Goal: Task Accomplishment & Management: Complete application form

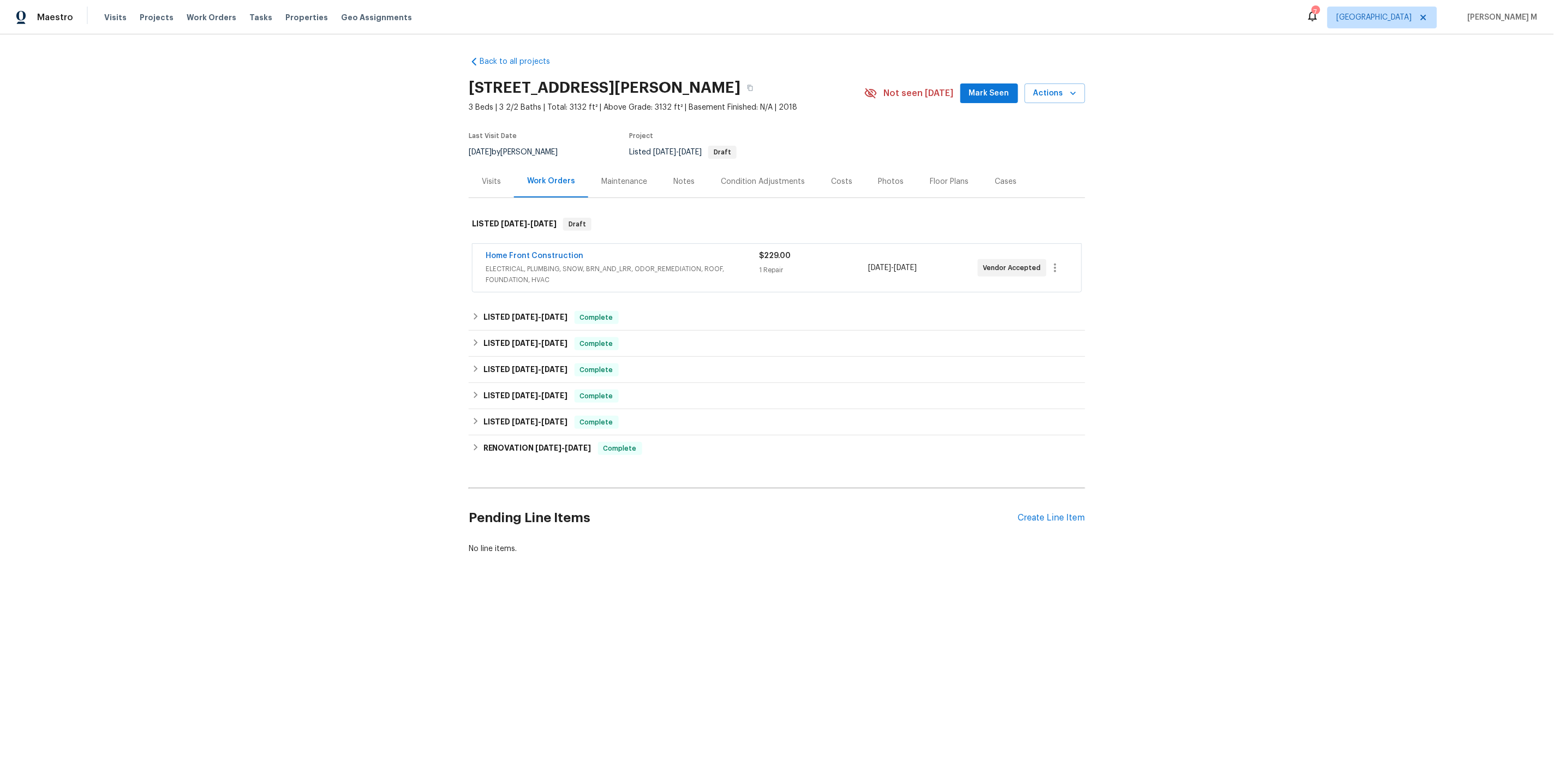
click at [512, 265] on span "ELECTRICAL, PLUMBING, SNOW, BRN_AND_LRR, ODOR_REMEDIATION, ROOF, FOUNDATION, HV…" at bounding box center [622, 274] width 273 height 22
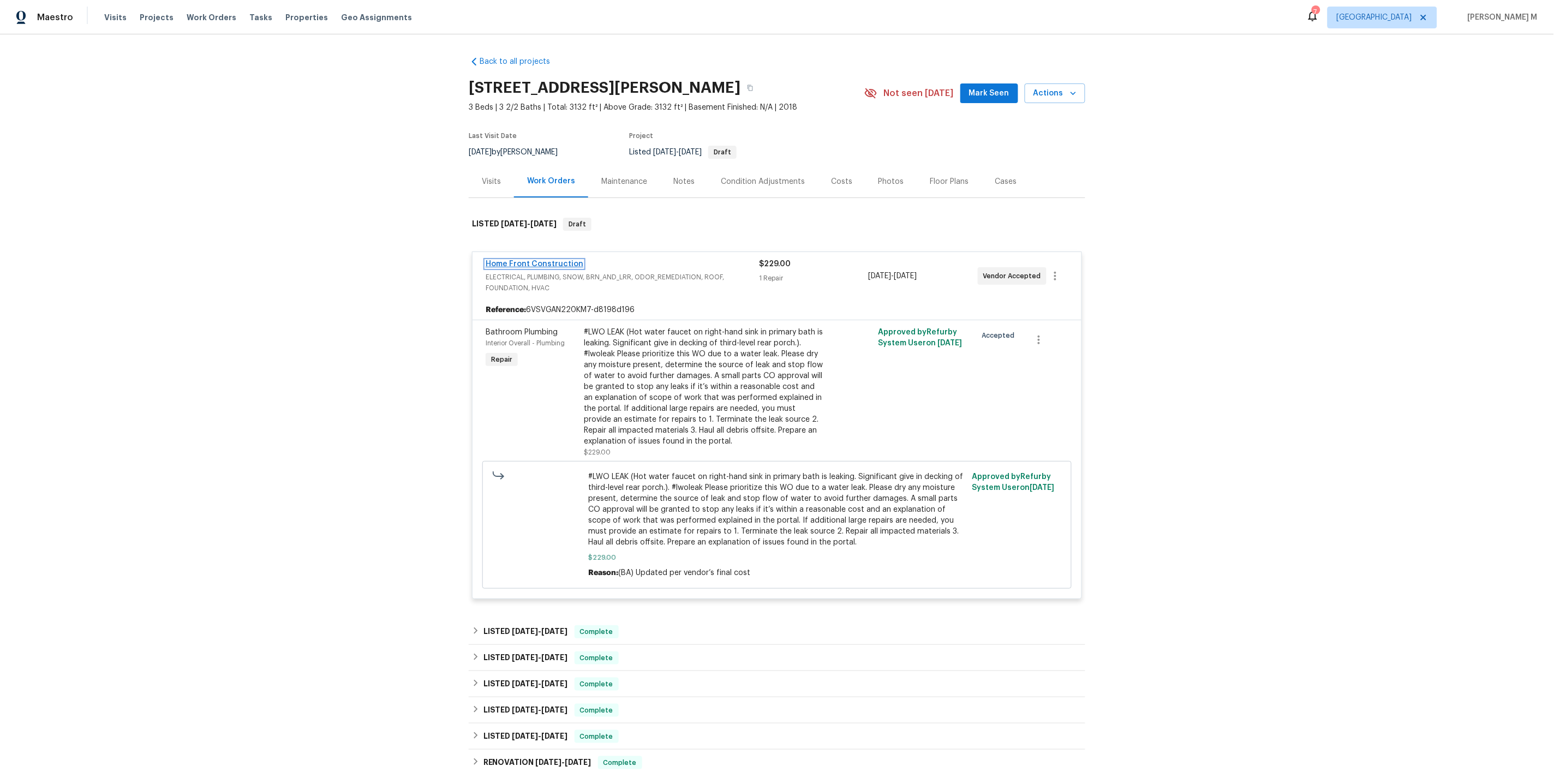
click at [537, 260] on link "Home Front Construction" at bounding box center [534, 264] width 98 height 8
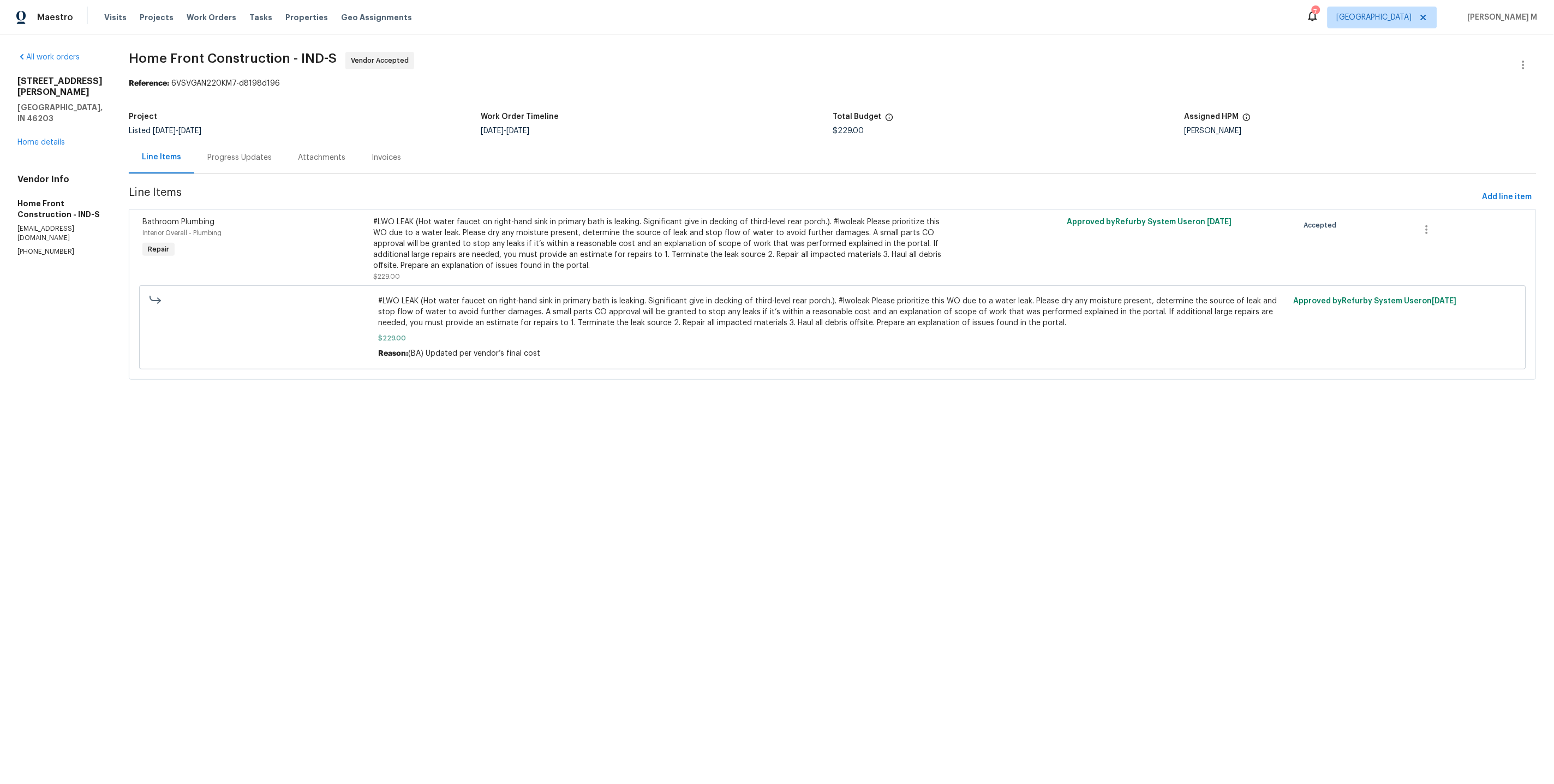
click at [271, 156] on div "Progress Updates" at bounding box center [239, 157] width 65 height 11
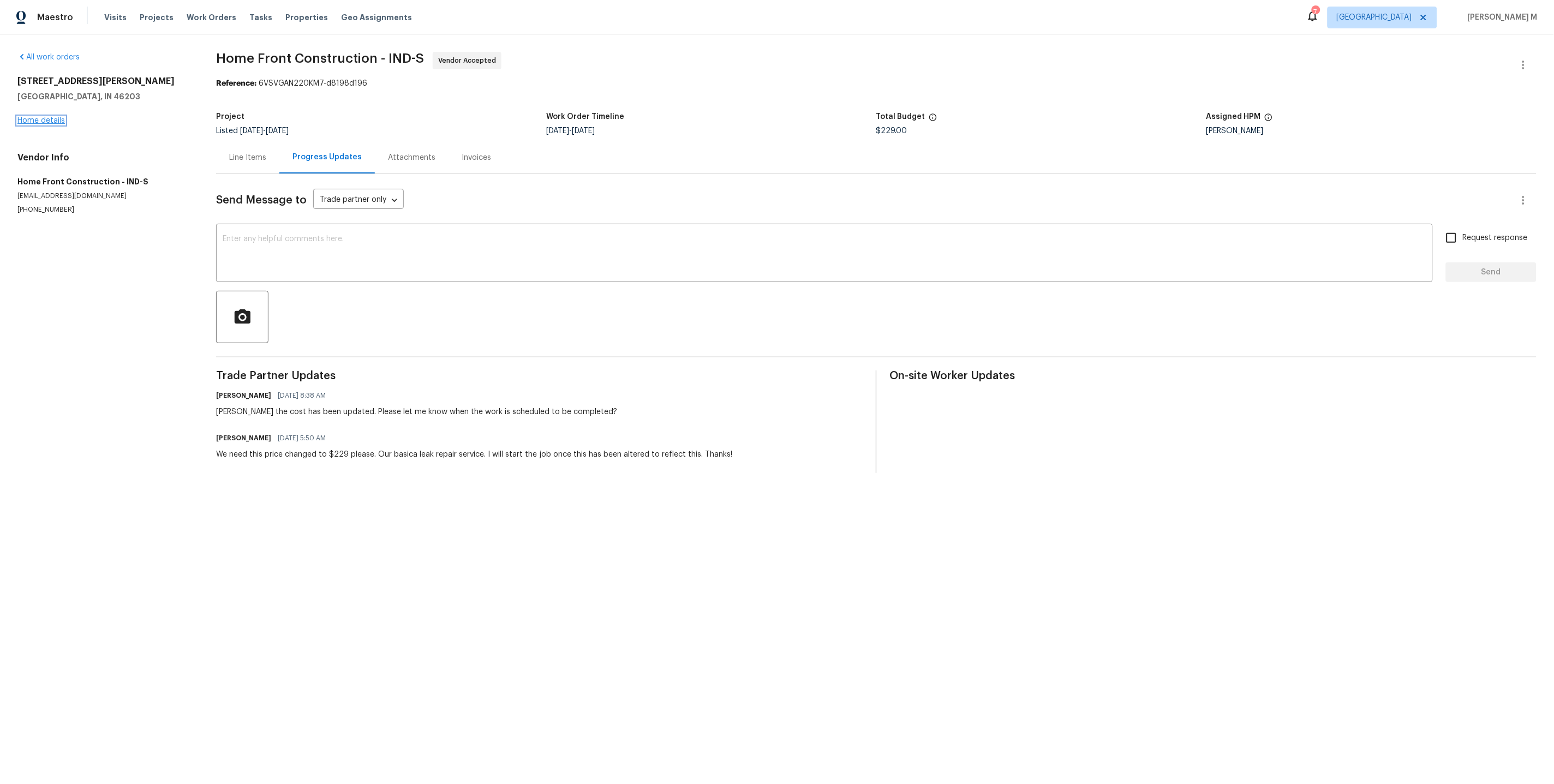
click at [42, 117] on link "Home details" at bounding box center [41, 121] width 48 height 8
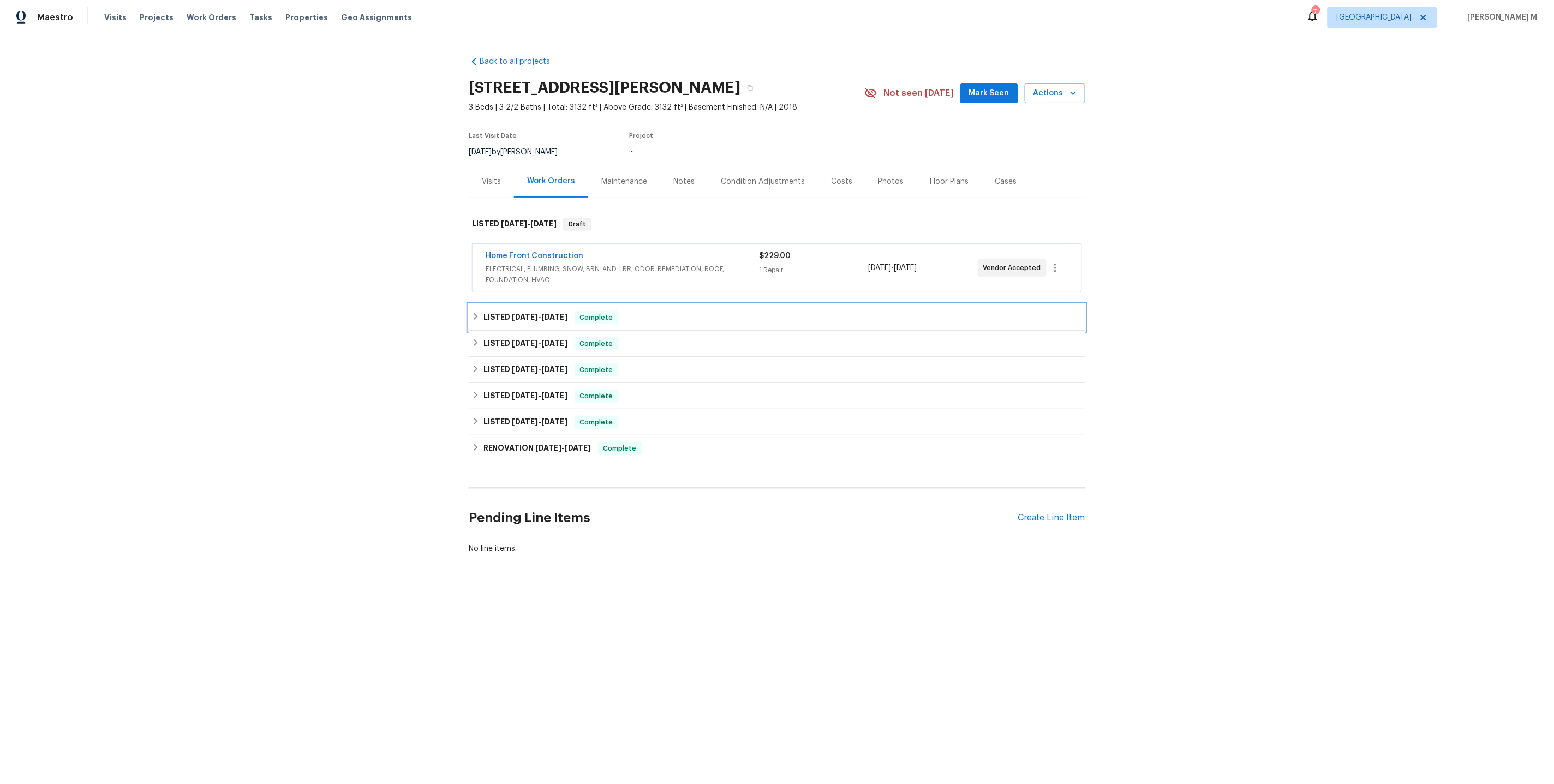
click at [530, 317] on div "LISTED 9/22/25 - 9/25/25 Complete" at bounding box center [777, 317] width 617 height 26
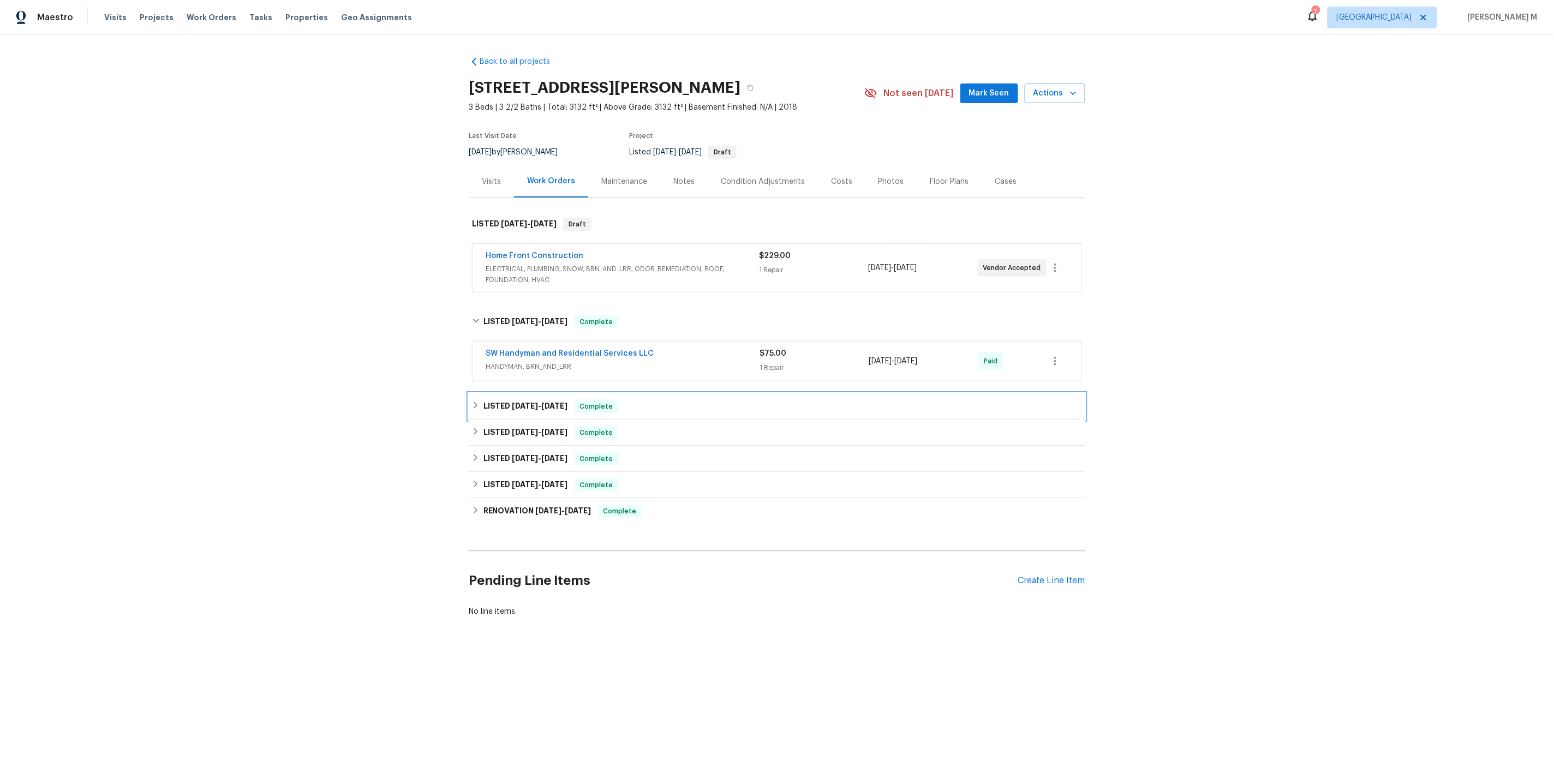
click at [502, 404] on h6 "LISTED 7/31/25 - 9/12/25" at bounding box center [525, 406] width 84 height 13
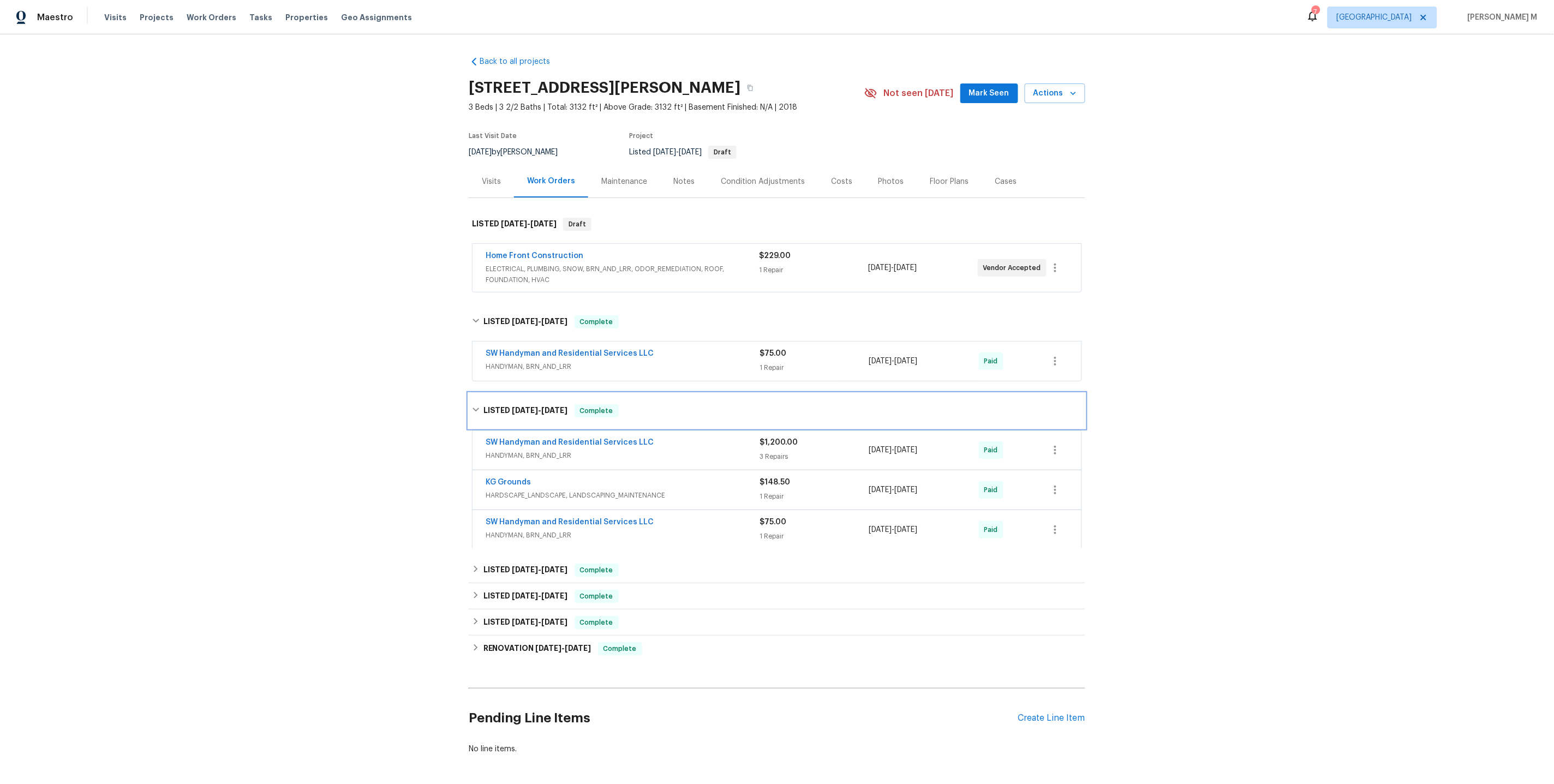
scroll to position [31, 0]
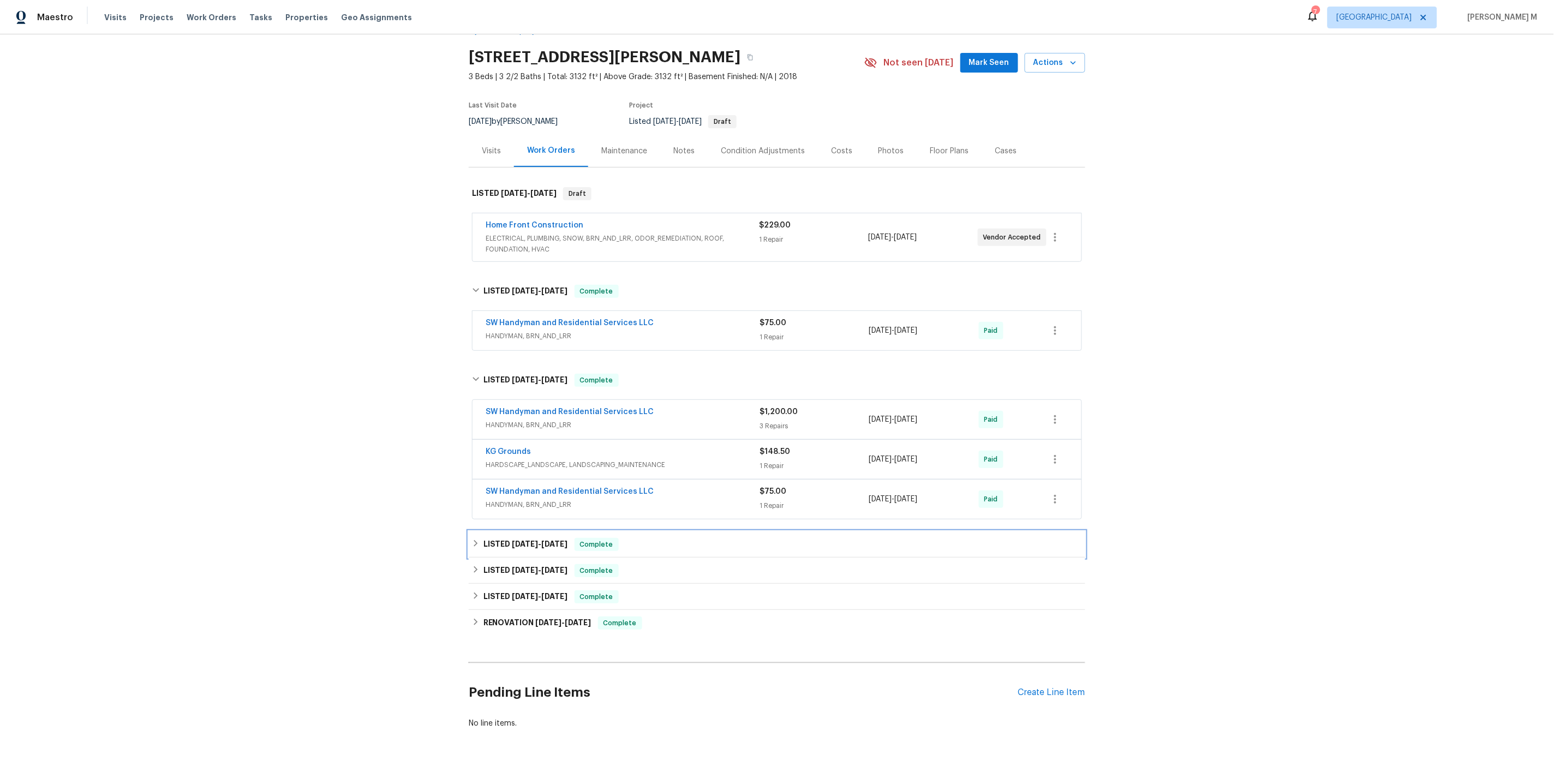
click at [512, 531] on div "LISTED 6/3/25 - 6/5/25 Complete" at bounding box center [777, 544] width 617 height 26
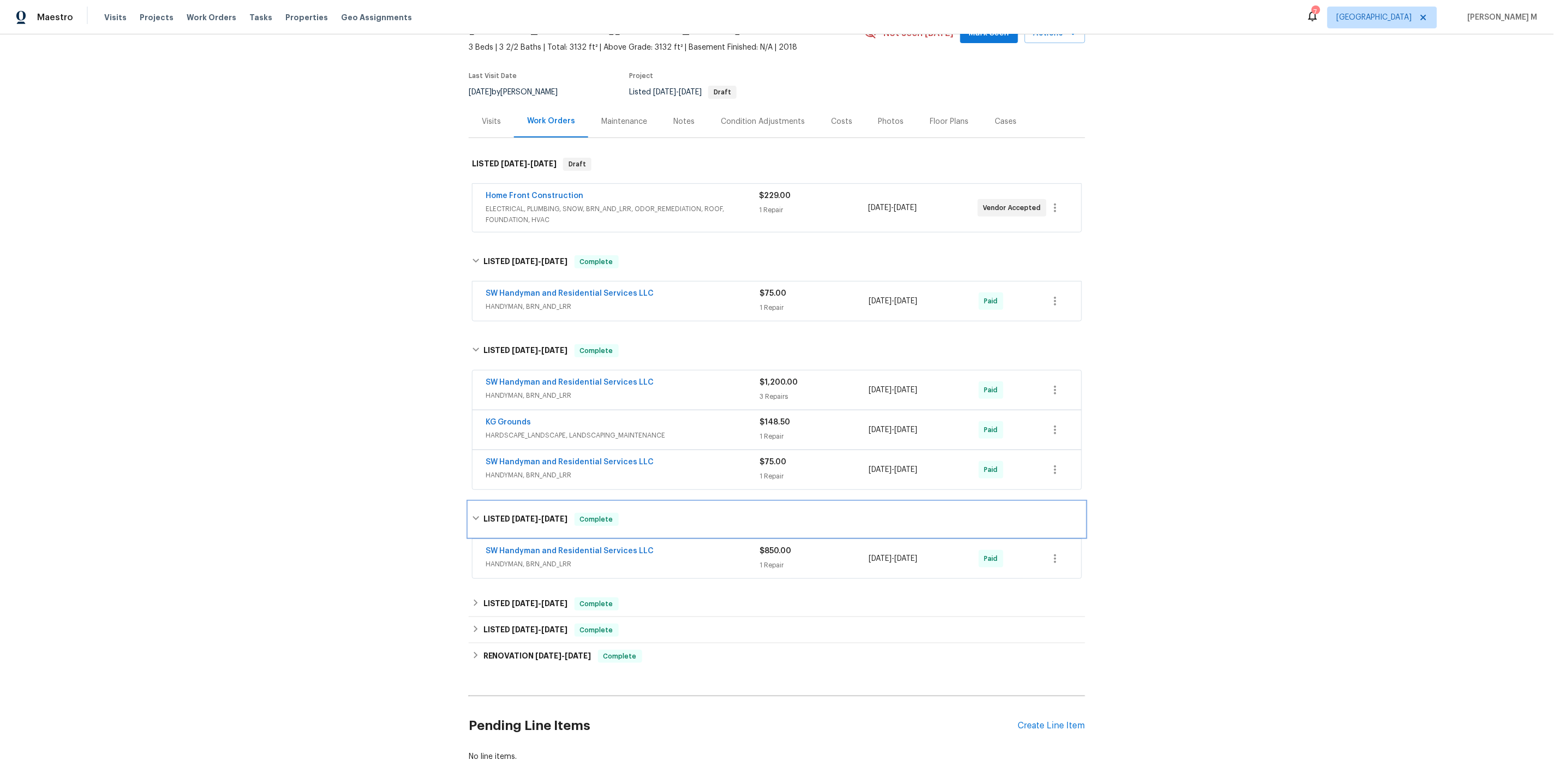
scroll to position [66, 0]
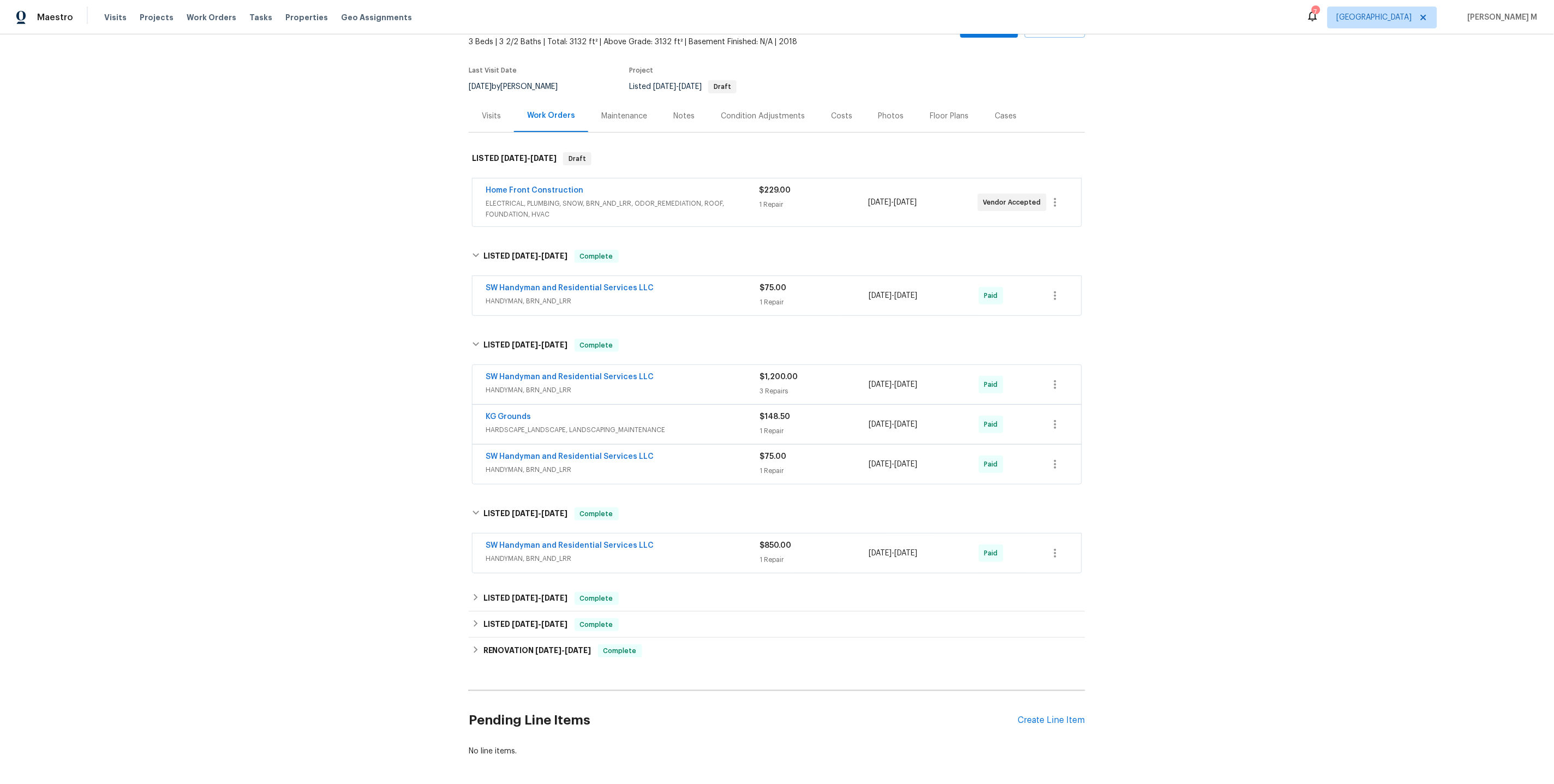
click at [531, 198] on span "ELECTRICAL, PLUMBING, SNOW, BRN_AND_LRR, ODOR_REMEDIATION, ROOF, FOUNDATION, HV…" at bounding box center [622, 209] width 273 height 22
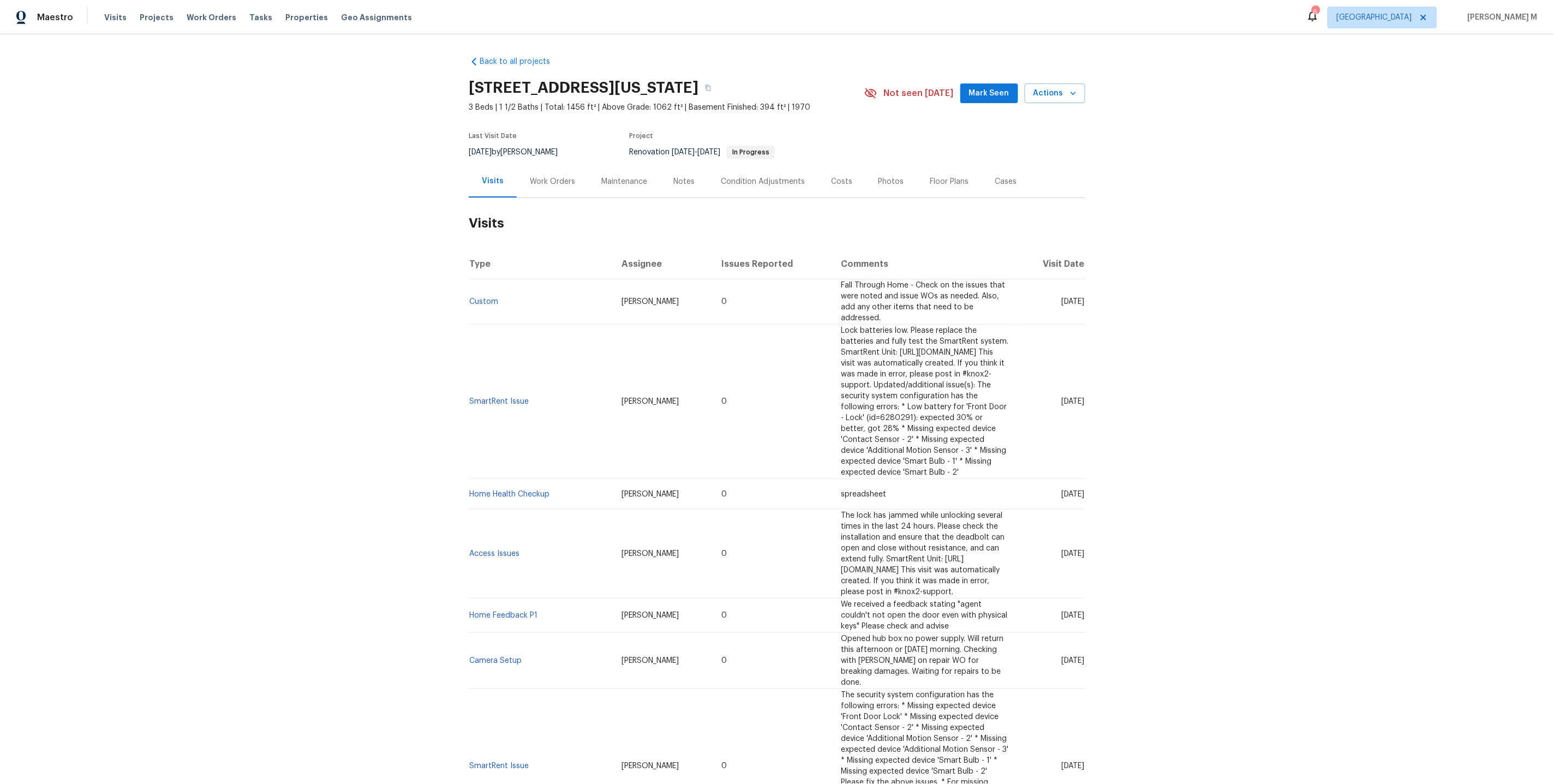
click at [545, 185] on div "Work Orders" at bounding box center [553, 181] width 71 height 32
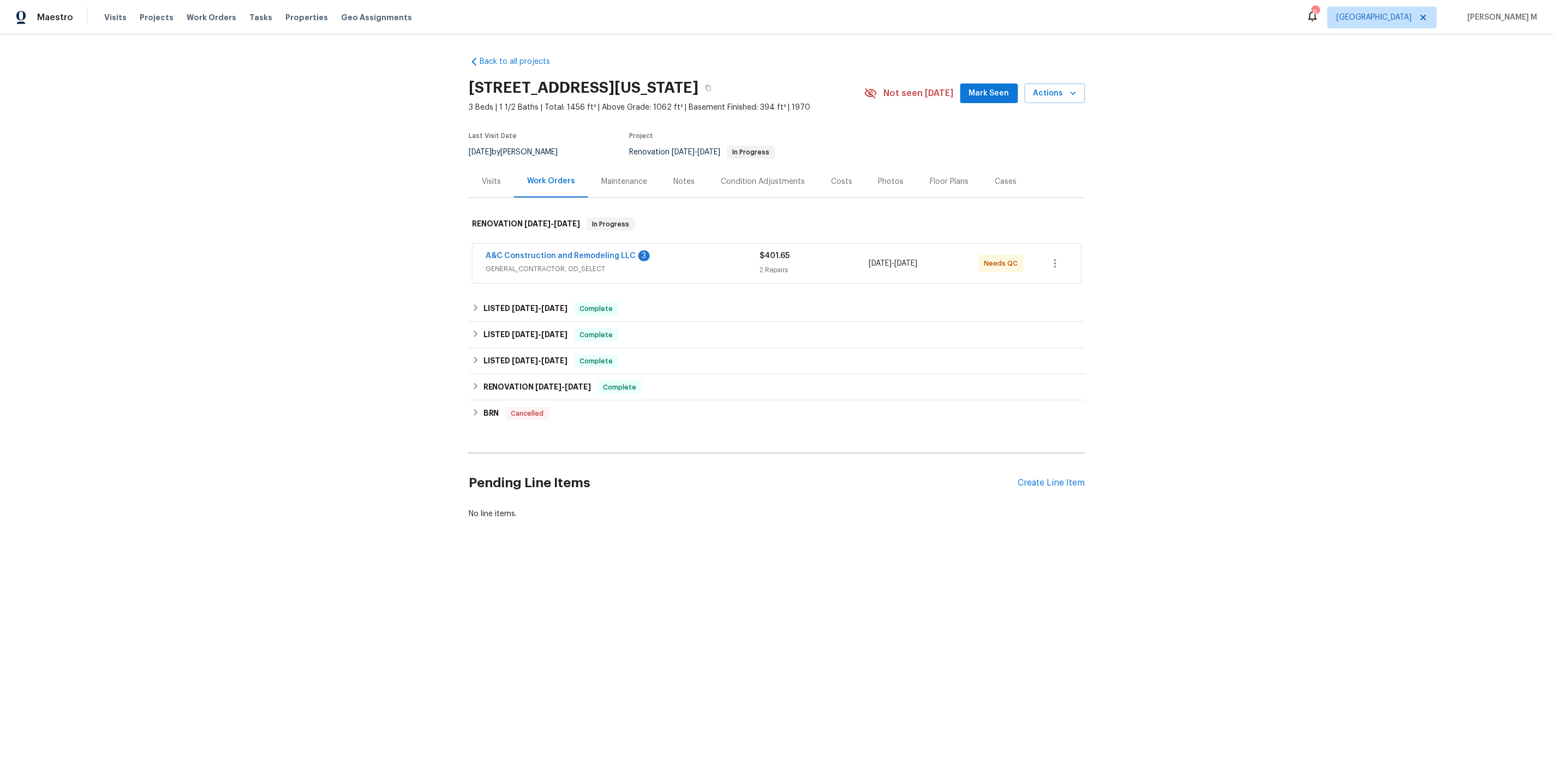
click at [531, 265] on span "GENERAL_CONTRACTOR, OD_SELECT" at bounding box center [623, 269] width 274 height 11
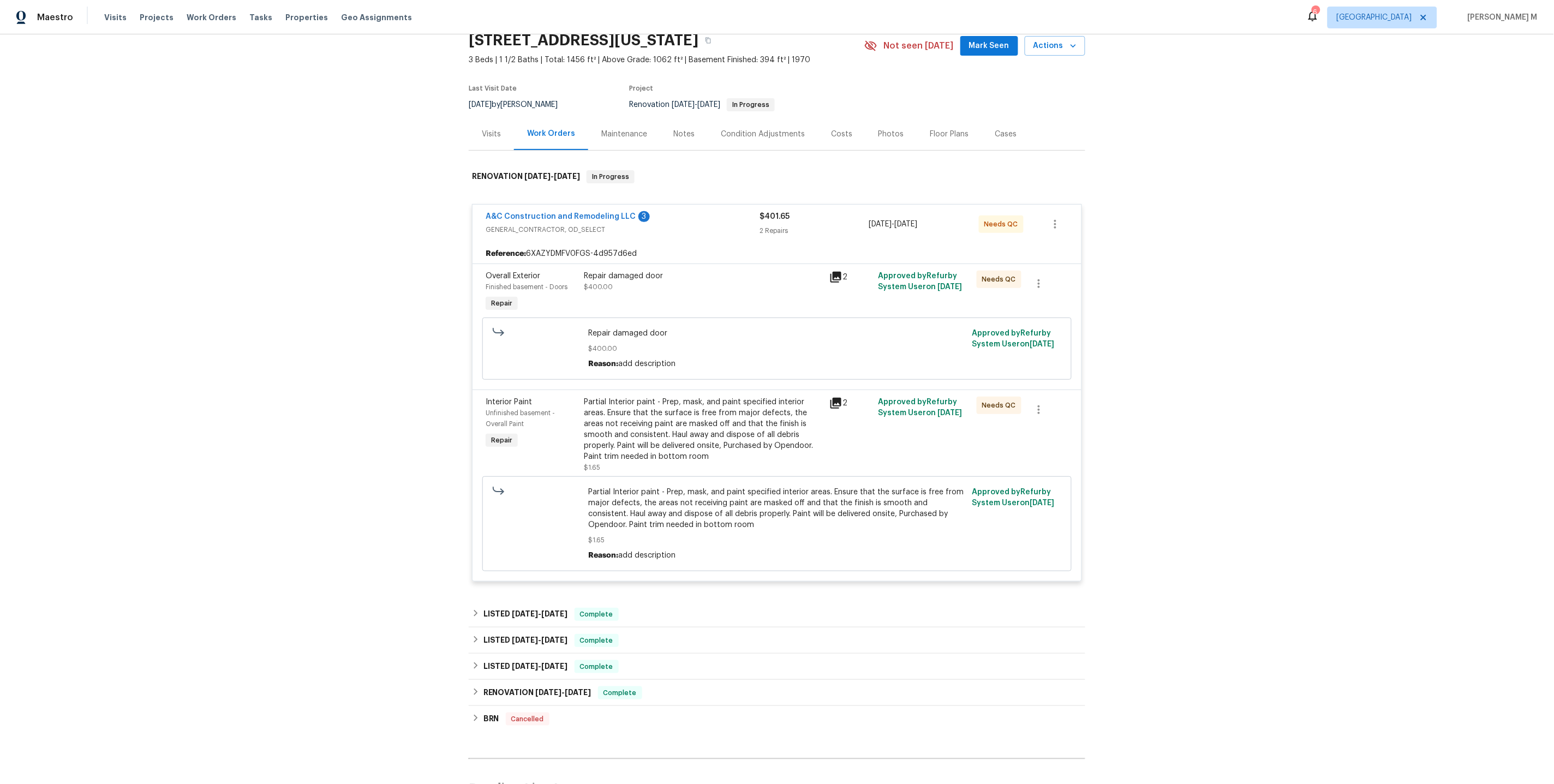
scroll to position [48, 0]
click at [612, 276] on div "Repair damaged door $400.00" at bounding box center [703, 281] width 239 height 22
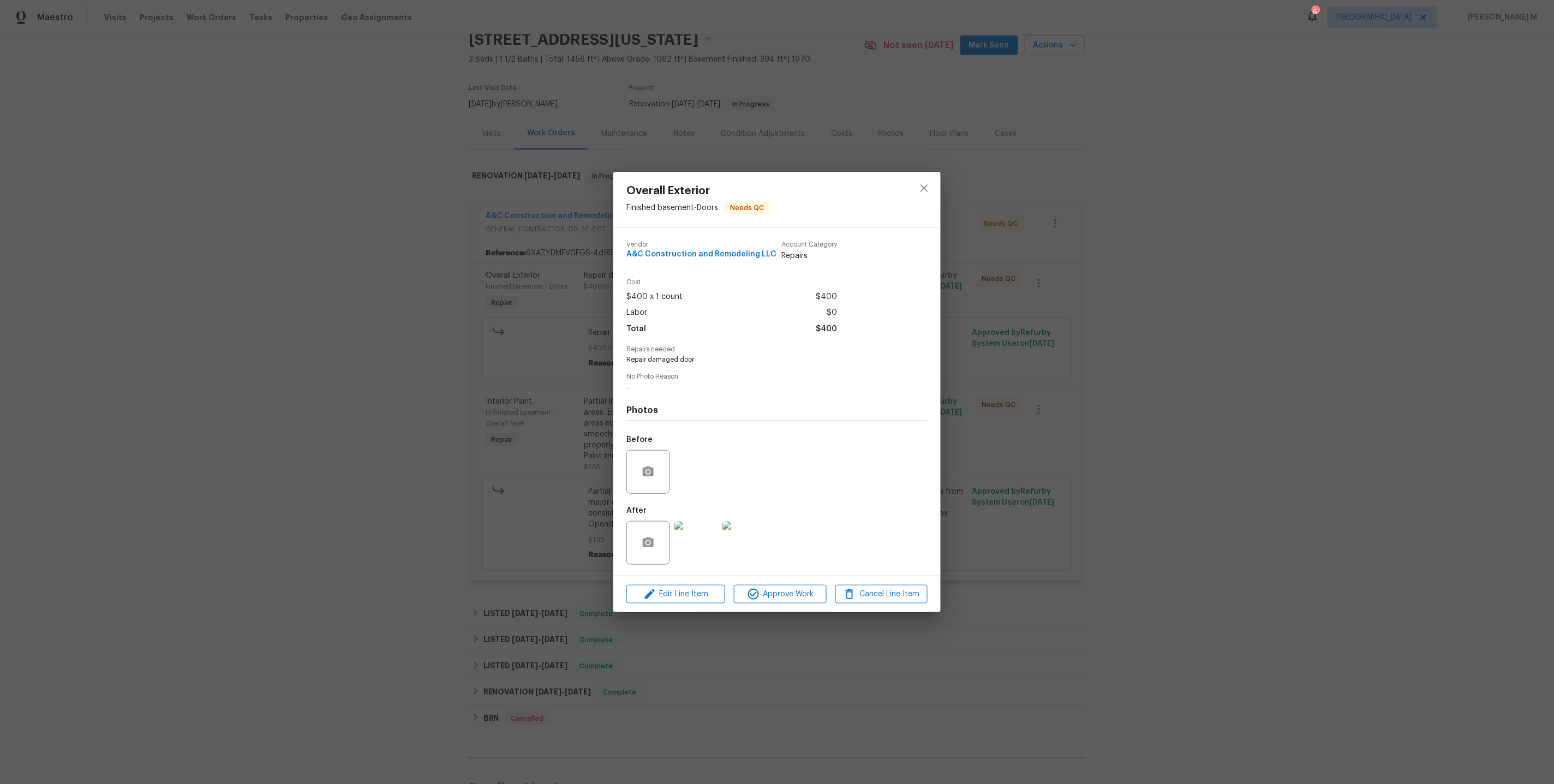
click at [677, 522] on img at bounding box center [696, 543] width 43 height 43
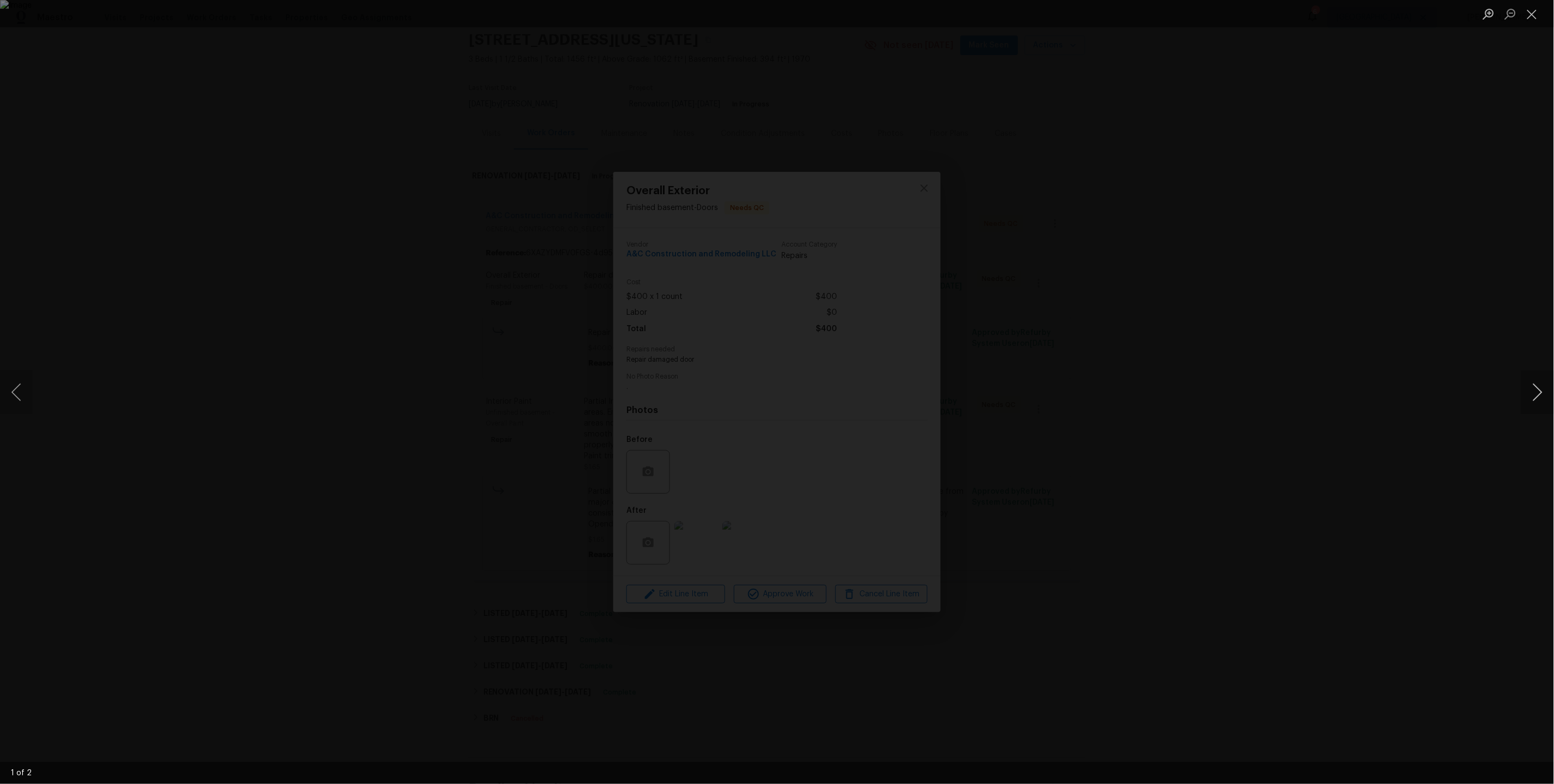
click at [1540, 385] on button "Next image" at bounding box center [1538, 392] width 33 height 43
click at [1492, 294] on div "Lightbox" at bounding box center [777, 392] width 1554 height 784
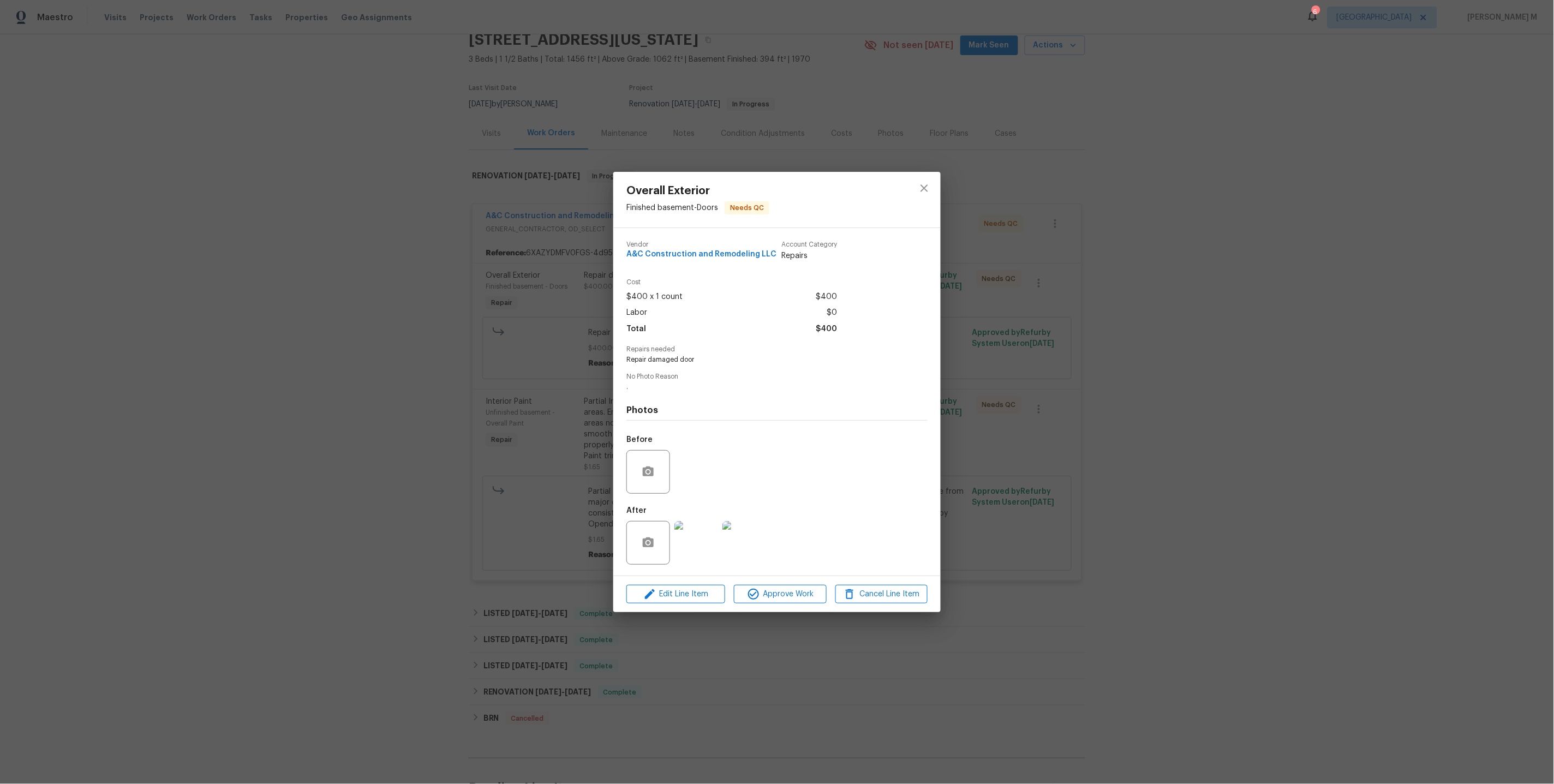
click at [1147, 400] on div "Overall Exterior Finished basement - Doors Needs QC Vendor A&C Construction and…" at bounding box center [777, 392] width 1554 height 784
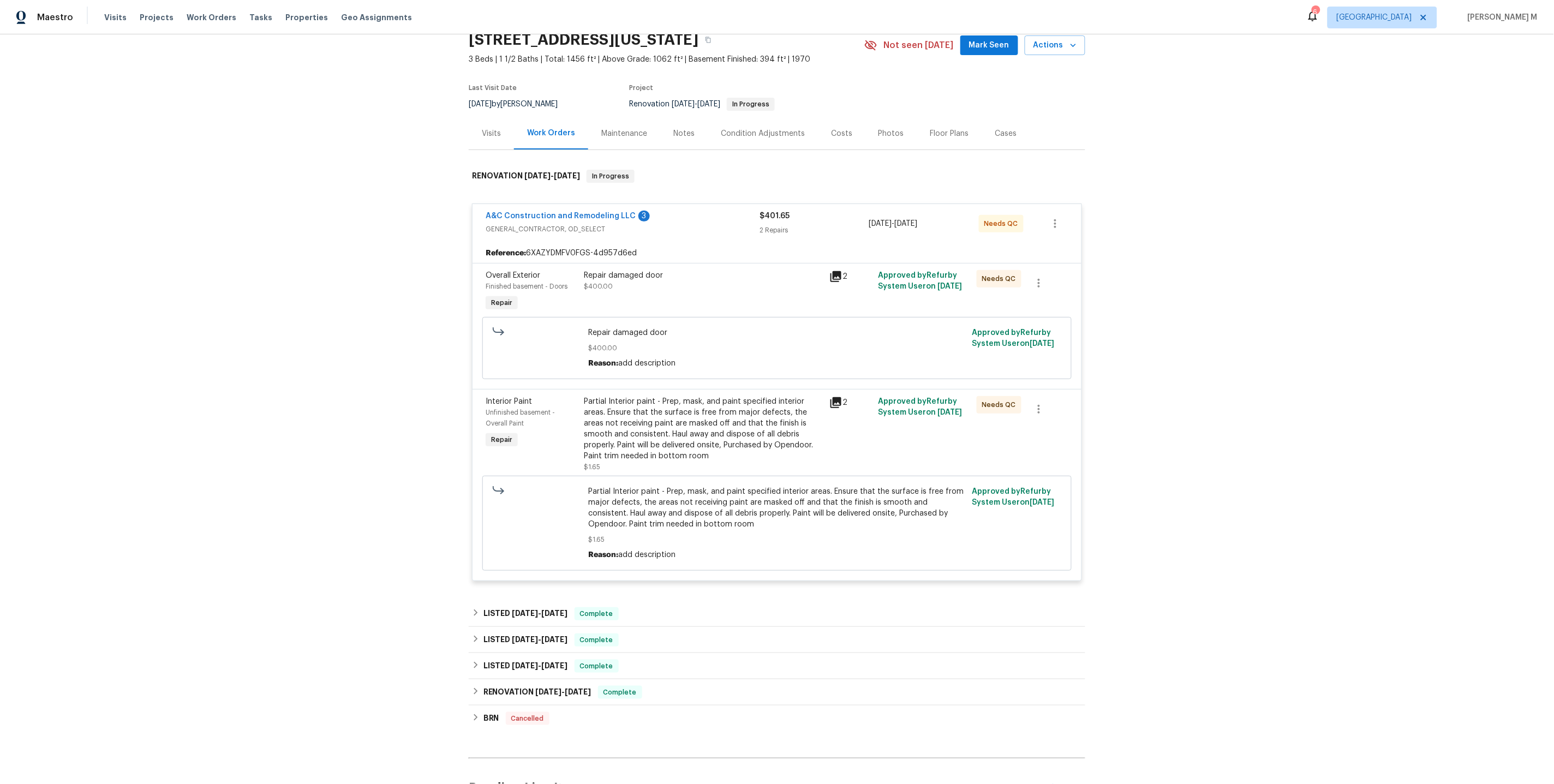
click at [667, 429] on div "Partial Interior paint - Prep, mask, and paint specified interior areas. Ensure…" at bounding box center [703, 429] width 239 height 66
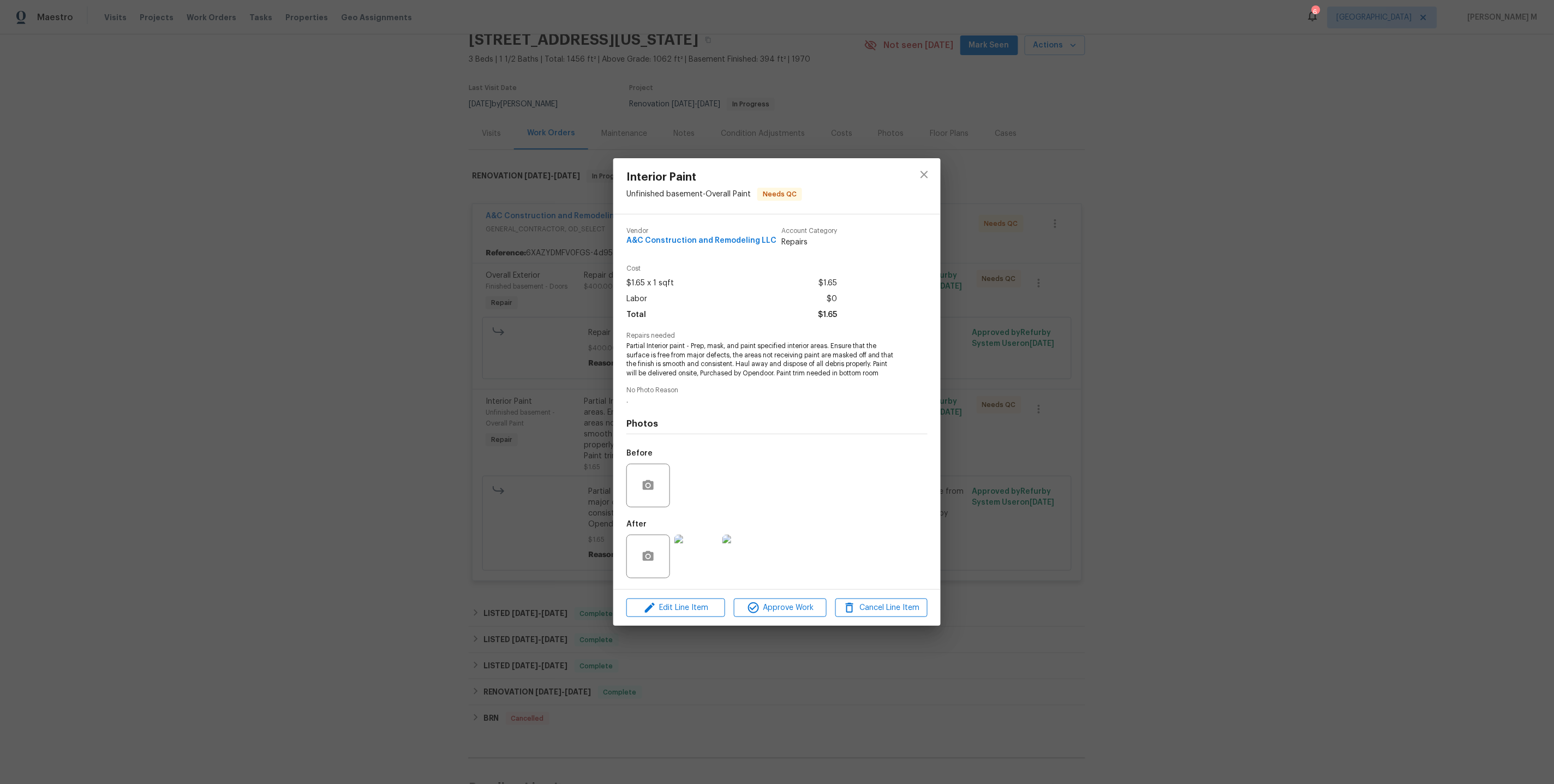
click at [694, 555] on img at bounding box center [696, 556] width 43 height 43
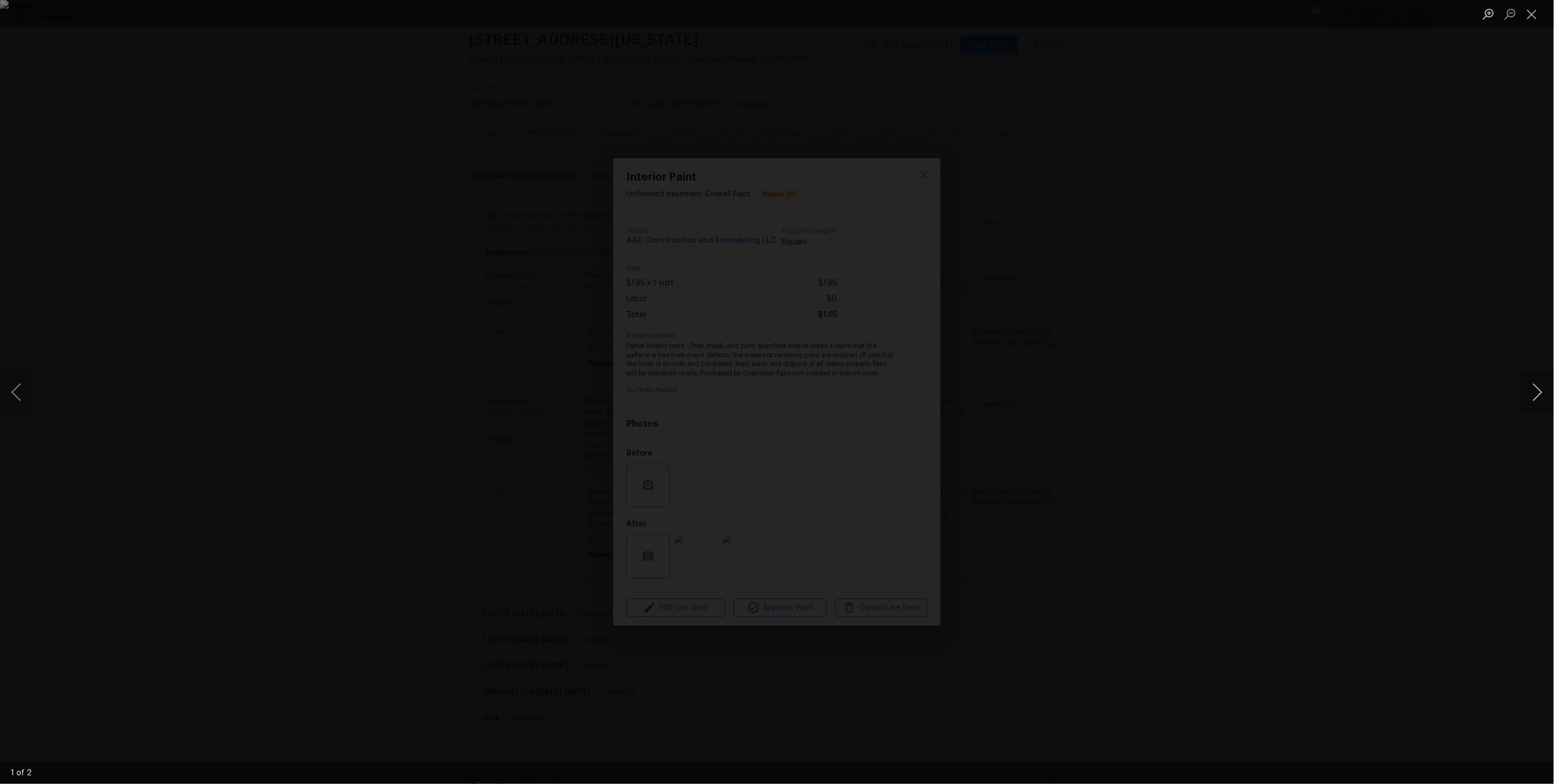
click at [1540, 391] on button "Next image" at bounding box center [1538, 392] width 33 height 43
click at [1477, 261] on div "Lightbox" at bounding box center [777, 392] width 1554 height 784
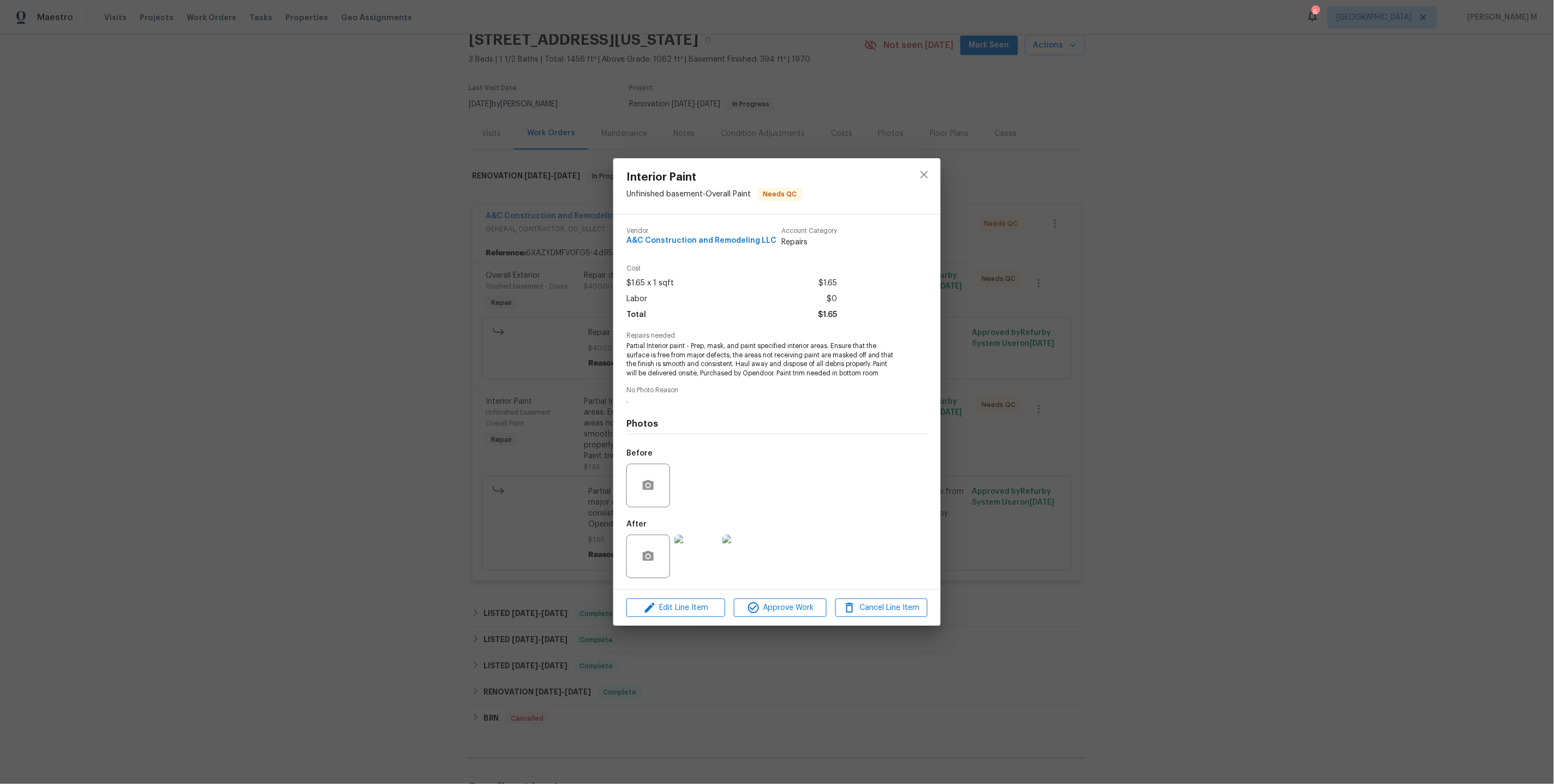
click at [1255, 270] on div "Interior Paint Unfinished basement - Overall Paint Needs QC Vendor A&C Construc…" at bounding box center [777, 392] width 1554 height 784
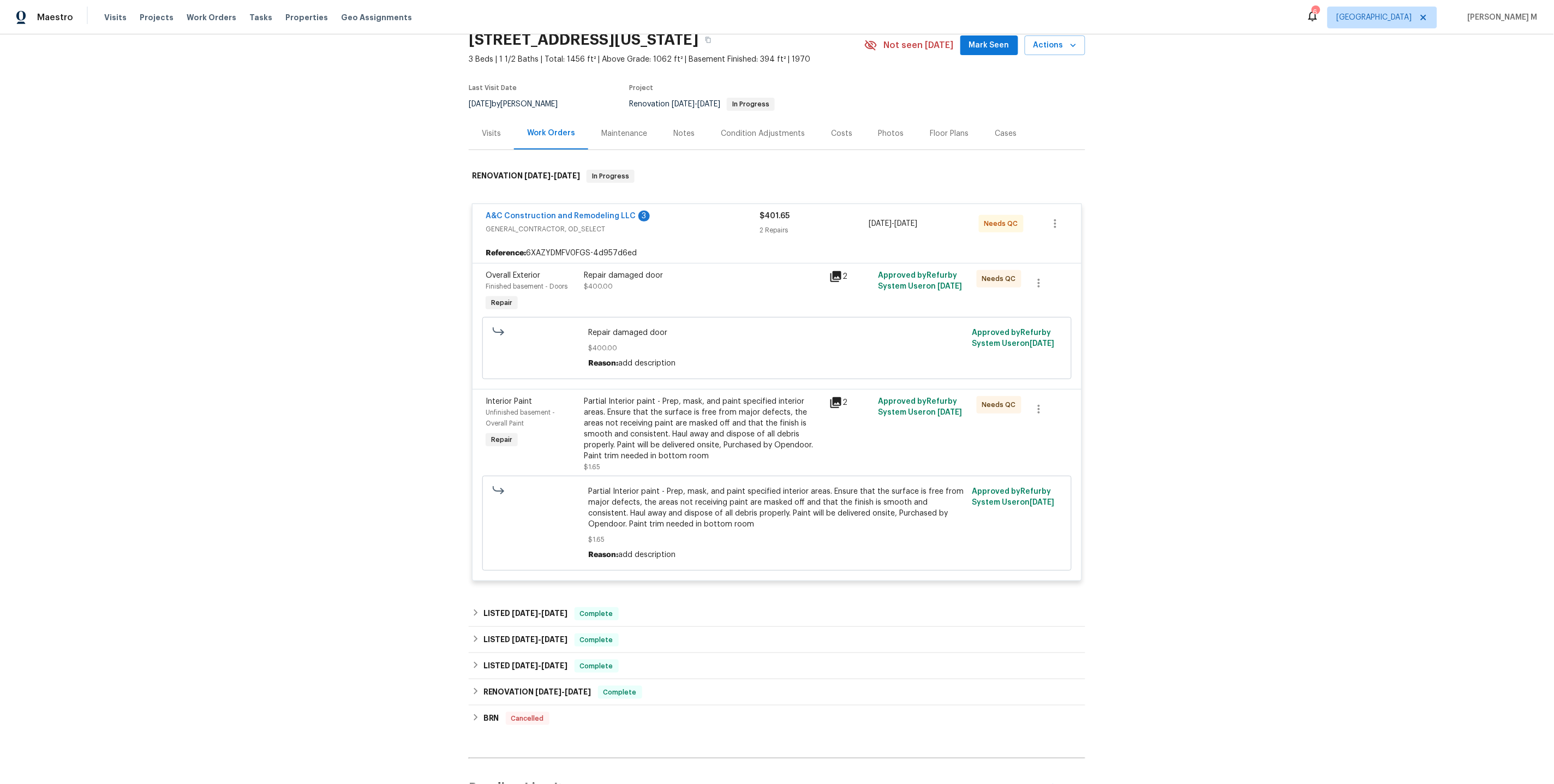
click at [531, 214] on span "A&C Construction and Remodeling LLC" at bounding box center [560, 216] width 150 height 11
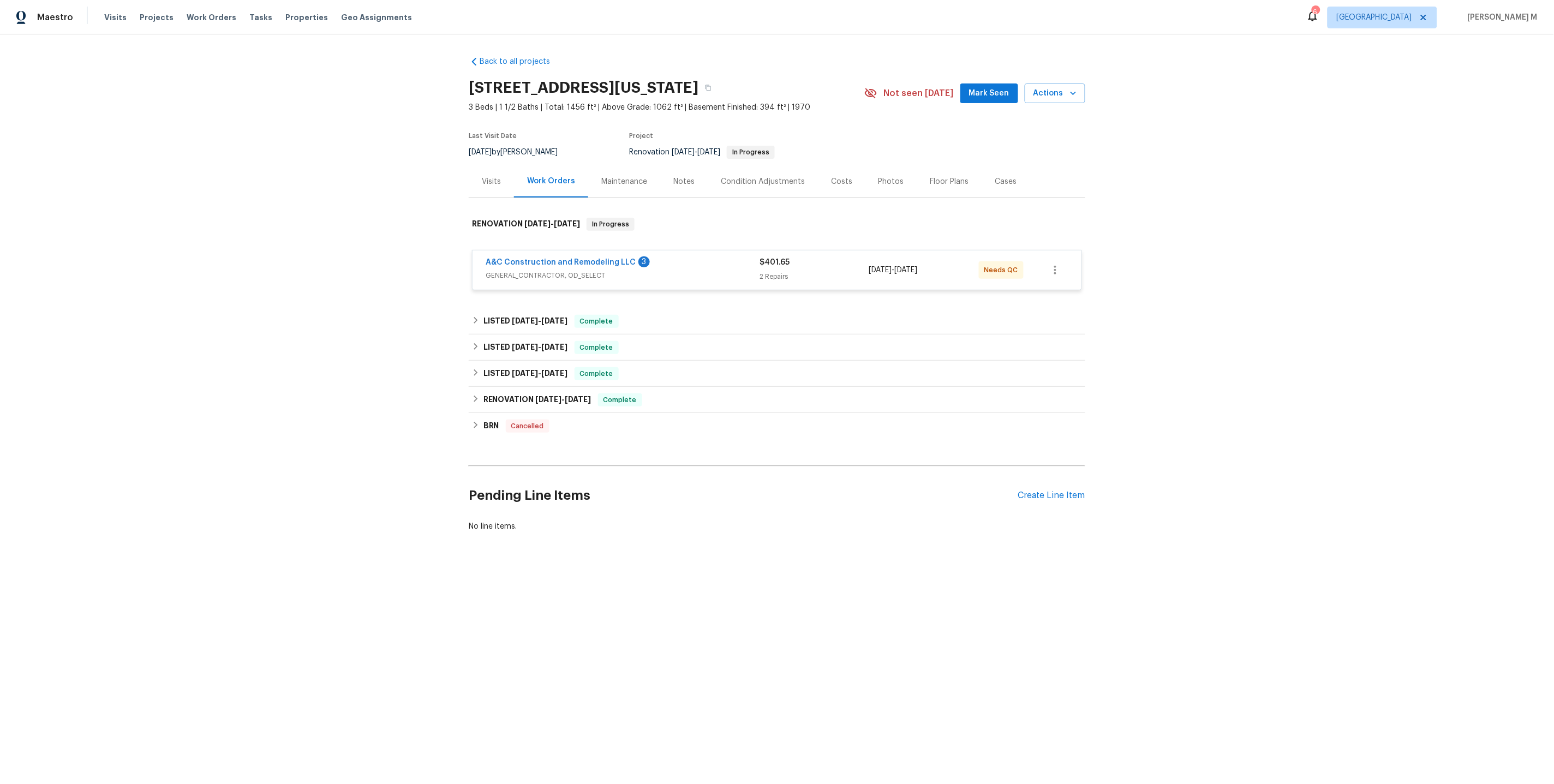
scroll to position [0, 0]
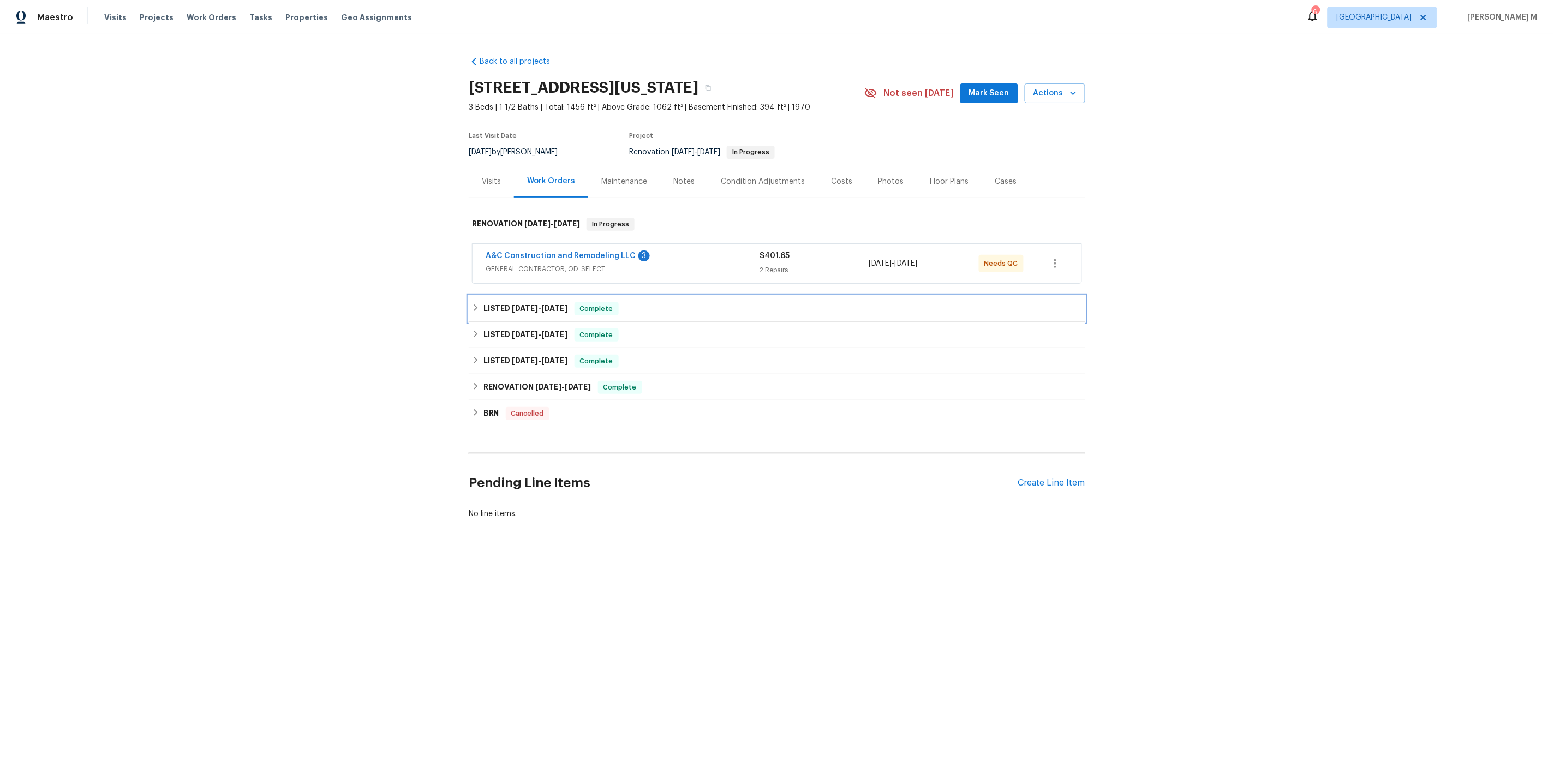
click at [534, 305] on span "8/25/25" at bounding box center [525, 308] width 26 height 8
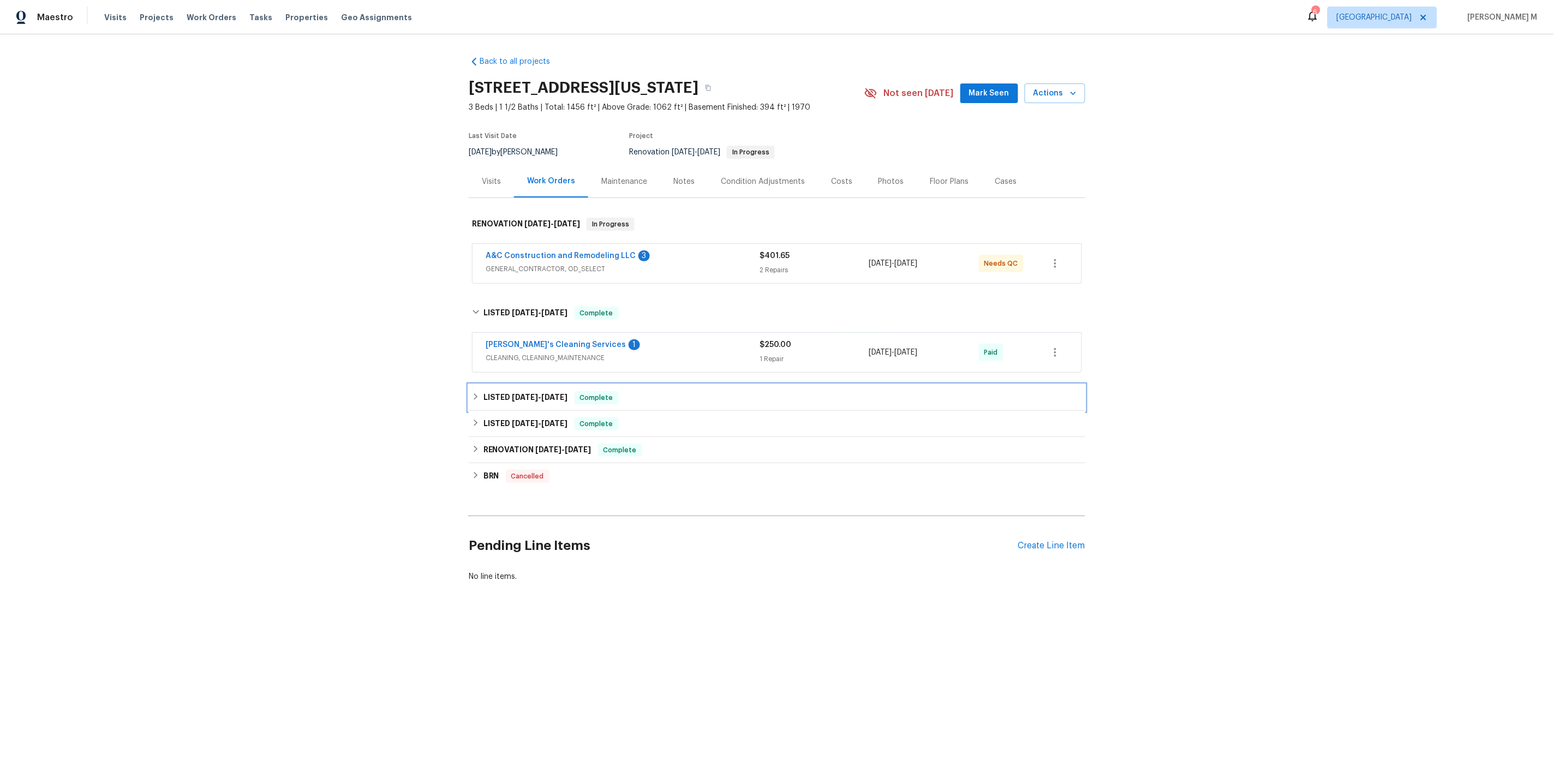
click at [518, 396] on div "LISTED 7/11/25 - 7/18/25 Complete" at bounding box center [777, 397] width 617 height 26
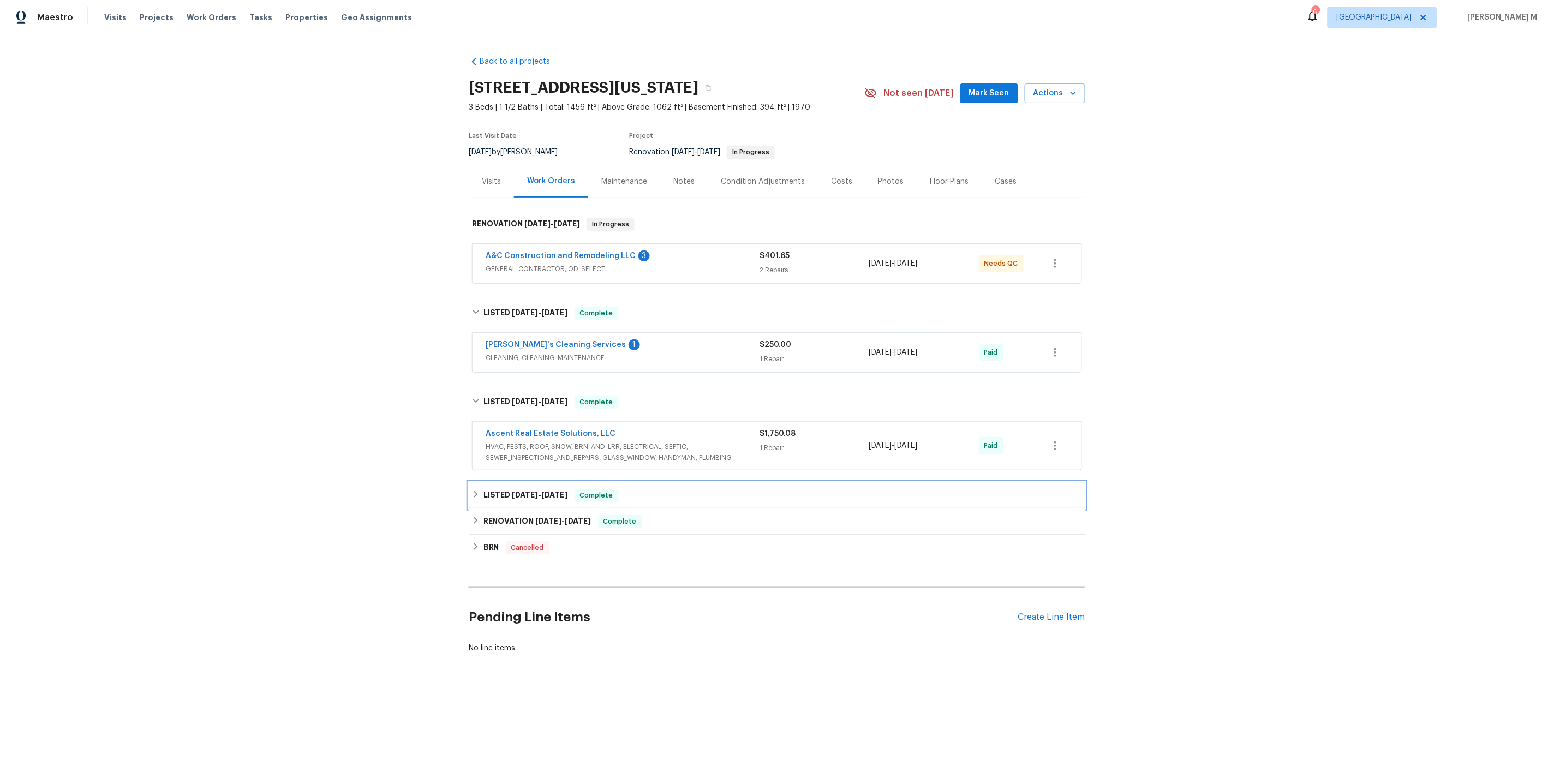
click at [512, 491] on span "6/8/25" at bounding box center [525, 495] width 26 height 8
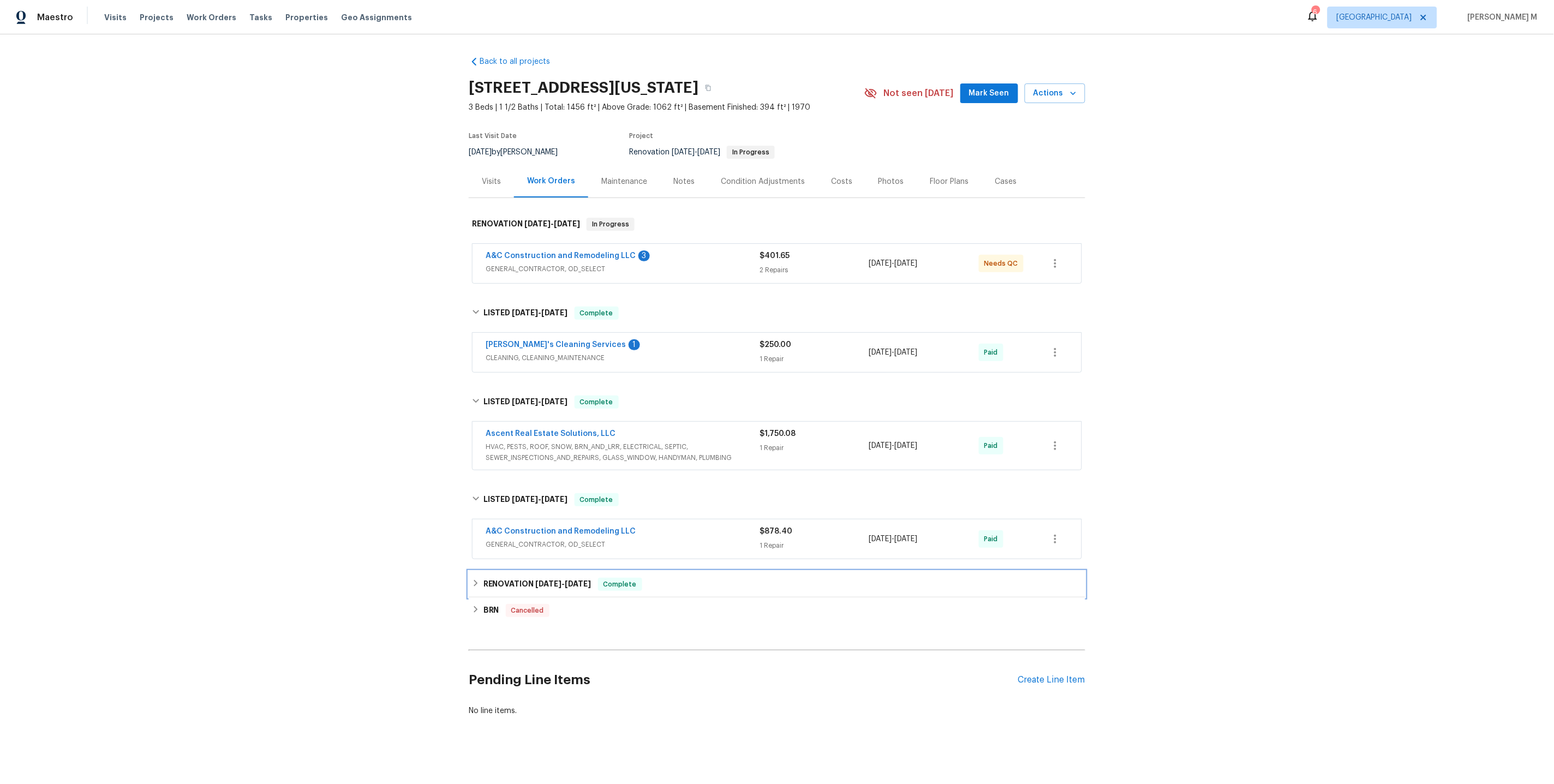
click at [511, 578] on h6 "RENOVATION 3/27/25 - 4/11/25" at bounding box center [537, 584] width 108 height 13
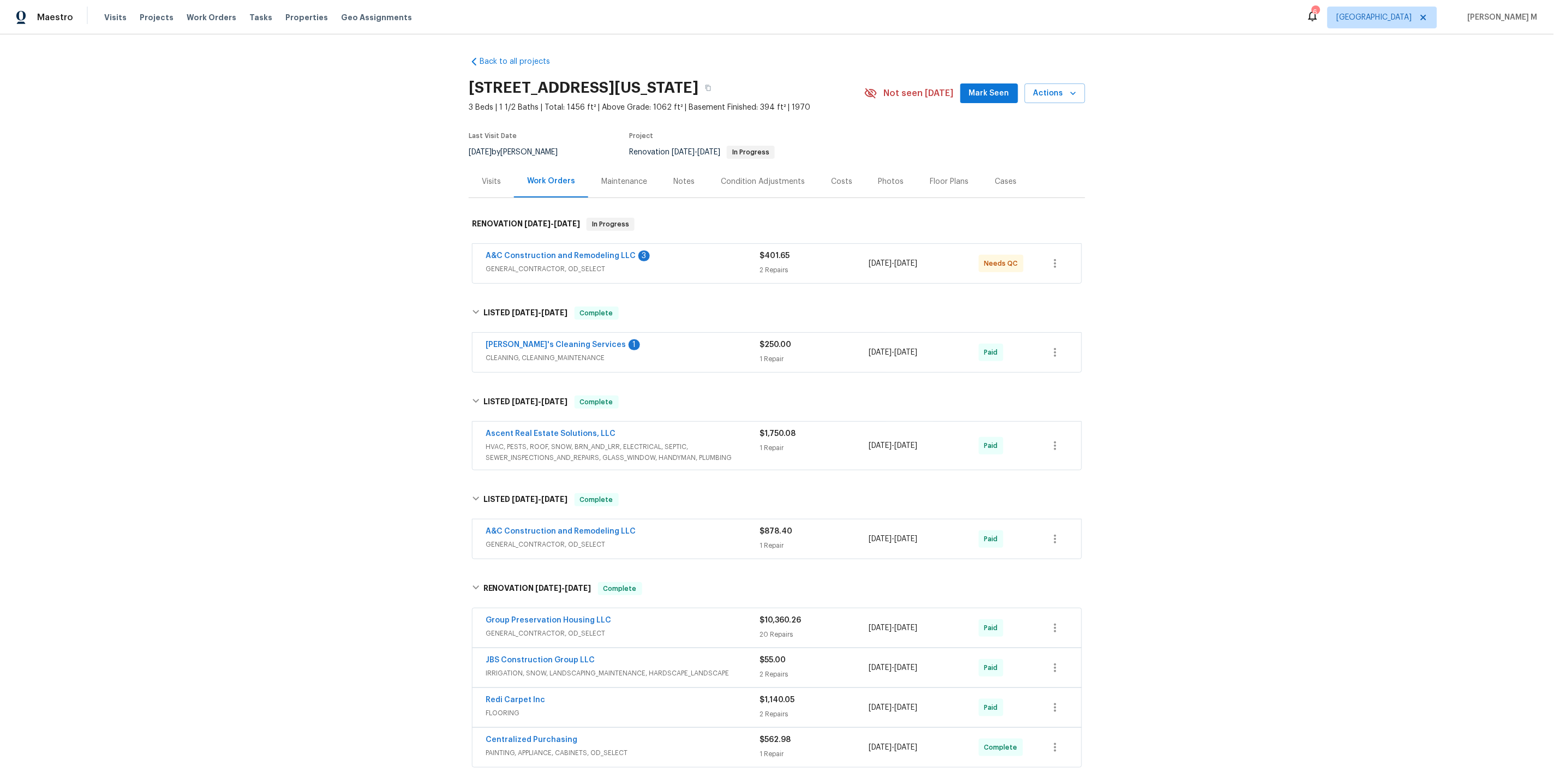
click at [588, 254] on span "A&C Construction and Remodeling LLC" at bounding box center [560, 256] width 150 height 11
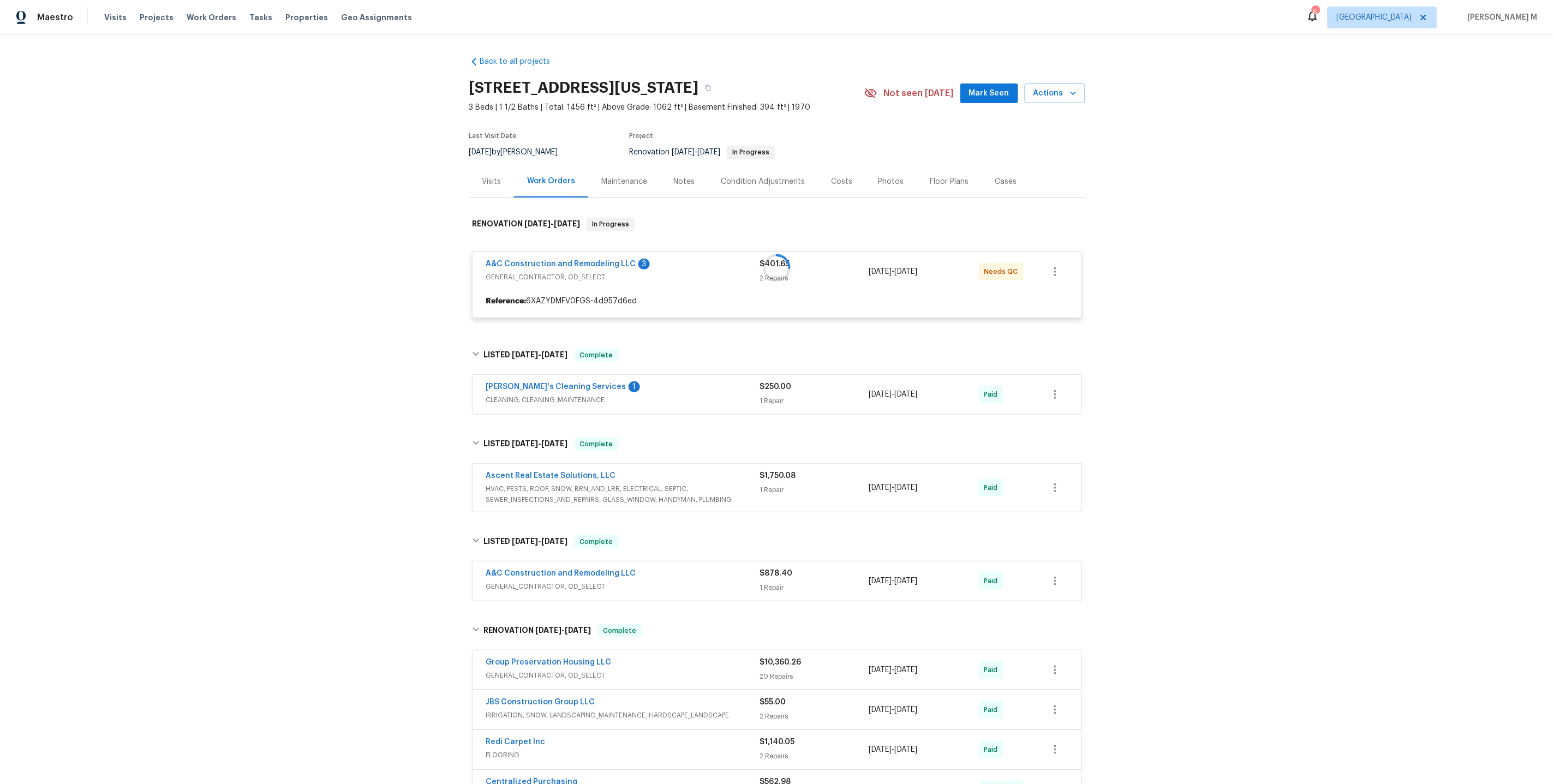
click at [590, 255] on div at bounding box center [777, 268] width 617 height 122
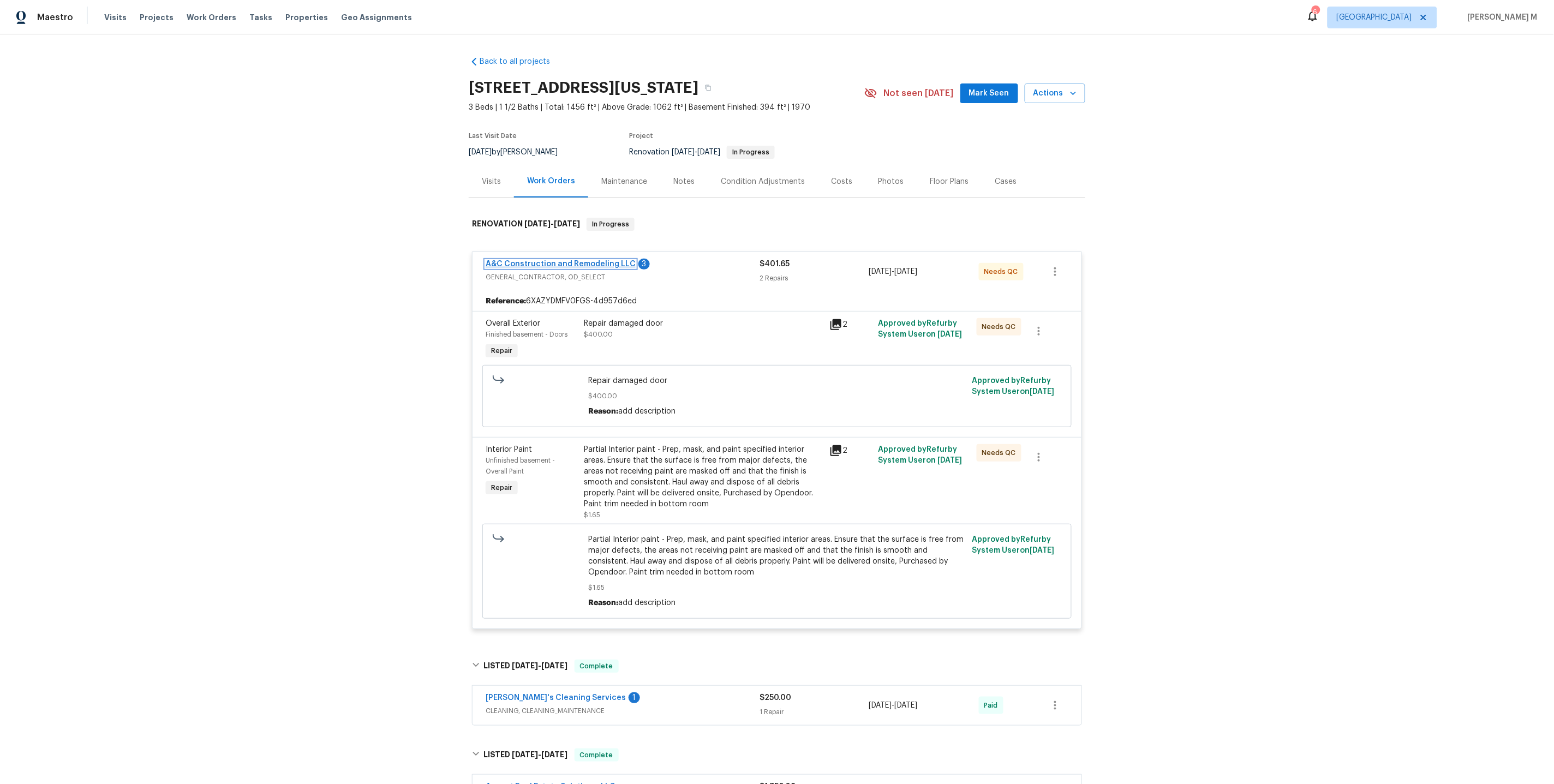
click at [585, 260] on link "A&C Construction and Remodeling LLC" at bounding box center [560, 264] width 150 height 8
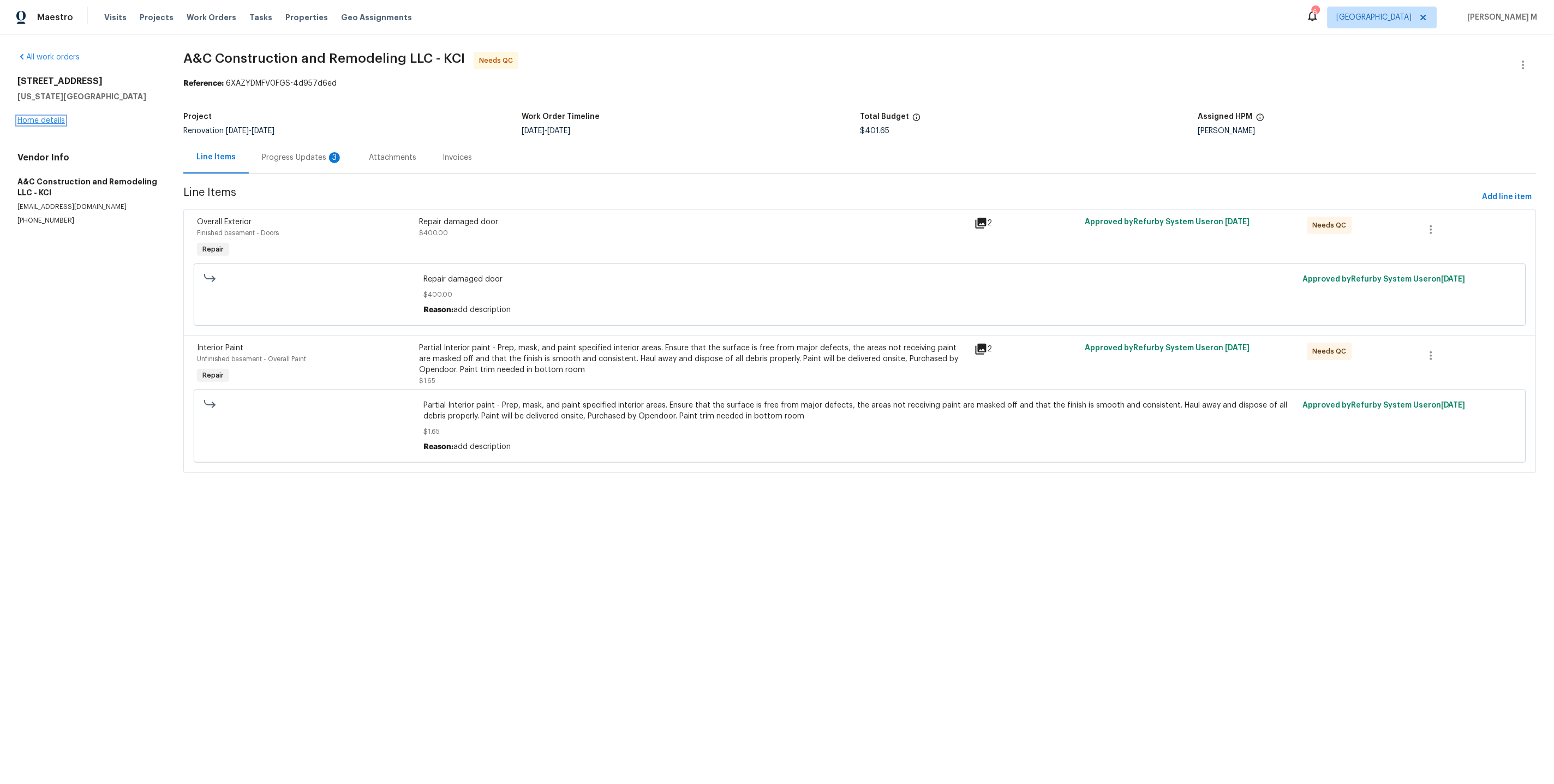
click at [40, 119] on link "Home details" at bounding box center [41, 121] width 48 height 8
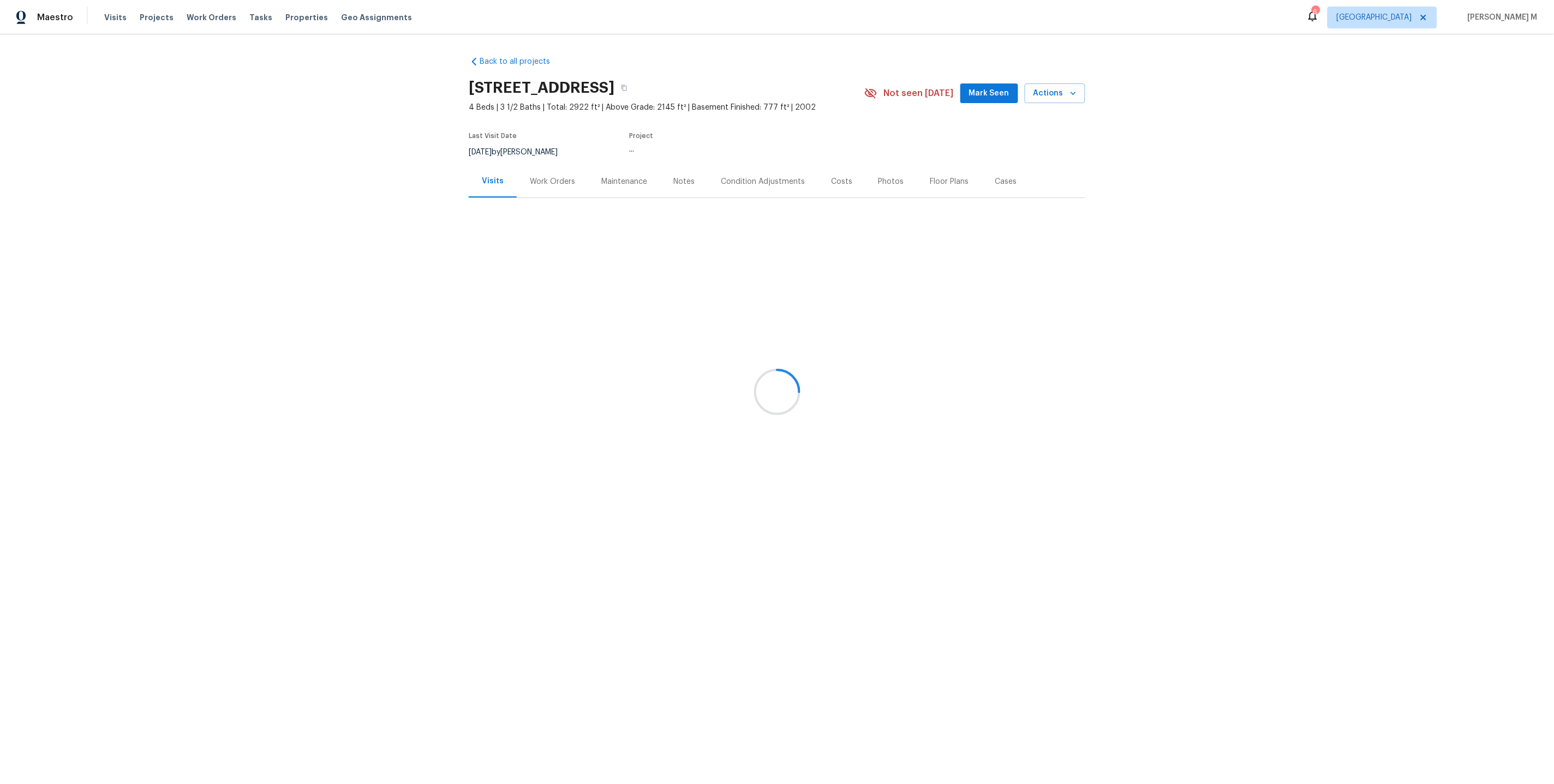
click at [518, 191] on div at bounding box center [777, 392] width 1554 height 784
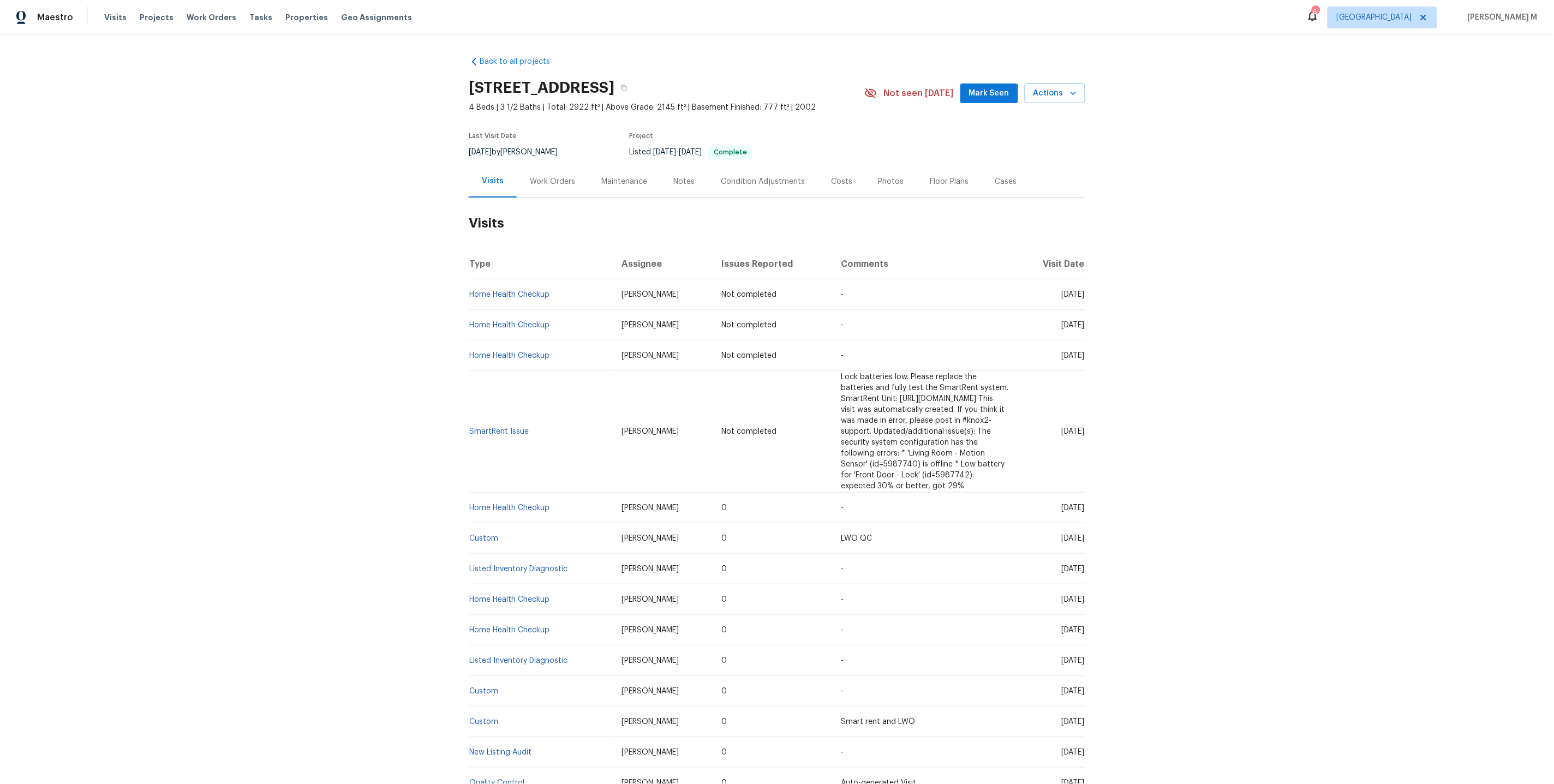
click at [538, 179] on div "Work Orders" at bounding box center [552, 182] width 45 height 11
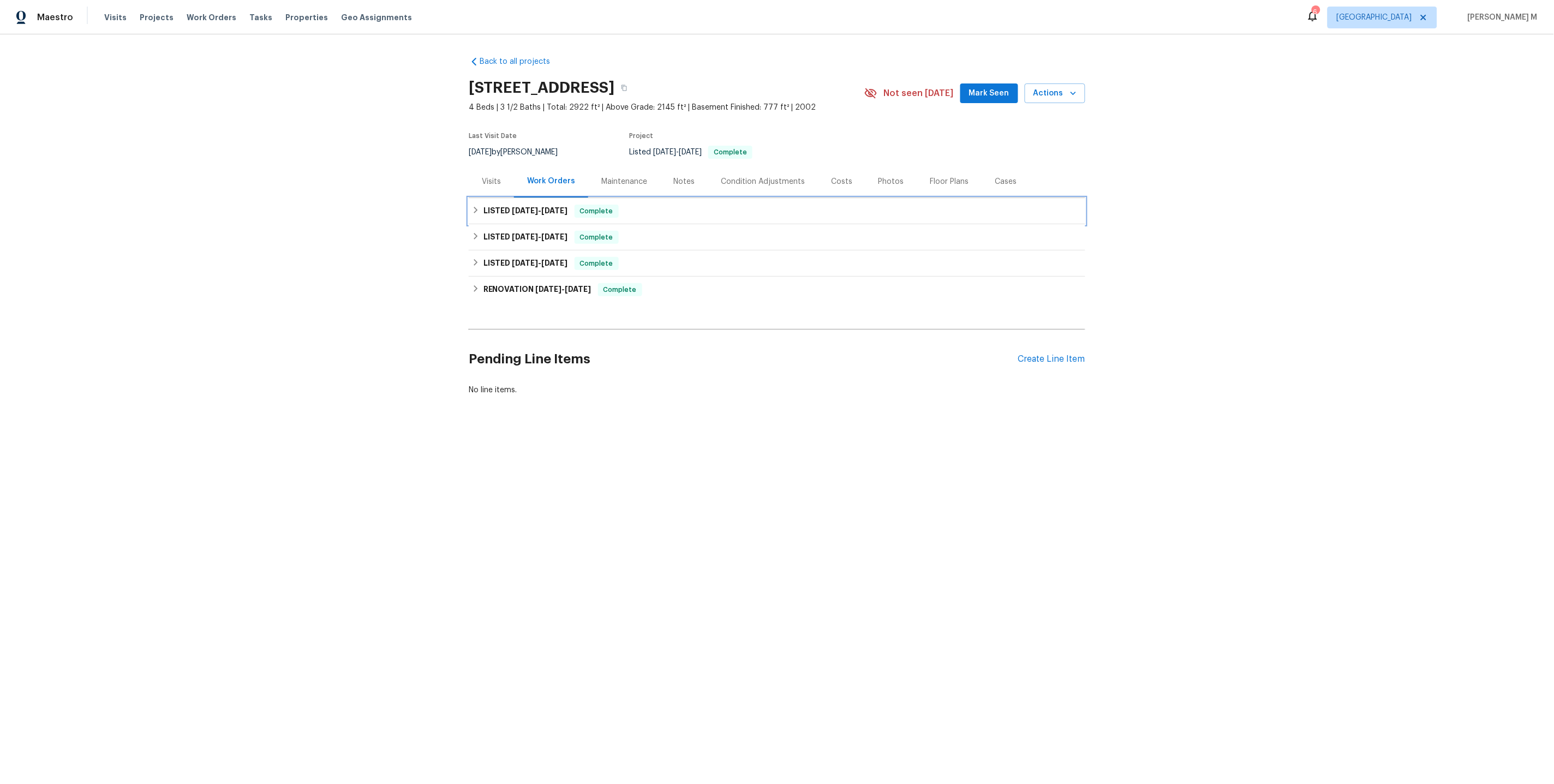
click at [506, 210] on h6 "LISTED 8/22/25 - 8/25/25" at bounding box center [525, 211] width 84 height 13
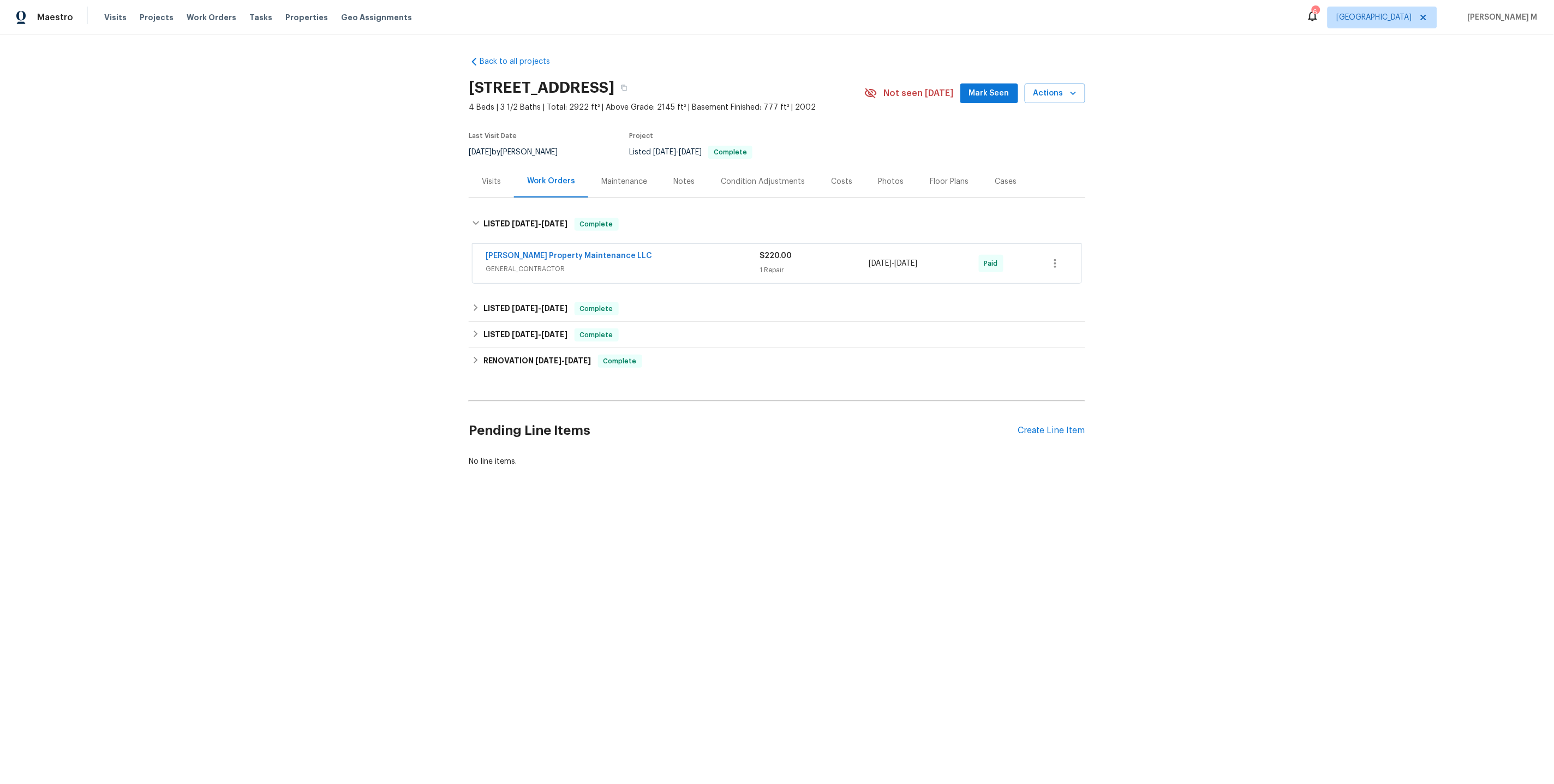
click at [521, 264] on span "GENERAL_CONTRACTOR" at bounding box center [623, 269] width 274 height 11
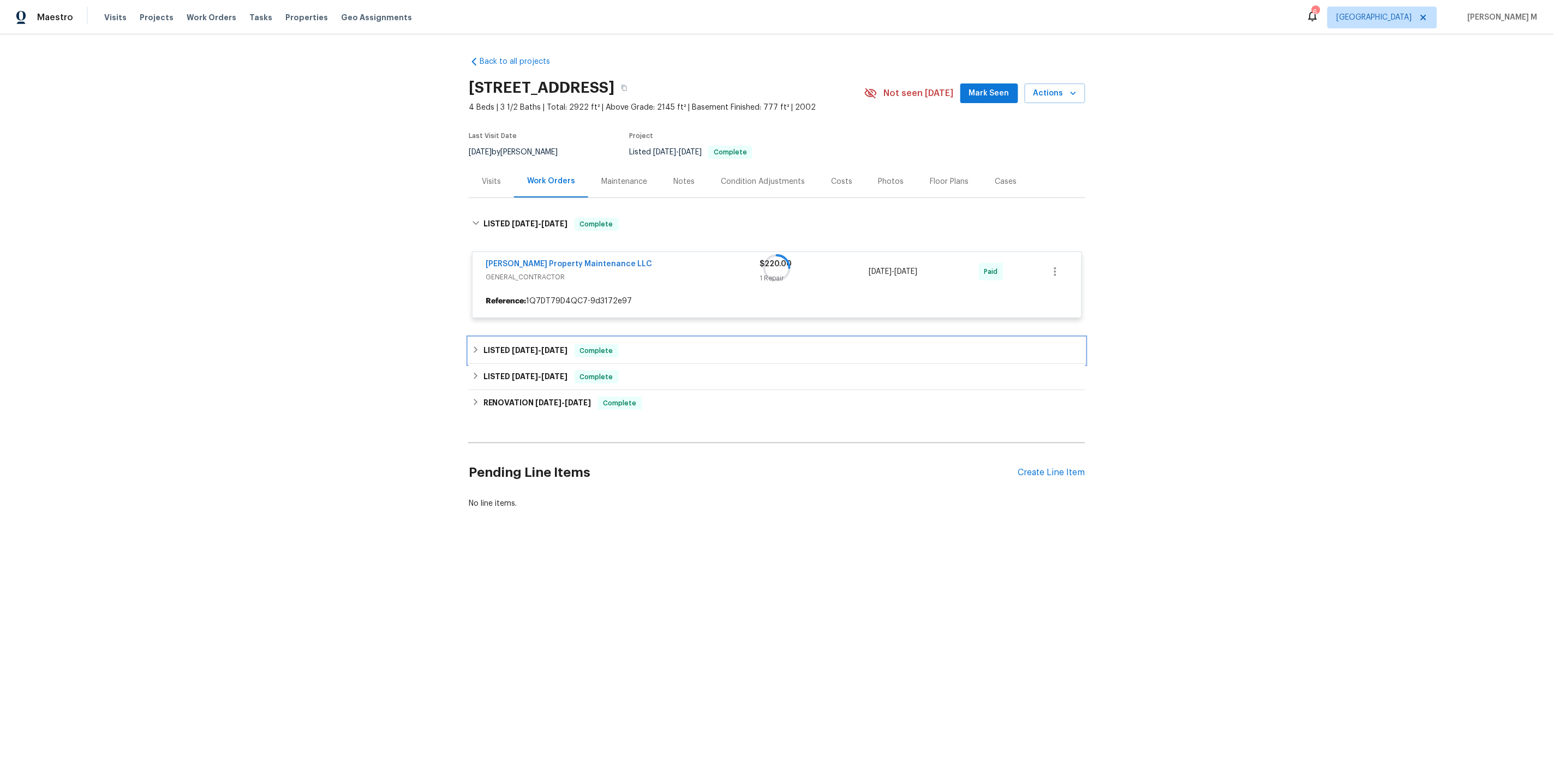
click at [526, 341] on div "Back to all projects 6001 Deer Springs Ln NW, Acworth, GA 30101 4 Beds | 3 1/2 …" at bounding box center [777, 283] width 617 height 470
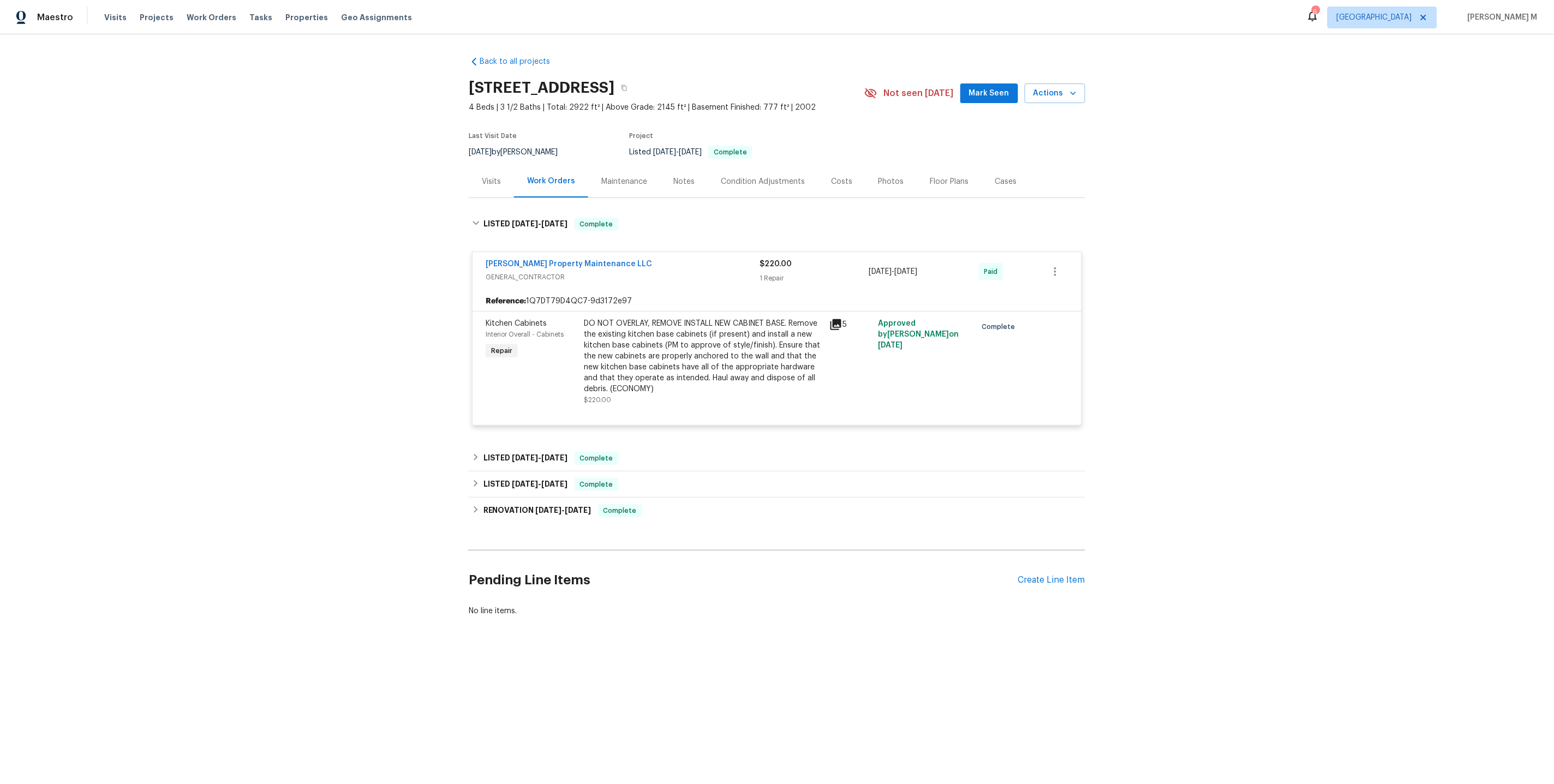
click at [518, 434] on div "Back to all projects 6001 Deer Springs Ln NW, Acworth, GA 30101 4 Beds | 3 1/2 …" at bounding box center [777, 337] width 617 height 578
click at [518, 456] on div "LISTED 5/30/25 - 6/9/25 Complete" at bounding box center [777, 458] width 617 height 26
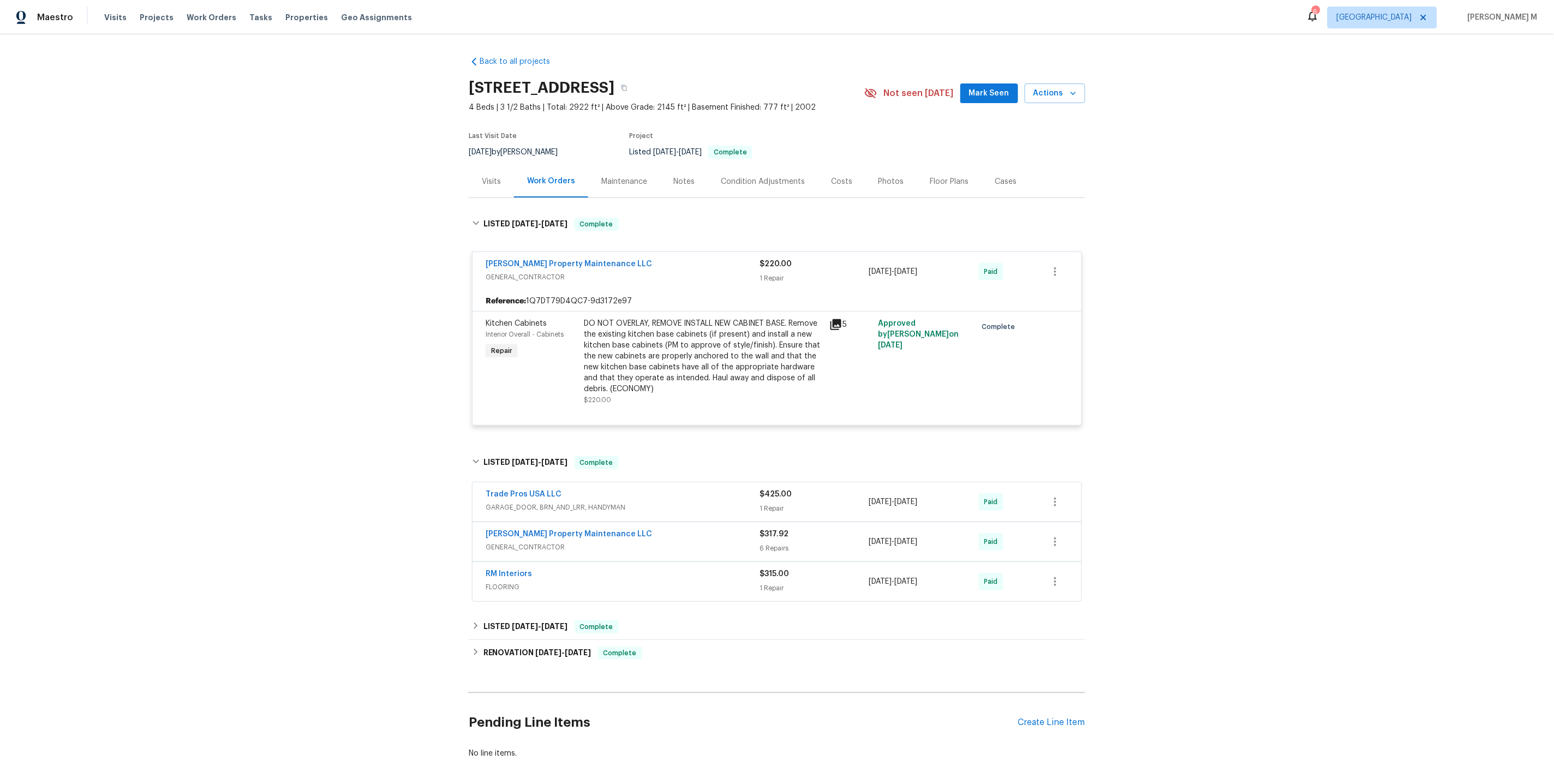
click at [516, 502] on span "GARAGE_DOOR, BRN_AND_LRR, HANDYMAN" at bounding box center [623, 507] width 274 height 11
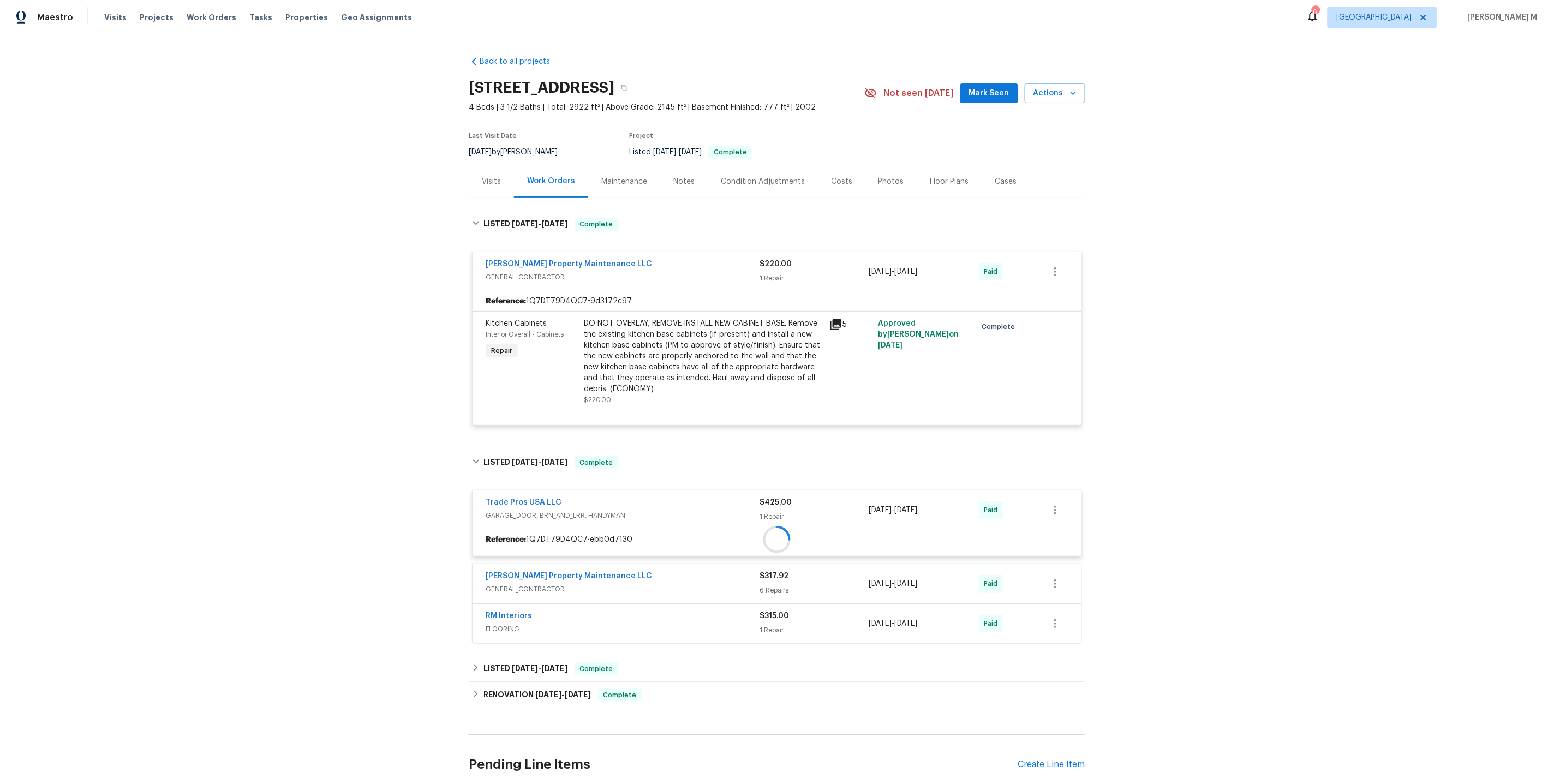
scroll to position [71, 0]
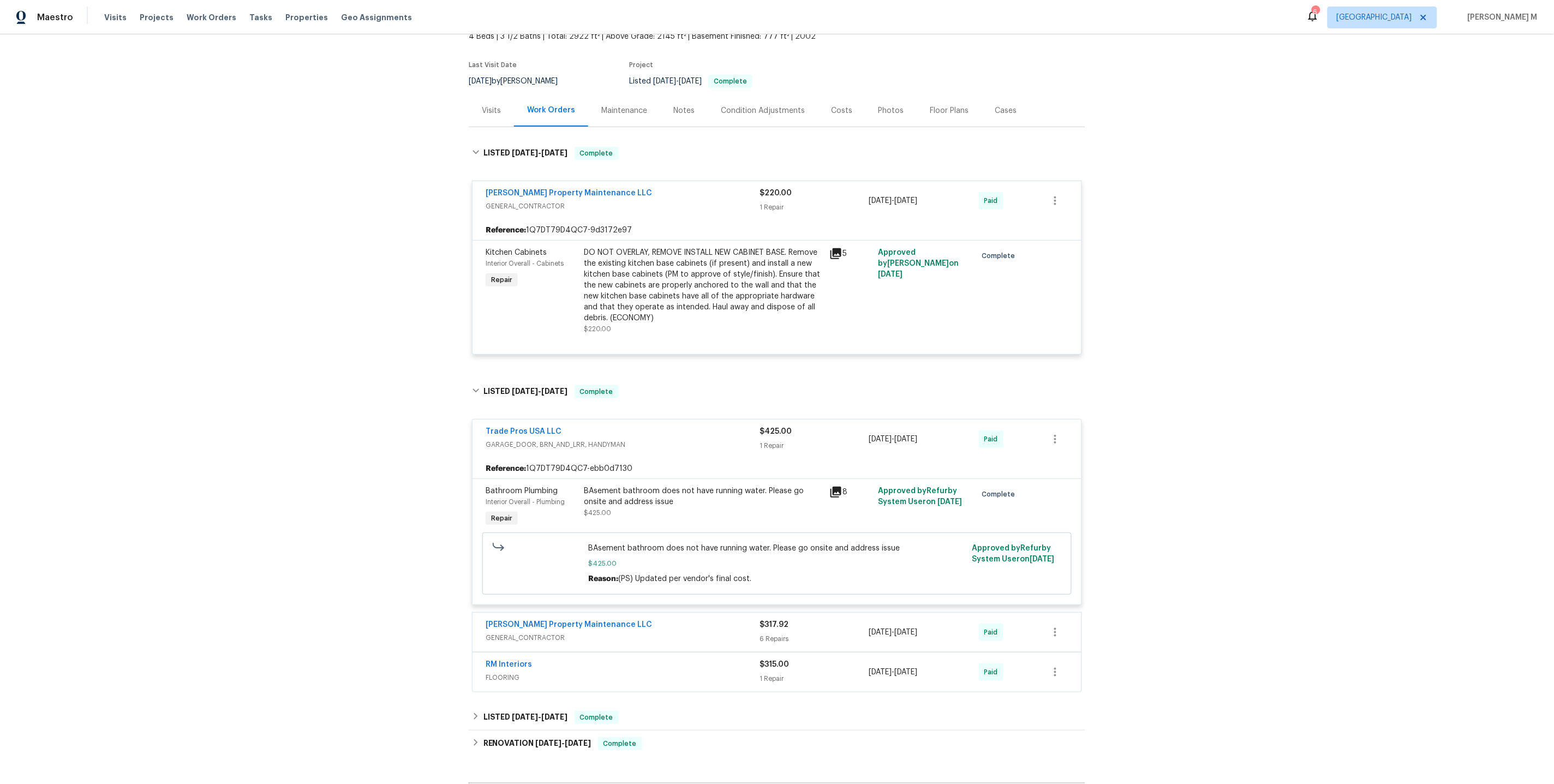
click at [529, 632] on span "GENERAL_CONTRACTOR" at bounding box center [623, 637] width 274 height 11
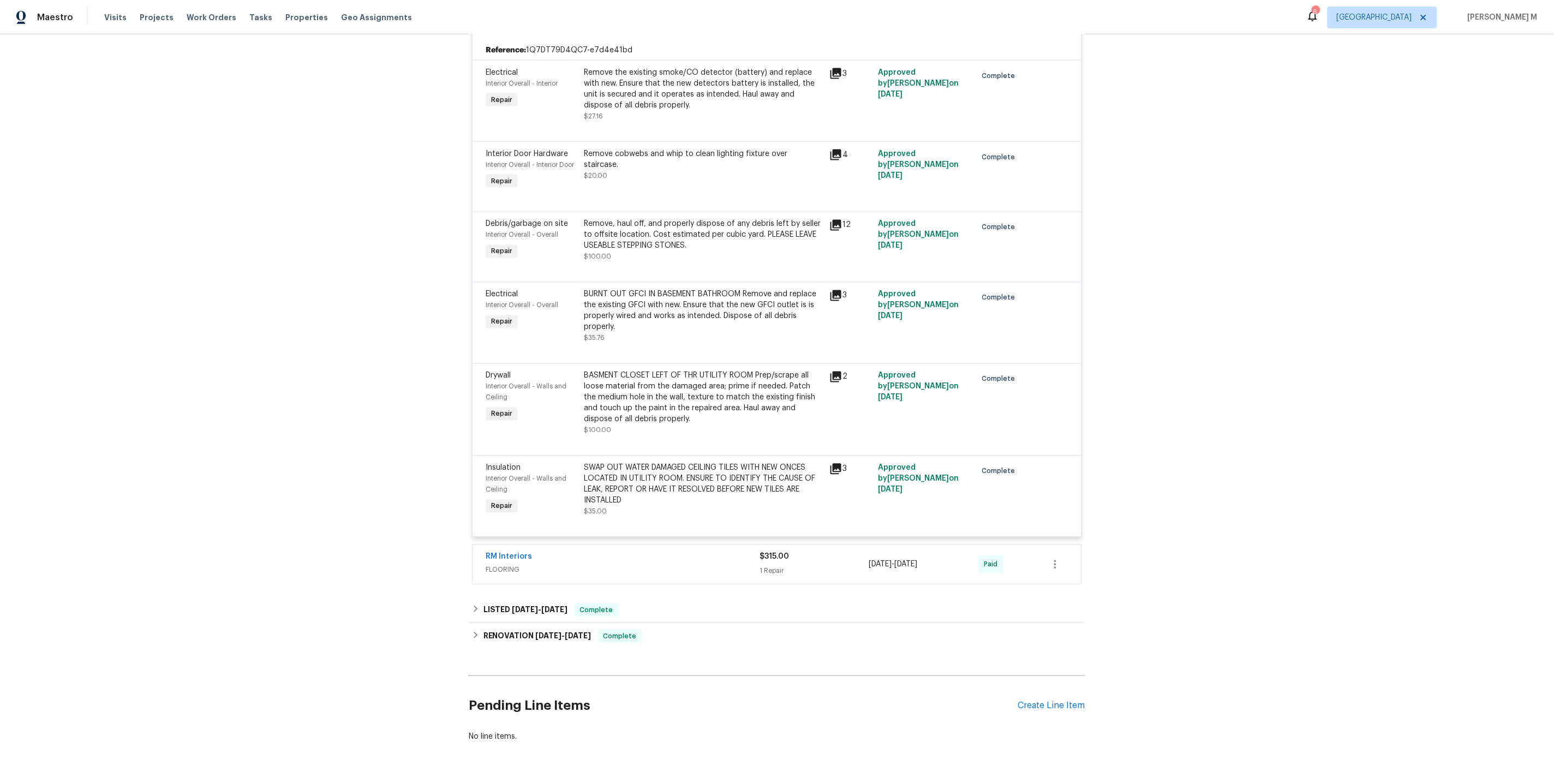
scroll to position [685, 0]
click at [518, 554] on div "RM Interiors FLOORING $315.00 1 Repair 6/2/2025 - 6/3/2025 Paid" at bounding box center [776, 562] width 609 height 39
click at [517, 601] on h6 "LISTED 5/21/25 - 5/22/25" at bounding box center [525, 608] width 84 height 13
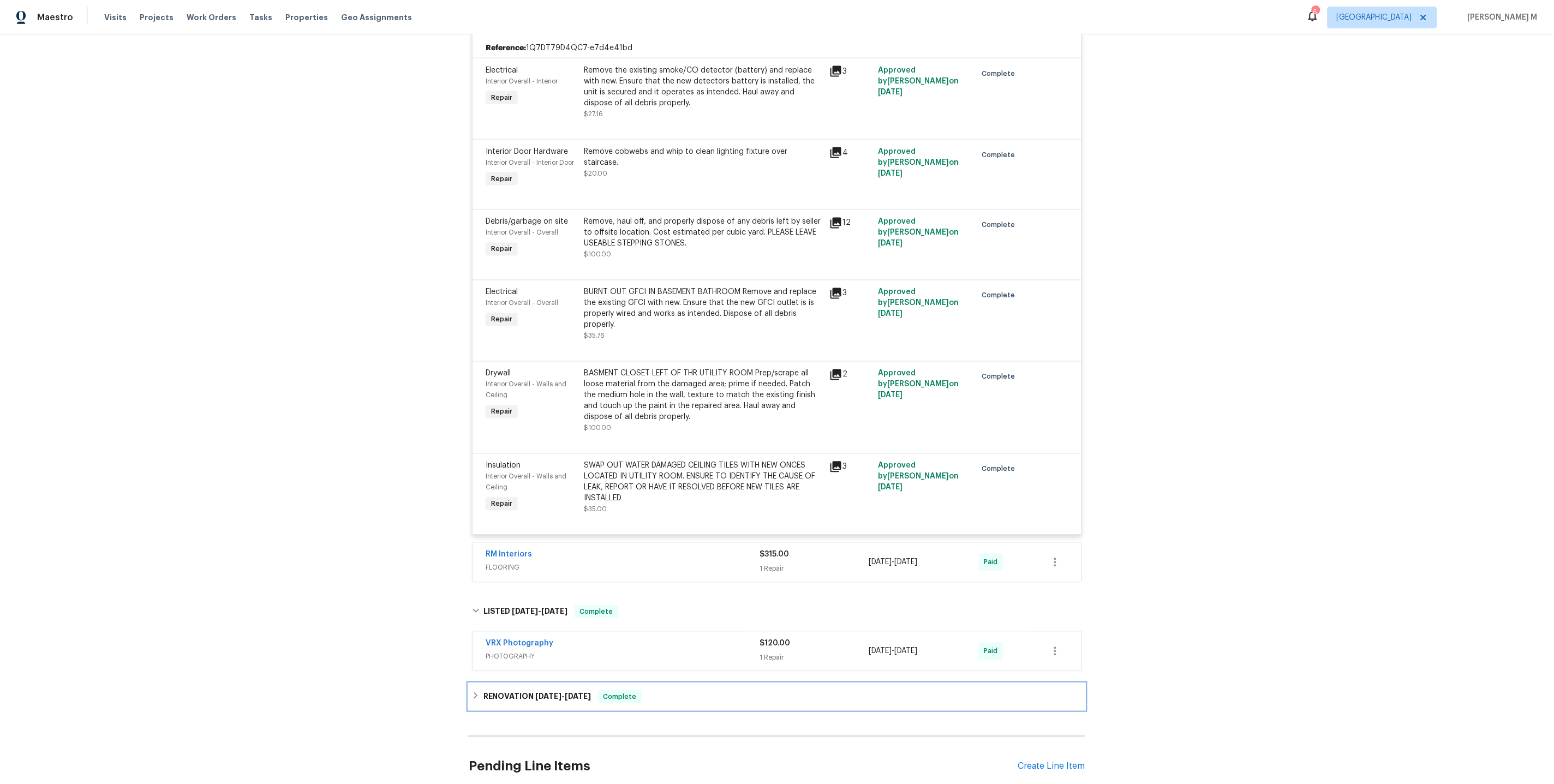
click at [506, 690] on h6 "RENOVATION 4/22/25 - 5/17/25" at bounding box center [537, 697] width 108 height 13
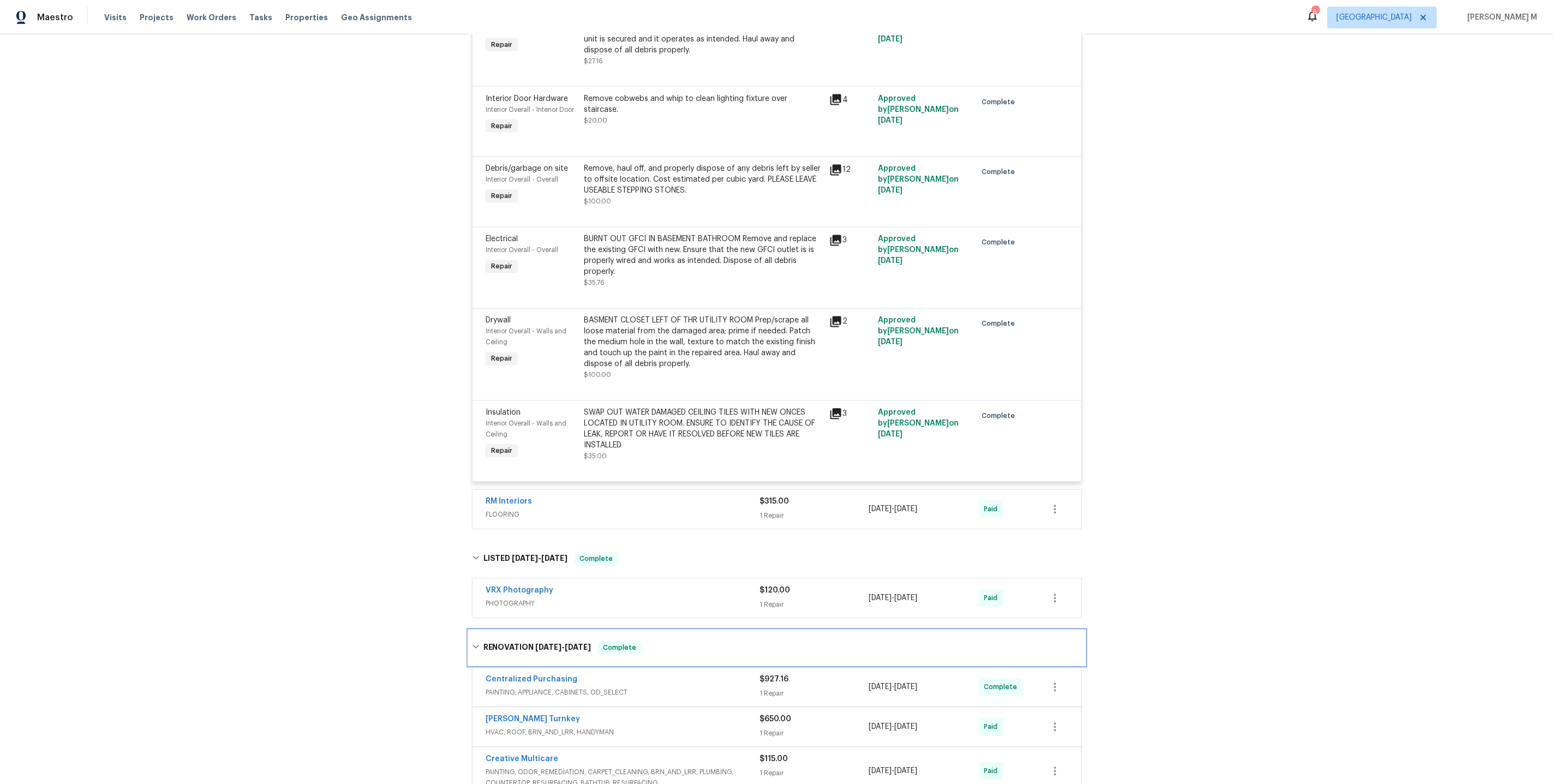
scroll to position [1037, 0]
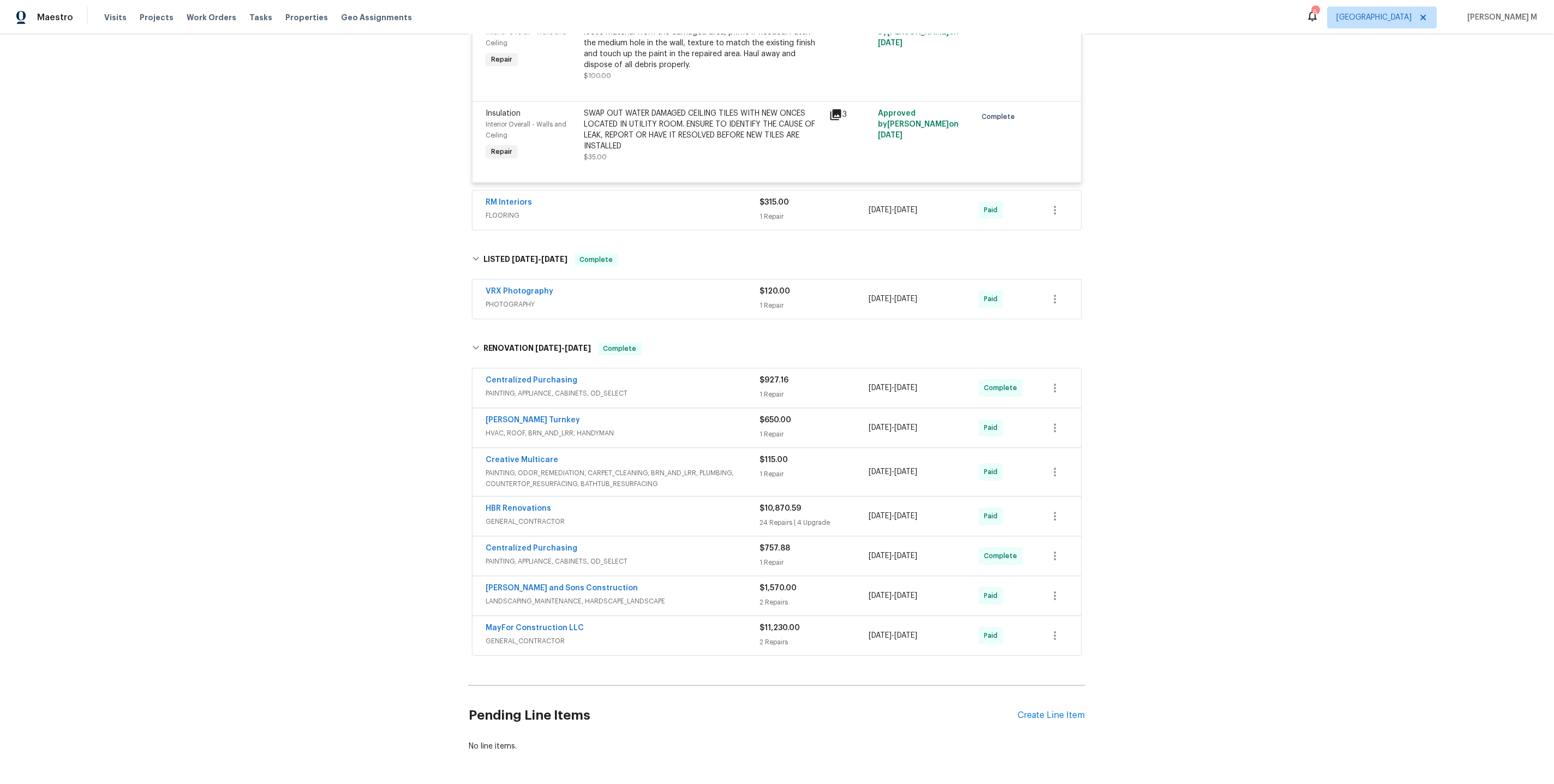
click at [525, 388] on span "PAINTING, APPLIANCE, CABINETS, OD_SELECT" at bounding box center [623, 393] width 274 height 11
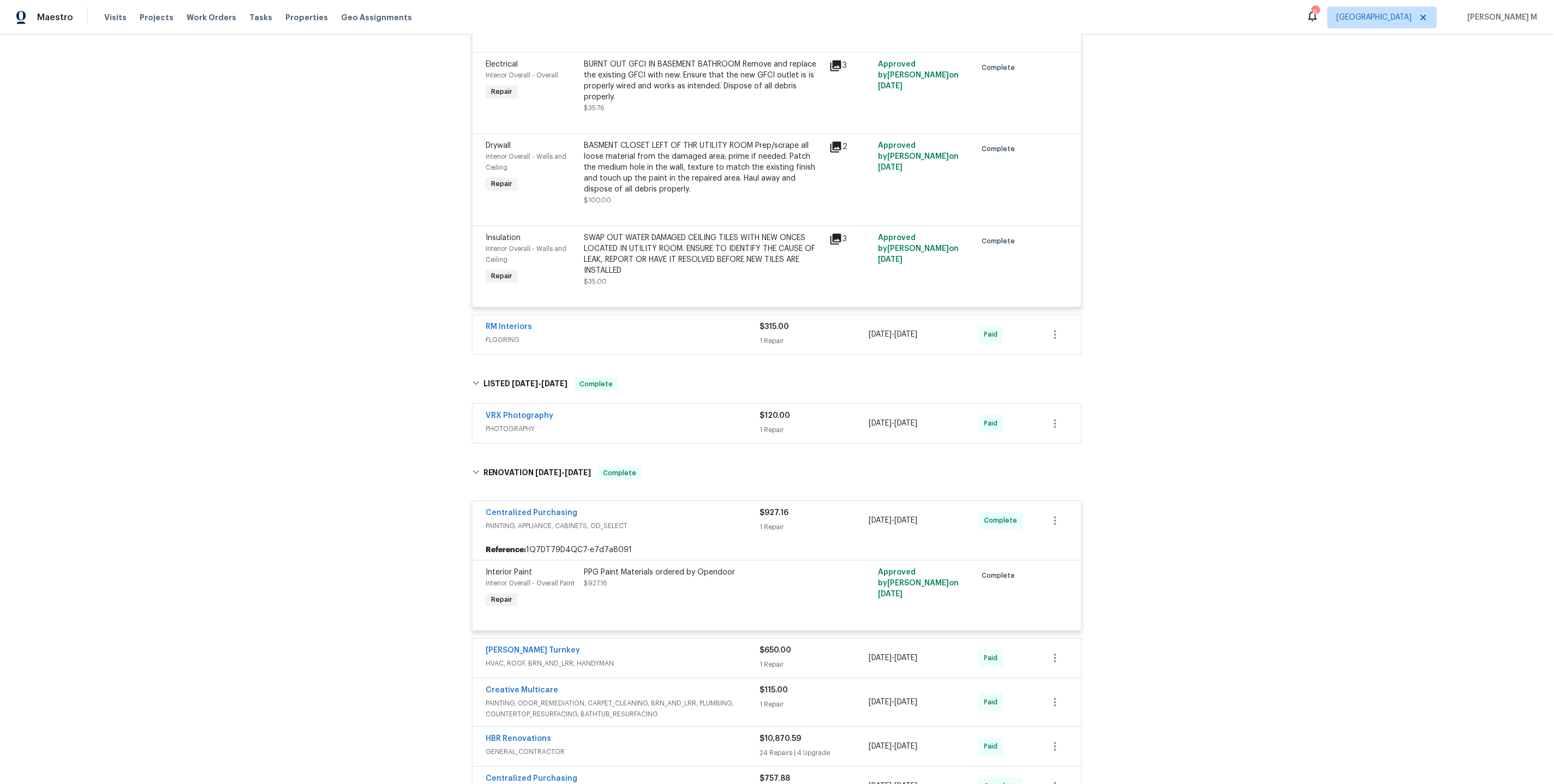
scroll to position [923, 0]
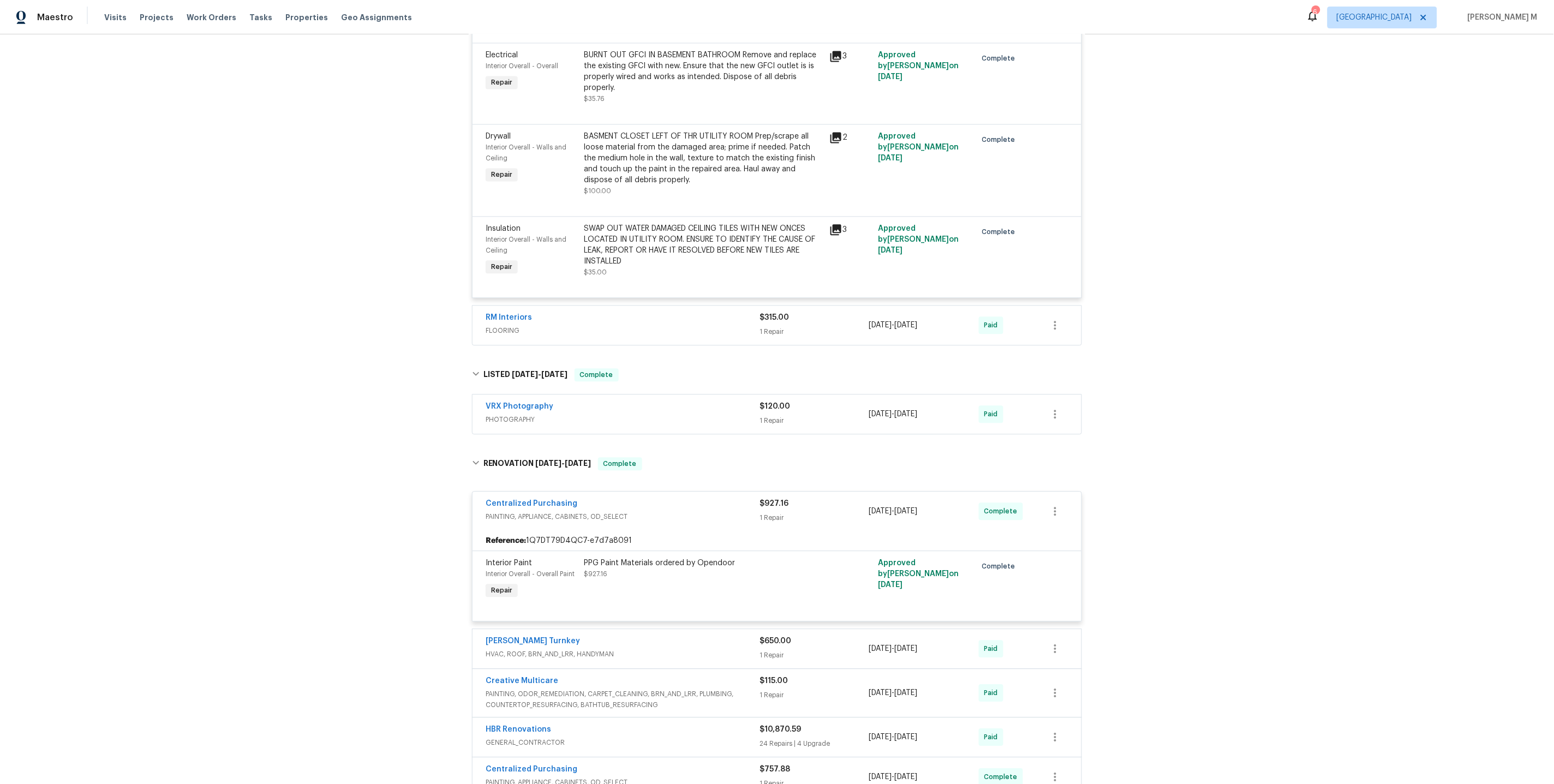
click at [510, 325] on span "FLOORING" at bounding box center [623, 330] width 274 height 11
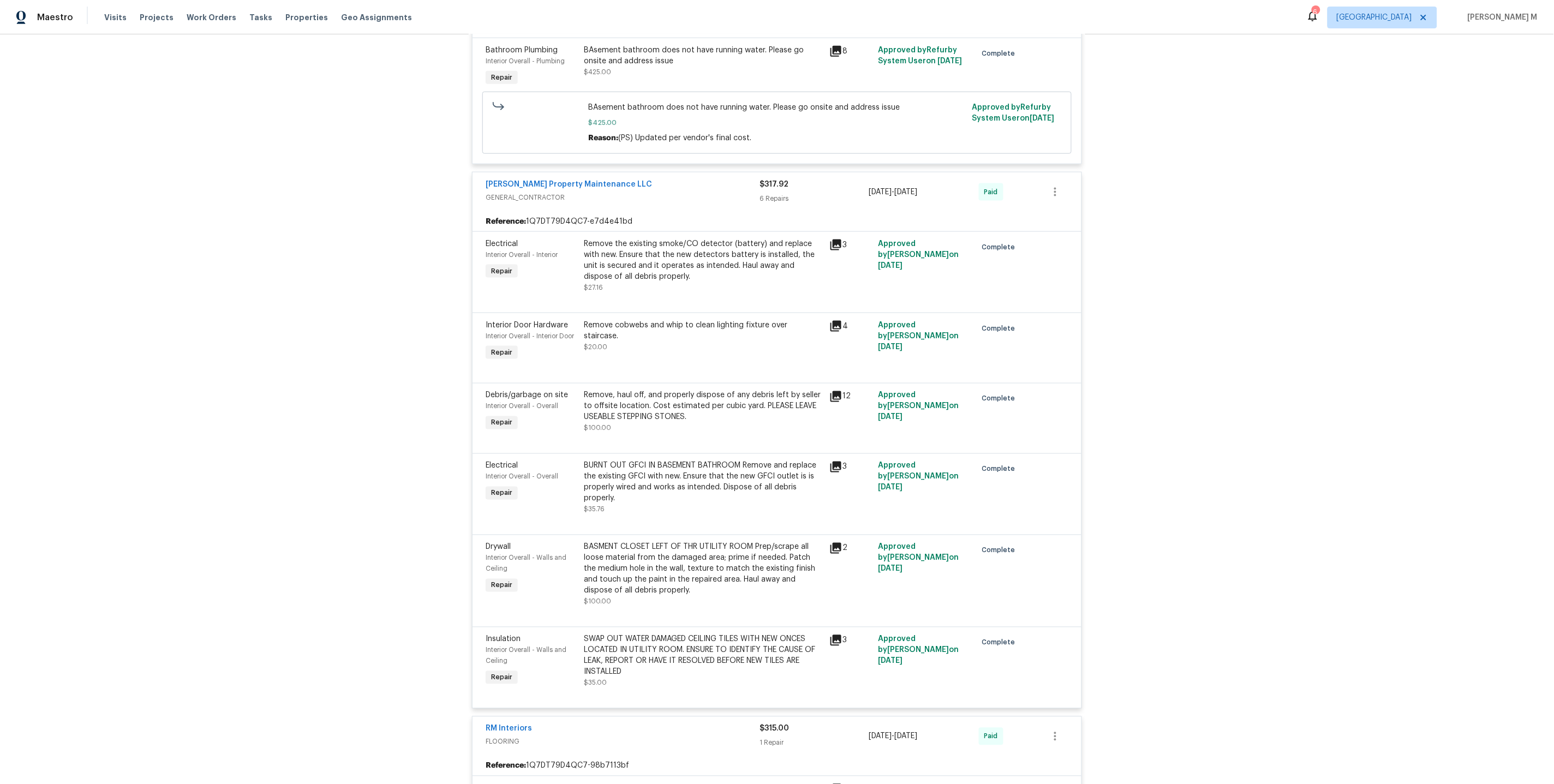
scroll to position [526, 0]
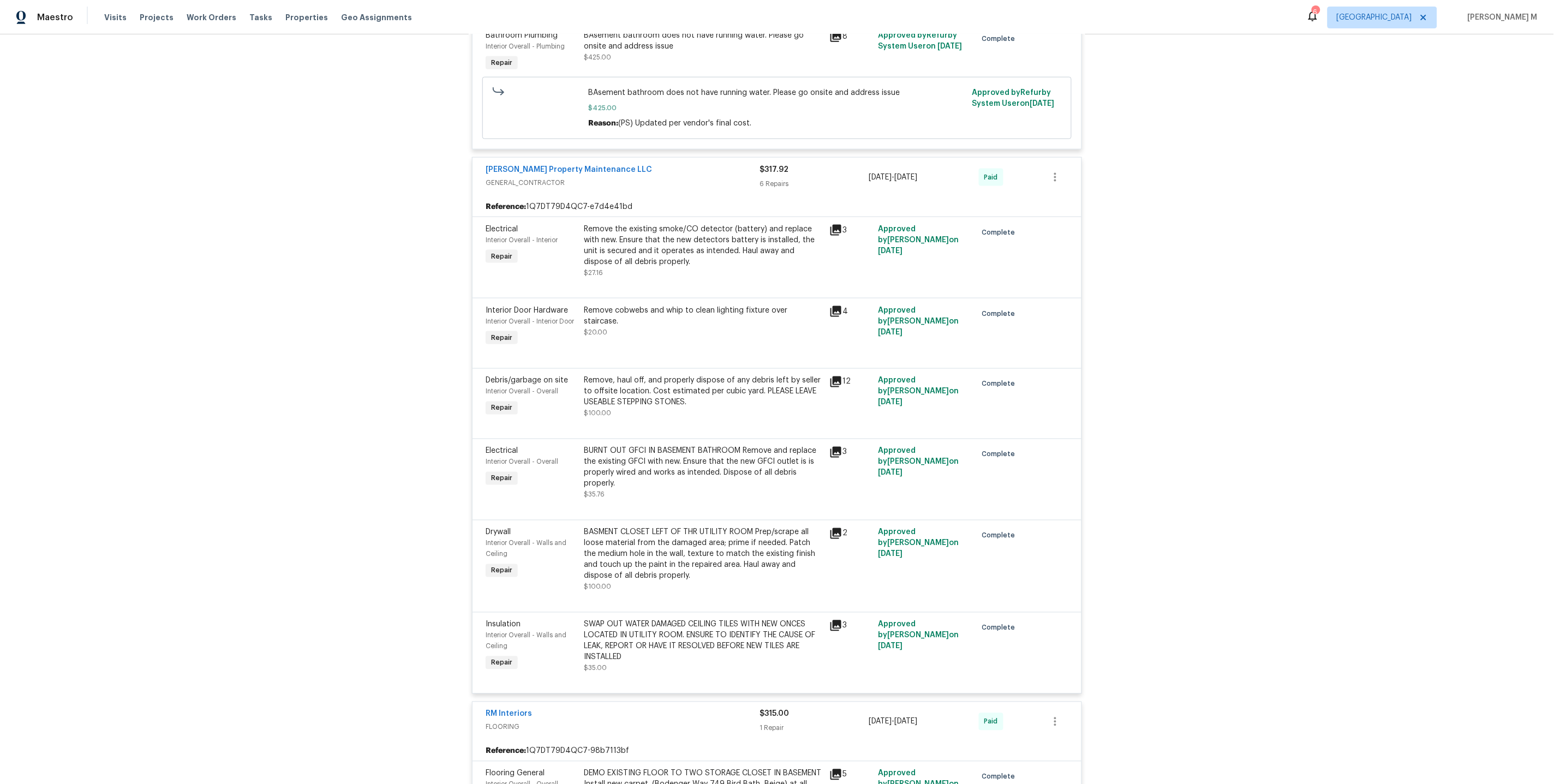
click at [637, 238] on div "Remove the existing smoke/CO detector (battery) and replace with new. Ensure th…" at bounding box center [703, 245] width 239 height 43
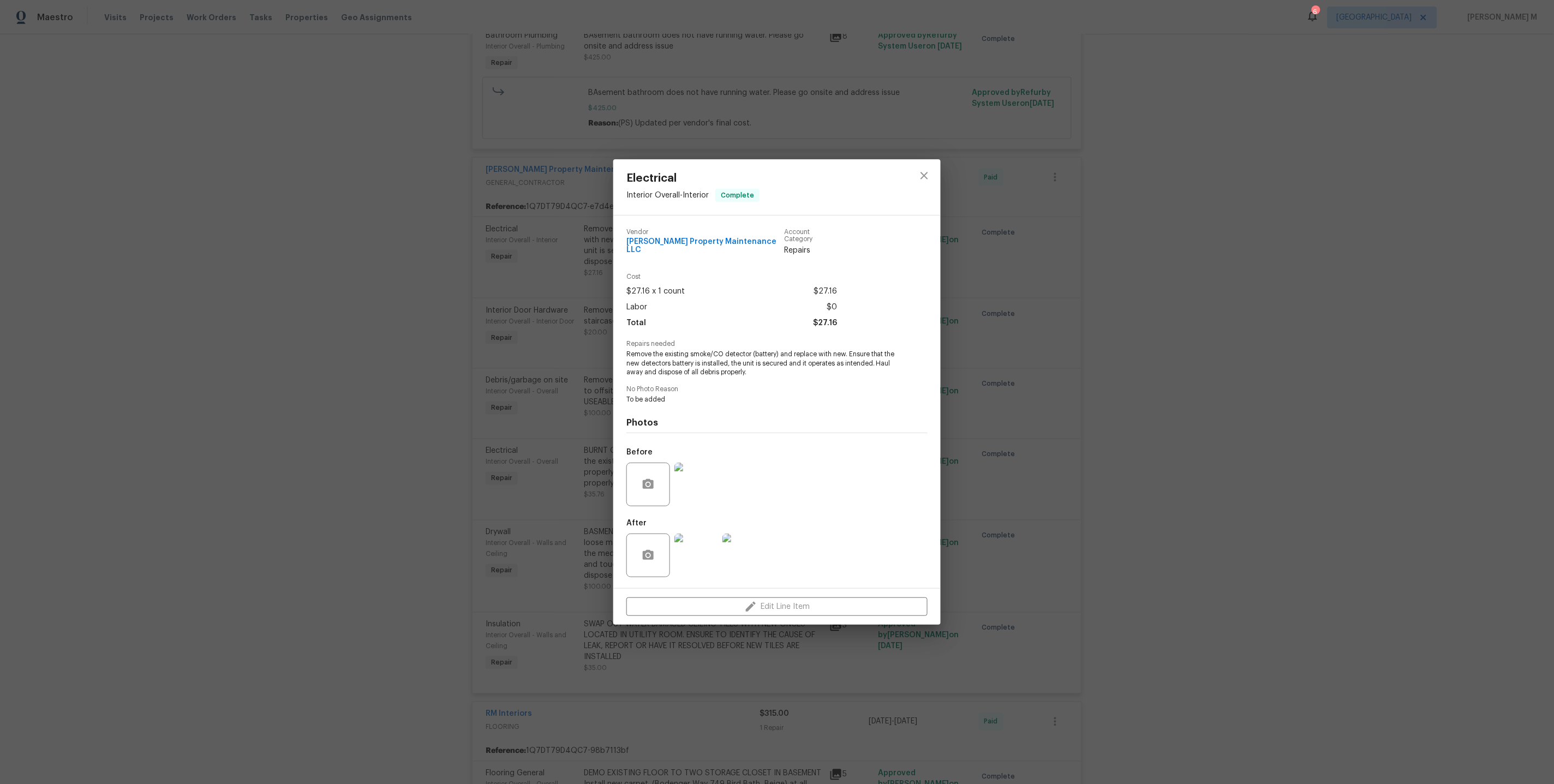
click at [697, 540] on img at bounding box center [696, 555] width 43 height 43
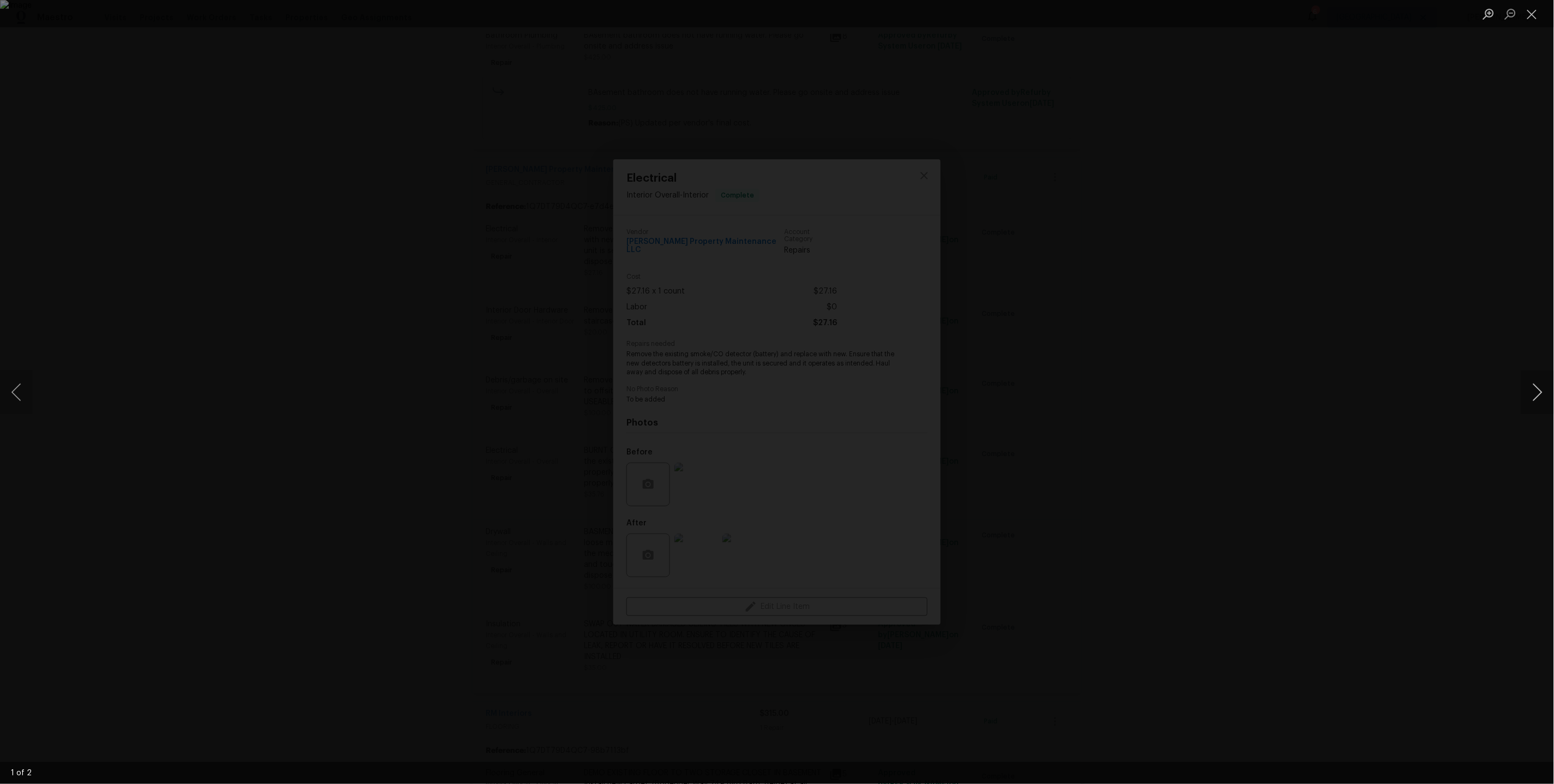
click at [1530, 395] on button "Next image" at bounding box center [1538, 392] width 33 height 43
click at [1456, 236] on div "Lightbox" at bounding box center [777, 392] width 1554 height 784
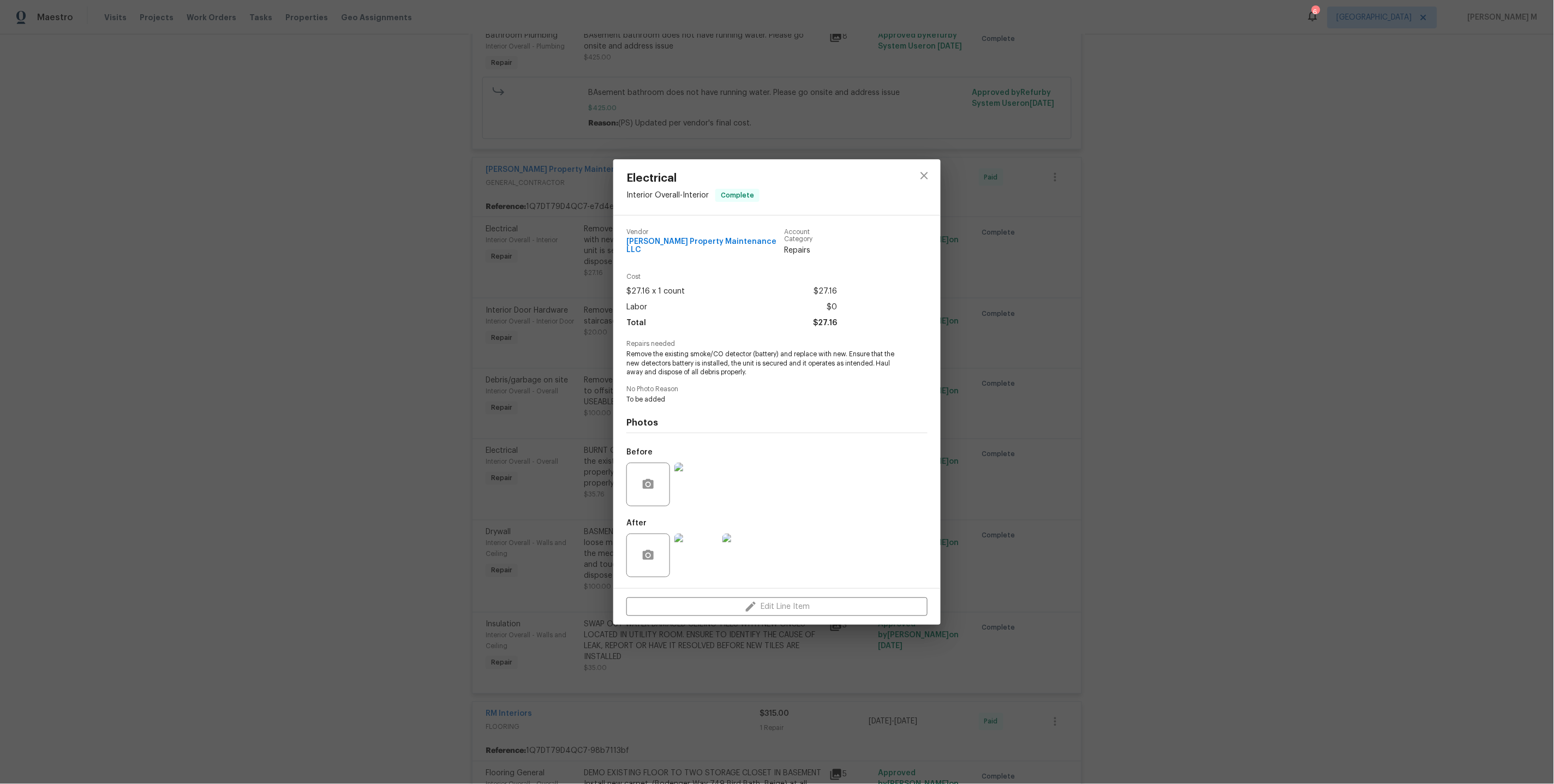
click at [696, 464] on img at bounding box center [696, 484] width 43 height 43
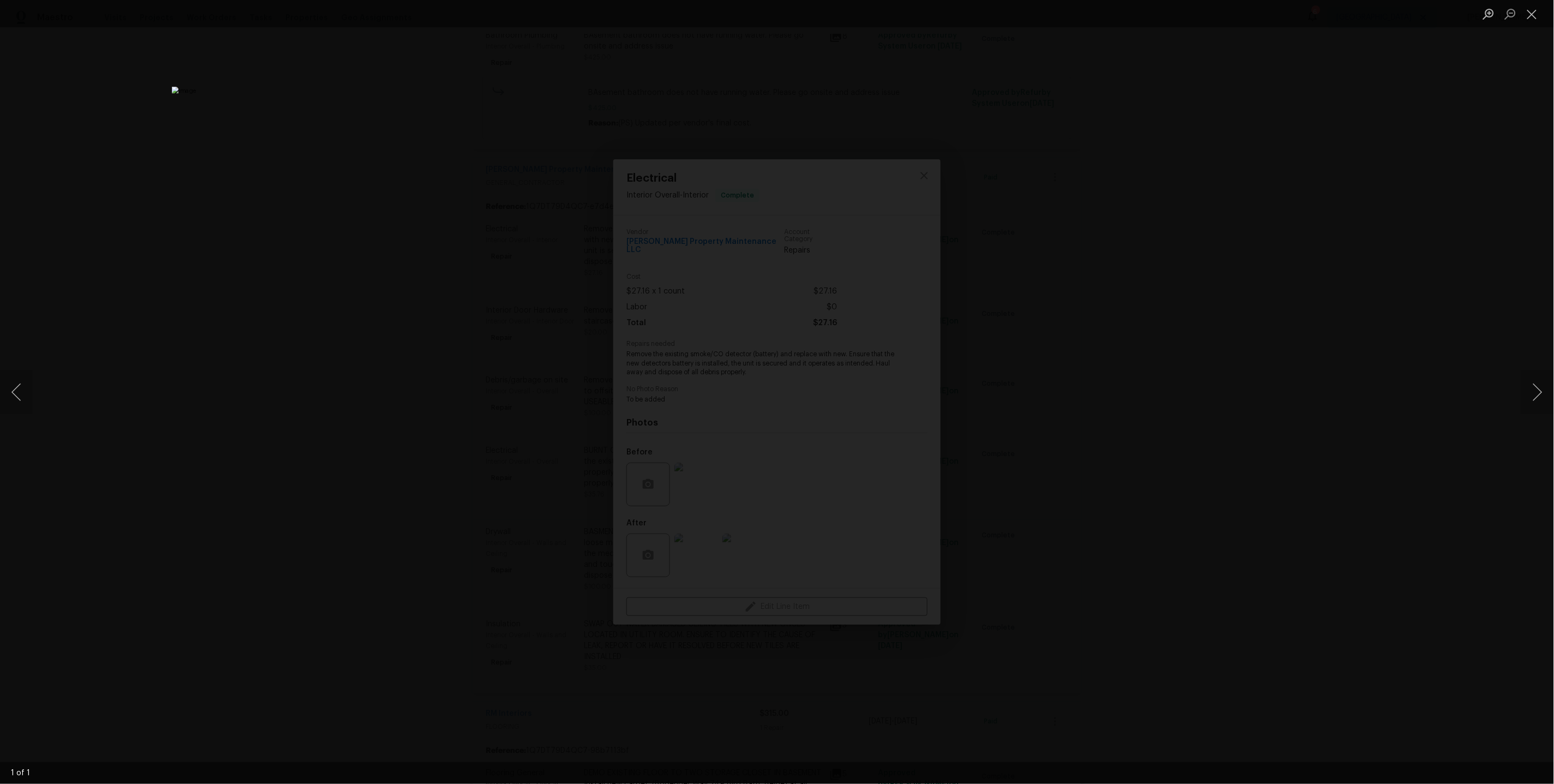
click at [1180, 385] on div "Lightbox" at bounding box center [777, 392] width 1554 height 784
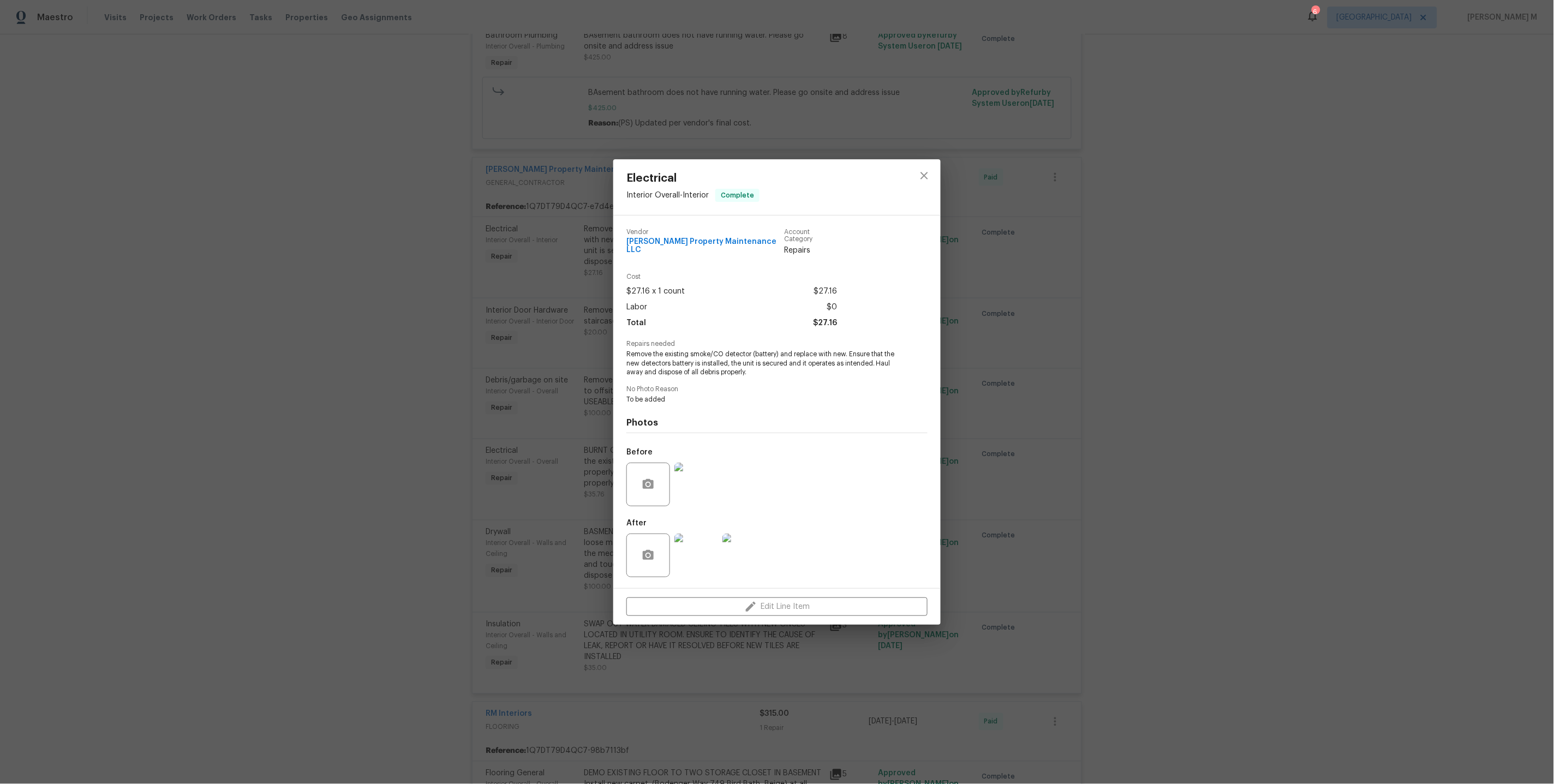
click at [553, 230] on div "Electrical Interior Overall - Interior Complete Vendor Glen Property Maintenanc…" at bounding box center [777, 392] width 1554 height 784
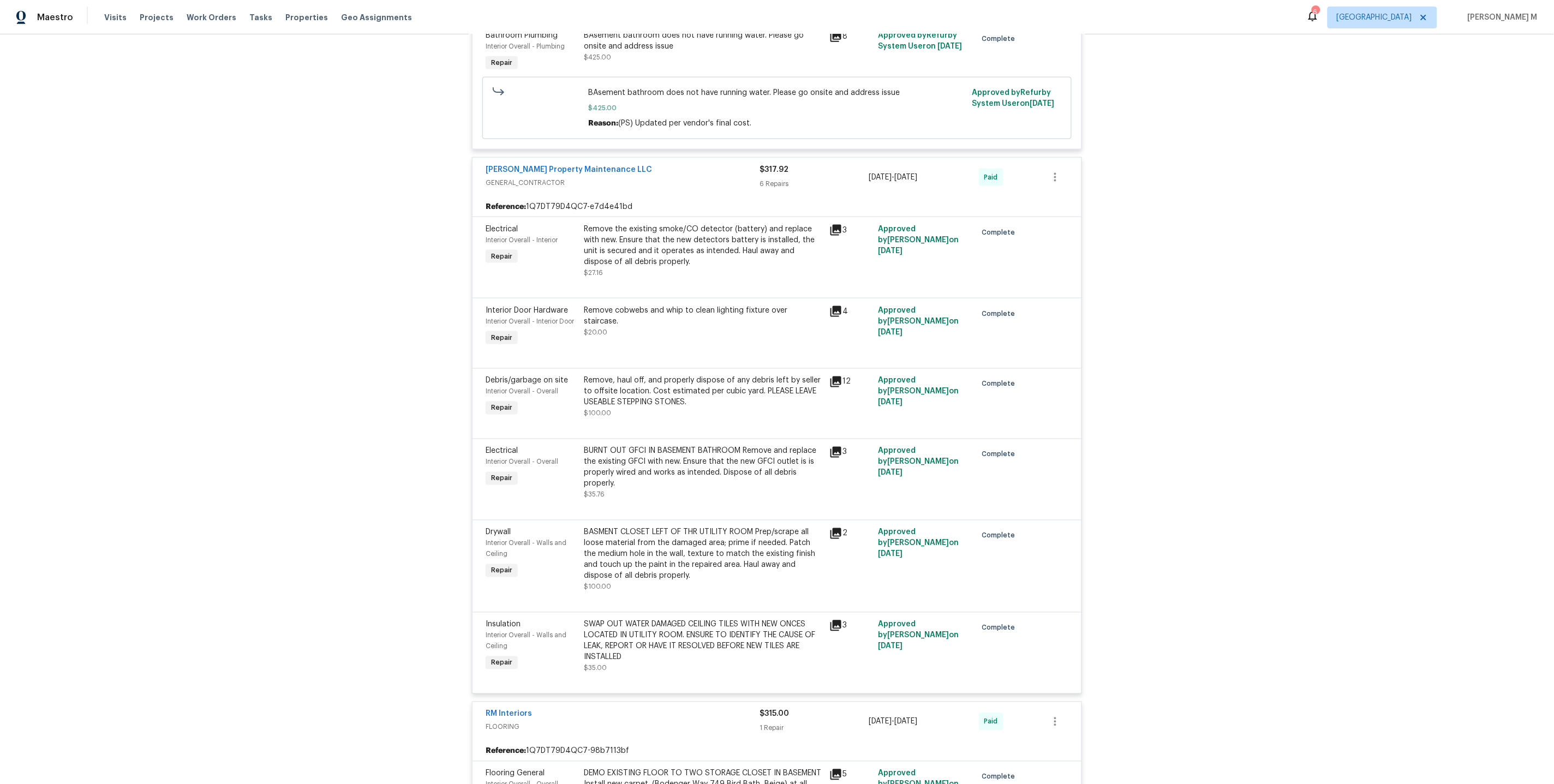
scroll to position [0, 0]
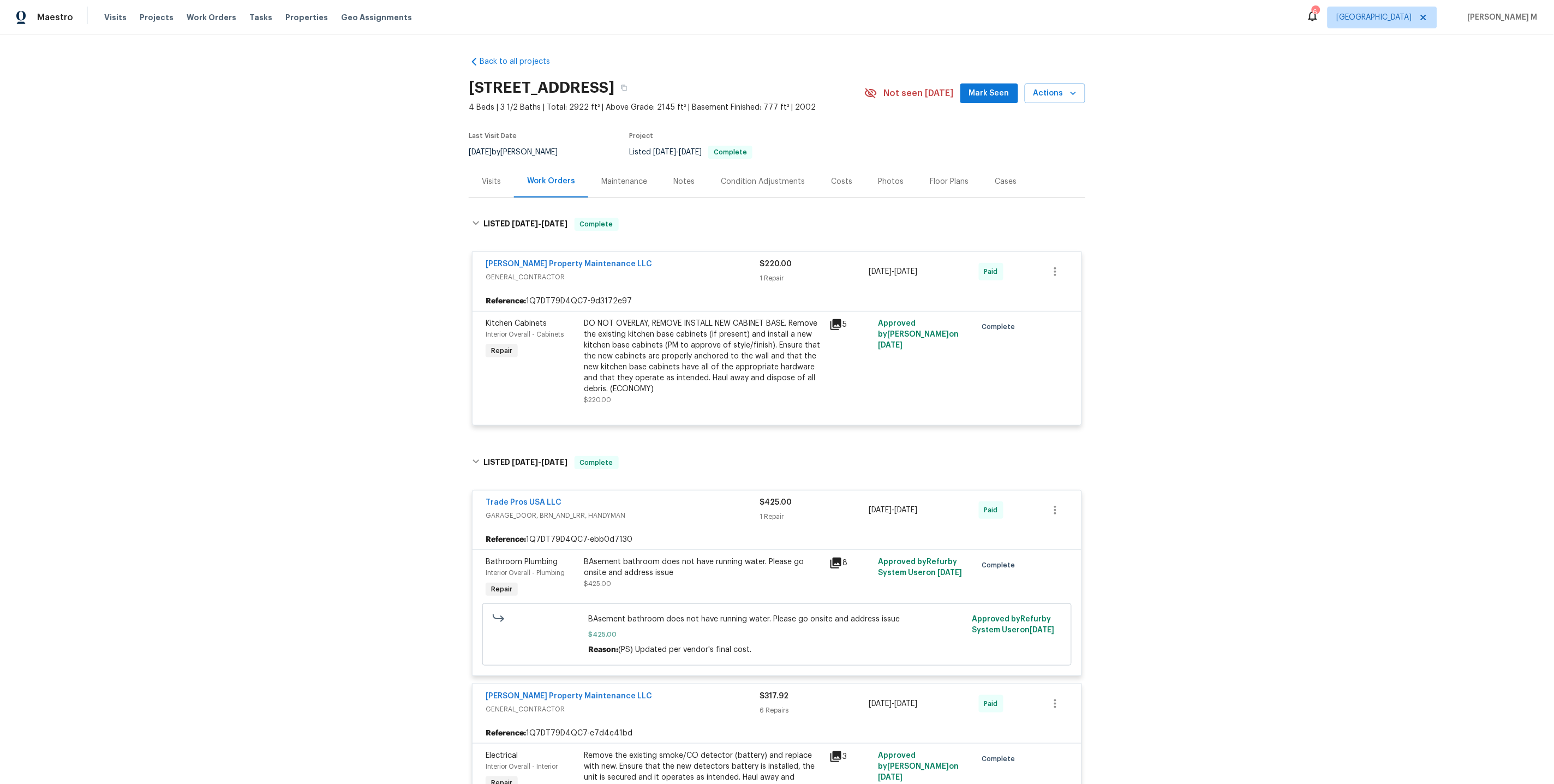
click at [649, 139] on div "Project" at bounding box center [734, 139] width 209 height 13
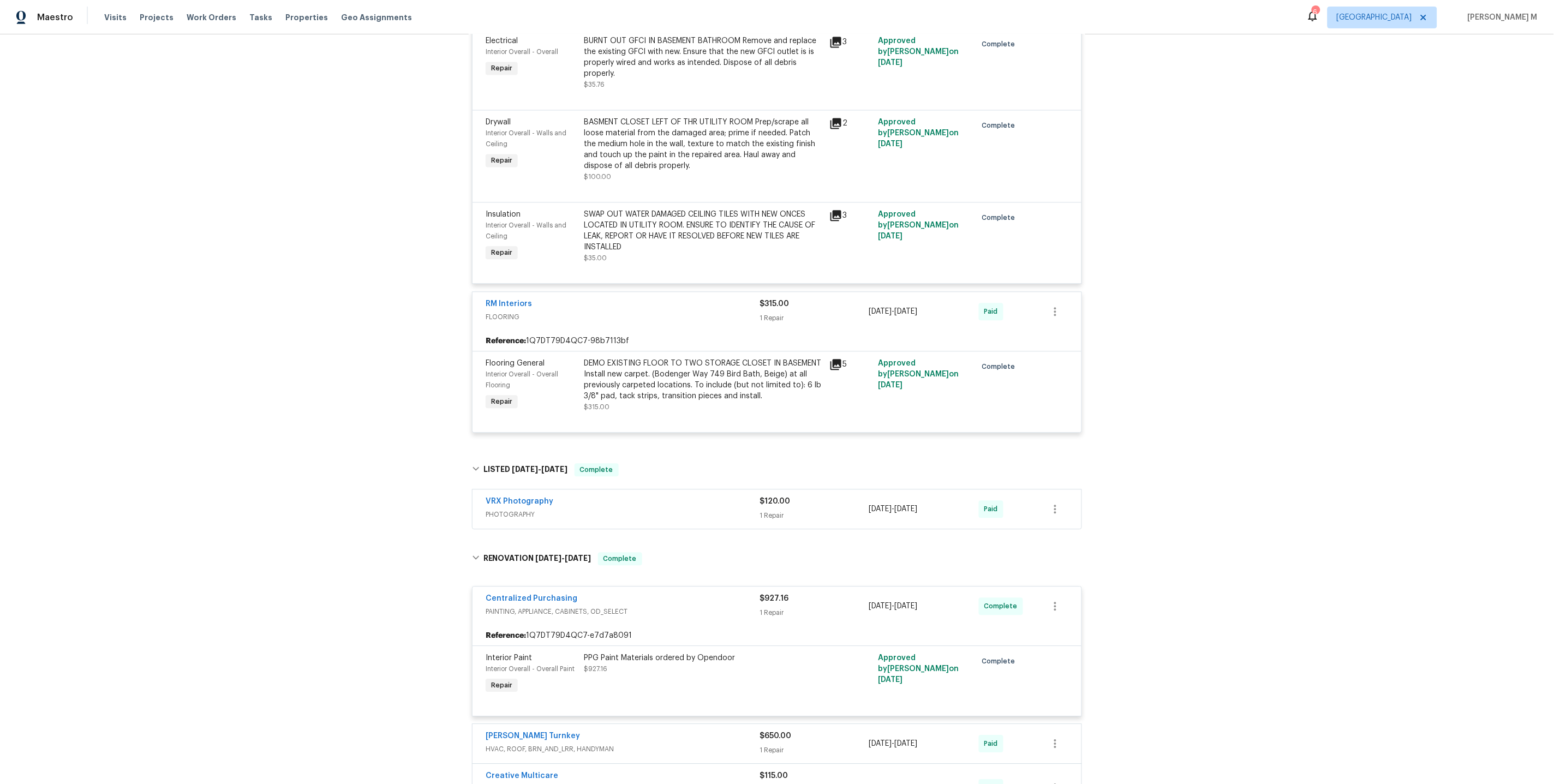
scroll to position [1249, 0]
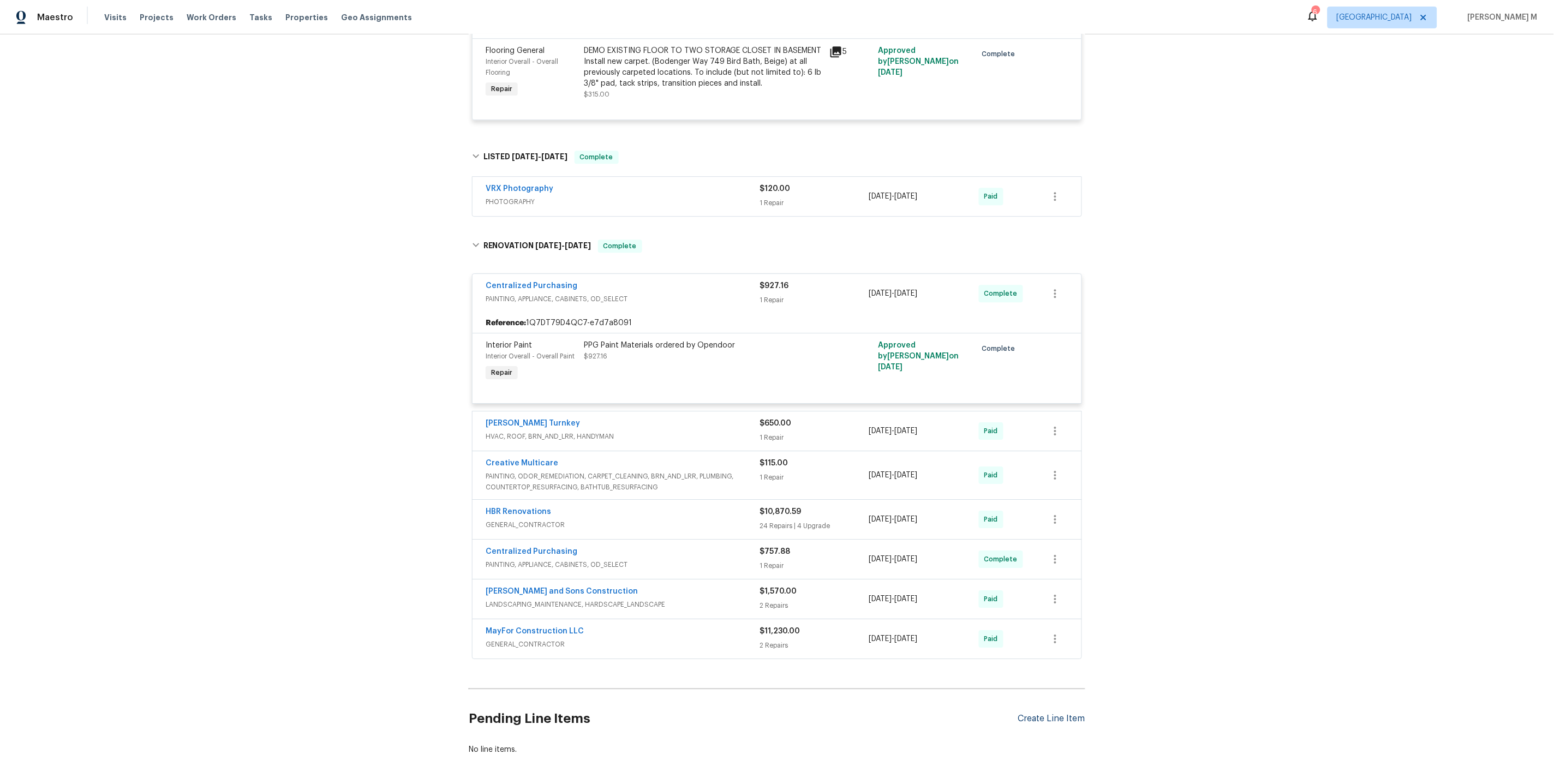
click at [1033, 713] on div "Create Line Item" at bounding box center [1051, 718] width 67 height 10
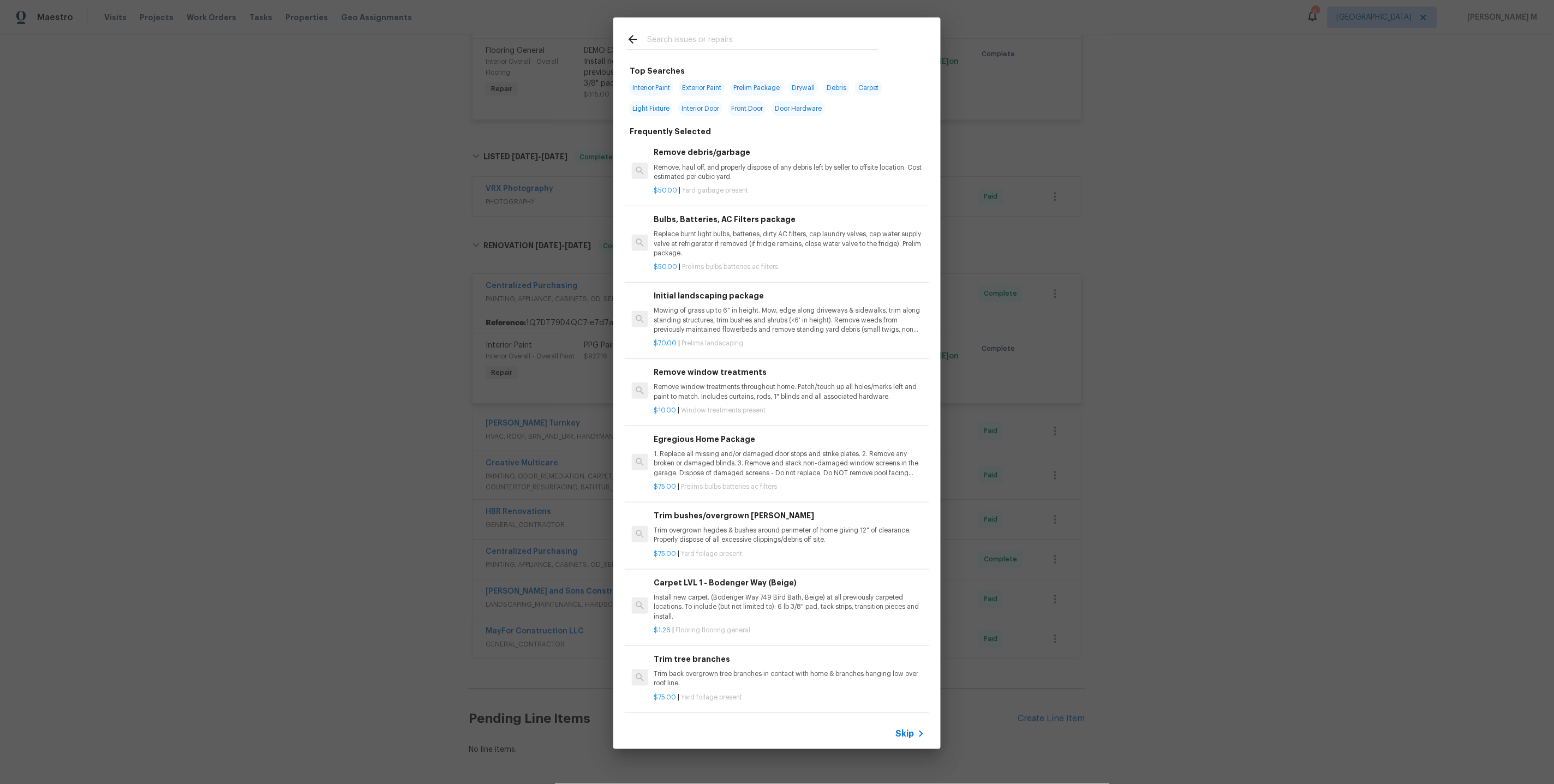
click at [909, 729] on div "Skip" at bounding box center [912, 734] width 31 height 13
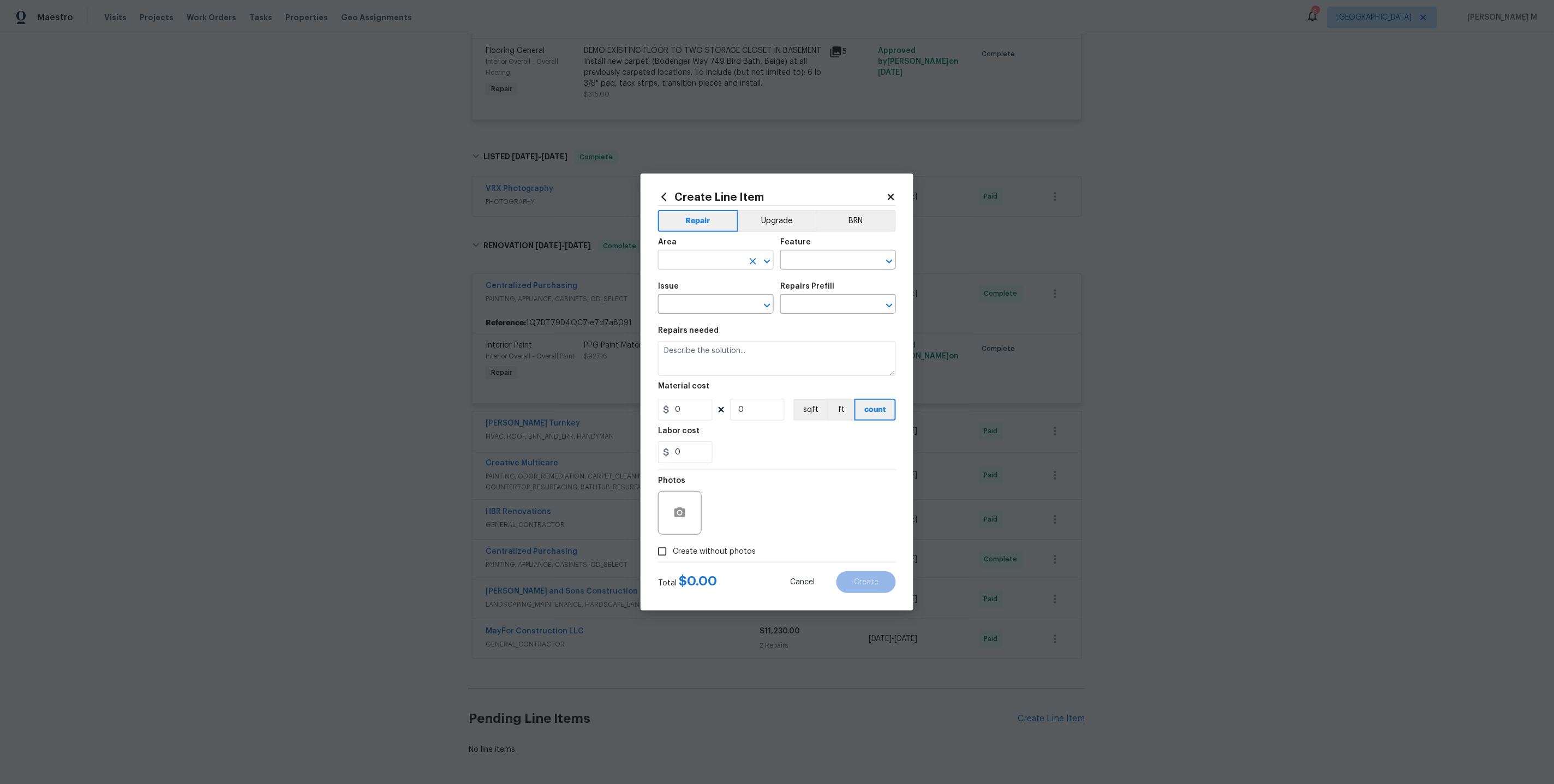
click at [714, 265] on input "text" at bounding box center [700, 261] width 85 height 17
click at [683, 308] on li "Interior Overall" at bounding box center [716, 308] width 117 height 18
type input "Interior Overall"
click at [810, 265] on input "text" at bounding box center [822, 261] width 85 height 17
click at [804, 312] on li "Alarms" at bounding box center [839, 316] width 117 height 18
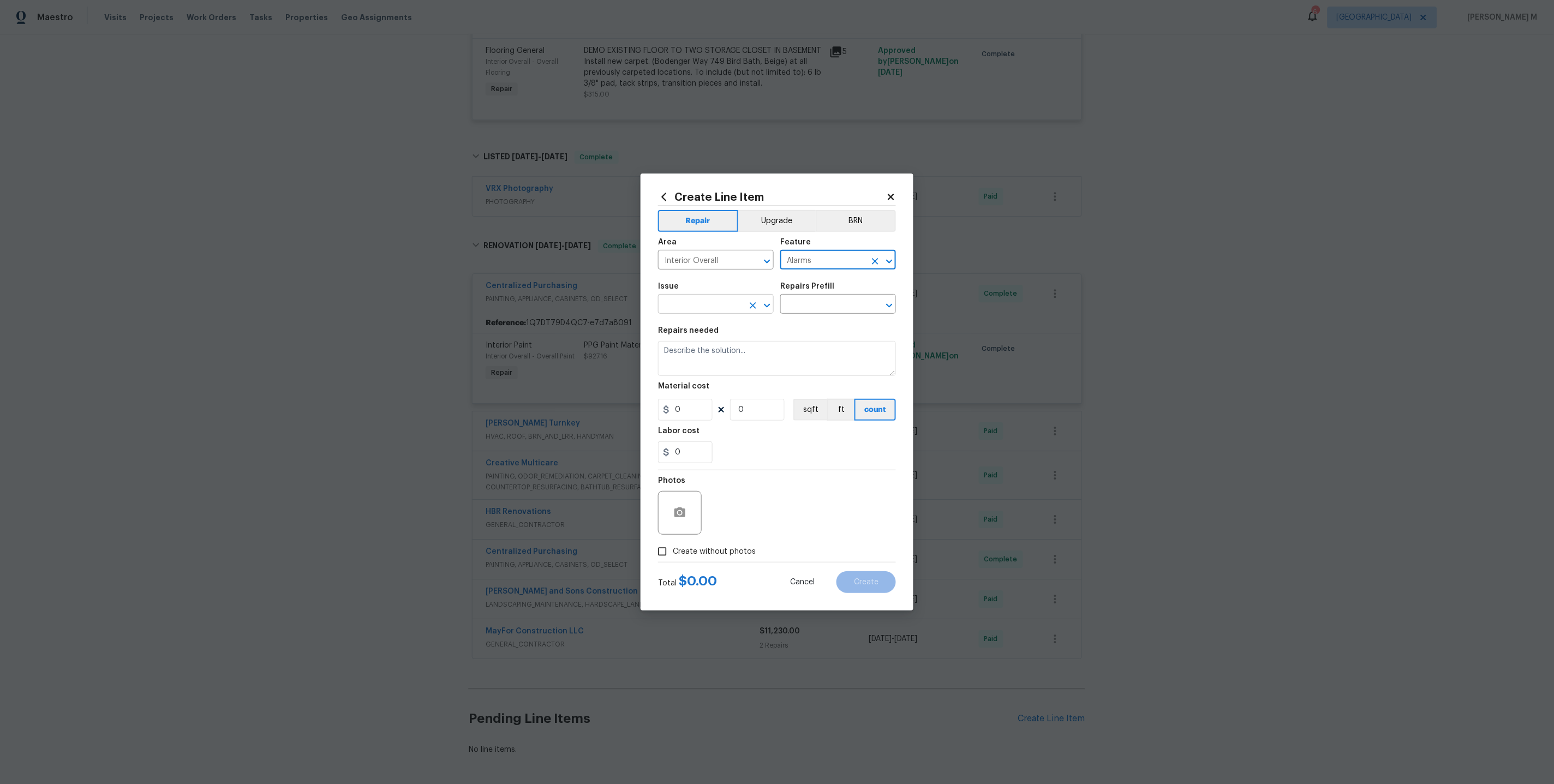
type input "Alarms"
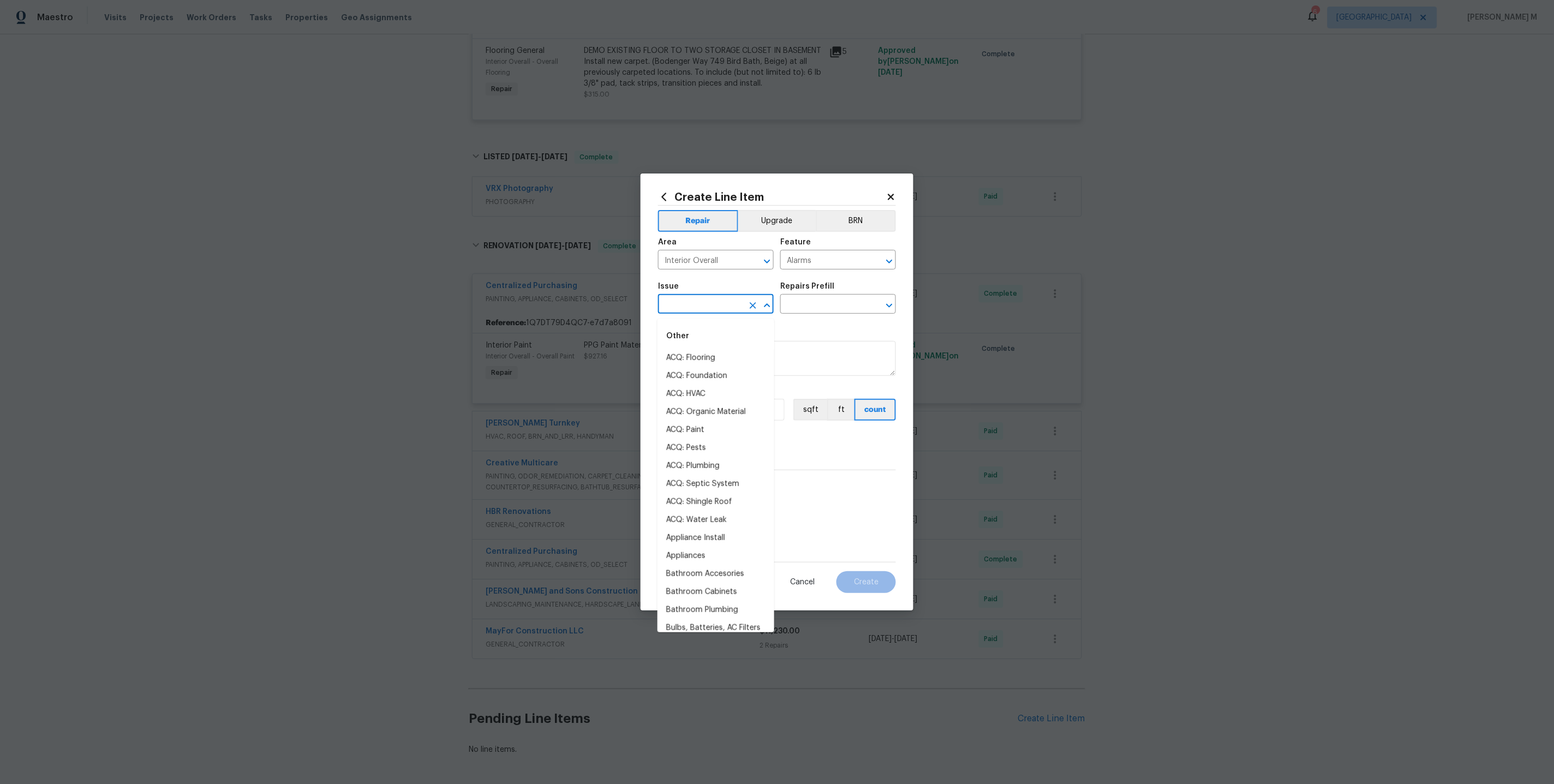
click at [700, 305] on input "text" at bounding box center [700, 305] width 85 height 17
type input "Ala"
click at [693, 411] on li "Bulbs, Batteries, AC Filters" at bounding box center [716, 412] width 117 height 18
type input "Bulbs, Batteries, AC Filters"
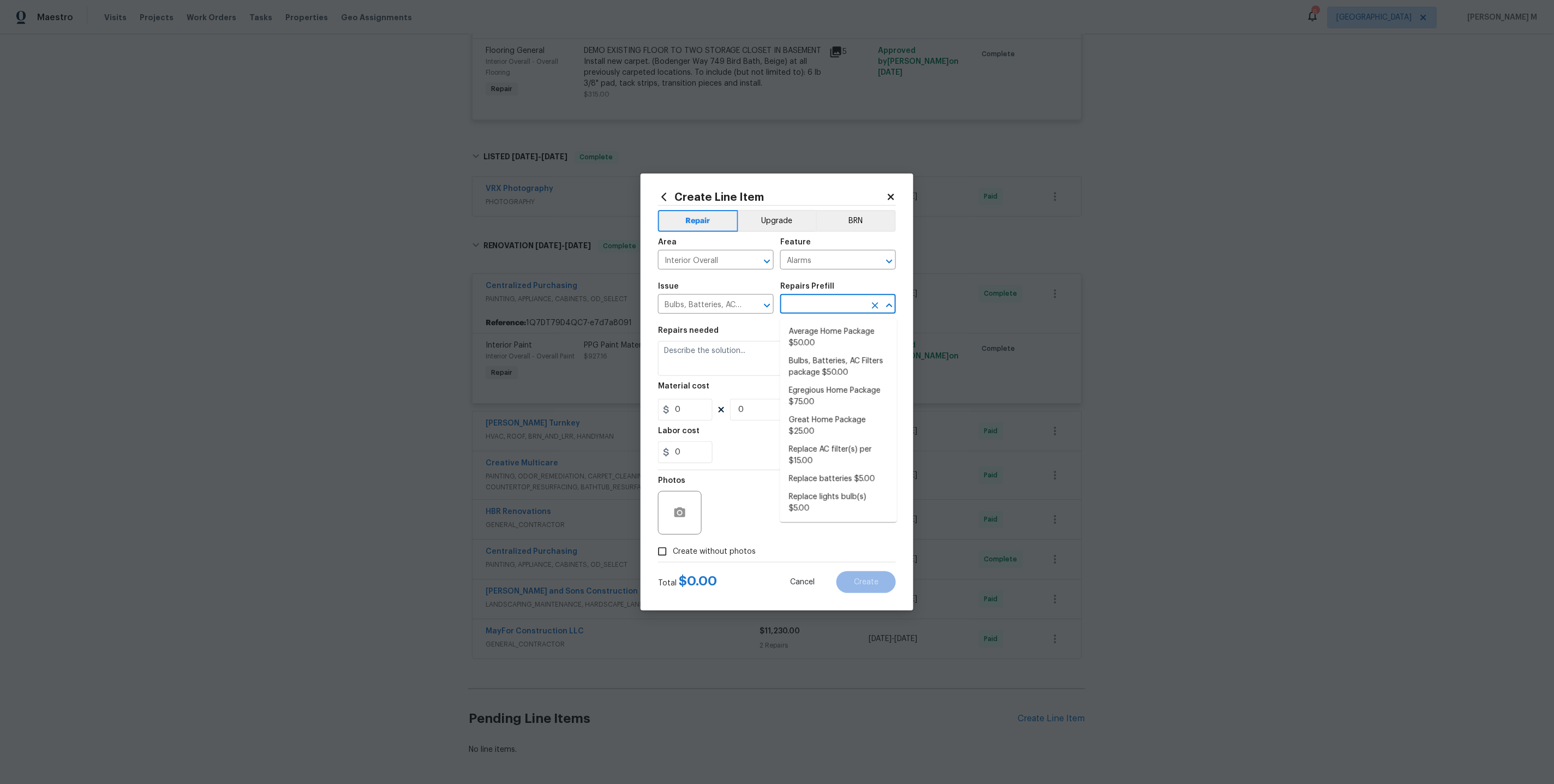
click at [829, 305] on input "text" at bounding box center [822, 305] width 85 height 17
click at [809, 356] on li "Bulbs, Batteries, AC Filters package $50.00" at bounding box center [839, 367] width 117 height 30
type input "Home Readiness Packages"
type input "Bulbs, Batteries, AC Filters package $50.00"
type textarea "Replace burnt light bulbs, batteries, dirty AC filters, cap laundry valves, cap…"
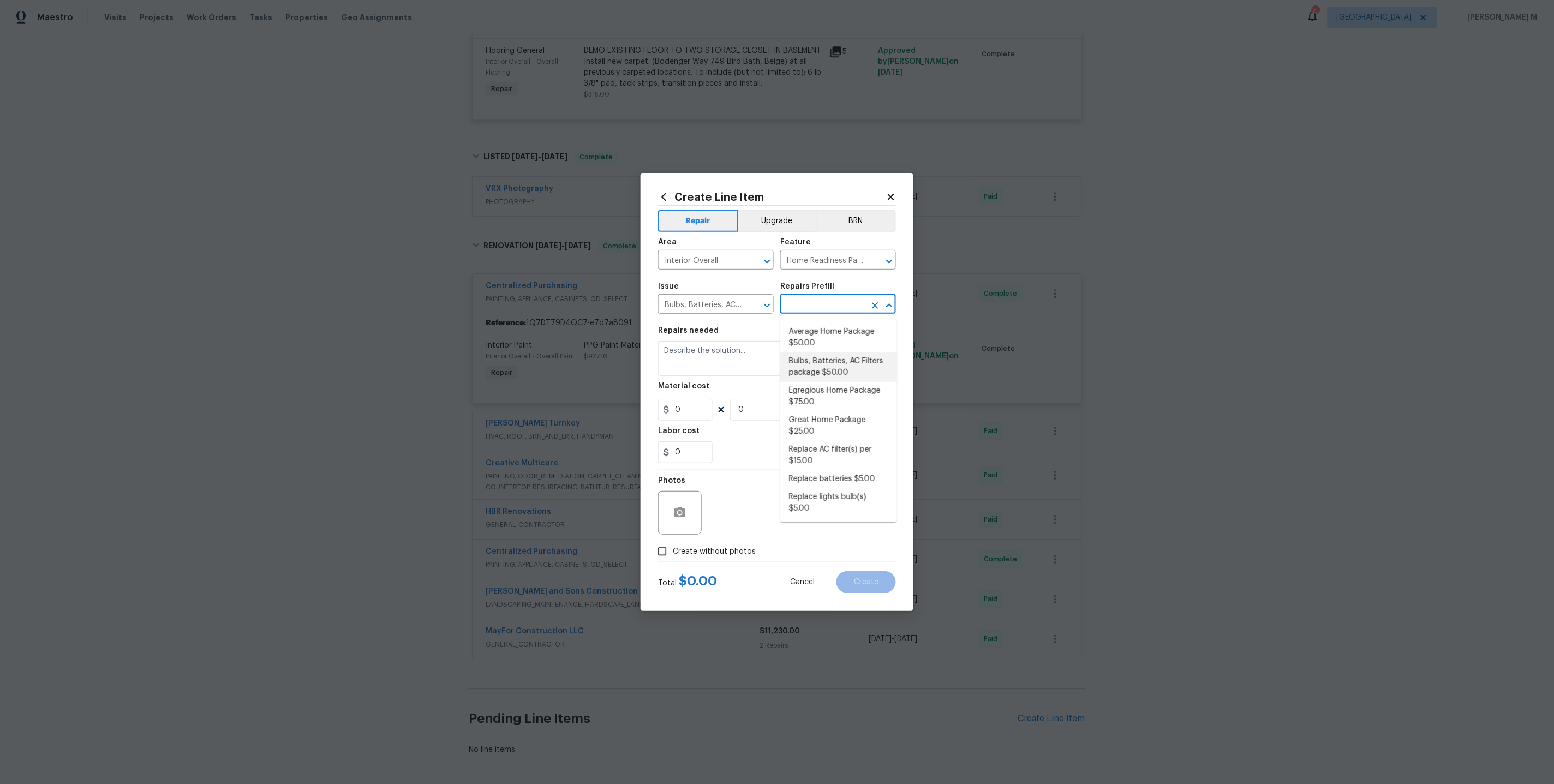
type input "50"
type input "1"
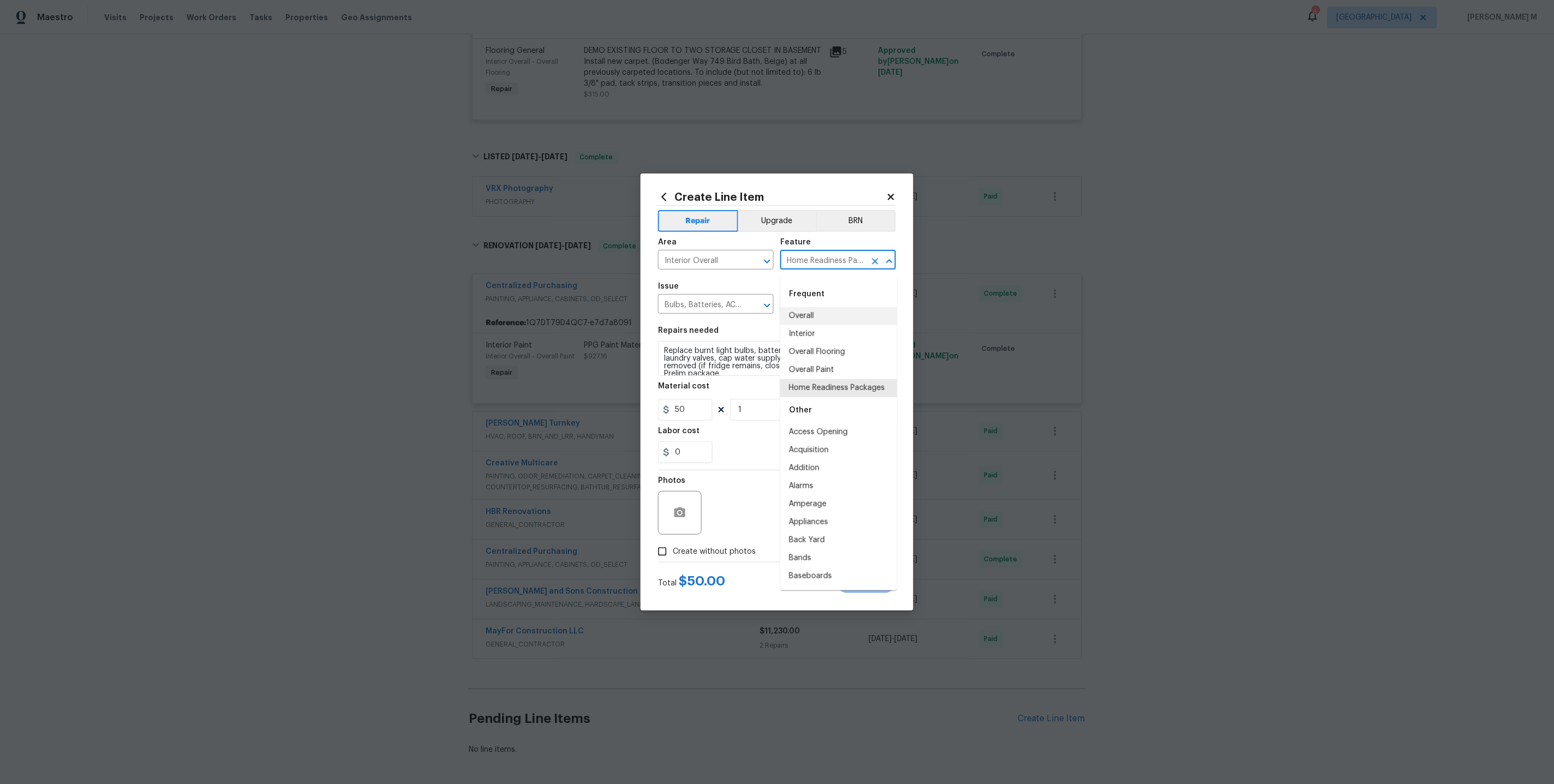
click at [825, 264] on input "Home Readiness Packages" at bounding box center [822, 261] width 85 height 17
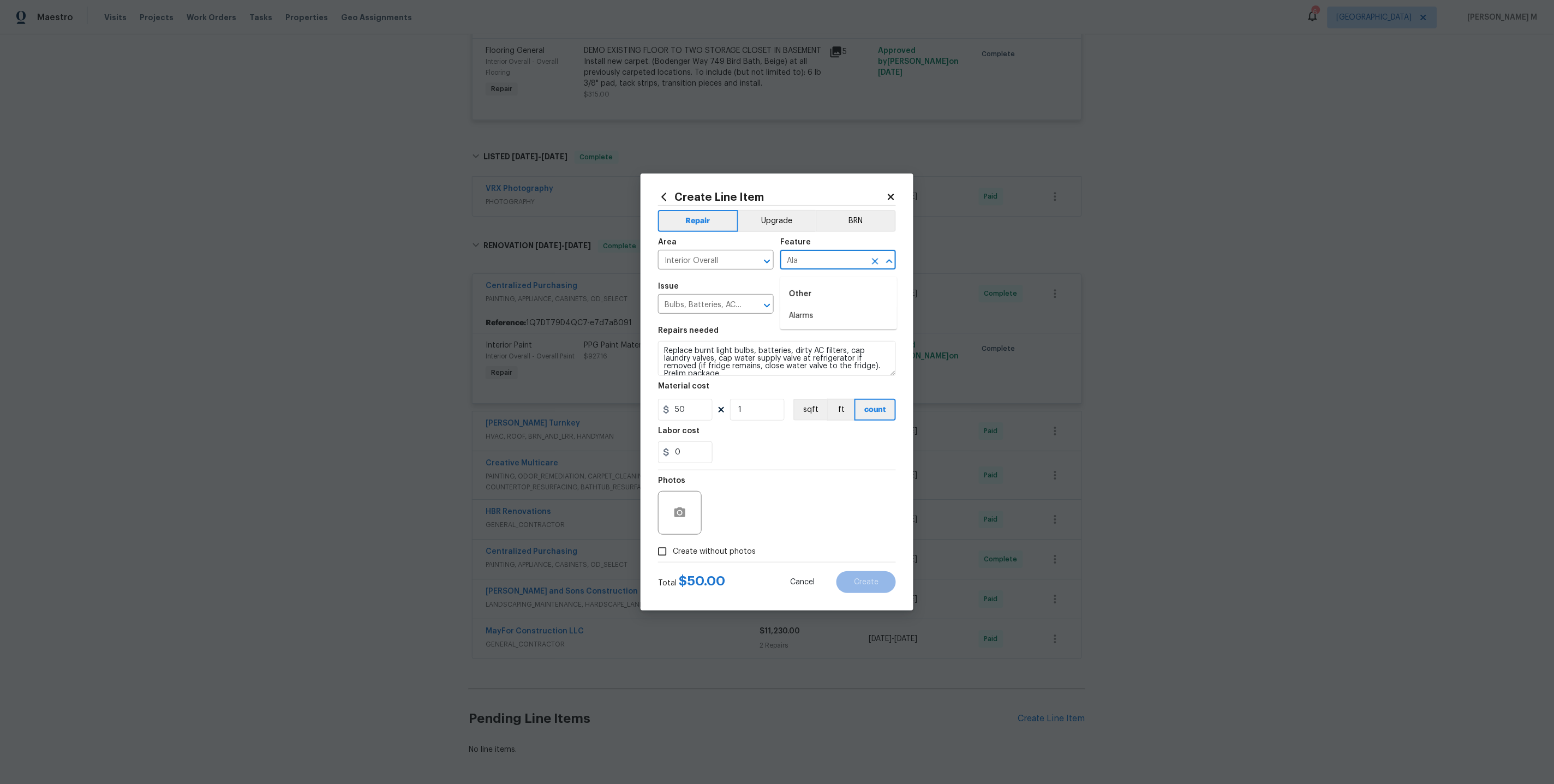
click at [821, 311] on li "Alarms" at bounding box center [839, 316] width 117 height 18
type input "Alarms"
click at [671, 302] on input "Bulbs, Batteries, AC Filters" at bounding box center [700, 305] width 85 height 17
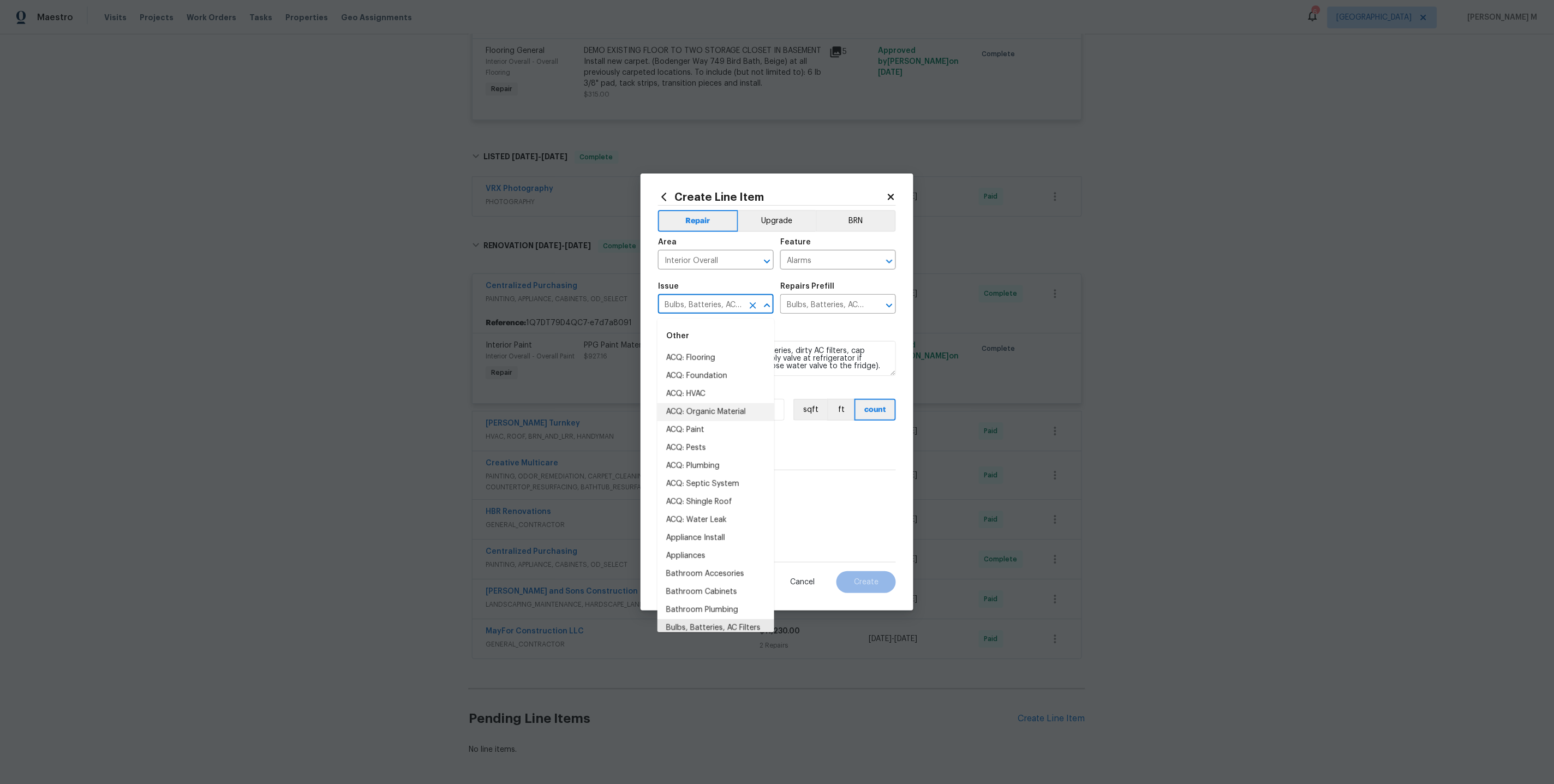
click at [671, 302] on input "Bulbs, Batteries, AC Filters" at bounding box center [700, 305] width 85 height 17
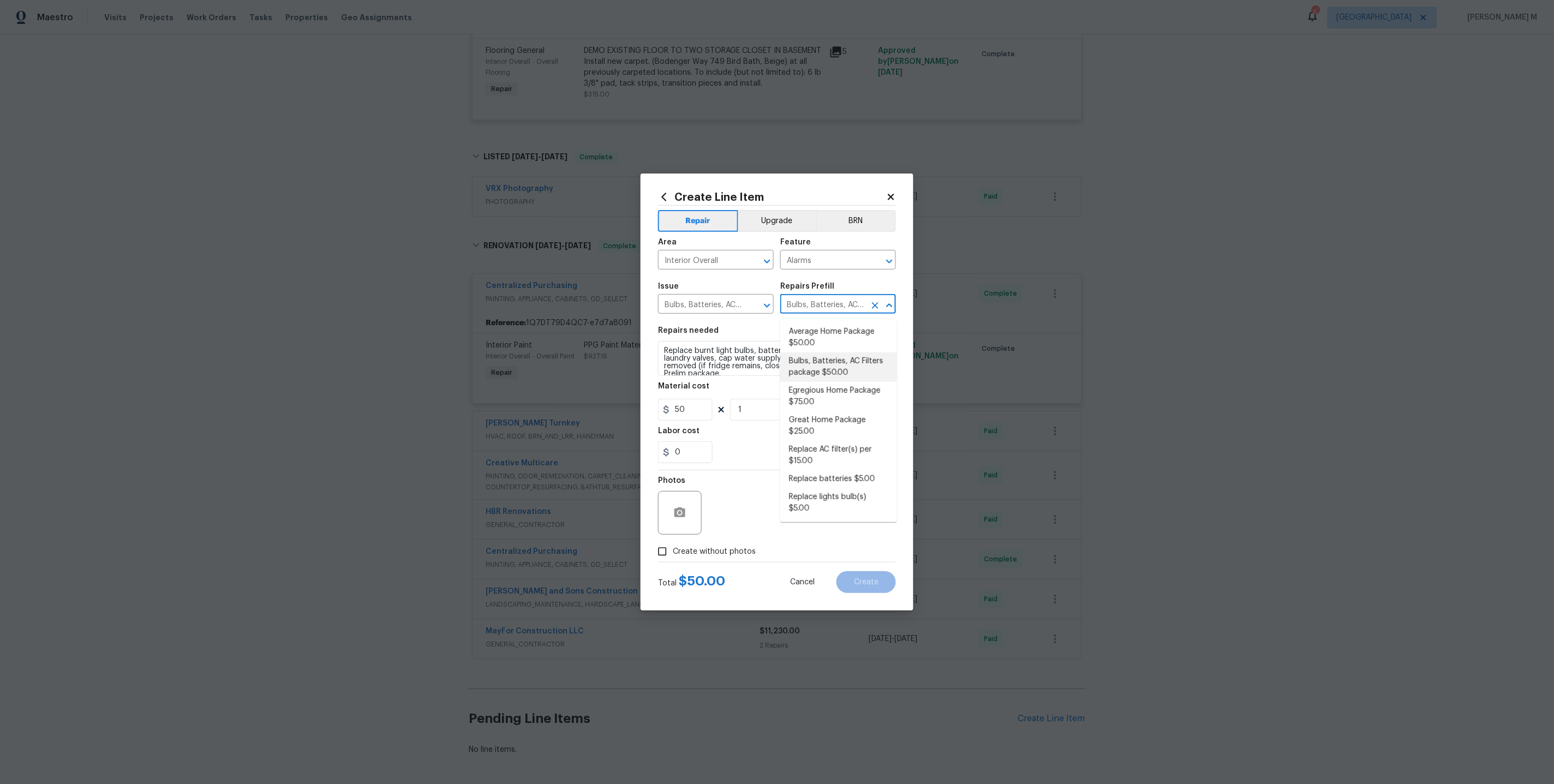
click at [814, 303] on input "Bulbs, Batteries, AC Filters package $50.00" at bounding box center [822, 305] width 85 height 17
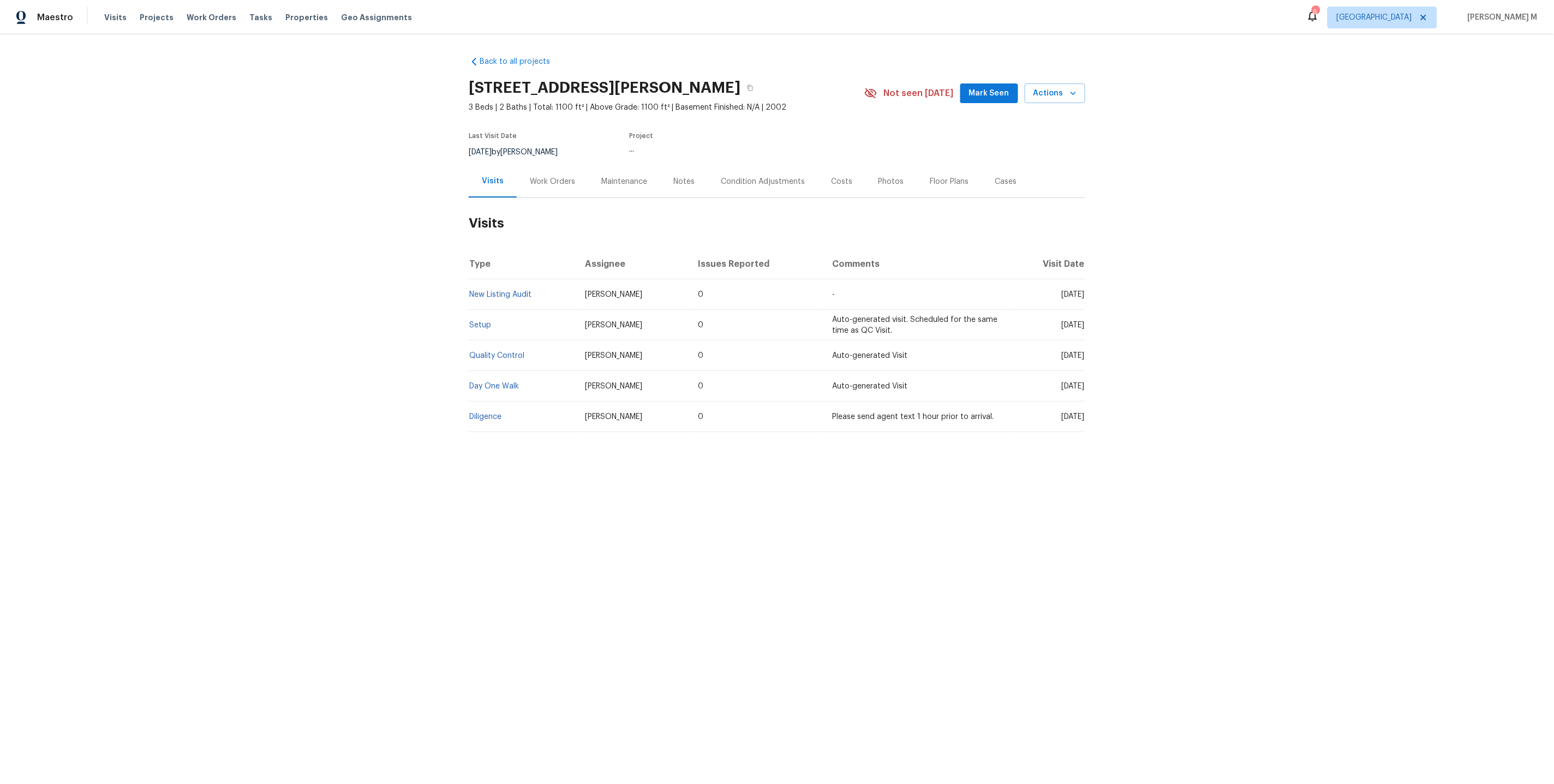
click at [536, 198] on h2 "Visits" at bounding box center [777, 223] width 617 height 51
click at [541, 183] on div "Work Orders" at bounding box center [553, 181] width 71 height 32
click at [539, 150] on div "[DATE] by [PERSON_NAME]" at bounding box center [519, 153] width 102 height 13
click at [539, 176] on div "Work Orders" at bounding box center [552, 182] width 45 height 11
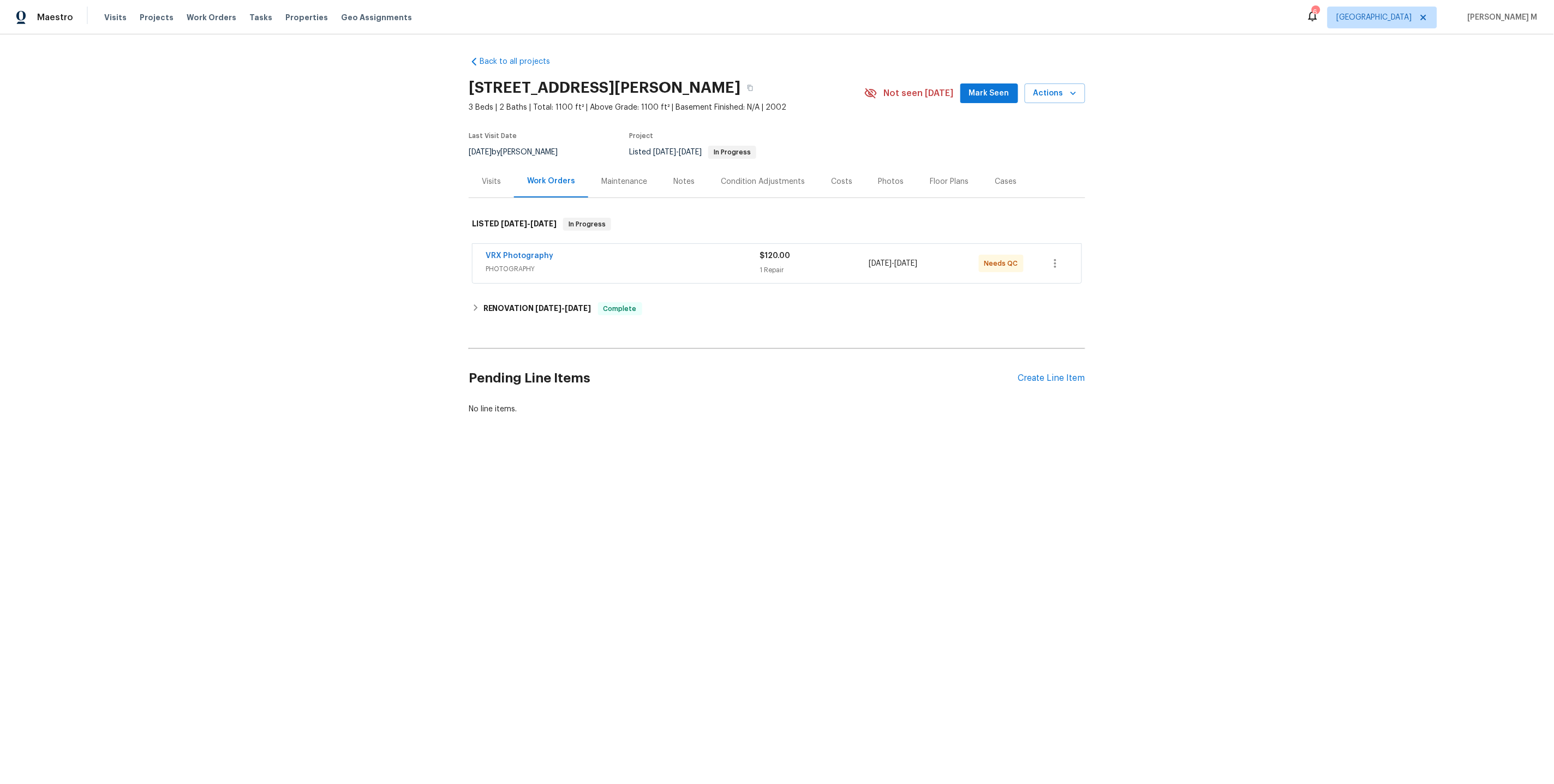
click at [515, 264] on span "PHOTOGRAPHY" at bounding box center [623, 269] width 274 height 11
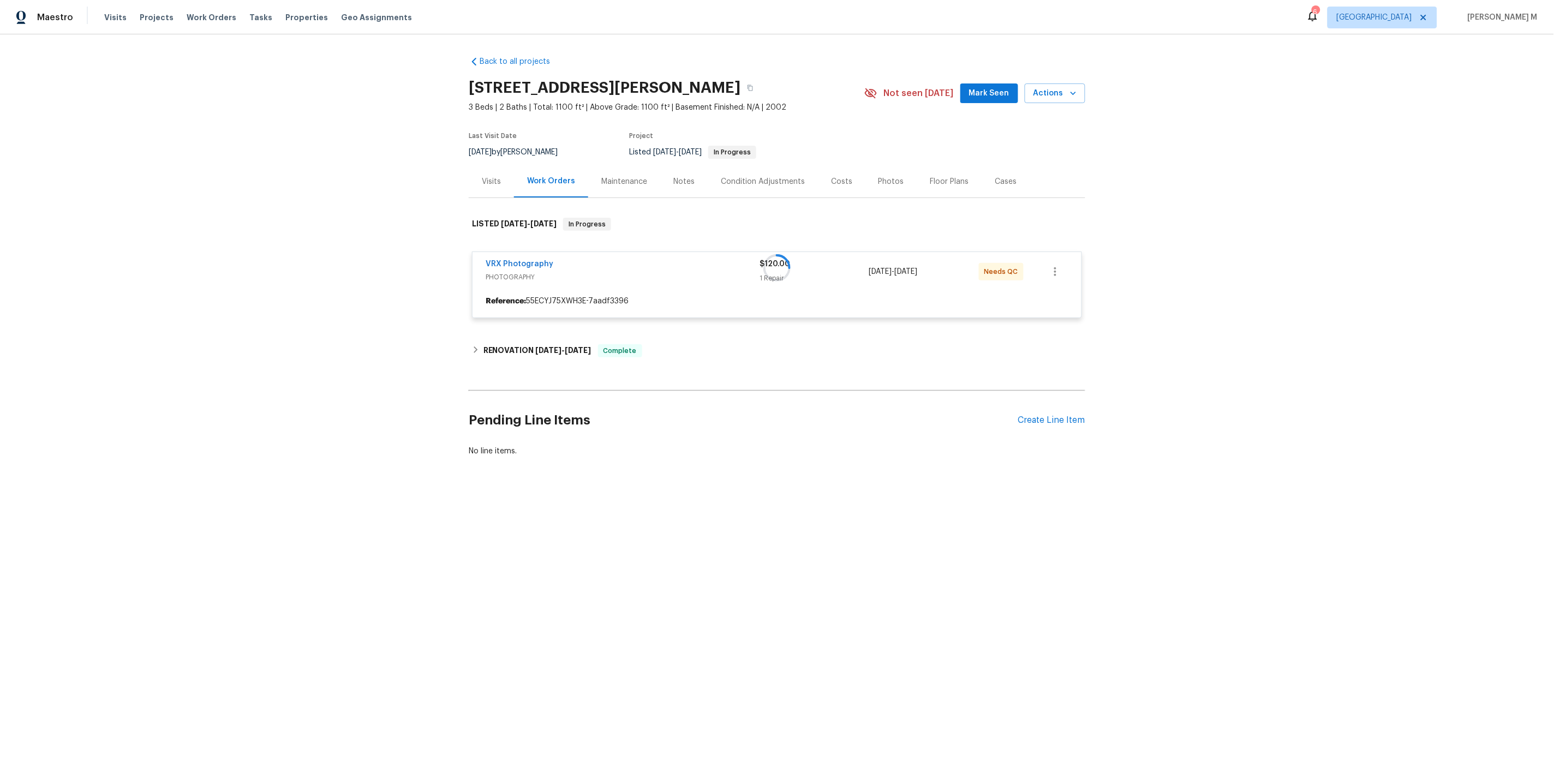
click at [504, 356] on div "Back to all projects [STREET_ADDRESS][PERSON_NAME] 3 Beds | 2 Baths | Total: 11…" at bounding box center [777, 256] width 617 height 418
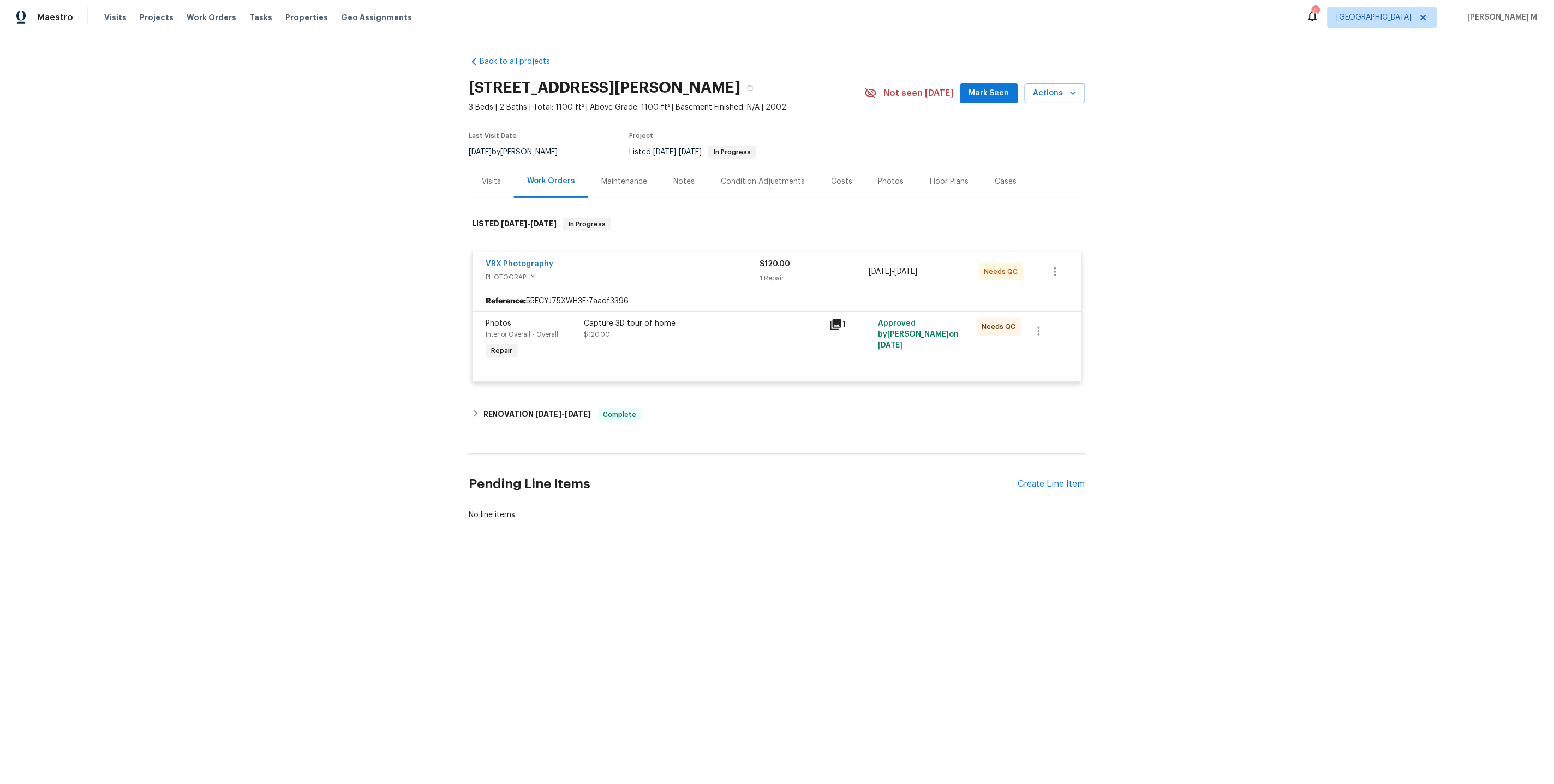
click at [528, 347] on div "Photos Interior Overall - Overall Repair" at bounding box center [531, 340] width 98 height 50
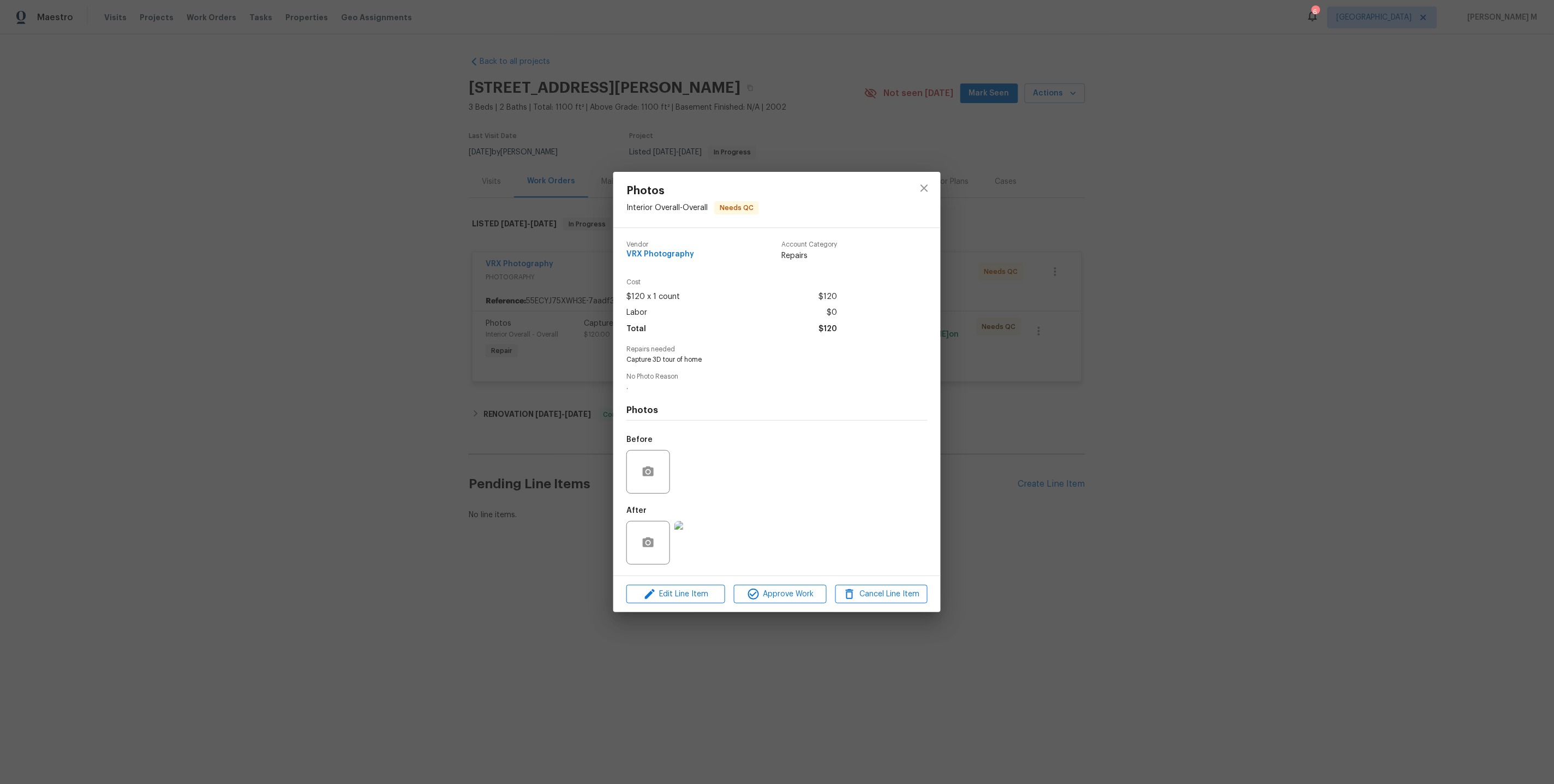
click at [489, 397] on div "Photos Interior Overall - Overall Needs QC Vendor VRX Photography Account Categ…" at bounding box center [777, 392] width 1554 height 784
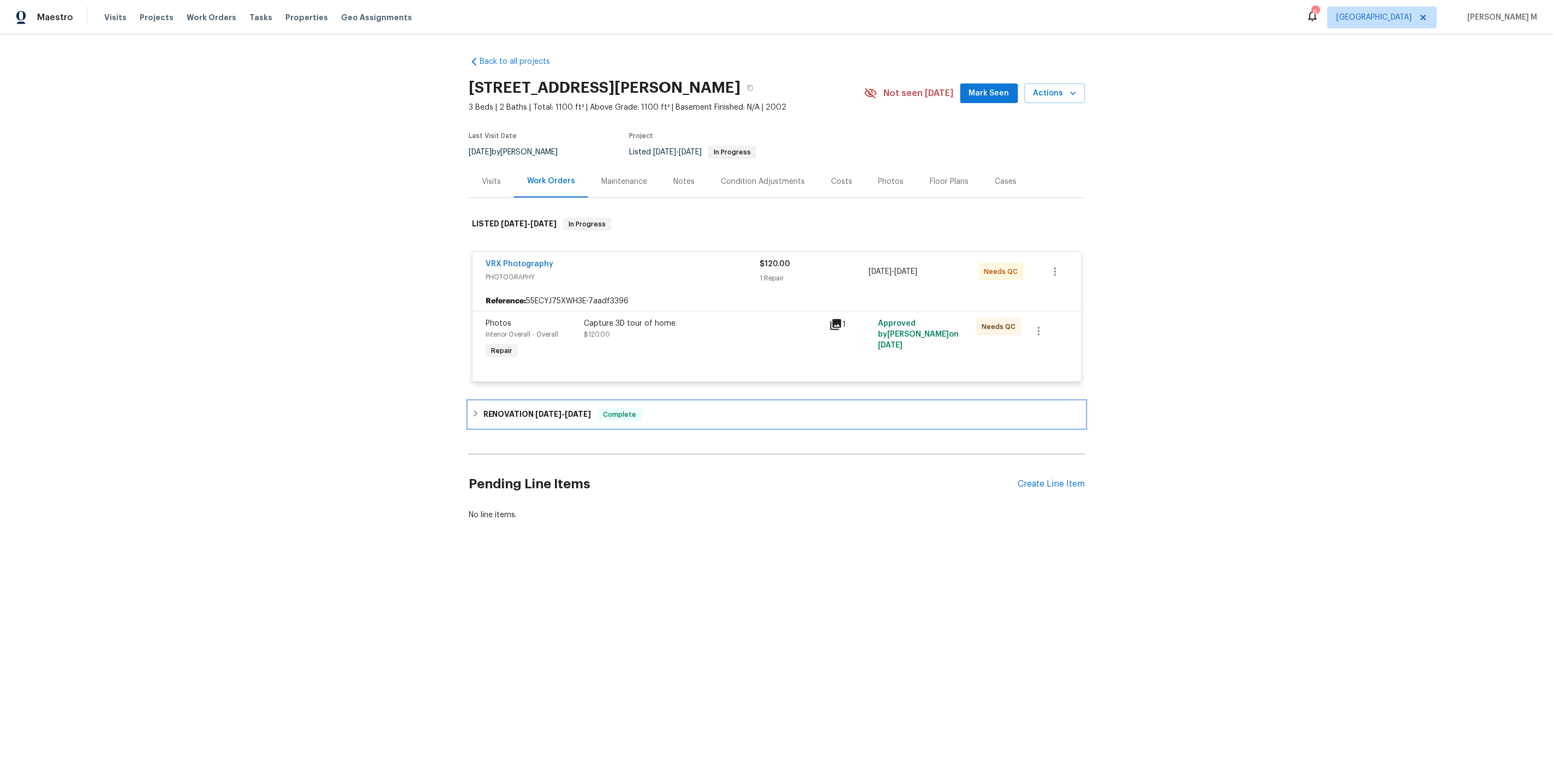
click at [495, 408] on h6 "RENOVATION 9/16/25 - 10/28/25" at bounding box center [537, 415] width 108 height 13
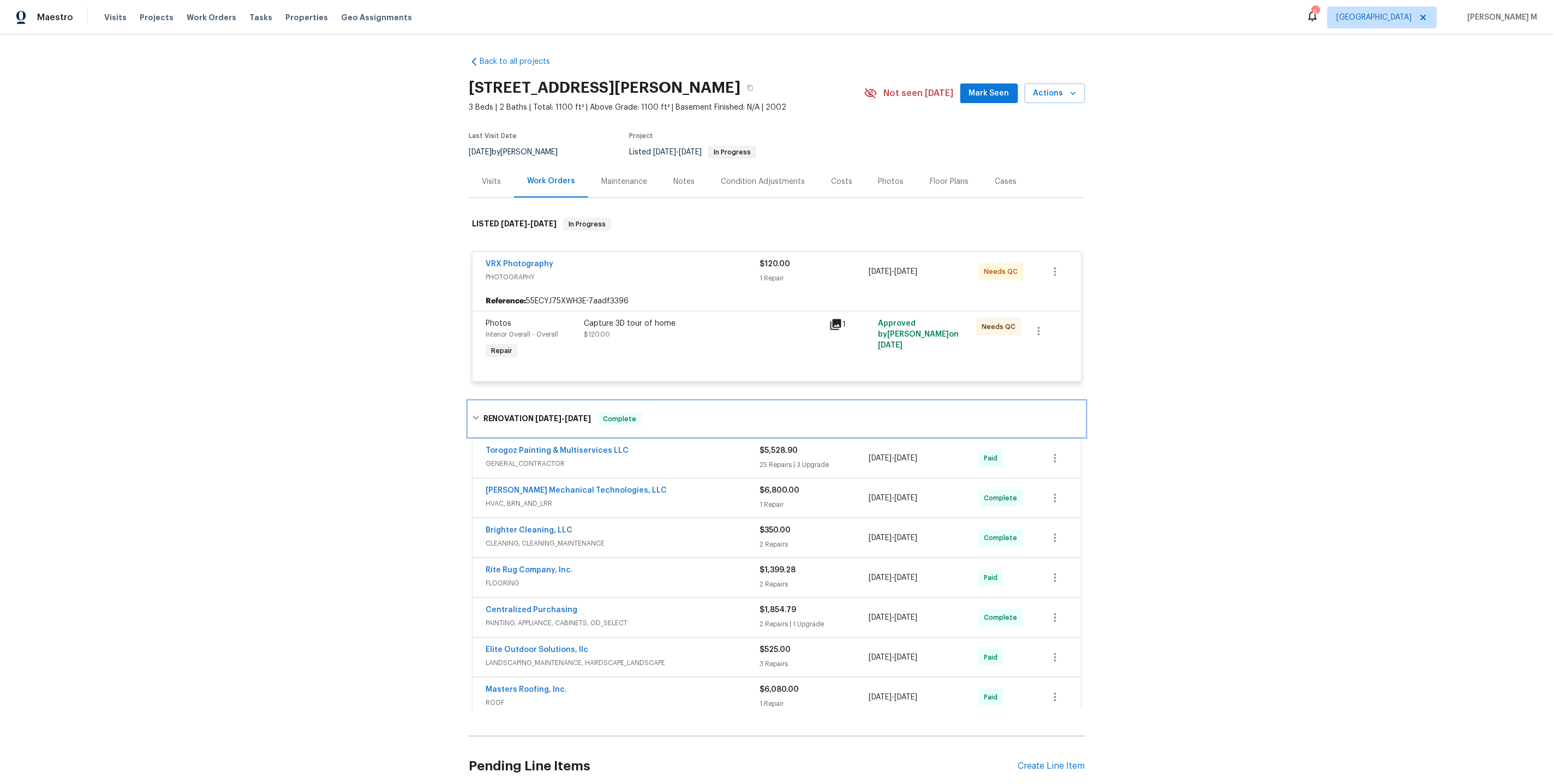
scroll to position [77, 0]
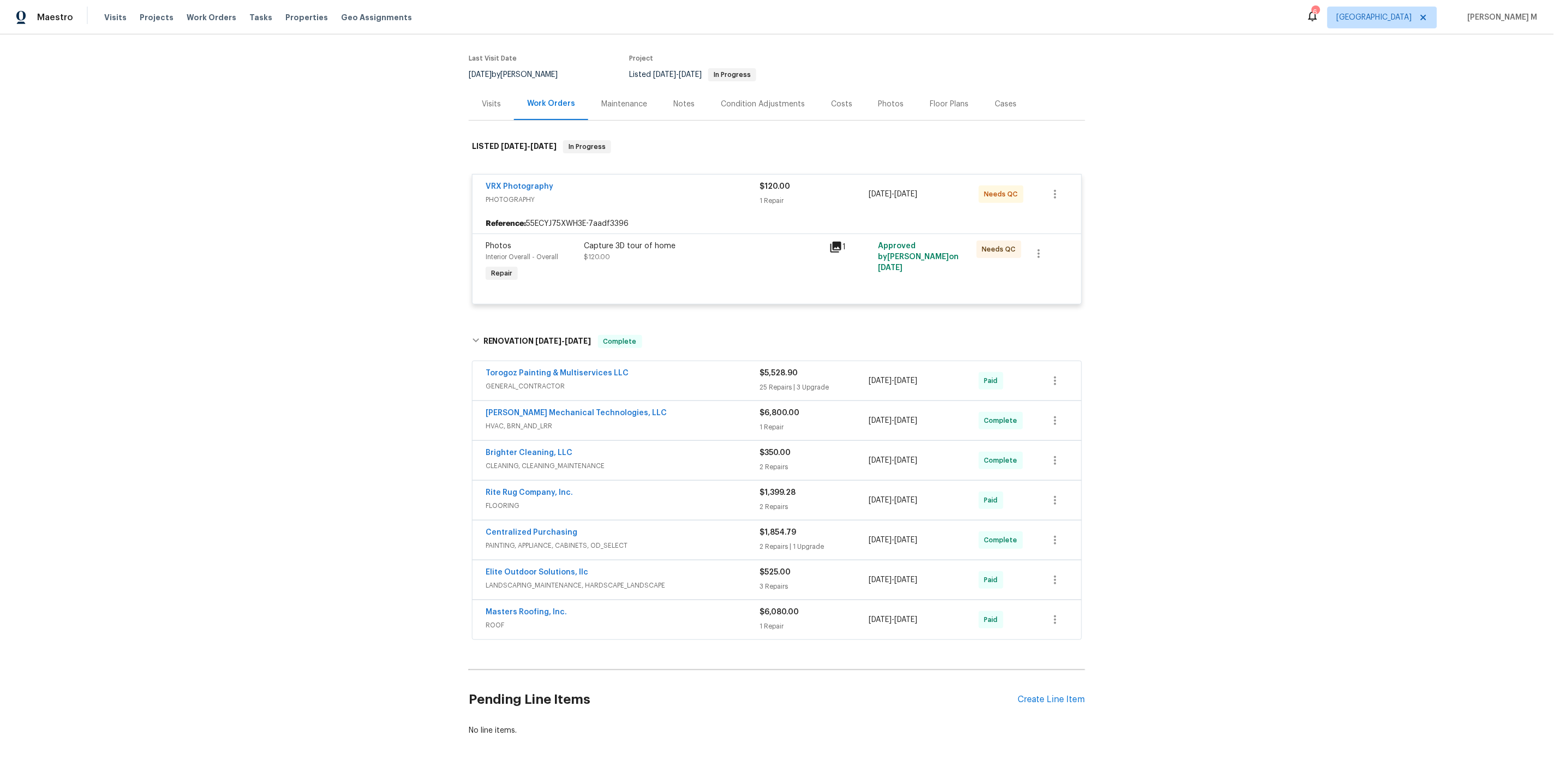
click at [515, 368] on span "Torogoz Painting & Multiservices LLC" at bounding box center [557, 373] width 143 height 11
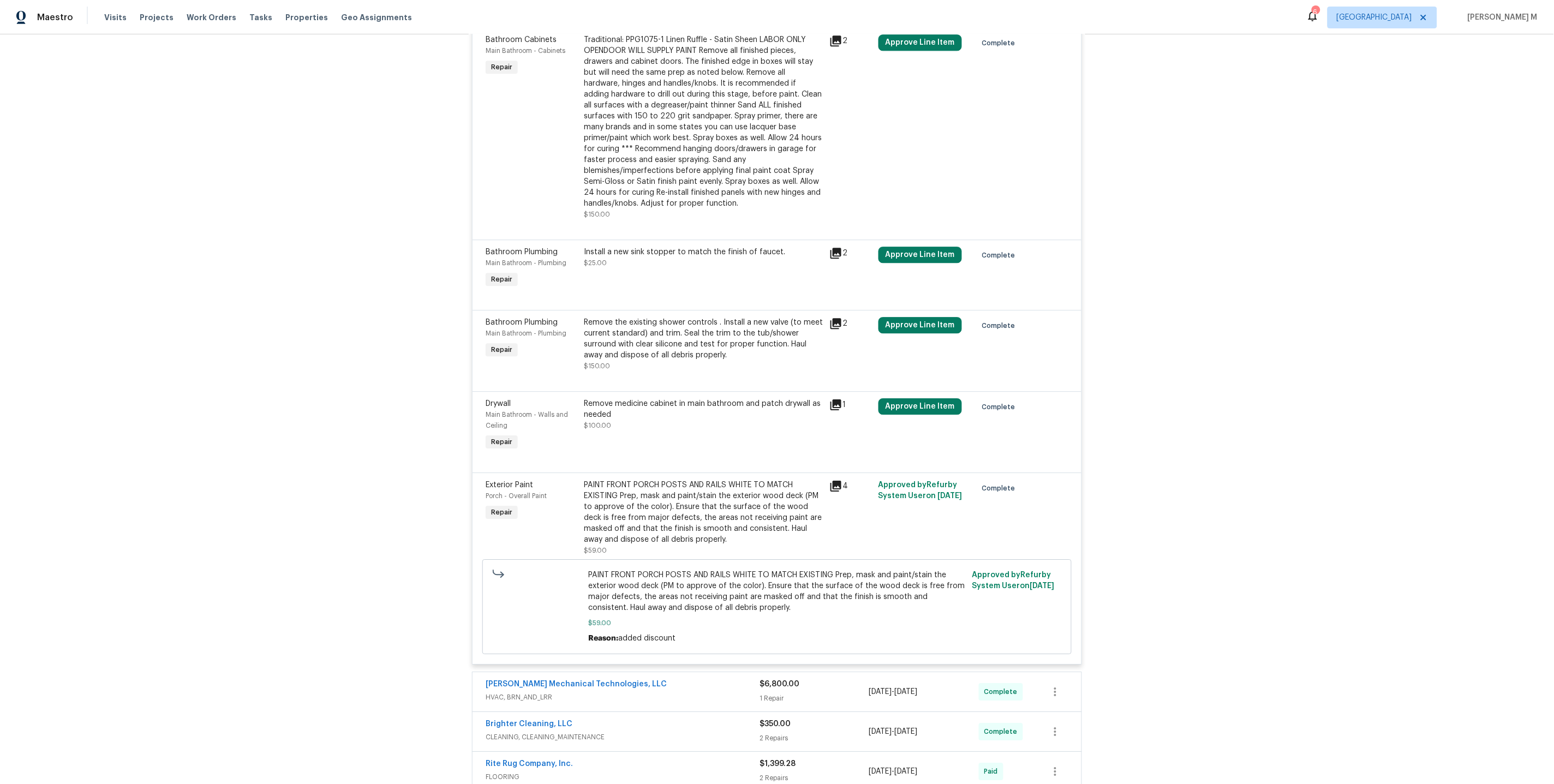
scroll to position [3123, 0]
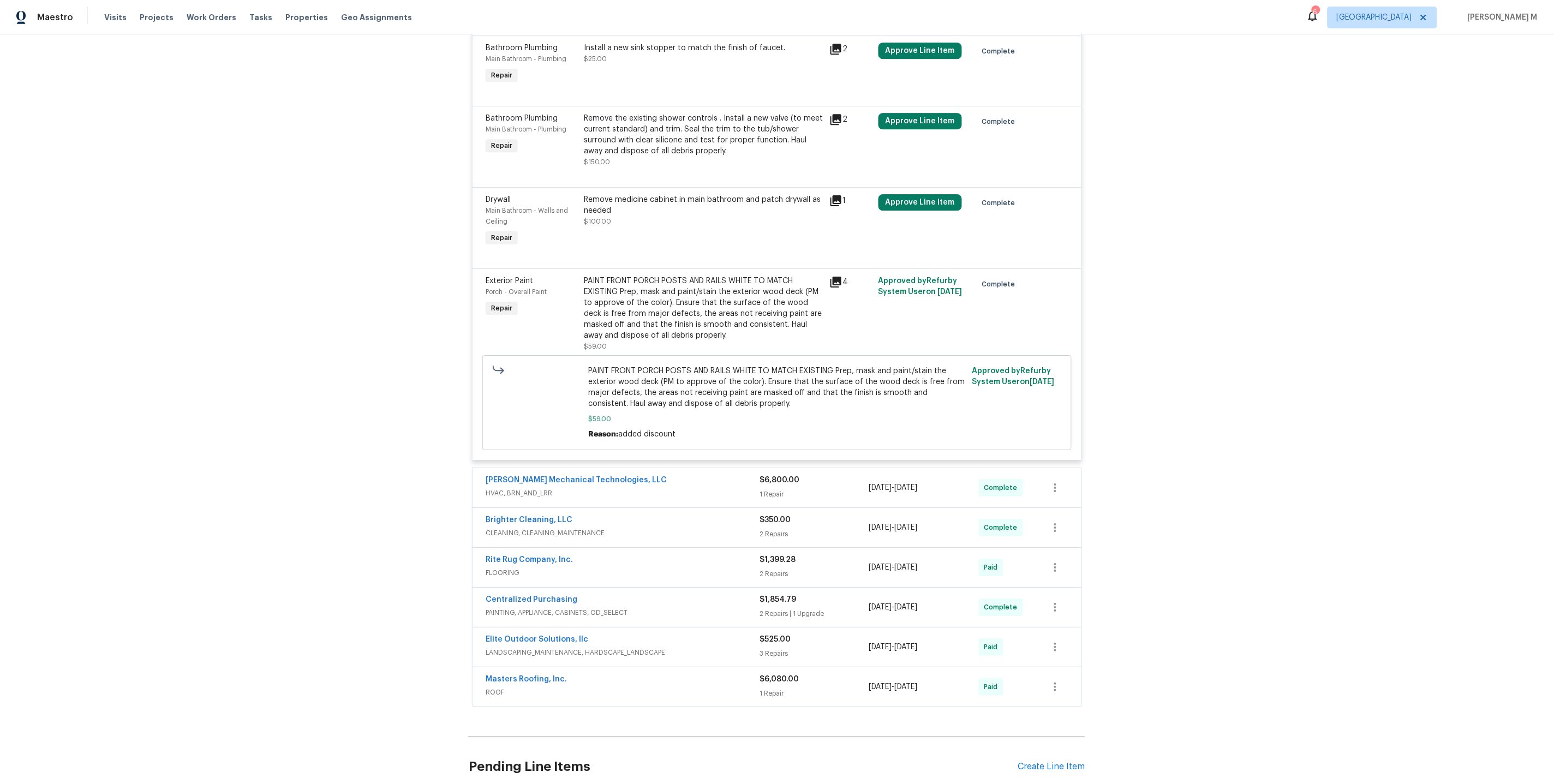
click at [529, 488] on span "HVAC, BRN_AND_LRR" at bounding box center [623, 493] width 274 height 11
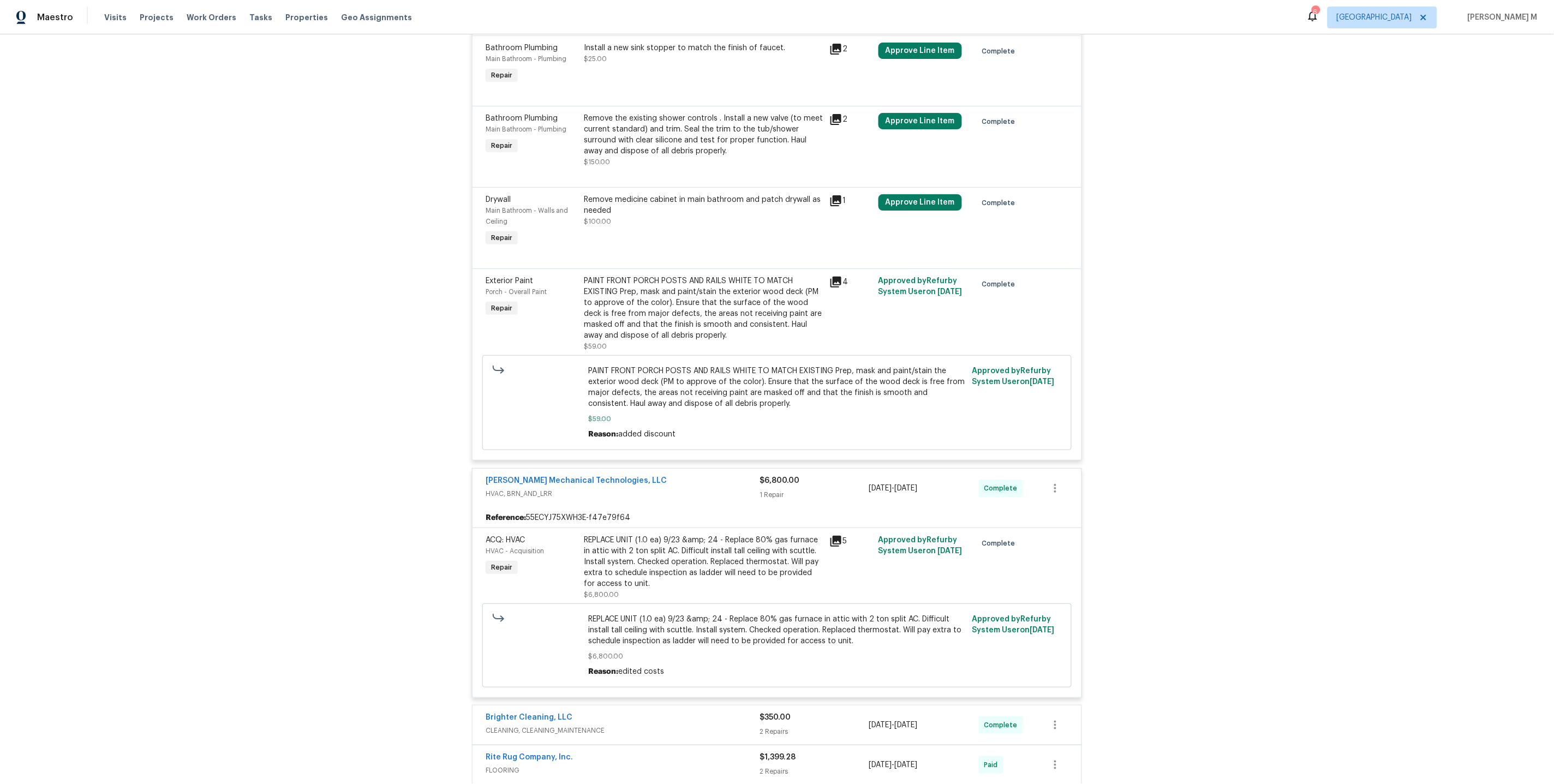
click at [516, 531] on div "ACQ: HVAC HVAC - Acquisition Repair" at bounding box center [531, 567] width 98 height 72
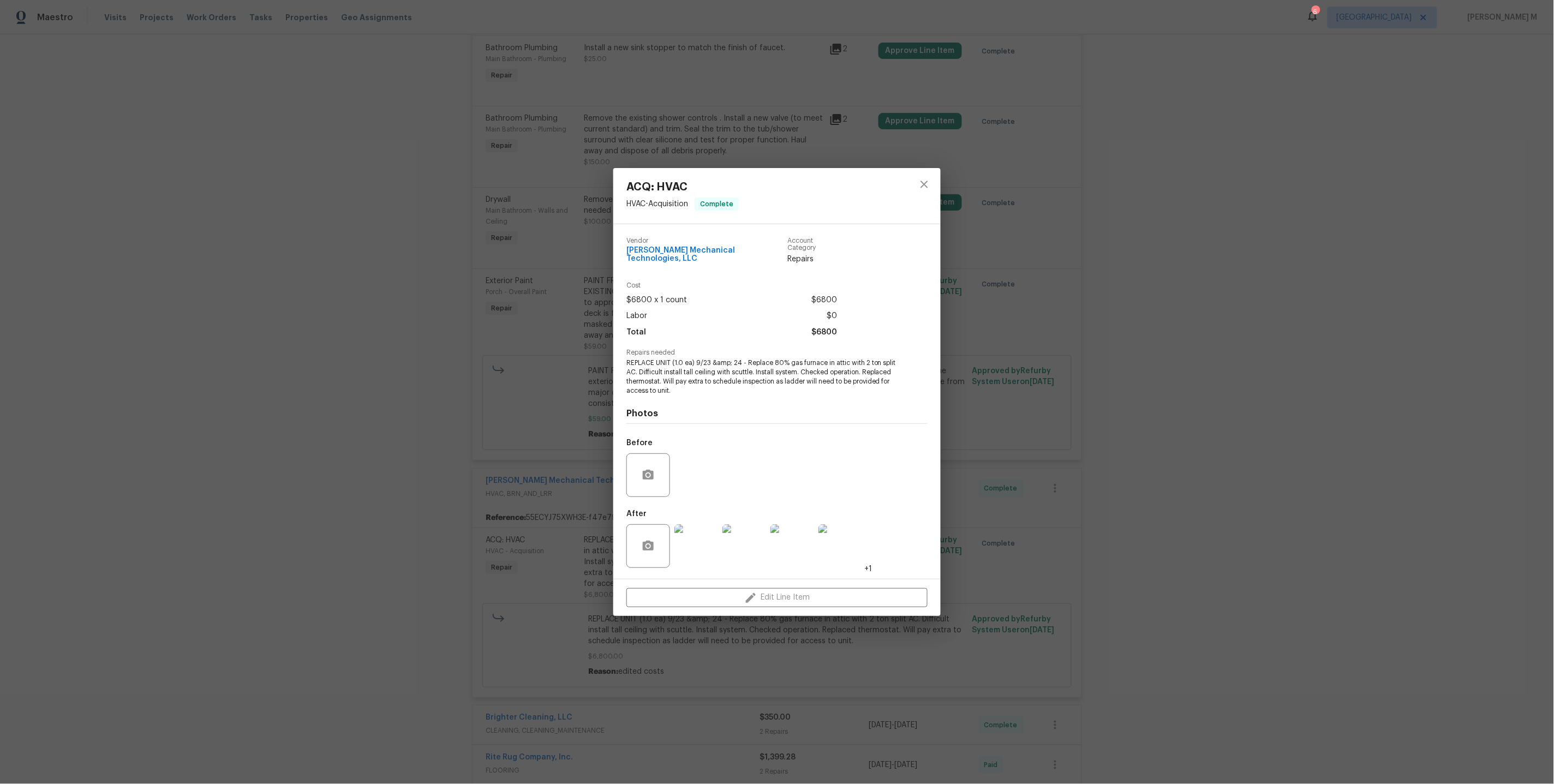
click at [516, 488] on div "ACQ: HVAC HVAC - Acquisition Complete Vendor Johnson's Mechanical Technologies,…" at bounding box center [777, 392] width 1554 height 784
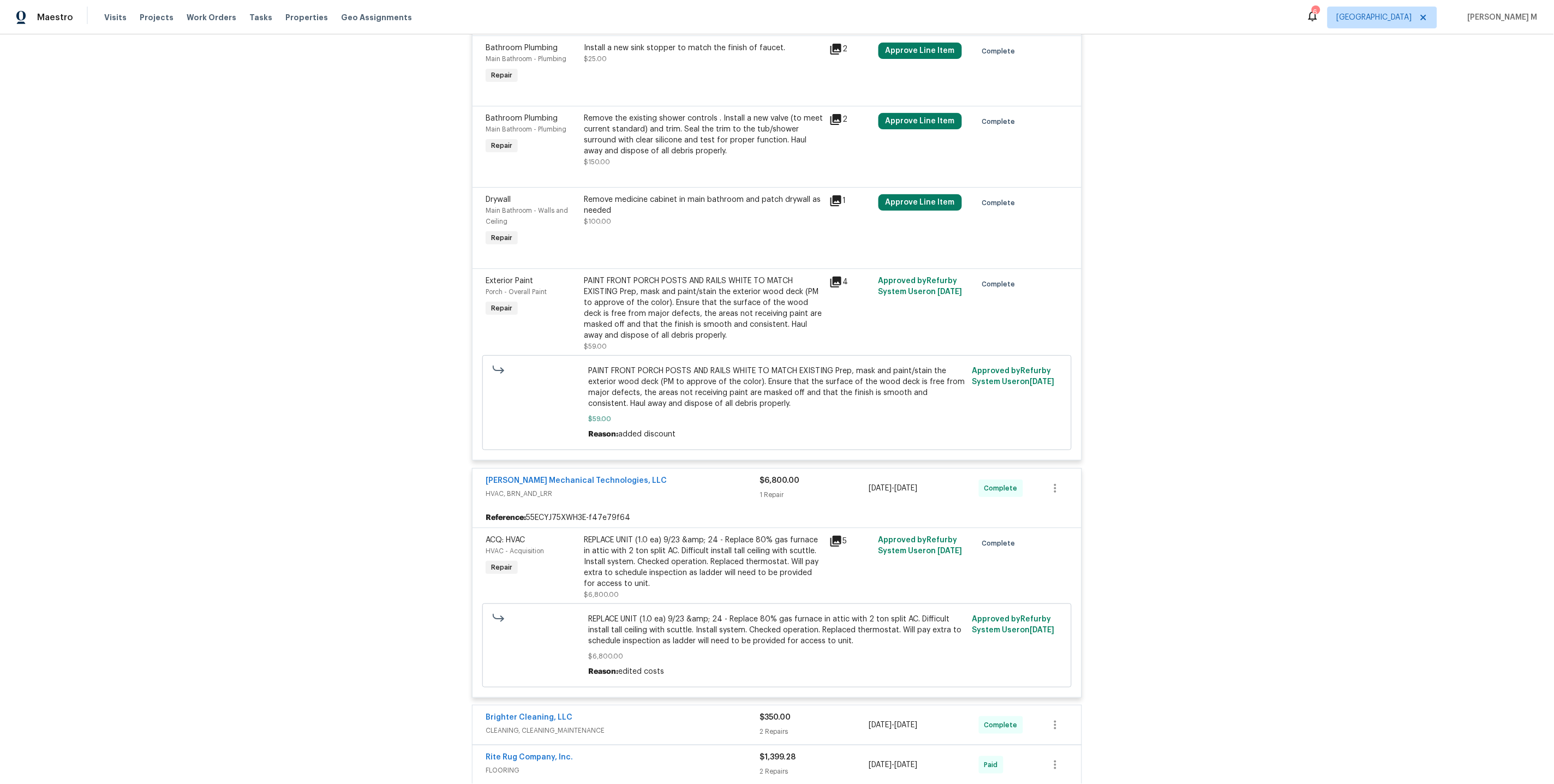
scroll to position [3318, 0]
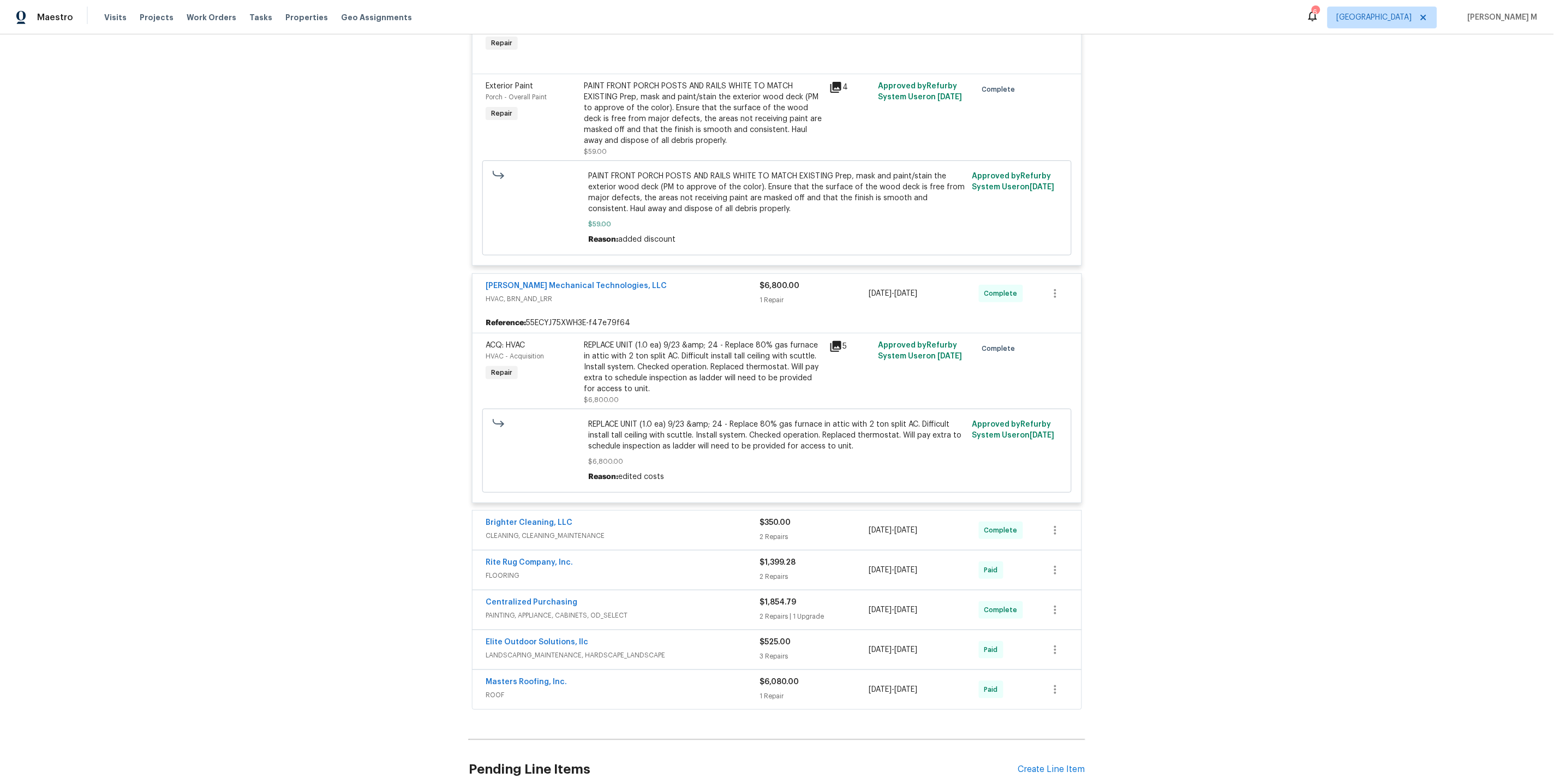
click at [532, 530] on span "CLEANING, CLEANING_MAINTENANCE" at bounding box center [623, 536] width 274 height 11
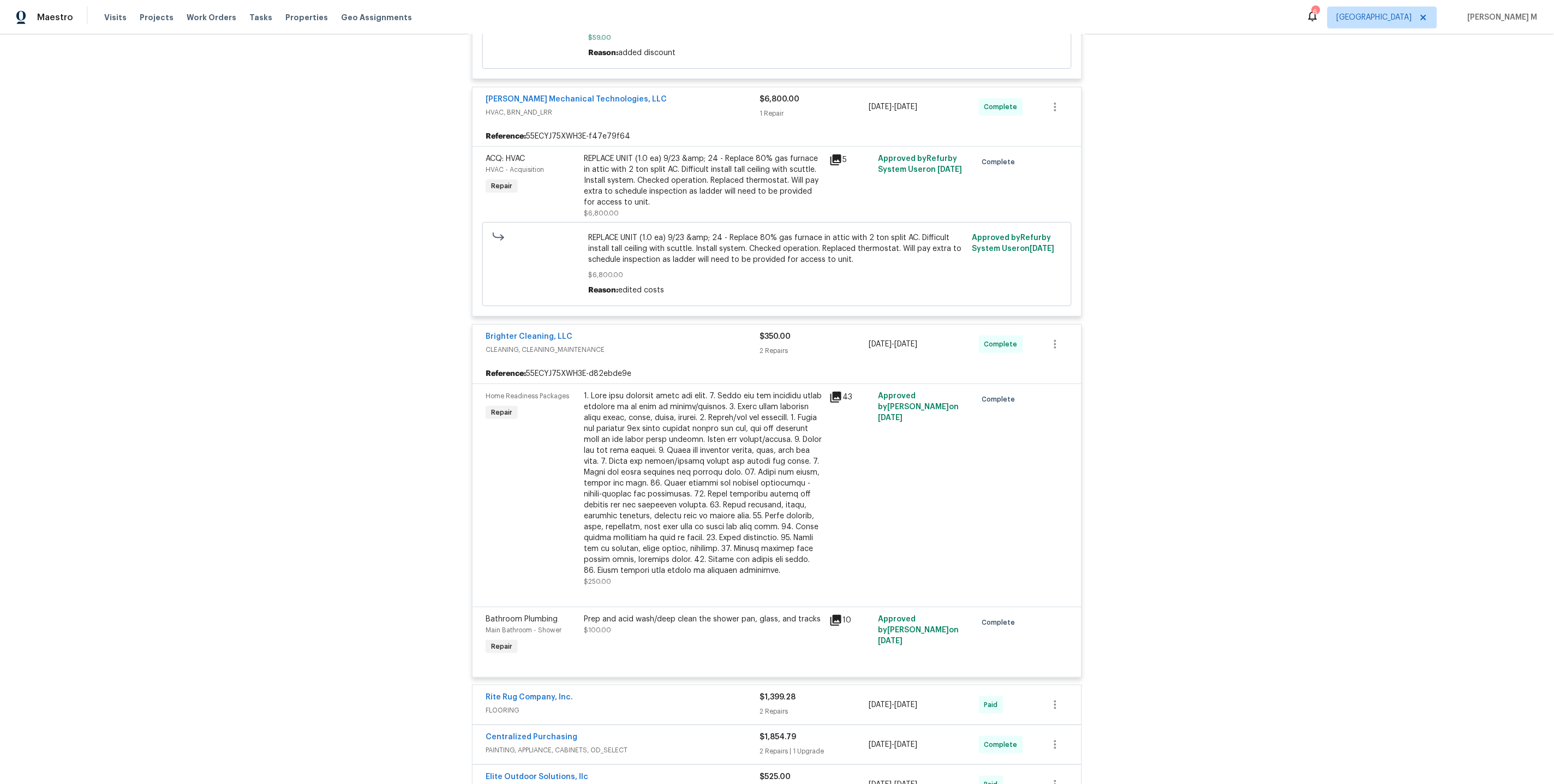
scroll to position [3636, 0]
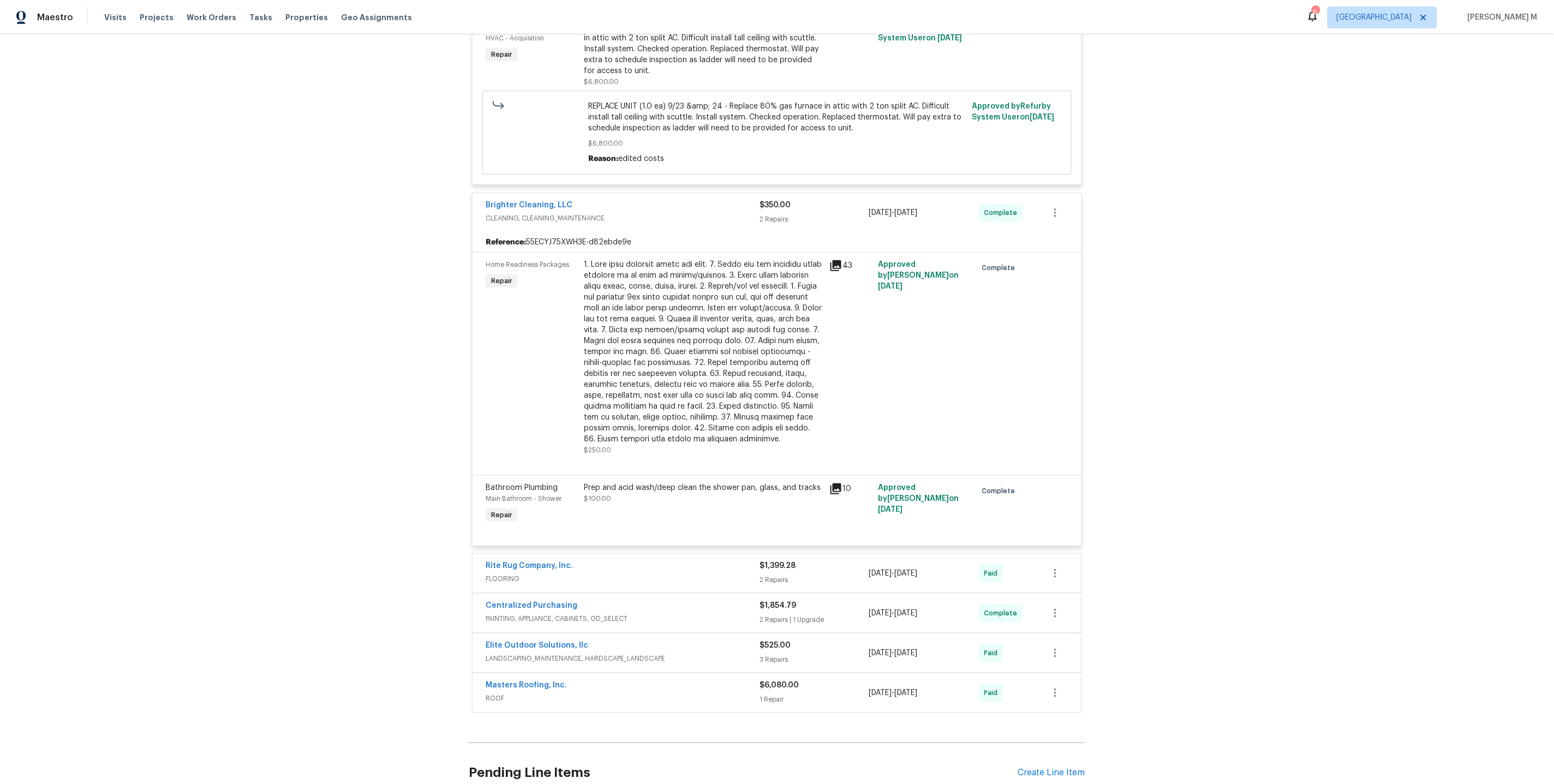
click at [511, 574] on span "FLOORING" at bounding box center [623, 579] width 274 height 11
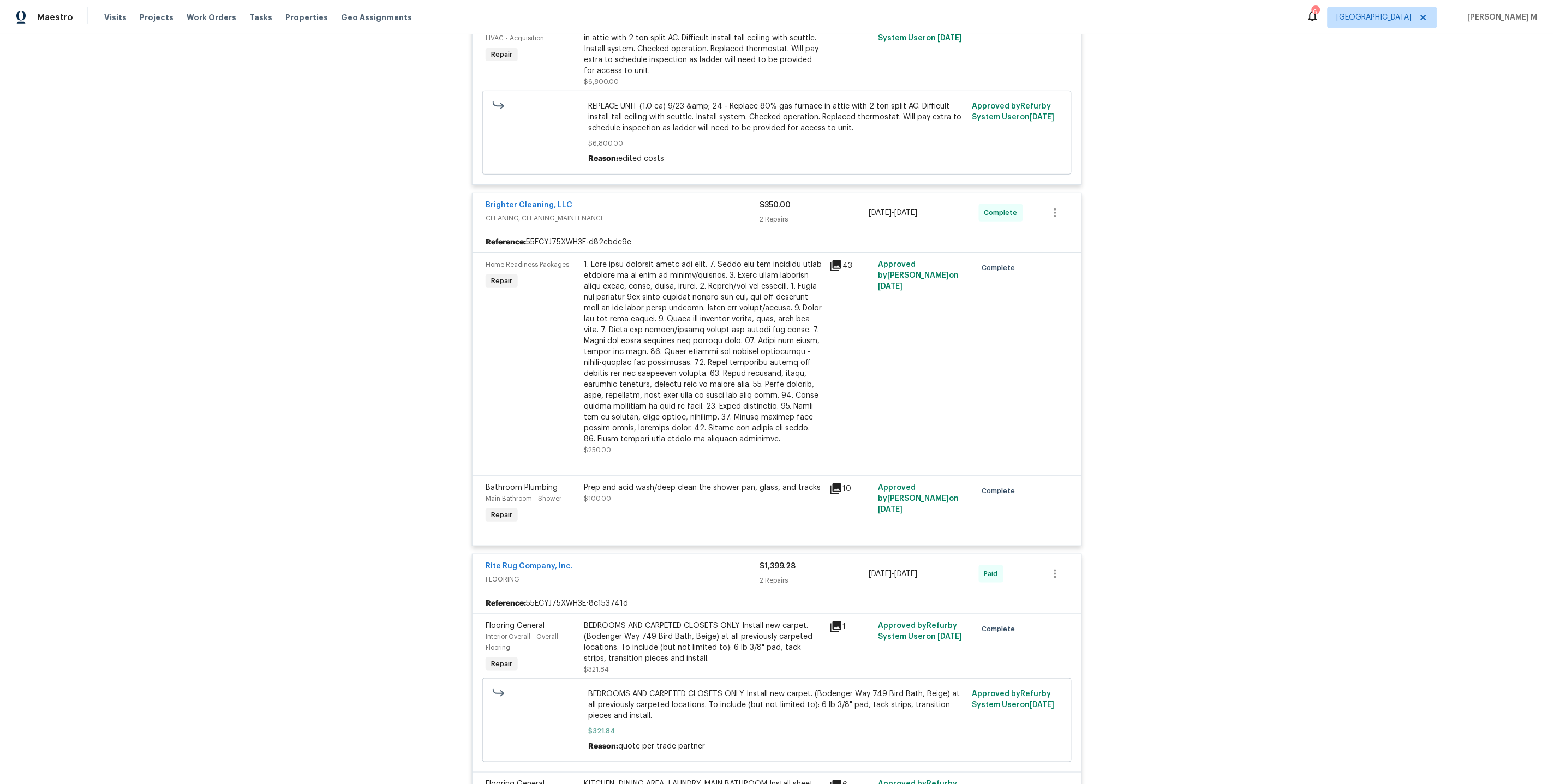
scroll to position [3966, 0]
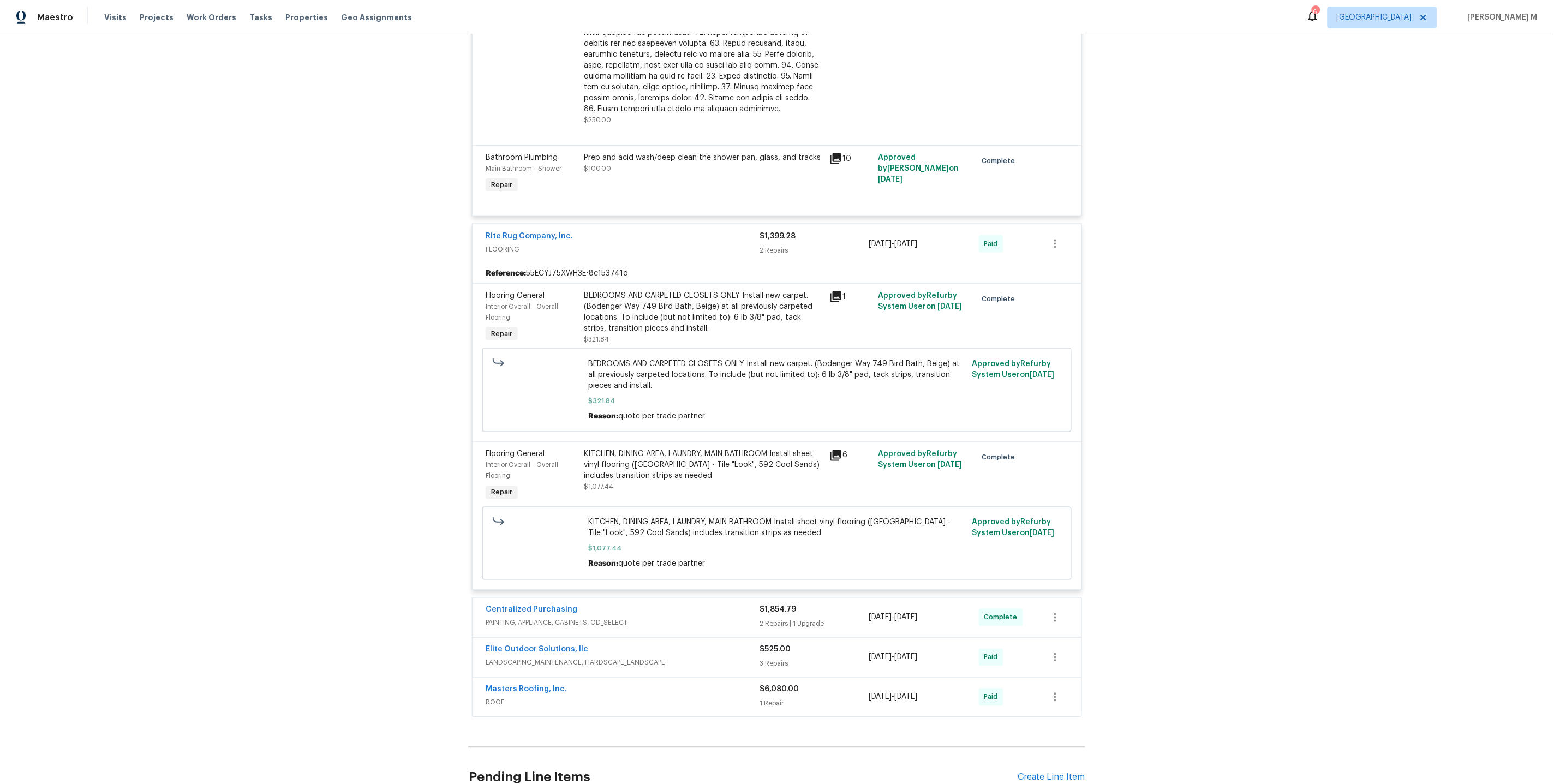
click at [515, 618] on span "PAINTING, APPLIANCE, CABINETS, OD_SELECT" at bounding box center [623, 623] width 274 height 11
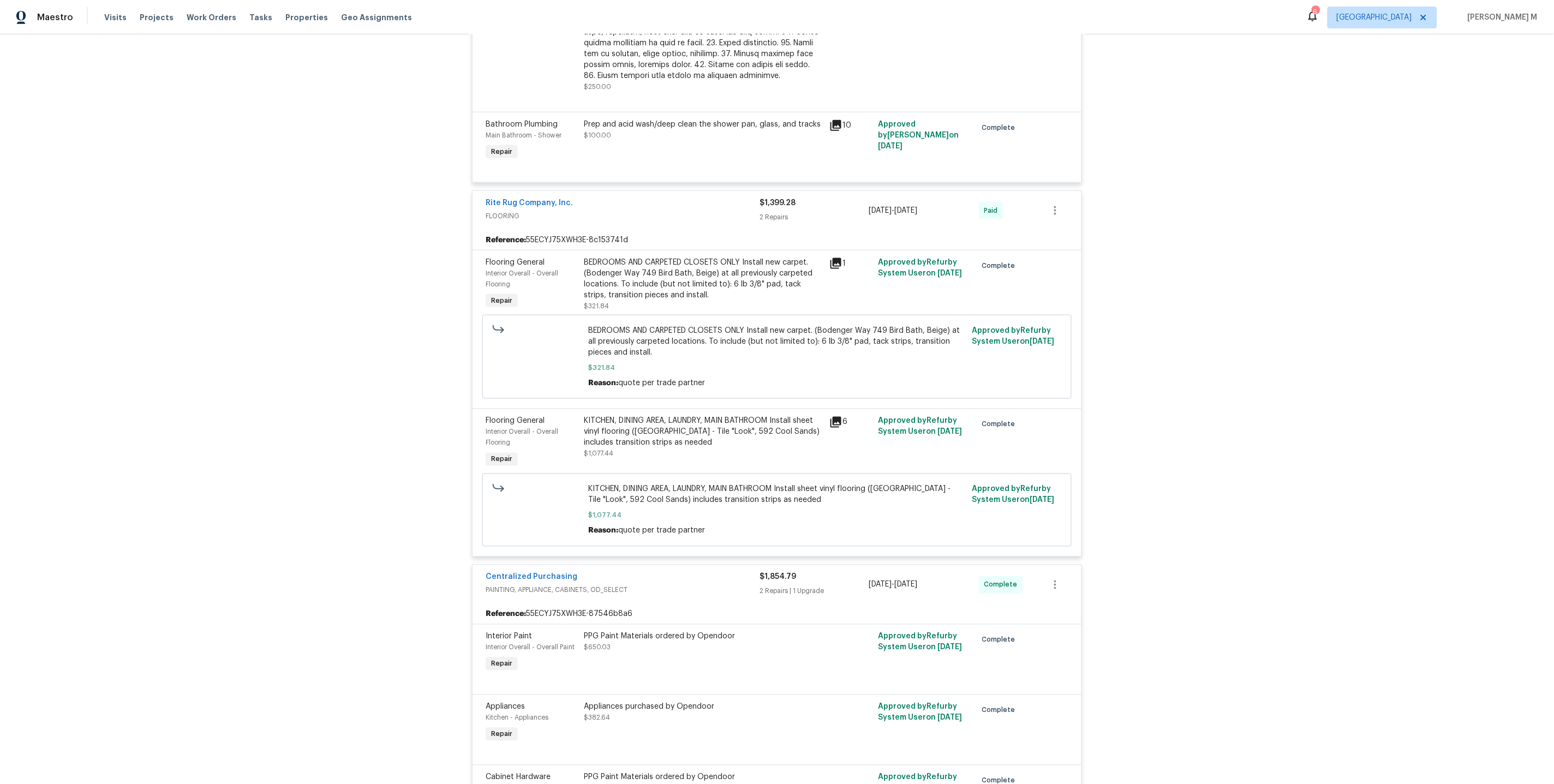
scroll to position [4199, 0]
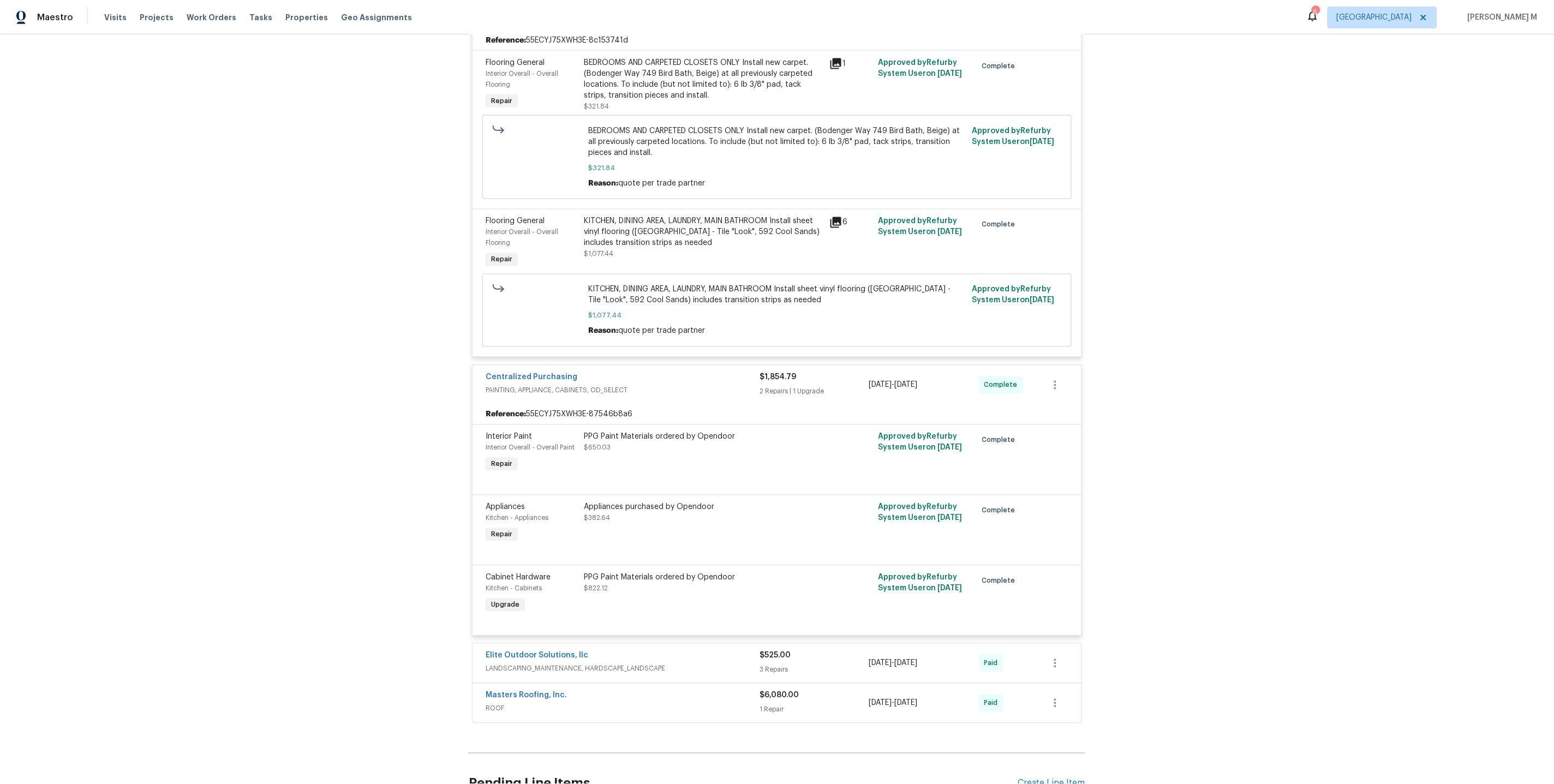
click at [506, 663] on span "LANDSCAPING_MAINTENANCE, HARDSCAPE_LANDSCAPE" at bounding box center [623, 669] width 274 height 11
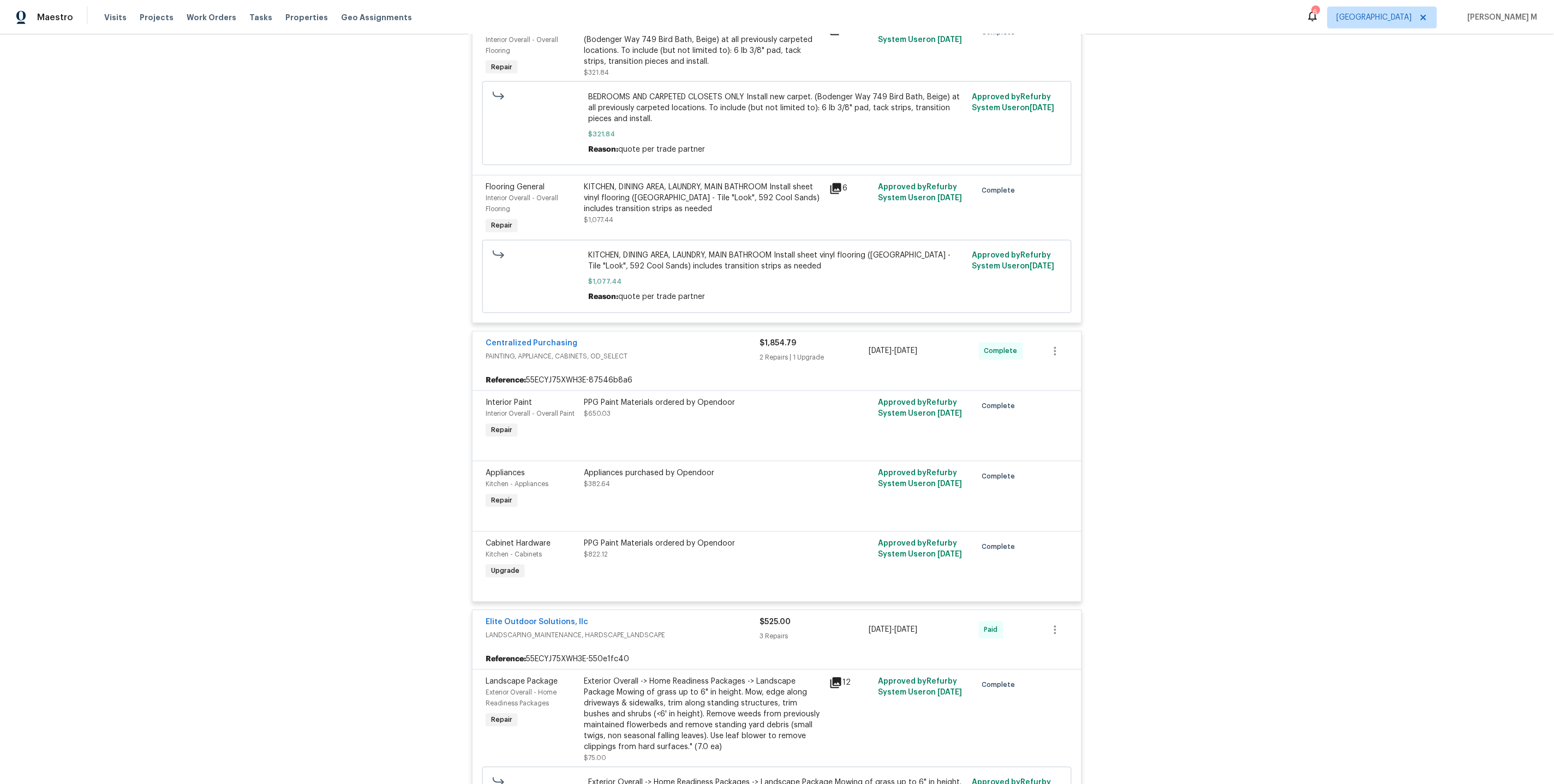
scroll to position [4696, 0]
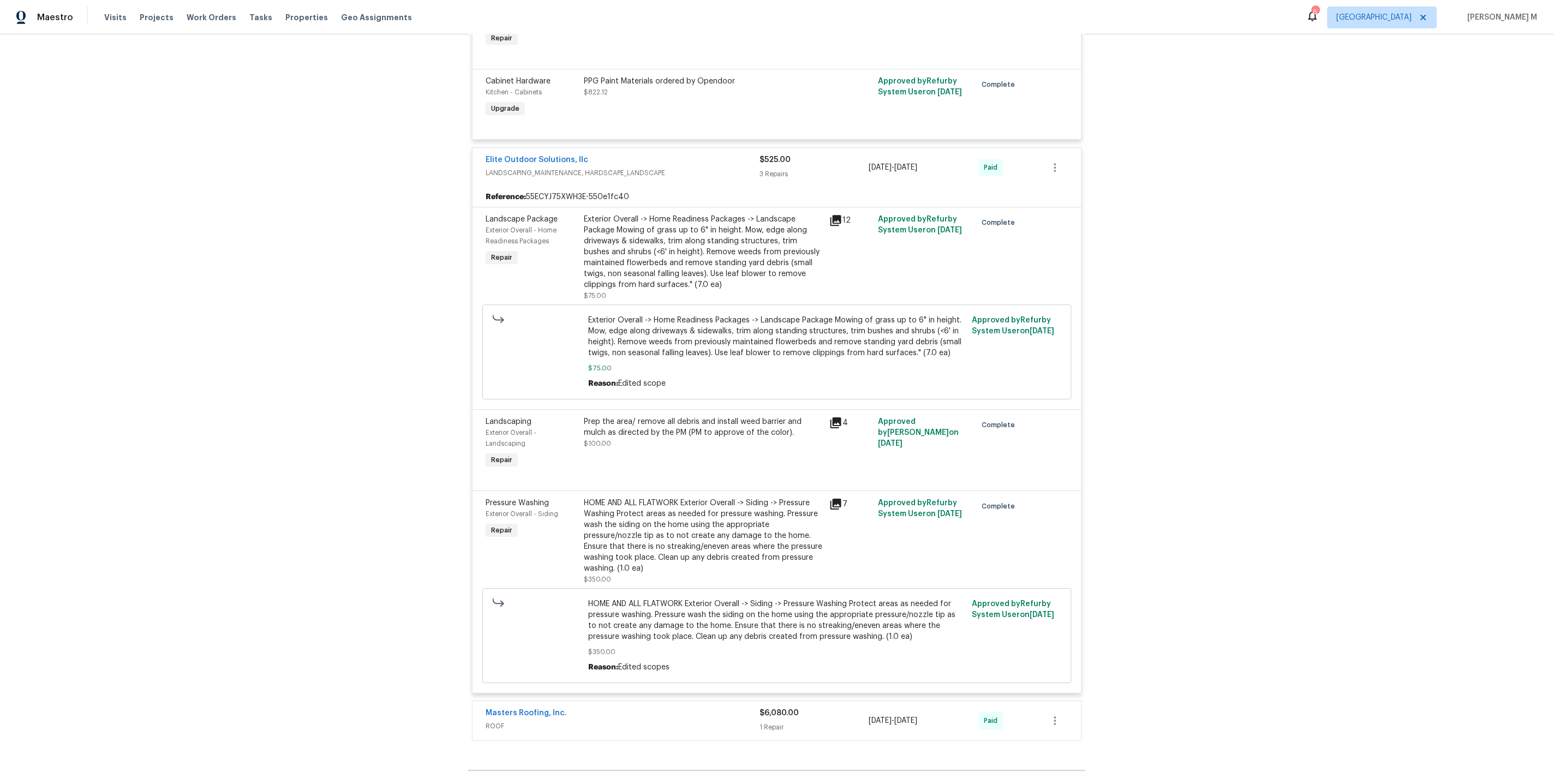
click at [498, 721] on span "ROOF" at bounding box center [623, 726] width 274 height 11
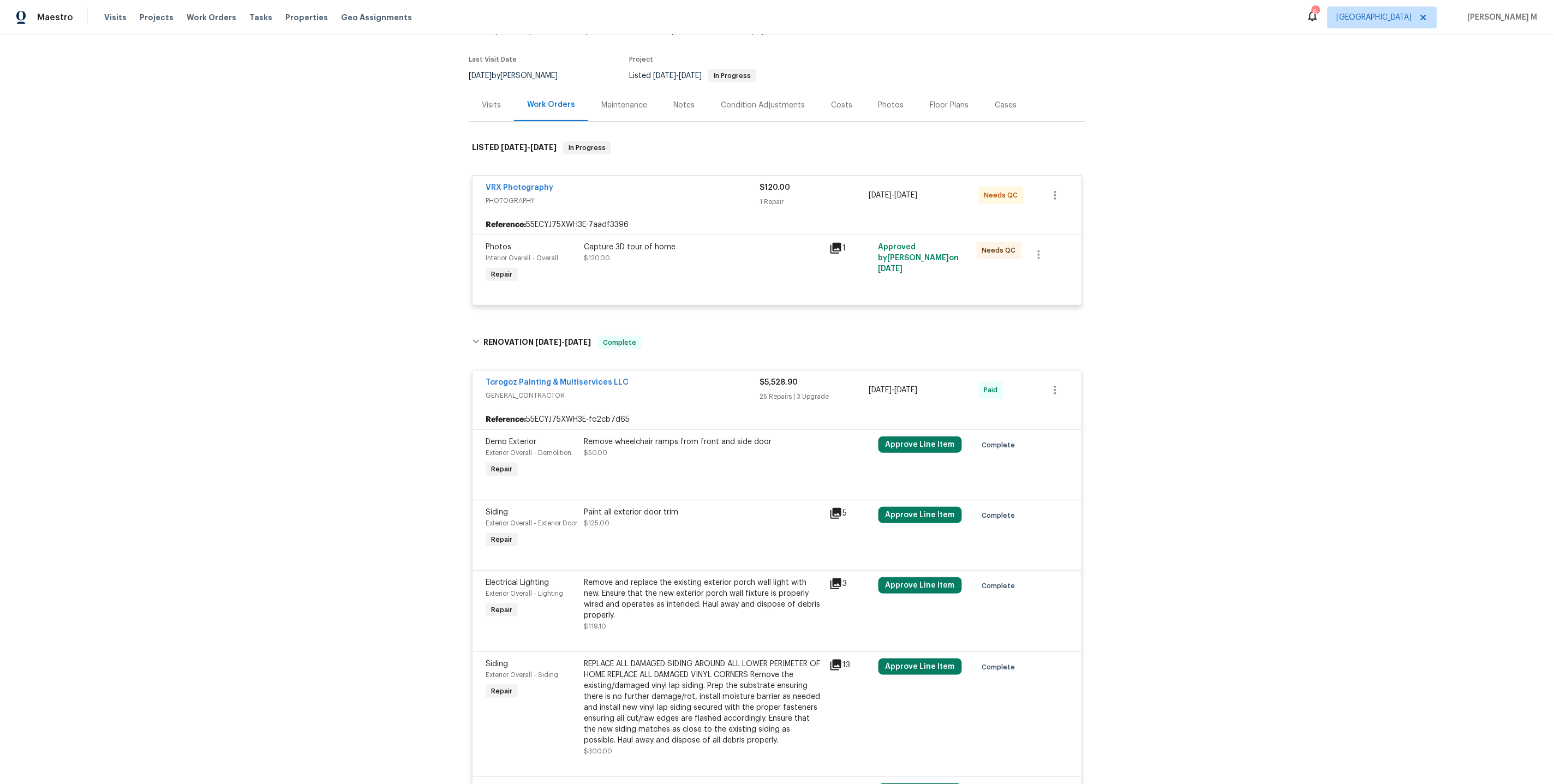
scroll to position [85, 0]
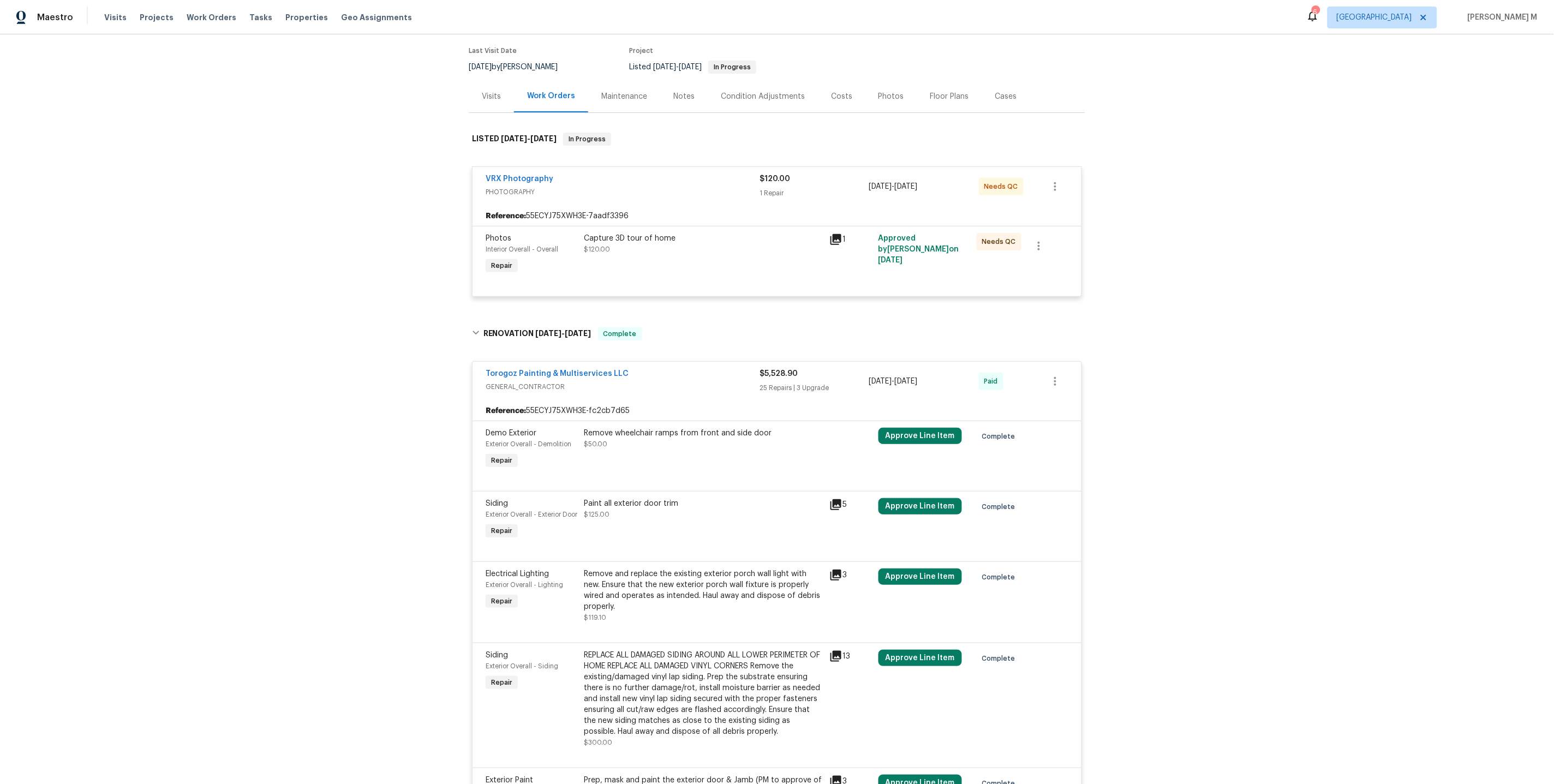
click at [706, 445] on div "Remove wheelchair ramps from front and side door $50.00" at bounding box center [703, 449] width 246 height 50
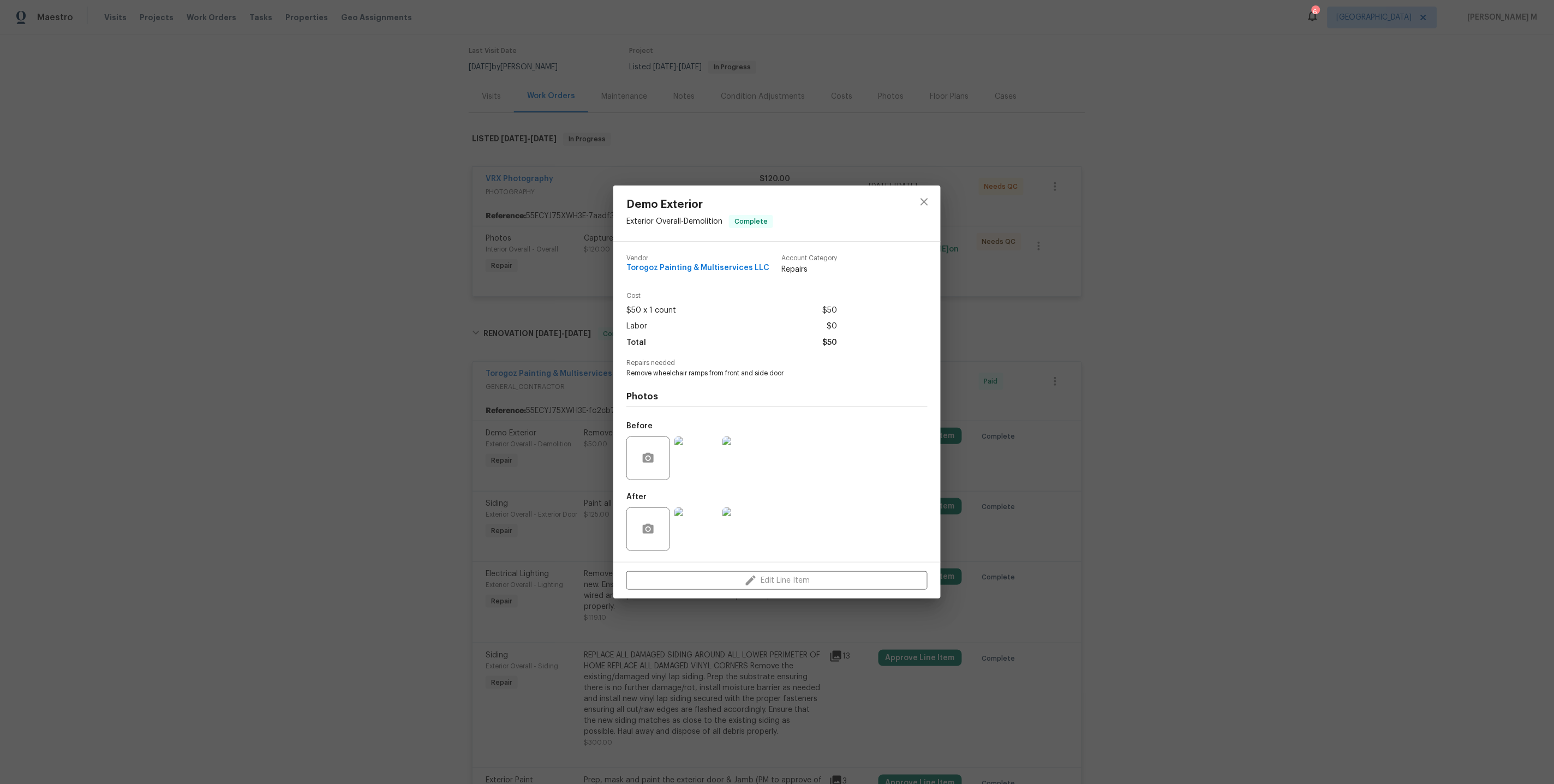
click at [993, 435] on div "Demo Exterior Exterior Overall - Demolition Complete Vendor Torogoz Painting & …" at bounding box center [777, 392] width 1554 height 784
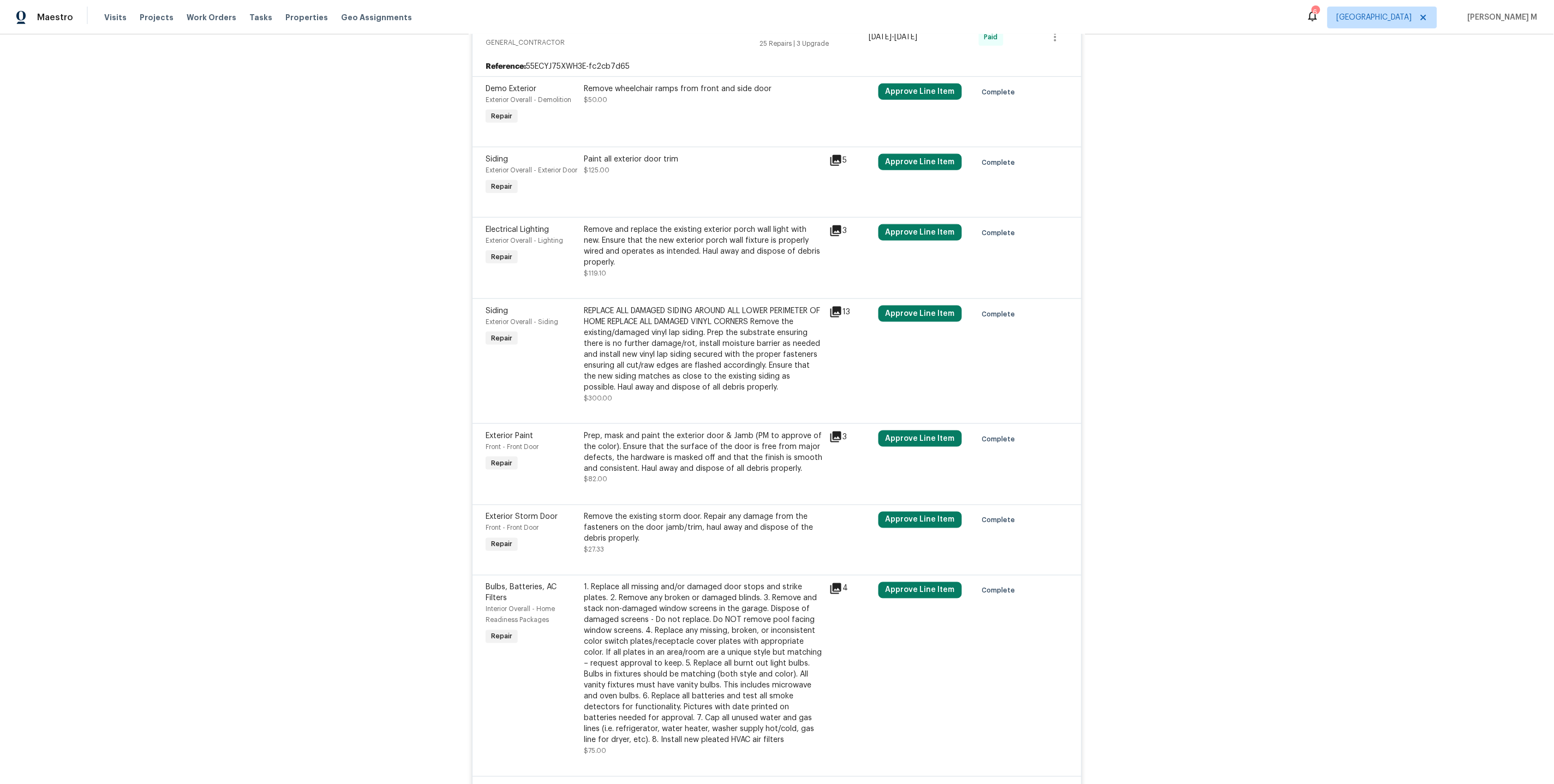
scroll to position [431, 0]
click at [683, 517] on div "Remove the existing storm door. Repair any damage from the fasteners on the doo…" at bounding box center [703, 526] width 239 height 33
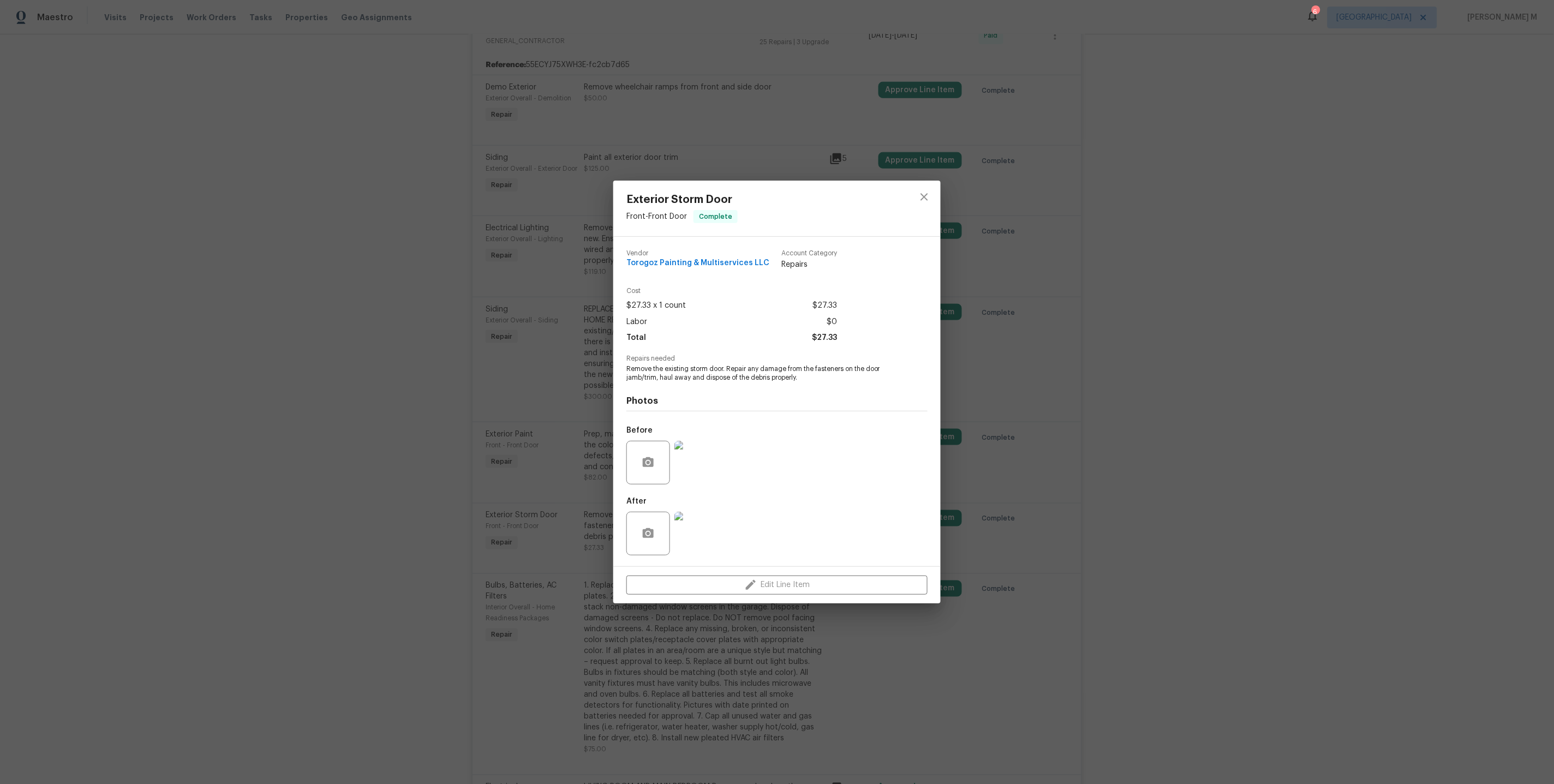
click at [708, 463] on img at bounding box center [696, 463] width 43 height 43
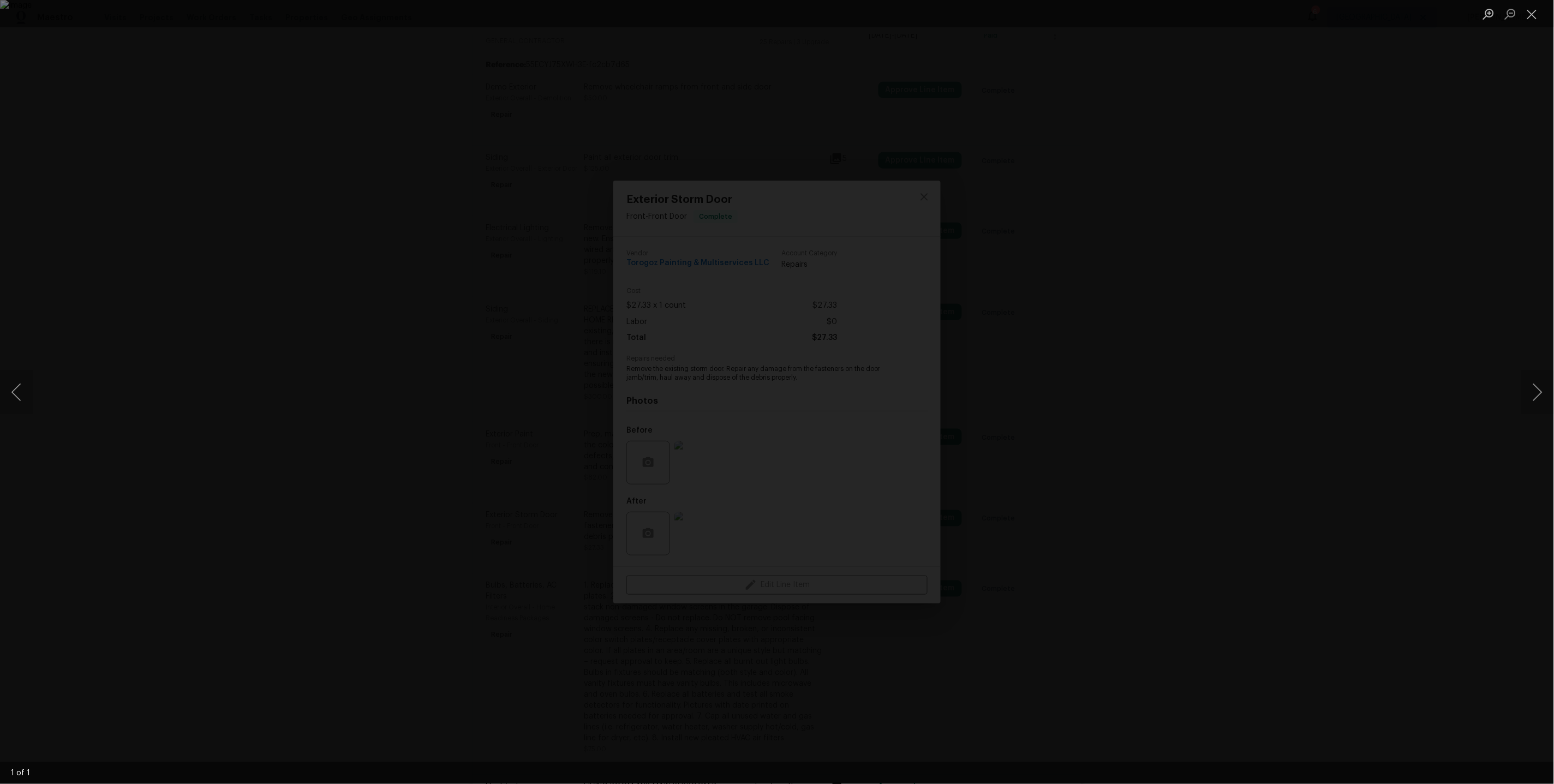
click at [1157, 361] on div "Lightbox" at bounding box center [777, 392] width 1554 height 784
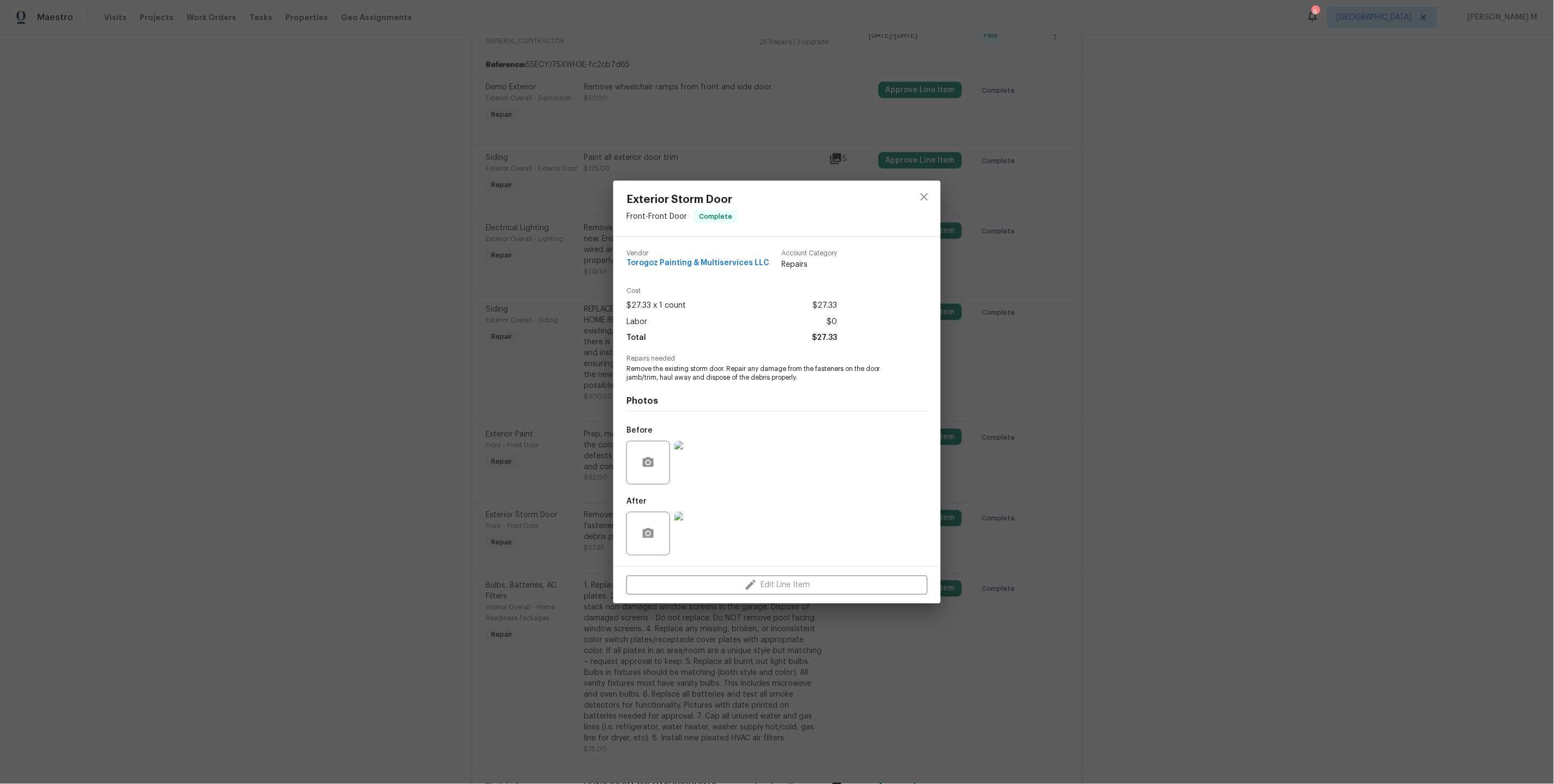
click at [506, 428] on div "Exterior Storm Door Front - Front Door Complete Vendor Torogoz Painting & Multi…" at bounding box center [777, 392] width 1554 height 784
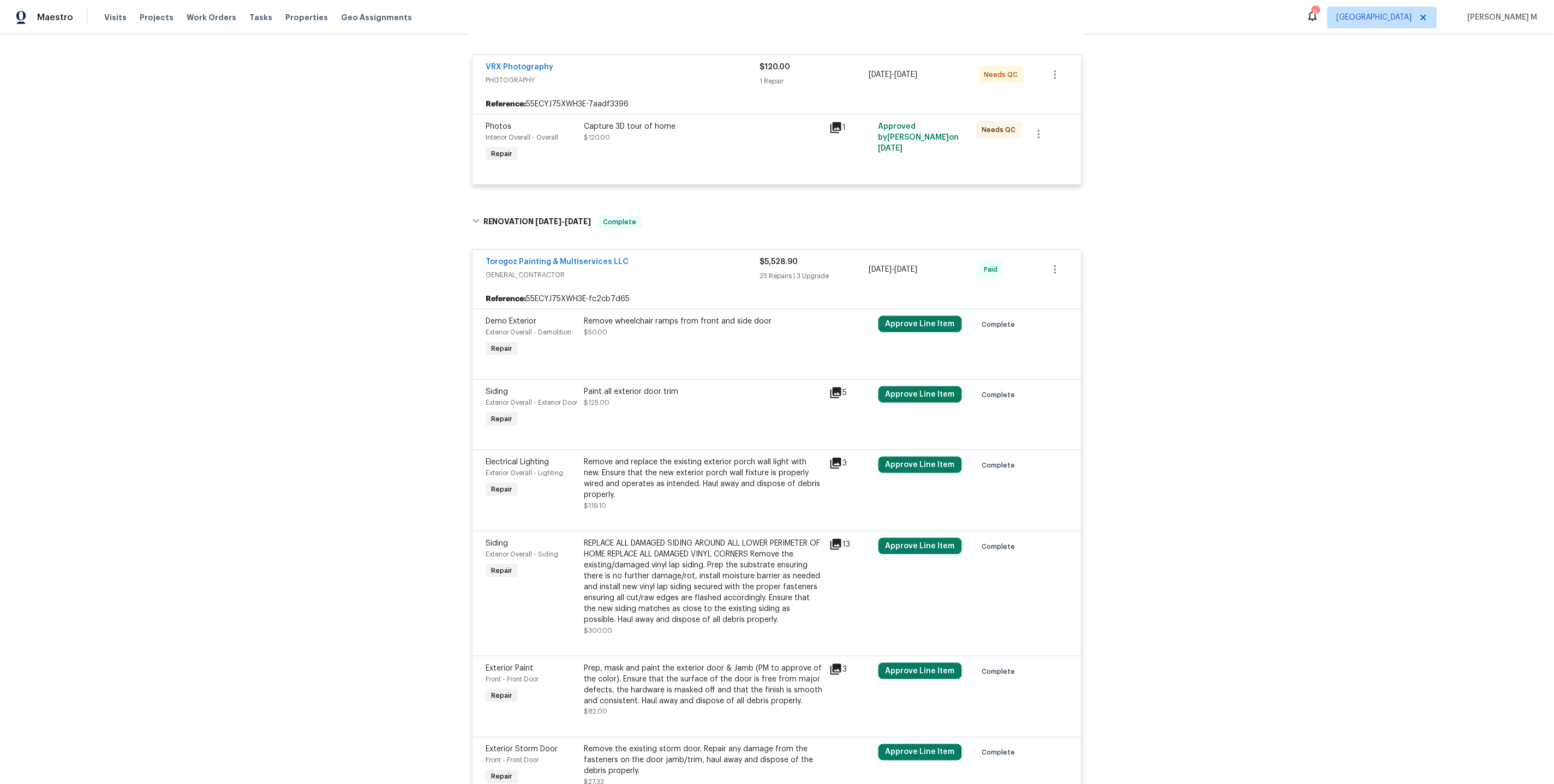
scroll to position [0, 0]
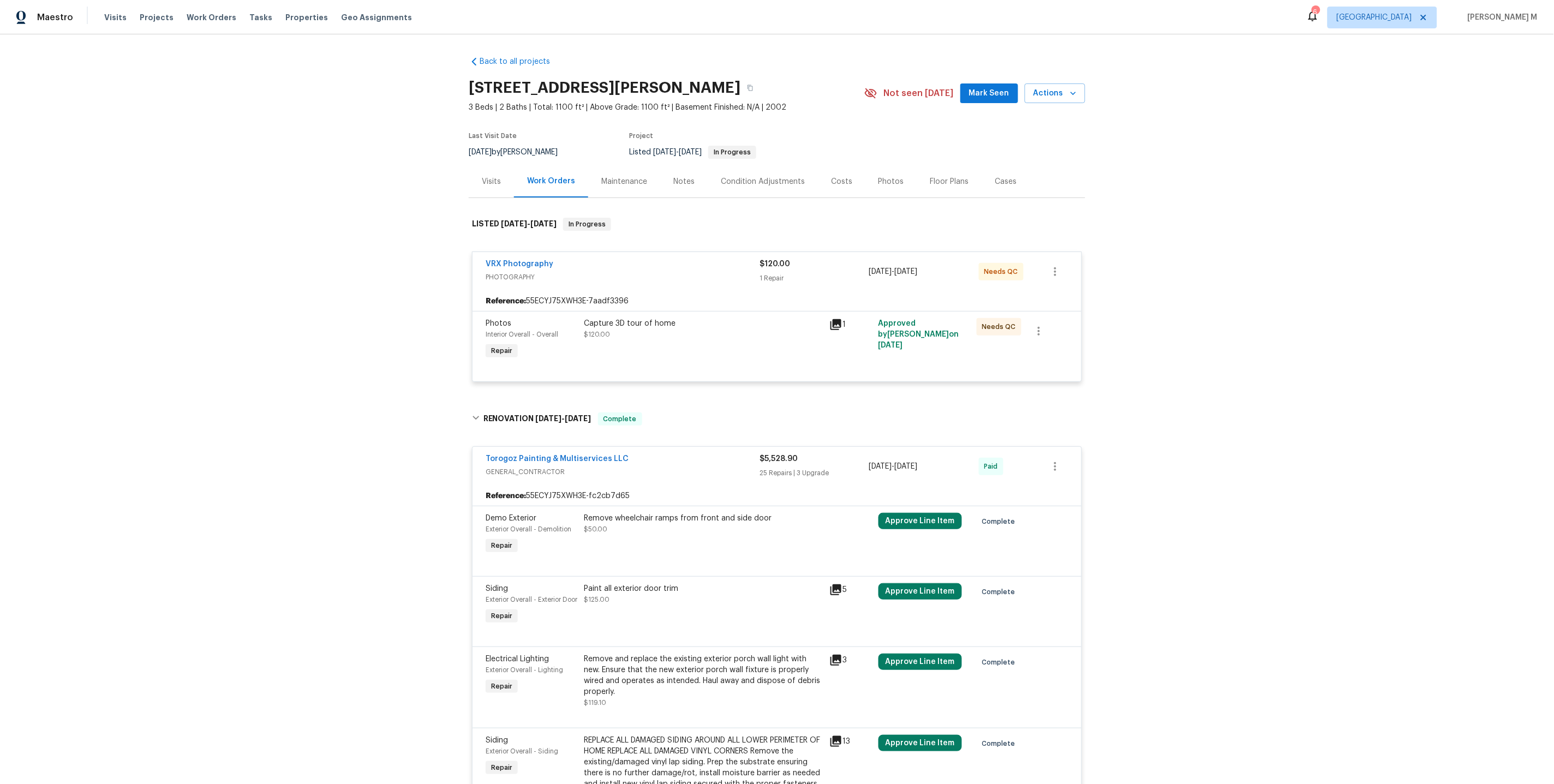
click at [614, 176] on div "Maintenance" at bounding box center [624, 182] width 46 height 11
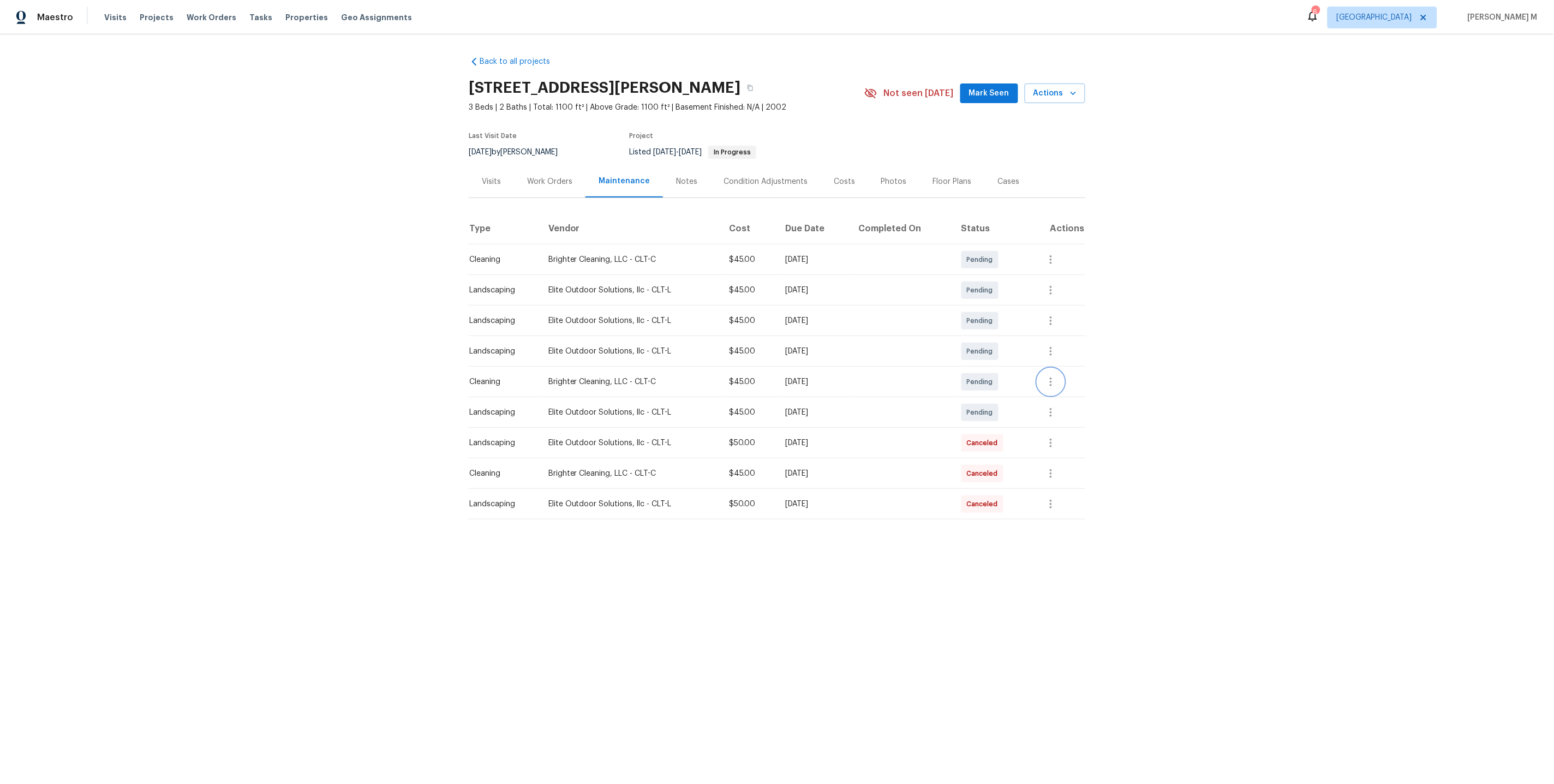
click at [1058, 375] on icon "button" at bounding box center [1051, 382] width 13 height 13
click at [1062, 374] on li "Message vendor" at bounding box center [1100, 377] width 113 height 18
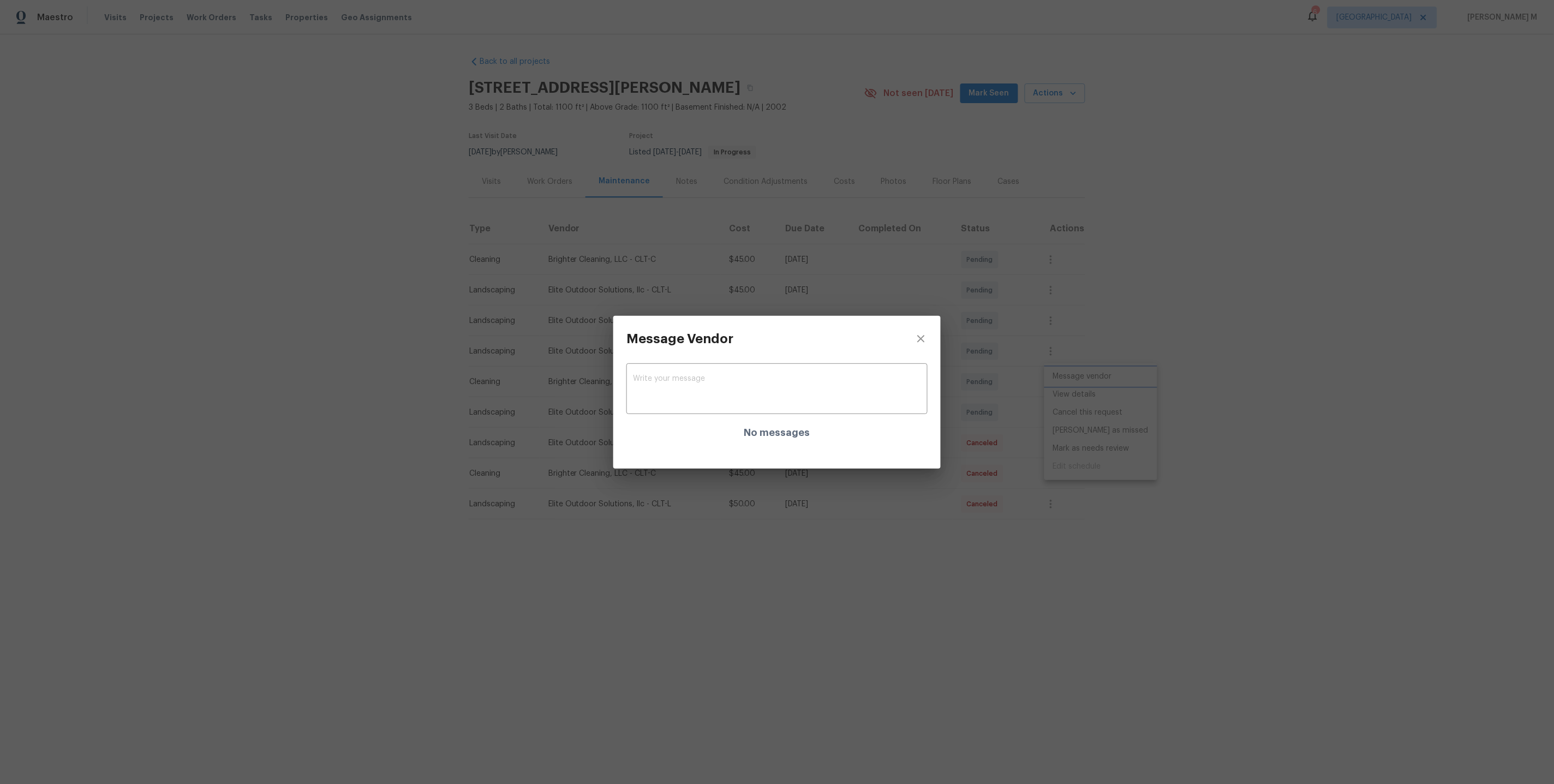
click at [983, 359] on div "Message Vendor x ​ No messages" at bounding box center [777, 392] width 1554 height 784
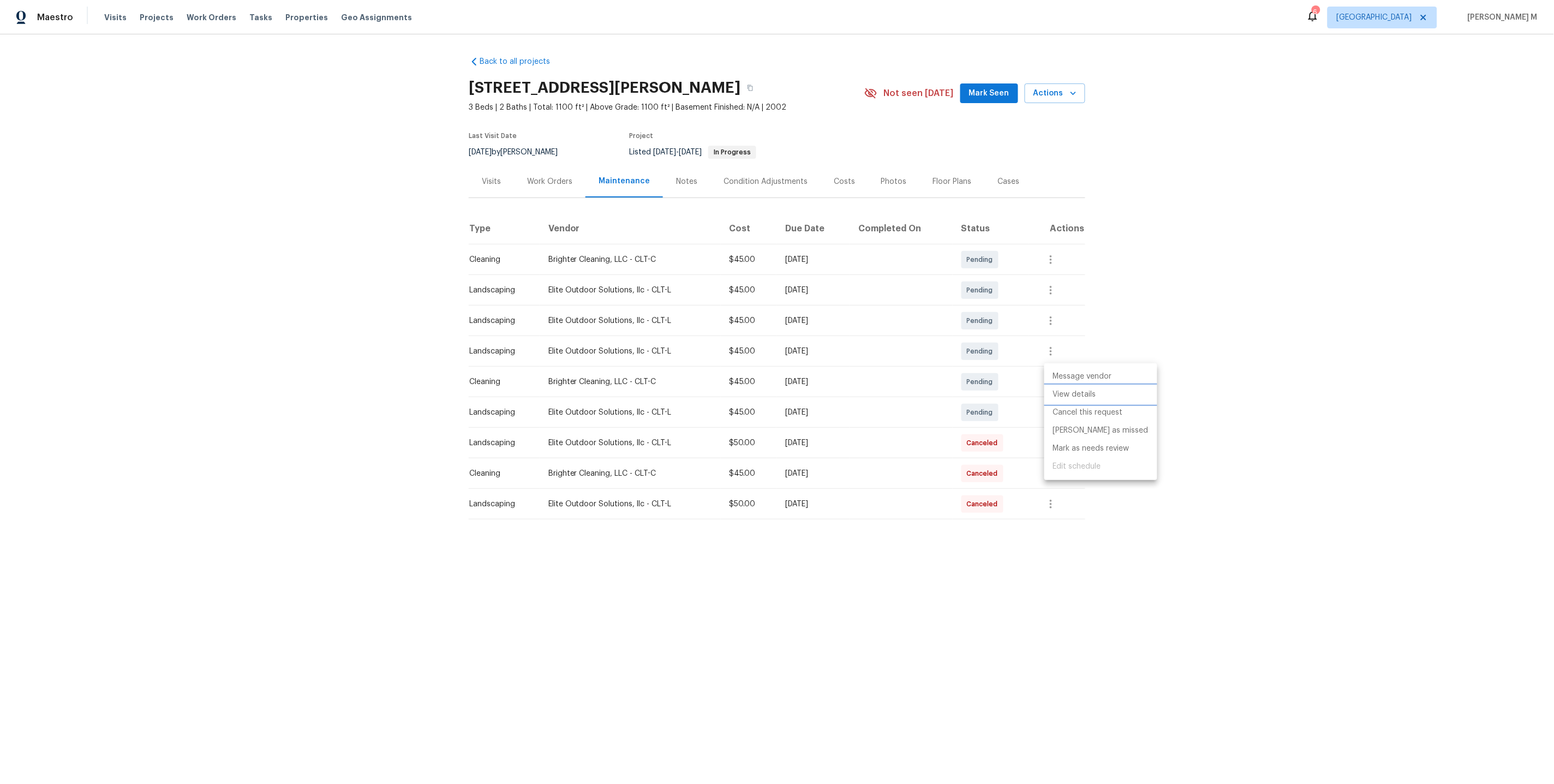
click at [1070, 393] on li "View details" at bounding box center [1100, 394] width 113 height 18
click at [560, 180] on div at bounding box center [777, 392] width 1554 height 784
click at [740, 84] on button "button" at bounding box center [750, 87] width 20 height 20
click at [528, 180] on div "Work Orders" at bounding box center [550, 182] width 45 height 11
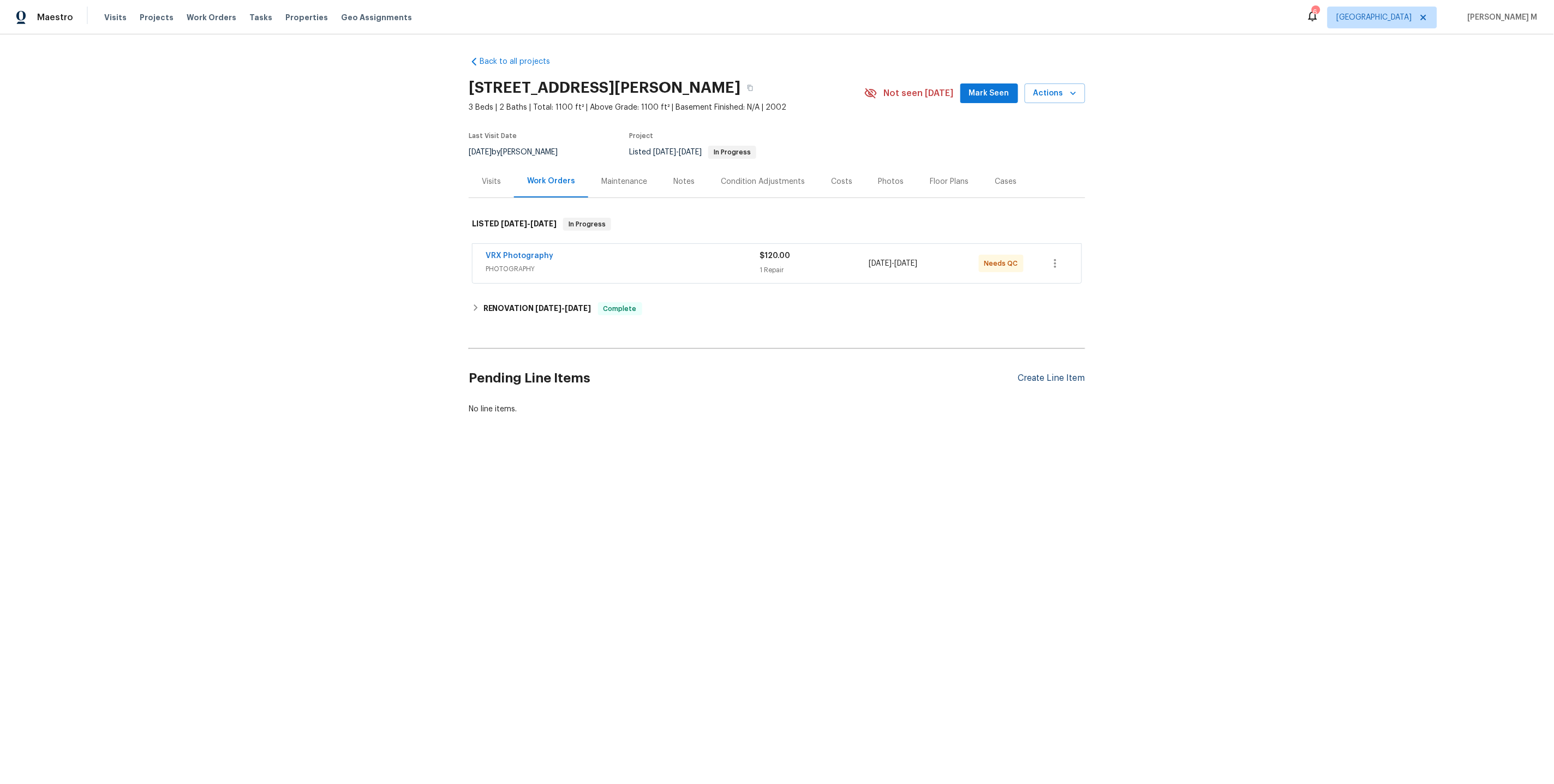
click at [1038, 373] on div "Create Line Item" at bounding box center [1051, 378] width 67 height 10
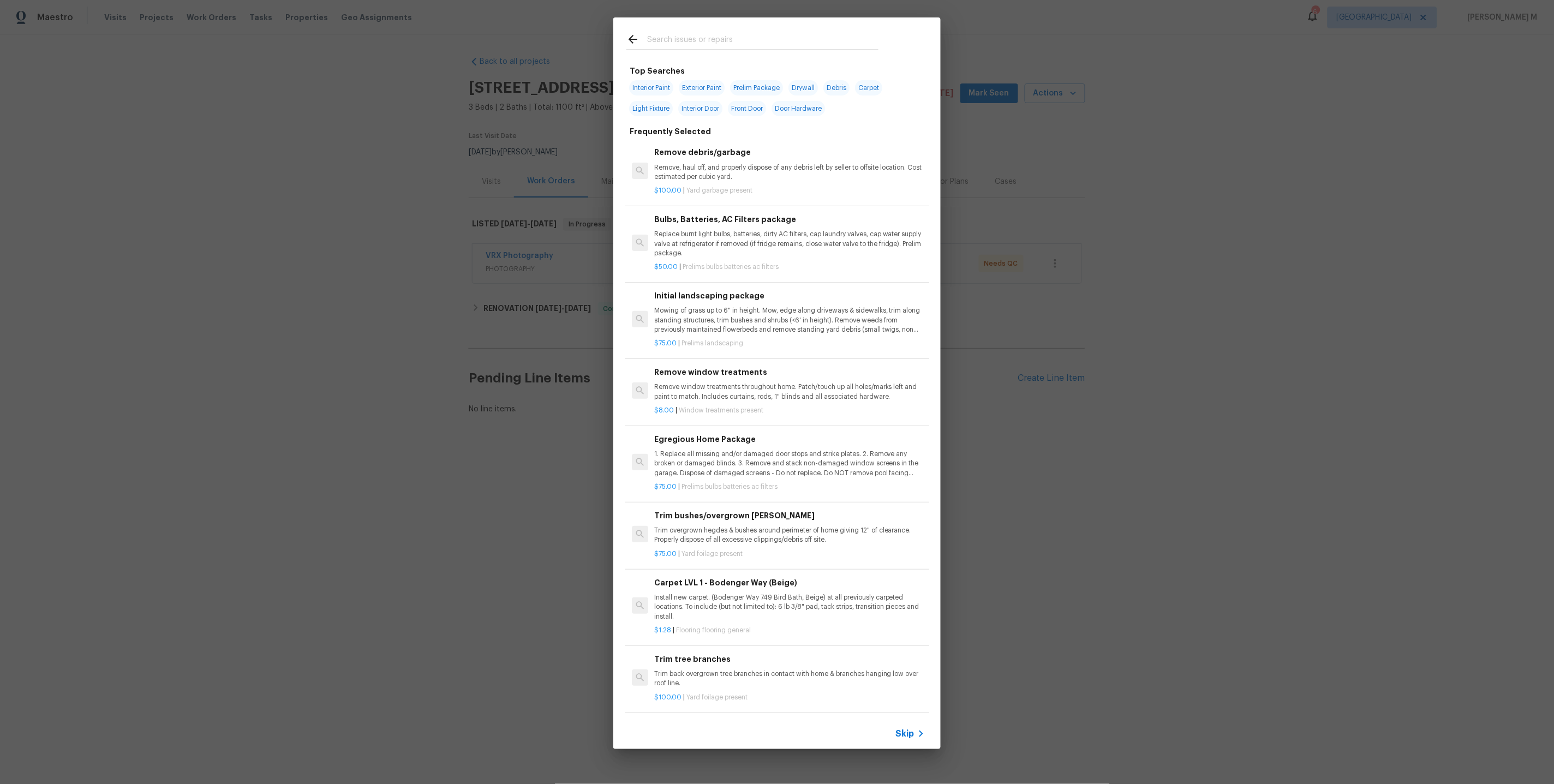
click at [912, 734] on span "Skip" at bounding box center [905, 734] width 19 height 11
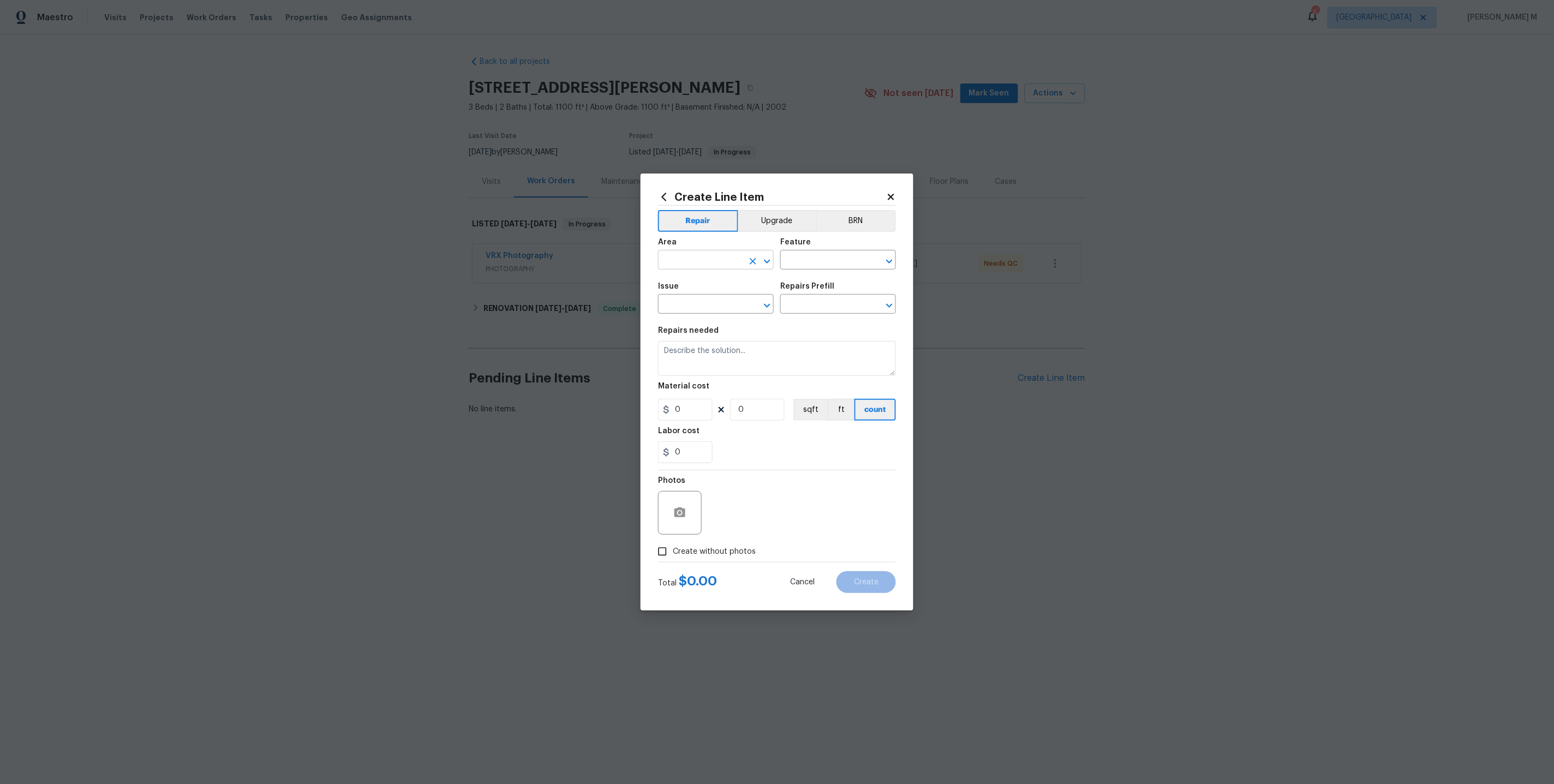
click at [714, 268] on input "text" at bounding box center [700, 261] width 85 height 17
type input "Ext"
type input "Door"
click at [703, 306] on li "Exterior Overall" at bounding box center [716, 308] width 117 height 18
type input "Exterior Overall"
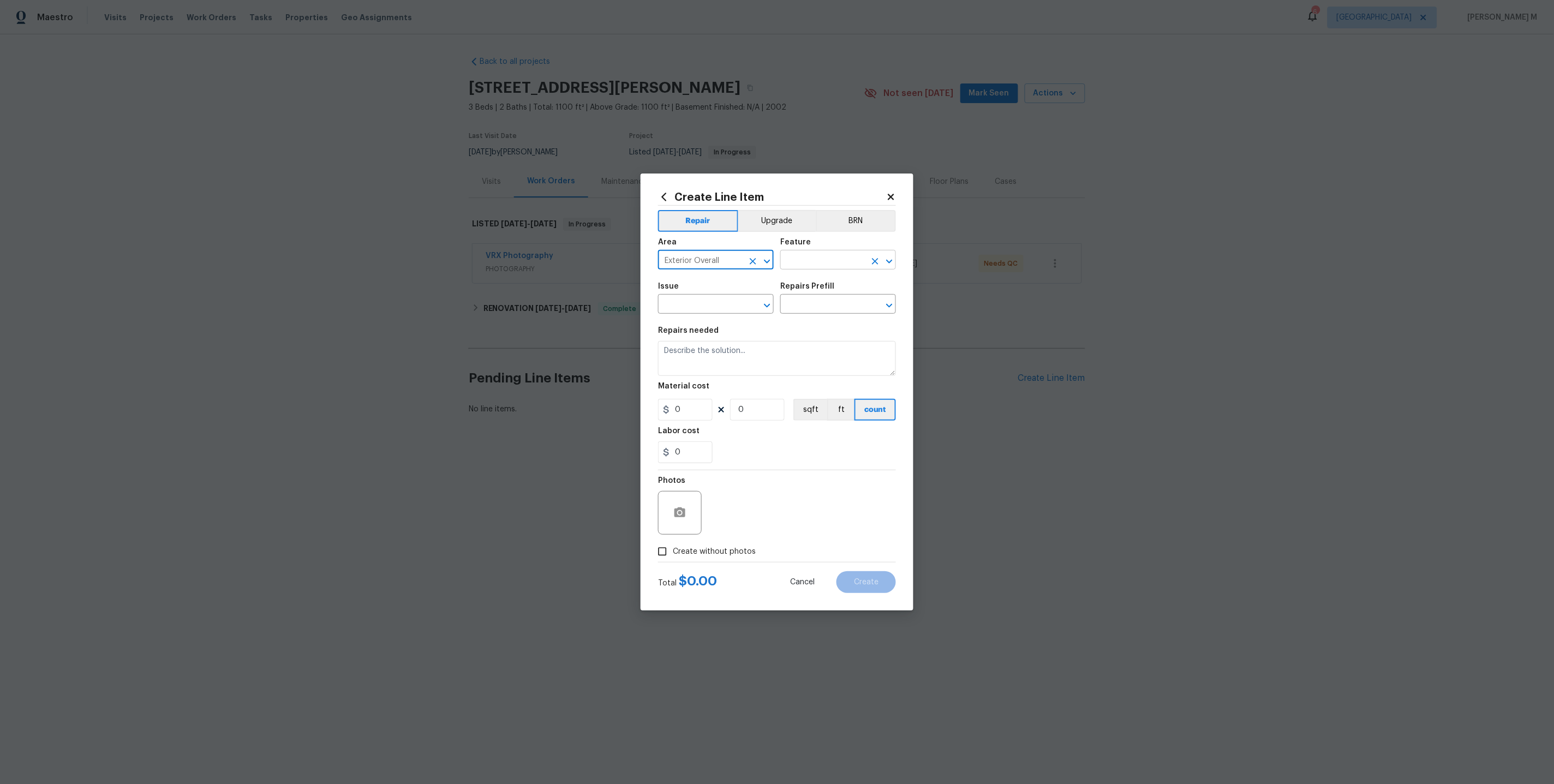
click at [826, 267] on input "text" at bounding box center [822, 261] width 85 height 17
click at [829, 315] on li "Exterior Door" at bounding box center [839, 316] width 117 height 18
type input "Exterior Door"
click at [683, 297] on div "Issue" at bounding box center [716, 290] width 116 height 14
click at [683, 307] on input "text" at bounding box center [700, 305] width 85 height 17
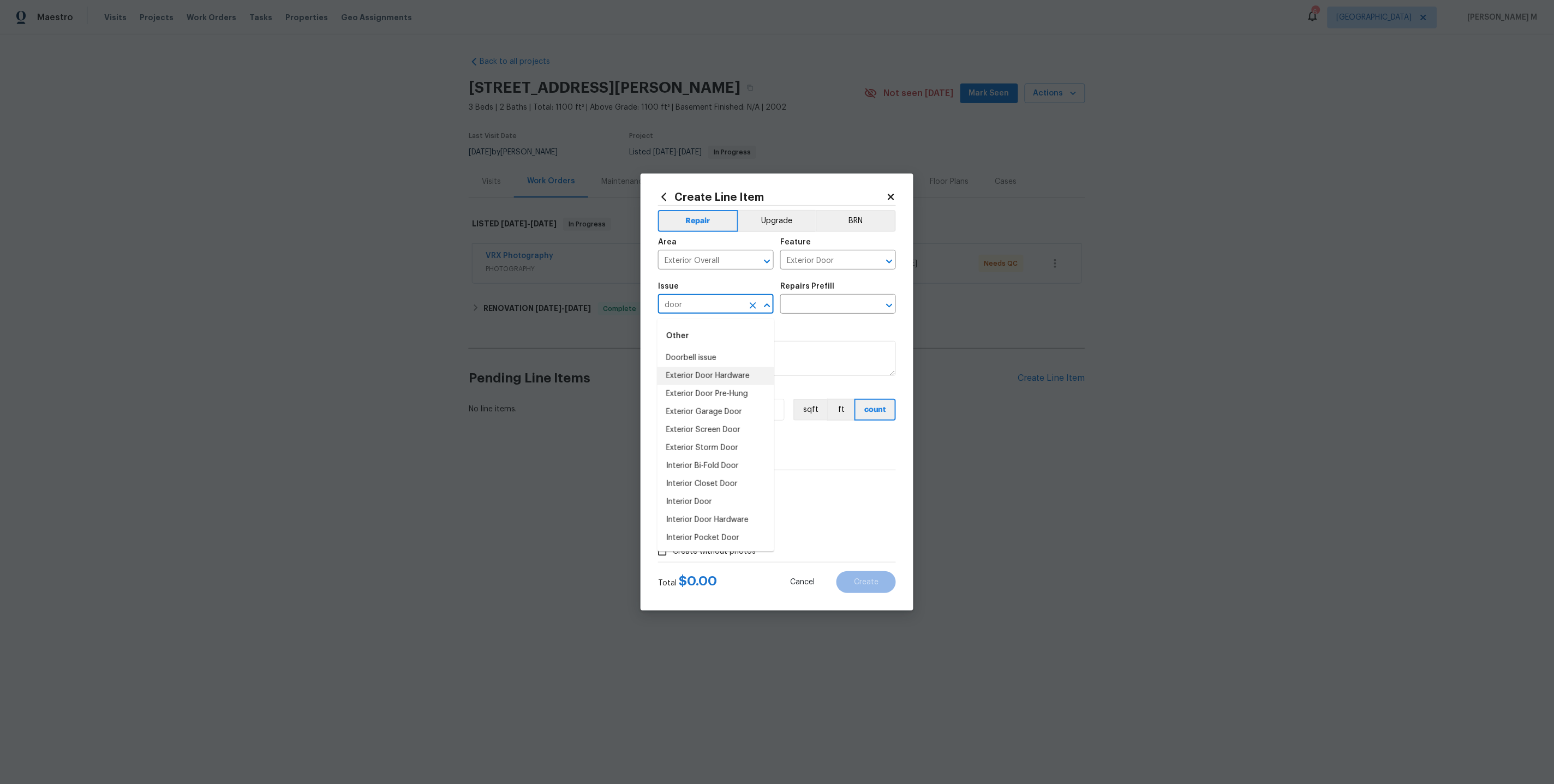
click at [688, 369] on li "Exterior Door Hardware" at bounding box center [716, 376] width 117 height 18
type input "Exterior Door Hardware"
click at [814, 294] on div "Repairs Prefill" at bounding box center [838, 290] width 116 height 14
click at [813, 305] on input "text" at bounding box center [822, 305] width 85 height 17
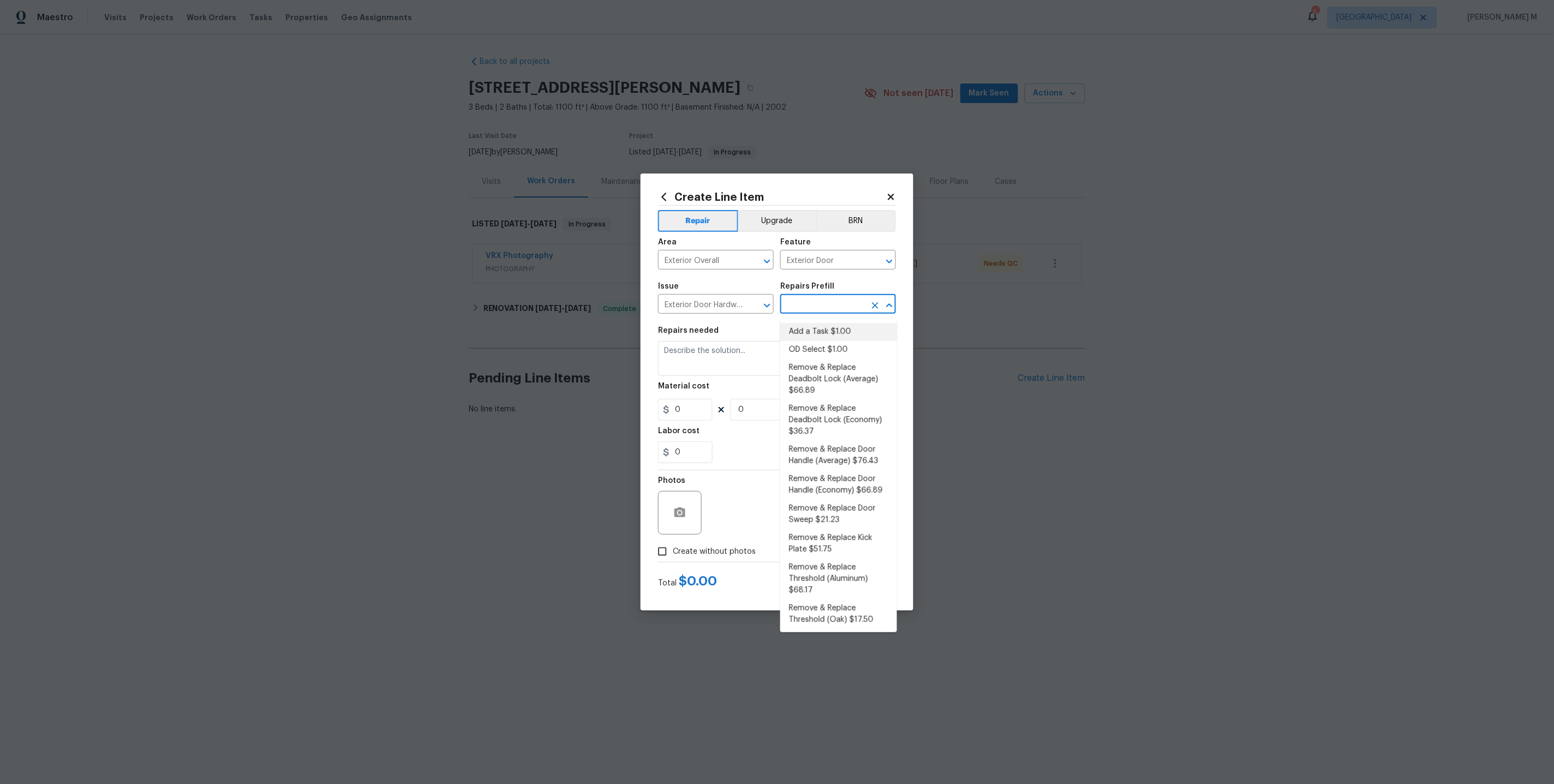
click at [812, 330] on li "Add a Task $1.00" at bounding box center [839, 332] width 117 height 18
type input "Interior Door"
type input "Add a Task $1.00"
type textarea "HPM to detail"
type input "1"
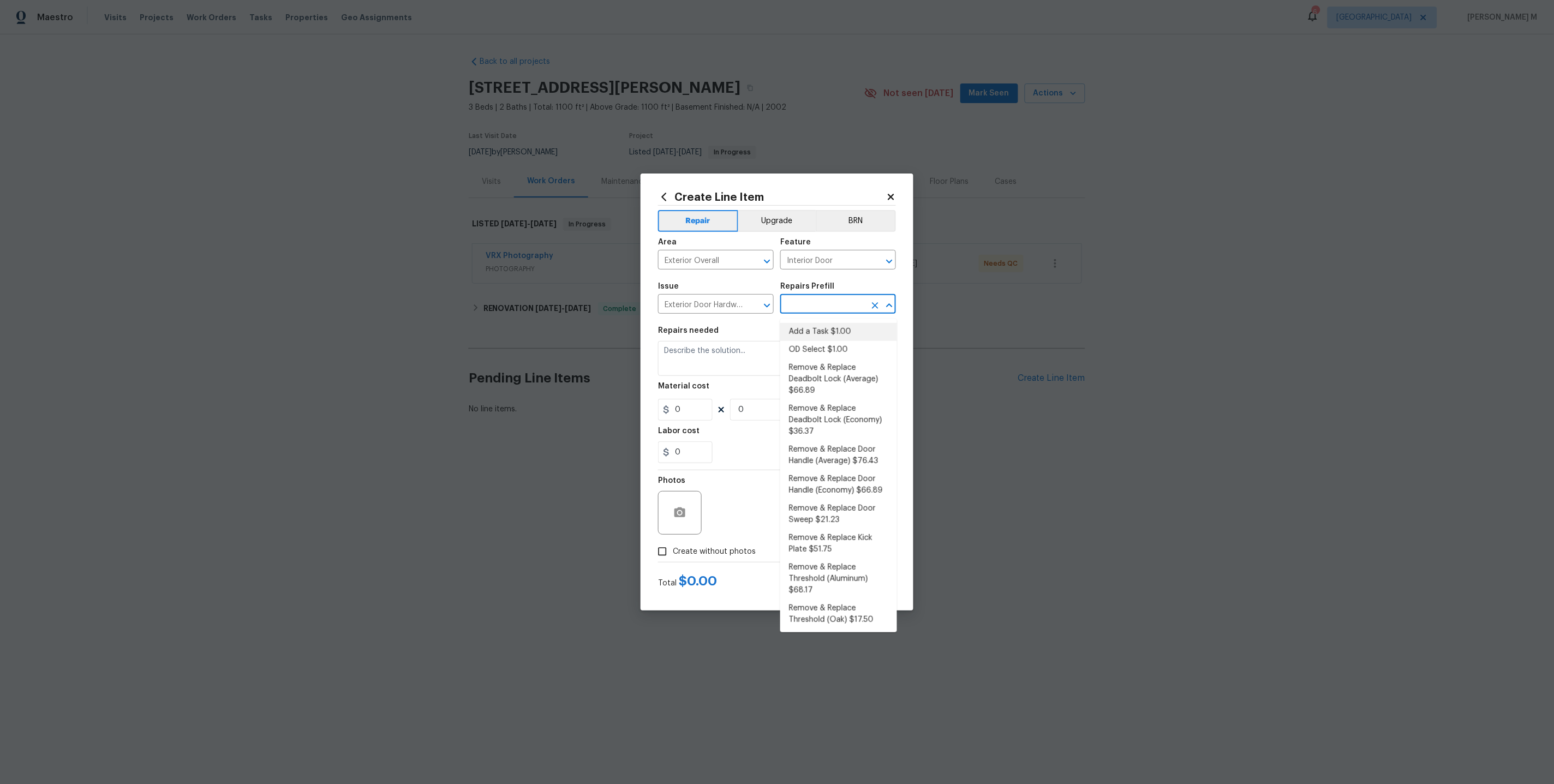
type input "1"
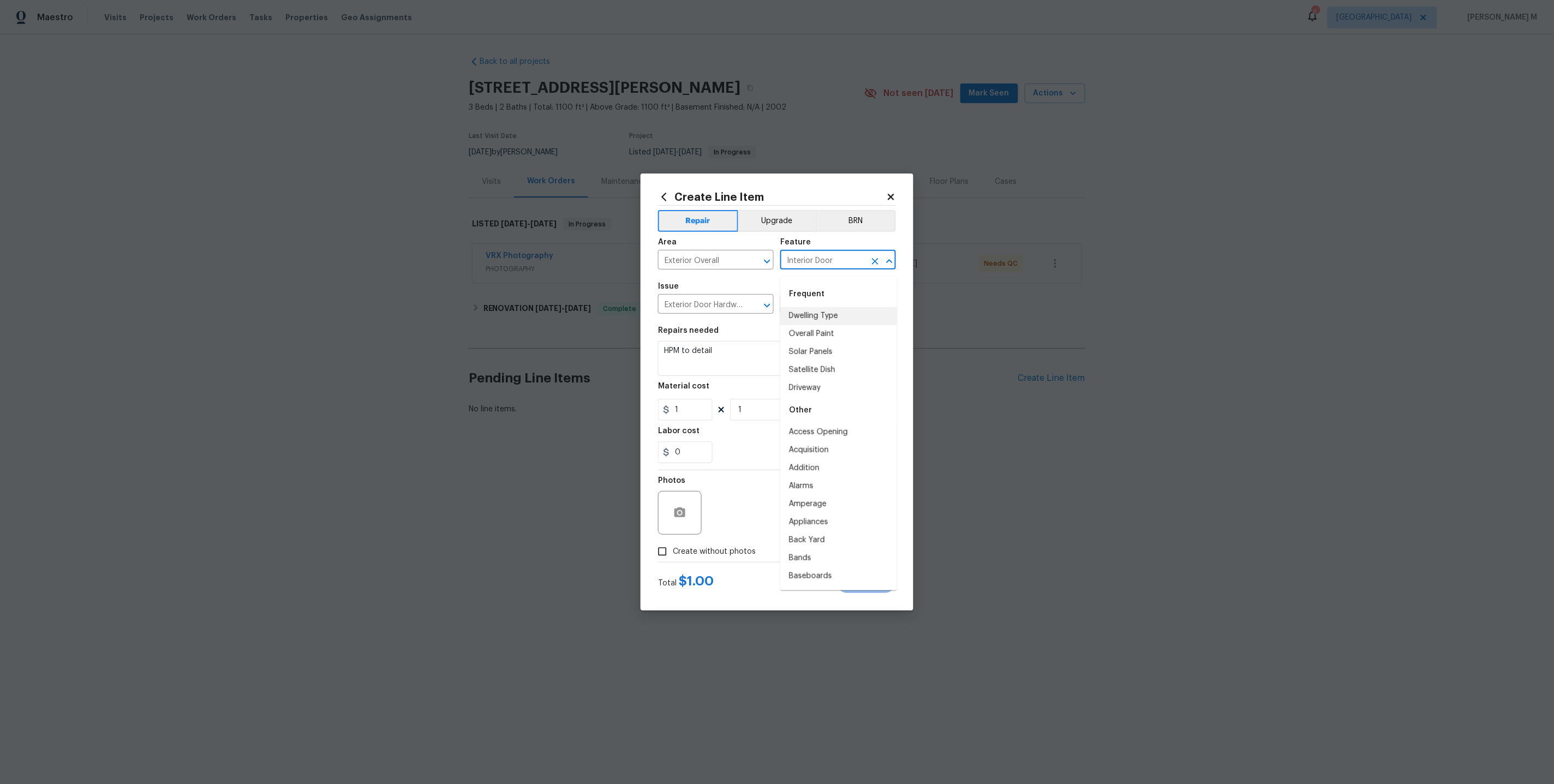
click at [826, 262] on input "Interior Door" at bounding box center [822, 261] width 85 height 17
click at [677, 313] on input "Exterior Door Hardware" at bounding box center [700, 305] width 85 height 17
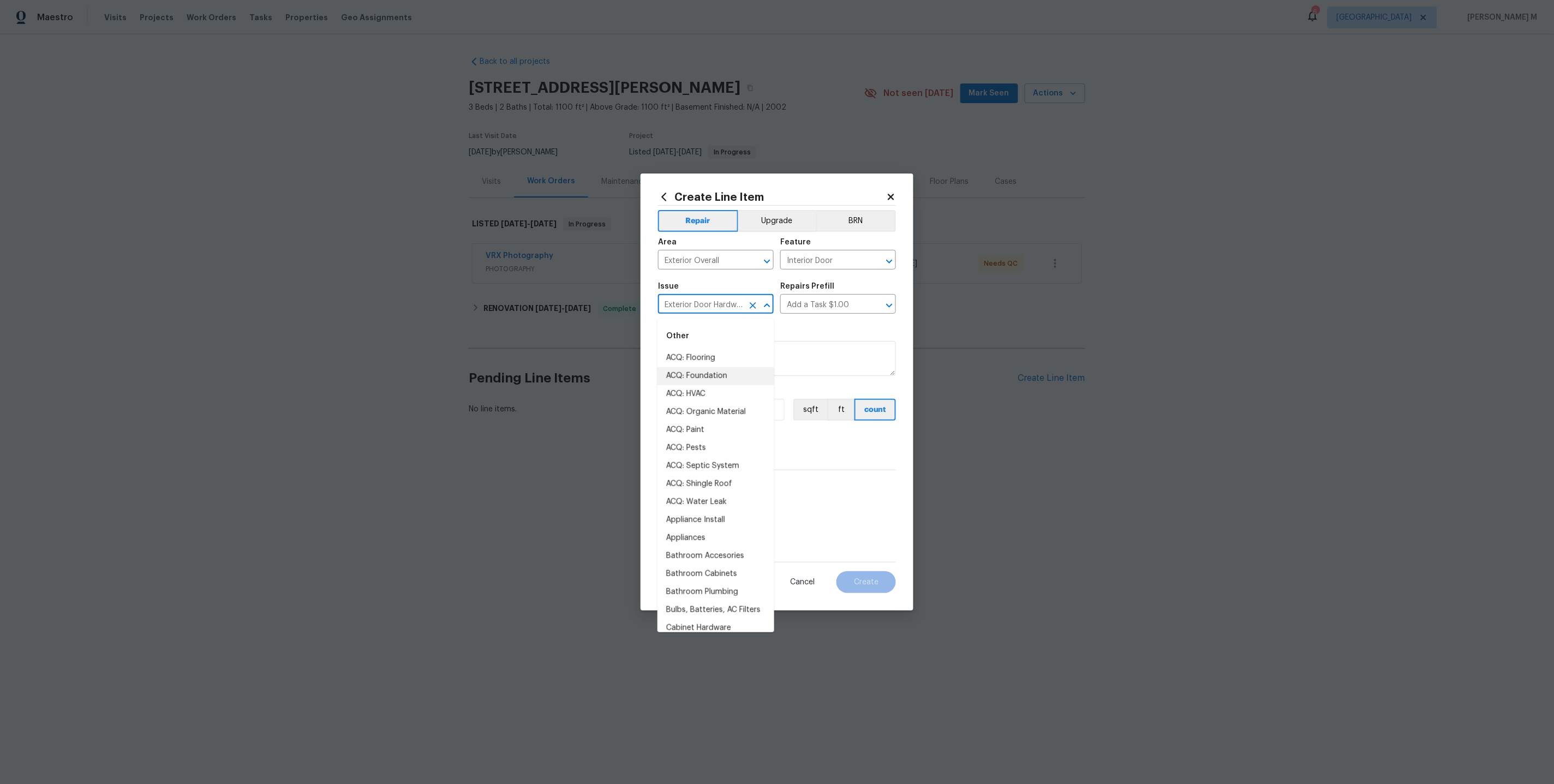
click at [677, 313] on input "Exterior Door Hardware" at bounding box center [700, 305] width 85 height 17
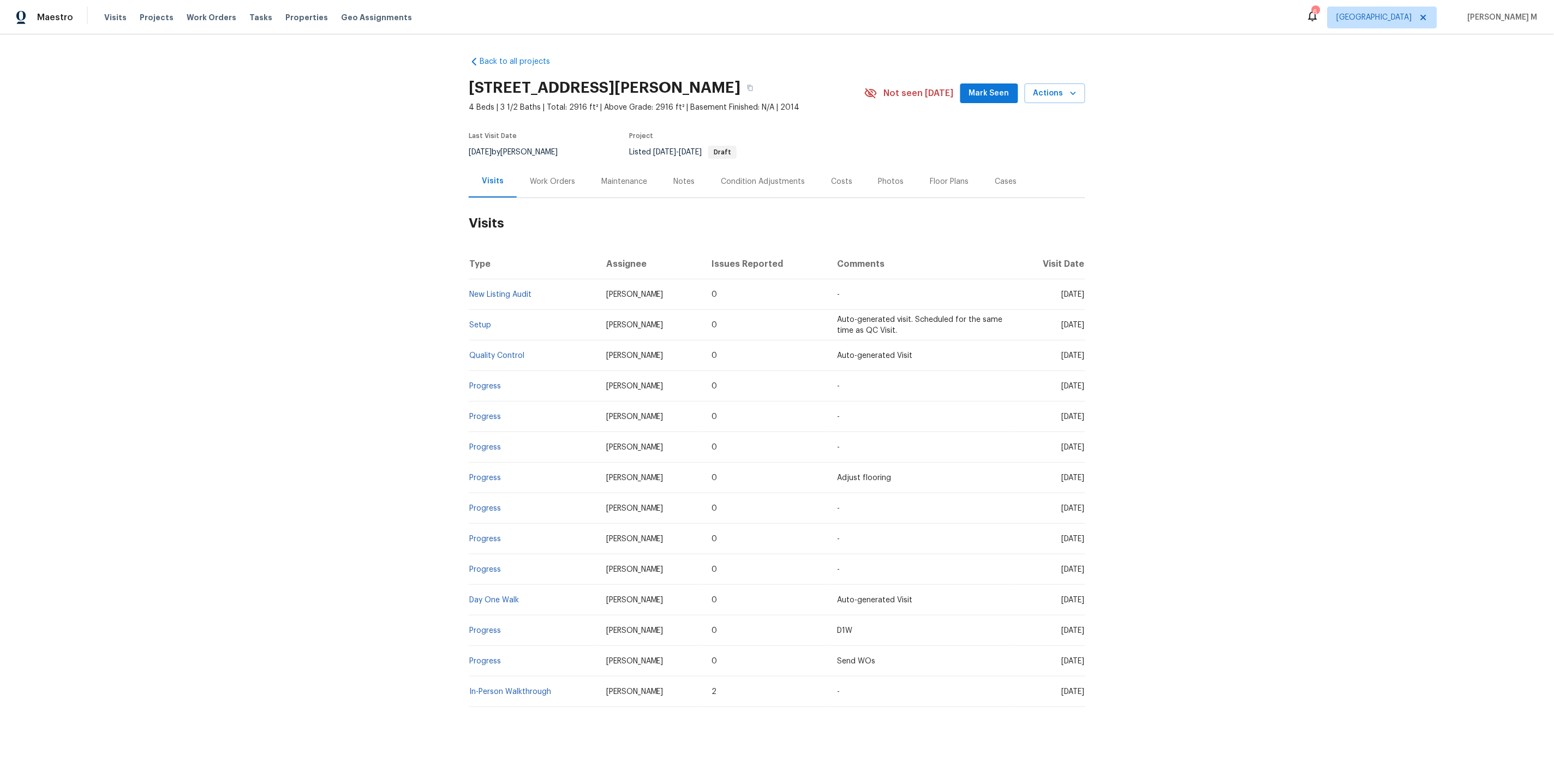
click at [567, 179] on div "Work Orders" at bounding box center [552, 182] width 45 height 11
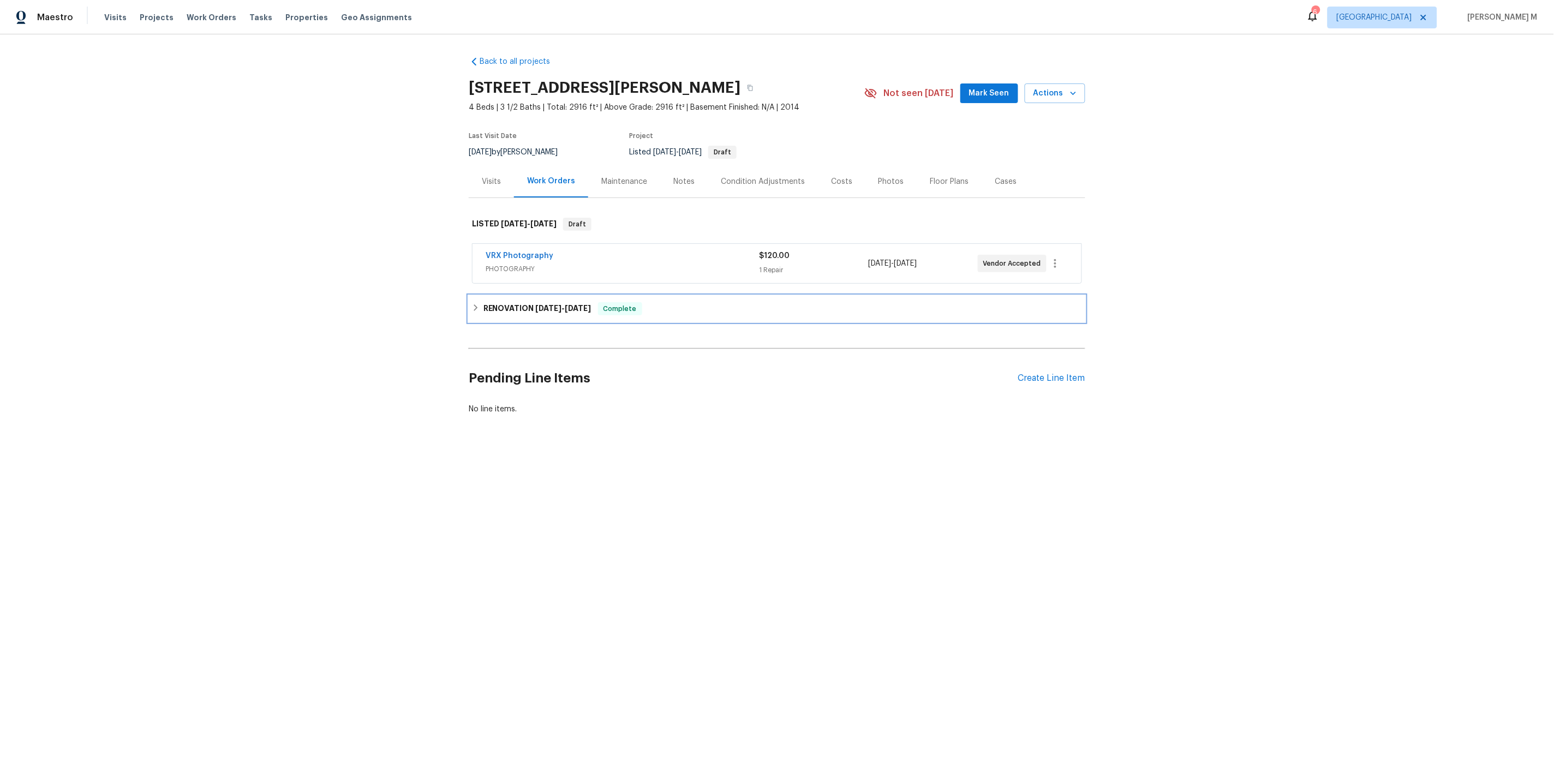
click at [516, 302] on h6 "RENOVATION [DATE] - [DATE]" at bounding box center [537, 309] width 108 height 13
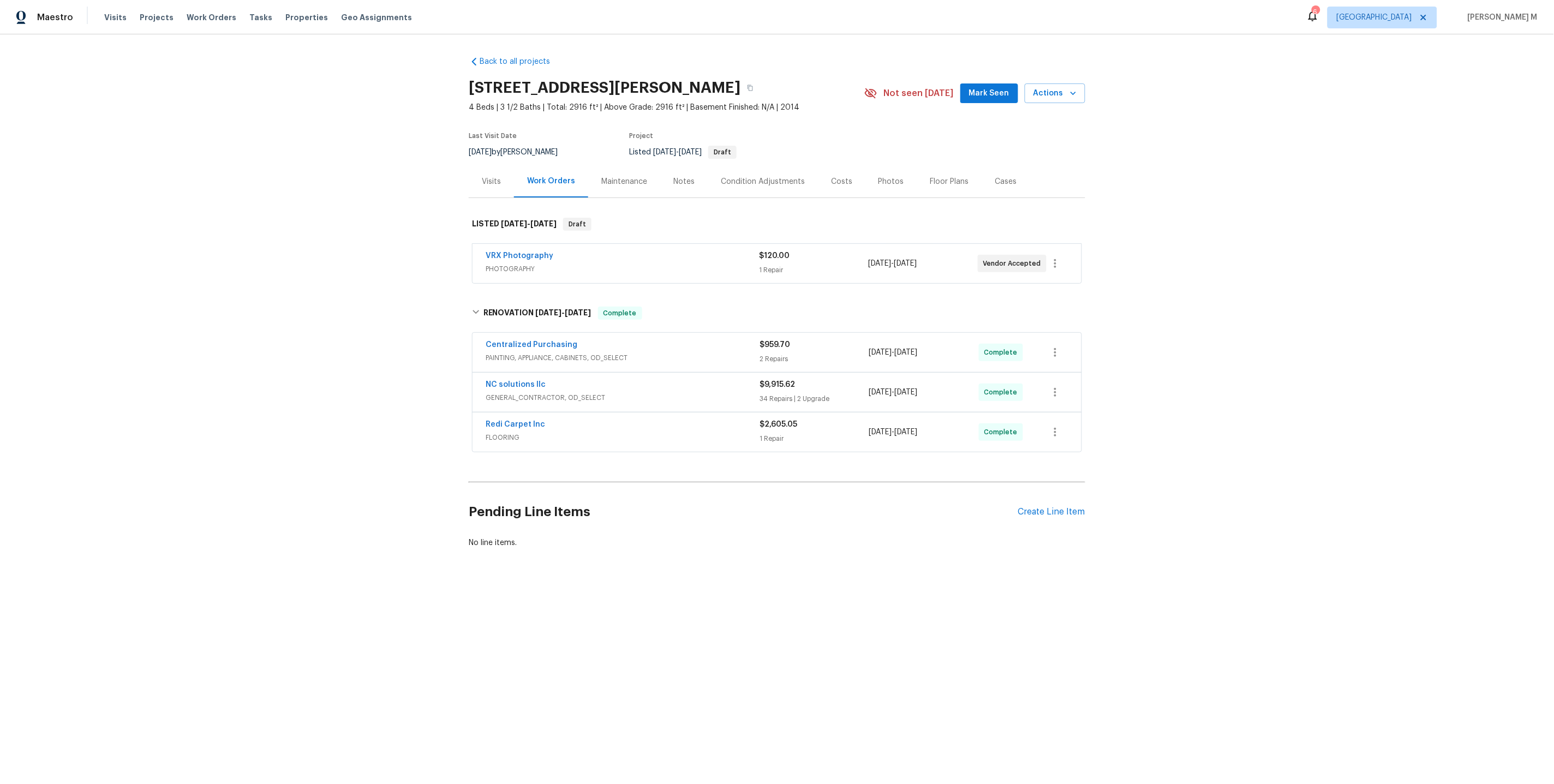
click at [527, 392] on span "GENERAL_CONTRACTOR, OD_SELECT" at bounding box center [623, 397] width 274 height 11
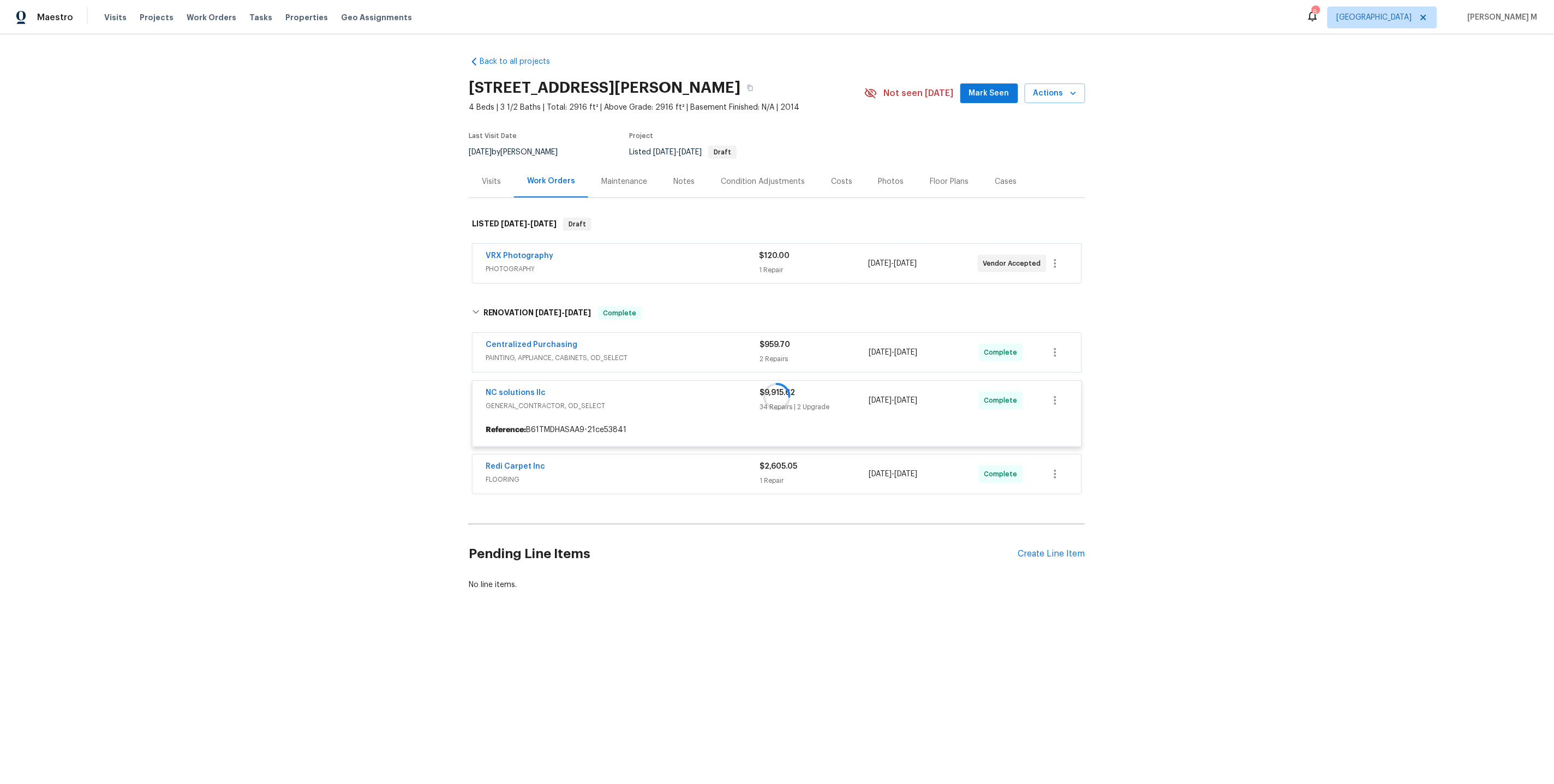
click at [550, 353] on div at bounding box center [777, 396] width 617 height 202
click at [548, 353] on div at bounding box center [777, 396] width 617 height 202
click at [564, 347] on div at bounding box center [777, 396] width 617 height 202
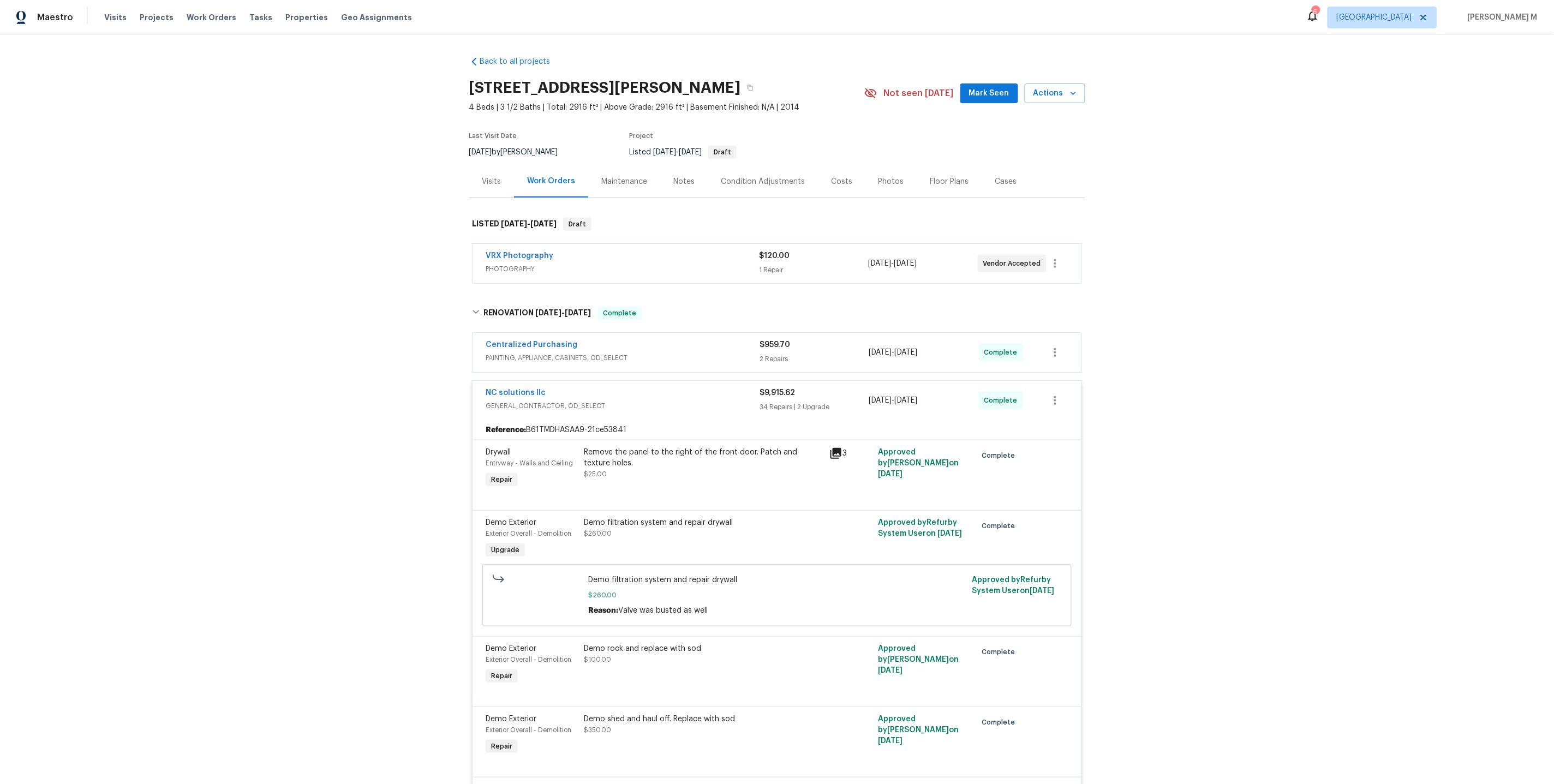
click at [521, 356] on div "Centralized Purchasing PAINTING, APPLIANCE, CABINETS, OD_SELECT" at bounding box center [623, 352] width 274 height 26
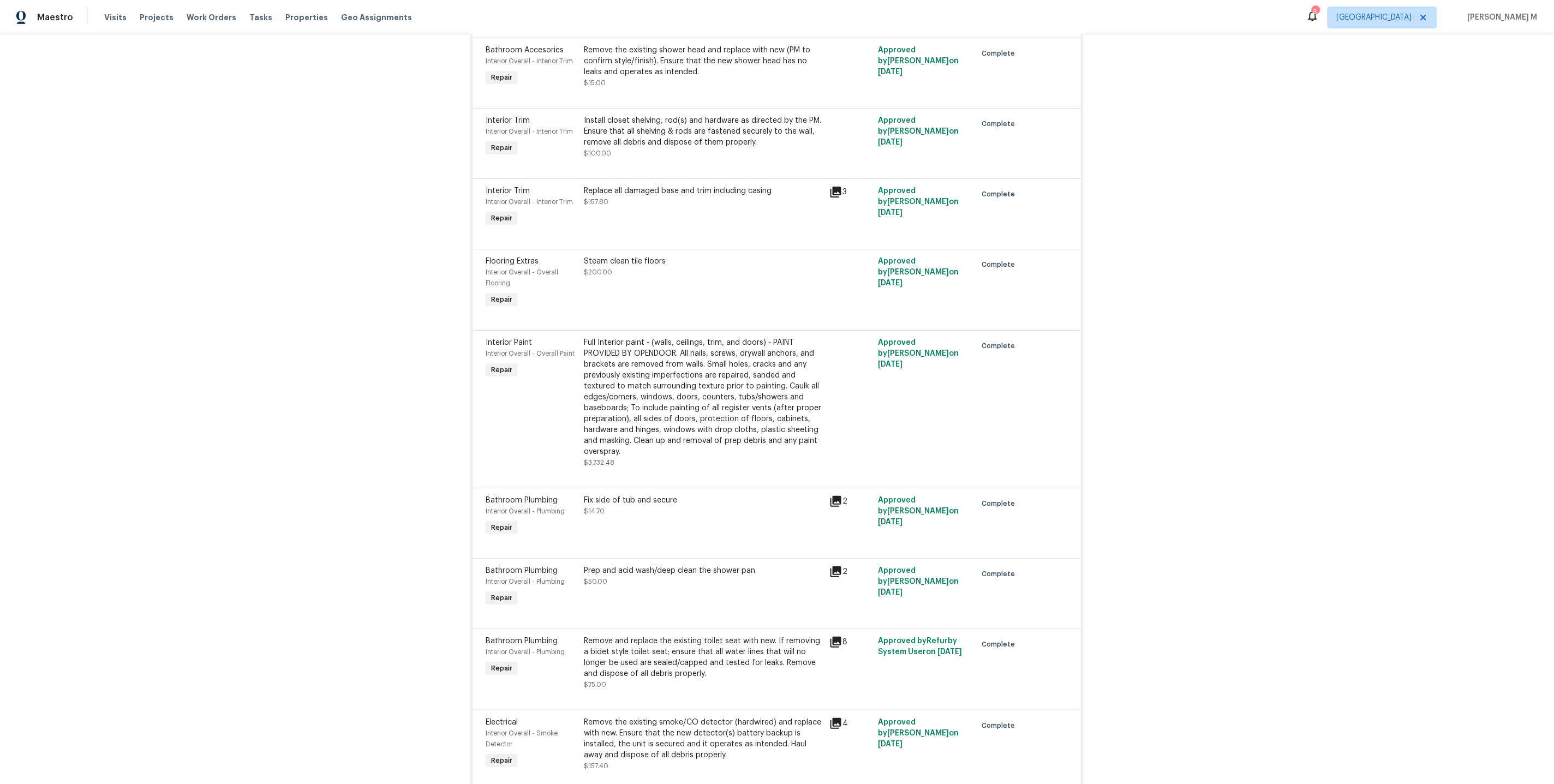
scroll to position [3548, 0]
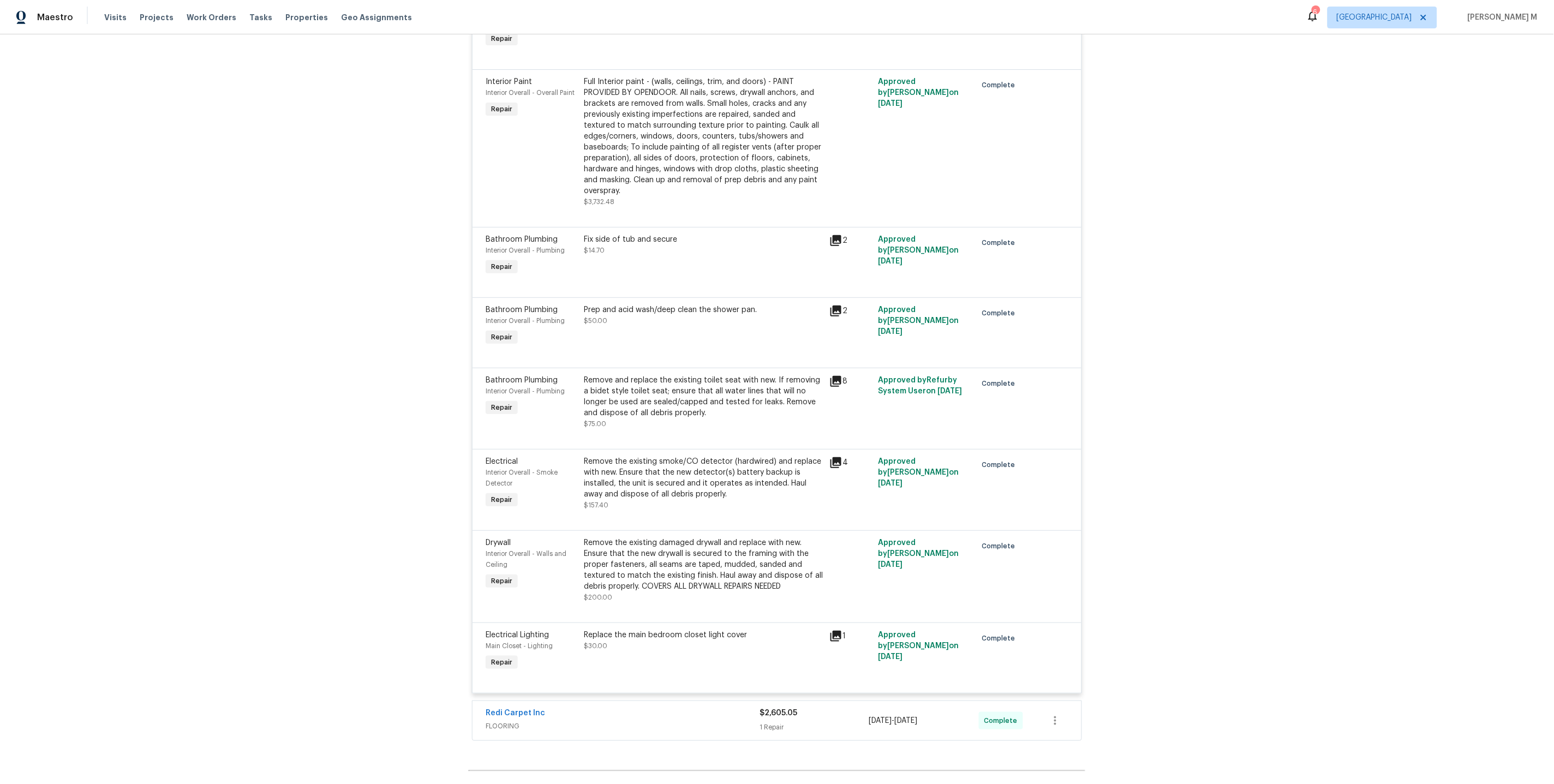
click at [494, 721] on span "FLOORING" at bounding box center [623, 726] width 274 height 11
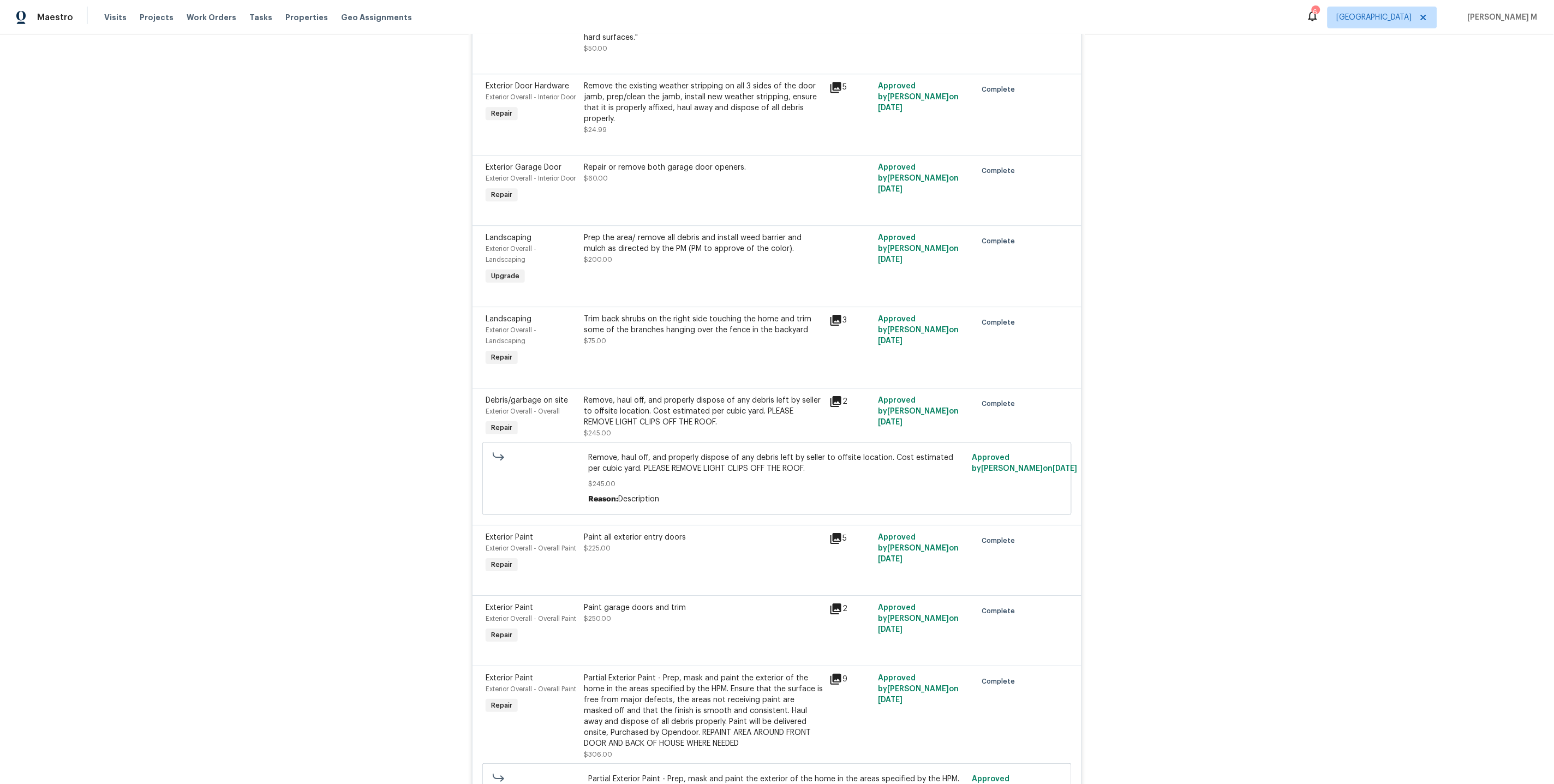
scroll to position [0, 0]
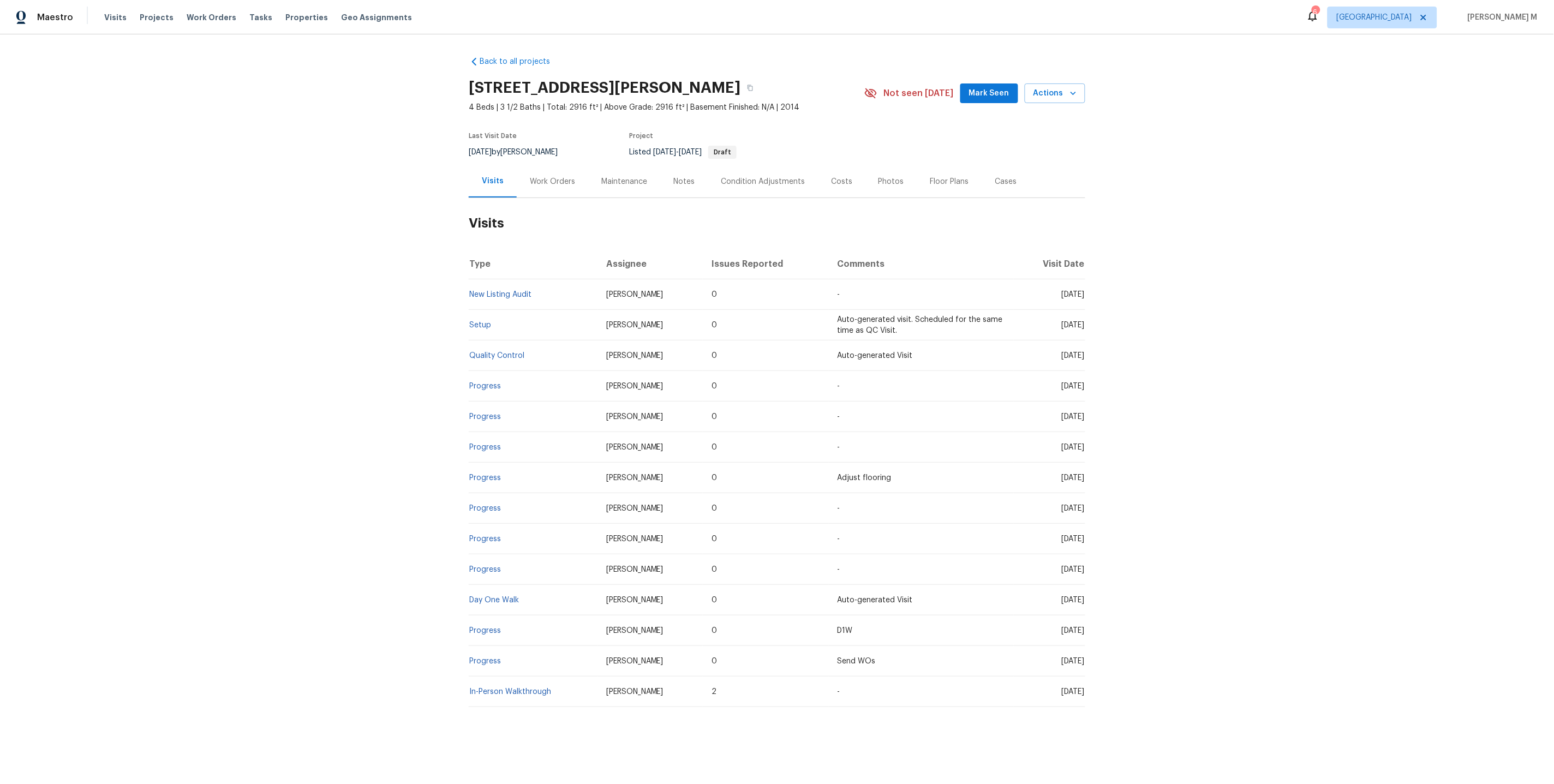
click at [533, 179] on div "Work Orders" at bounding box center [552, 182] width 45 height 11
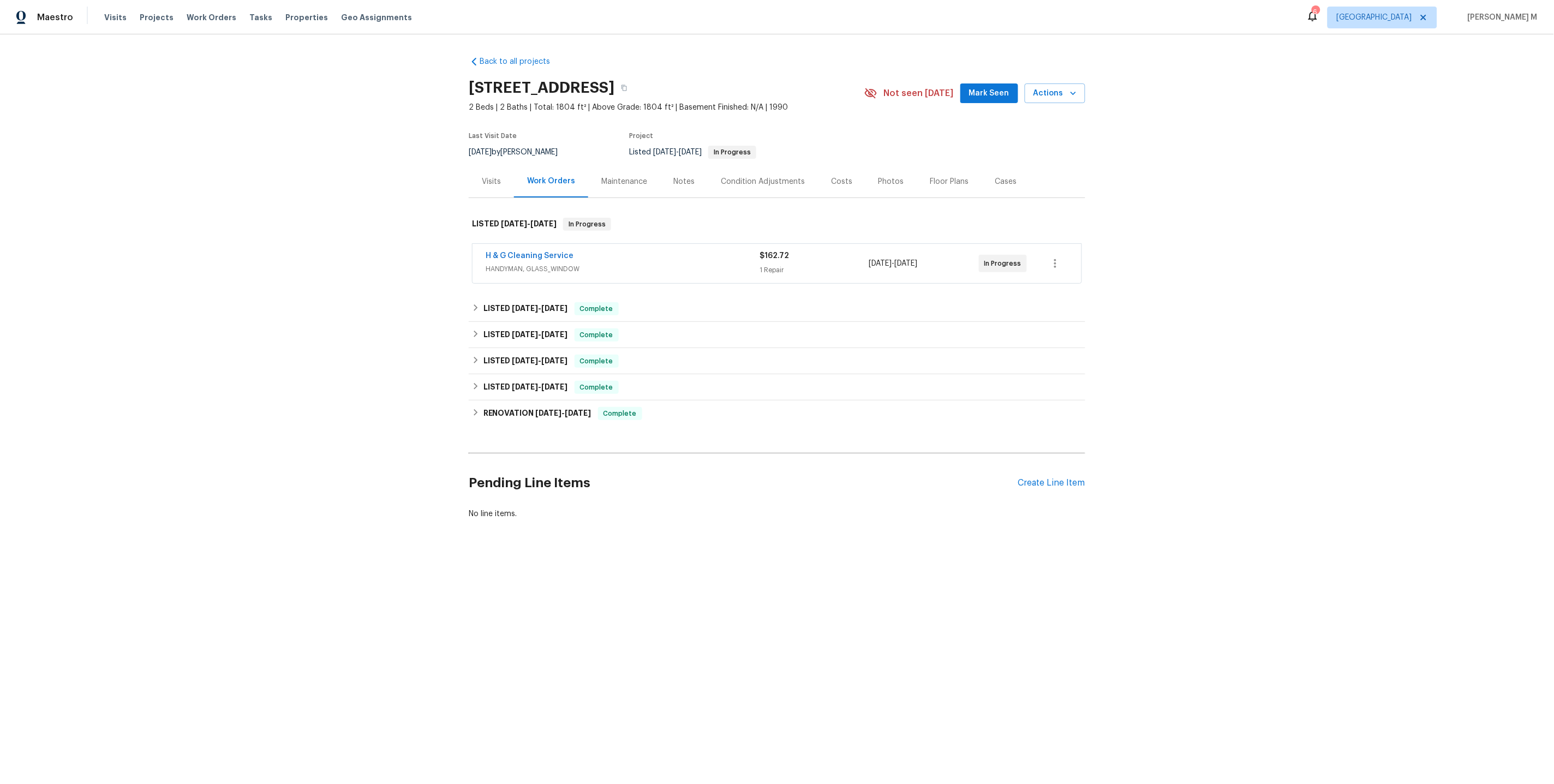
click at [527, 265] on span "HANDYMAN, GLASS_WINDOW" at bounding box center [623, 269] width 274 height 11
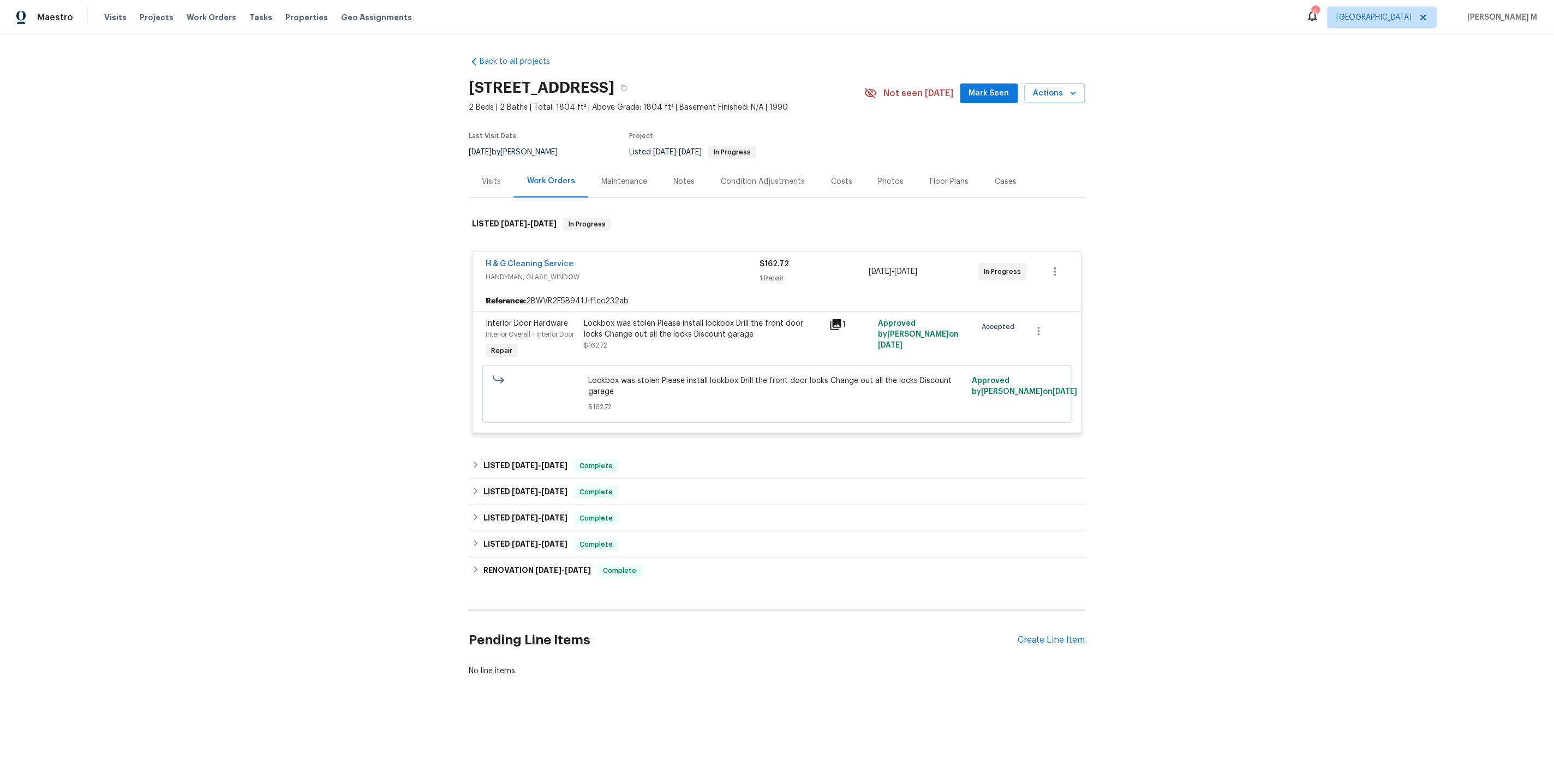
click at [517, 436] on div "Back to all projects 2456 Palmridge Dr, Las Vegas, NV 89134 2 Beds | 2 Baths | …" at bounding box center [777, 366] width 617 height 637
click at [512, 461] on span "6/9/25" at bounding box center [525, 465] width 26 height 8
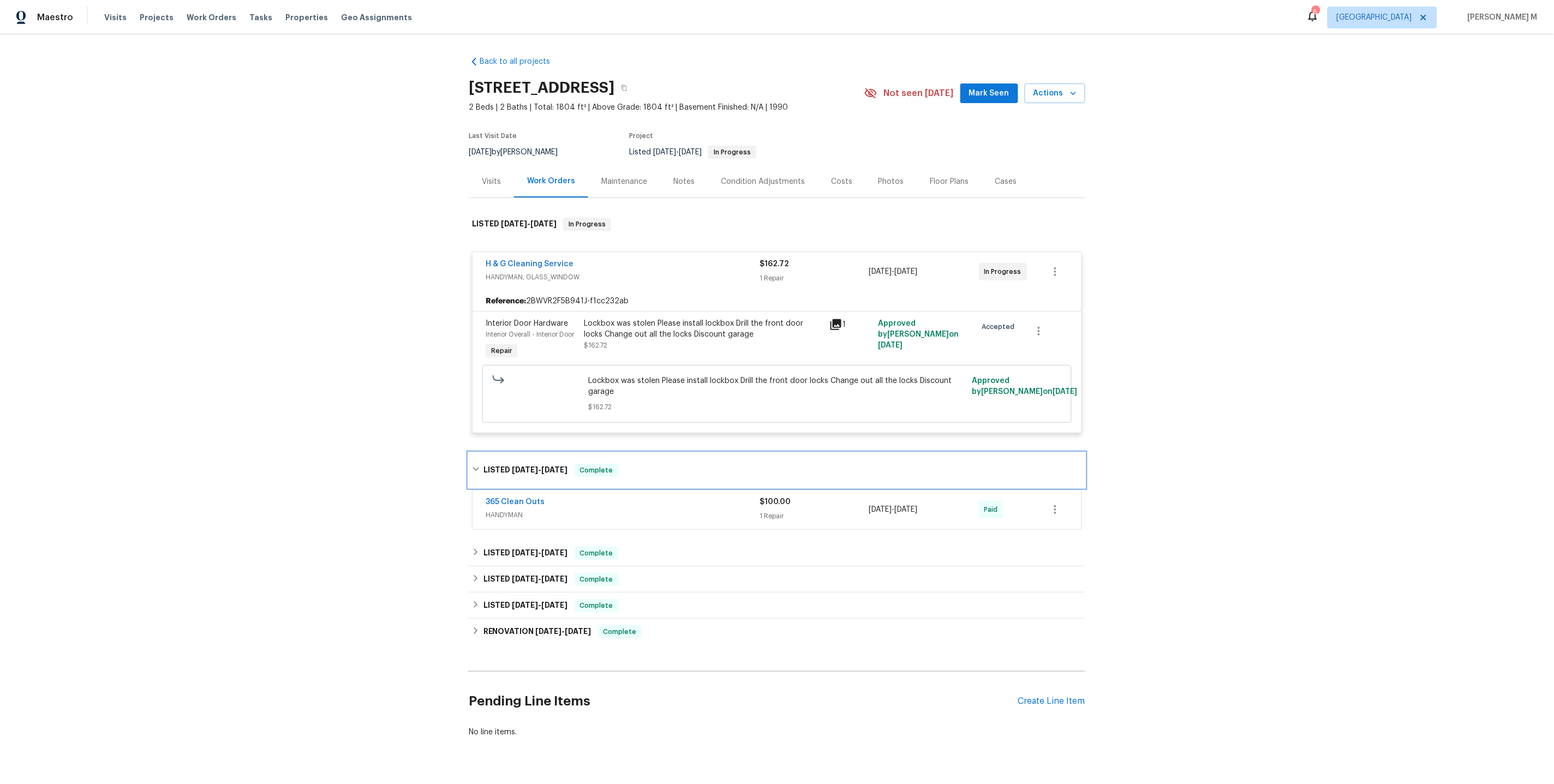
scroll to position [11, 0]
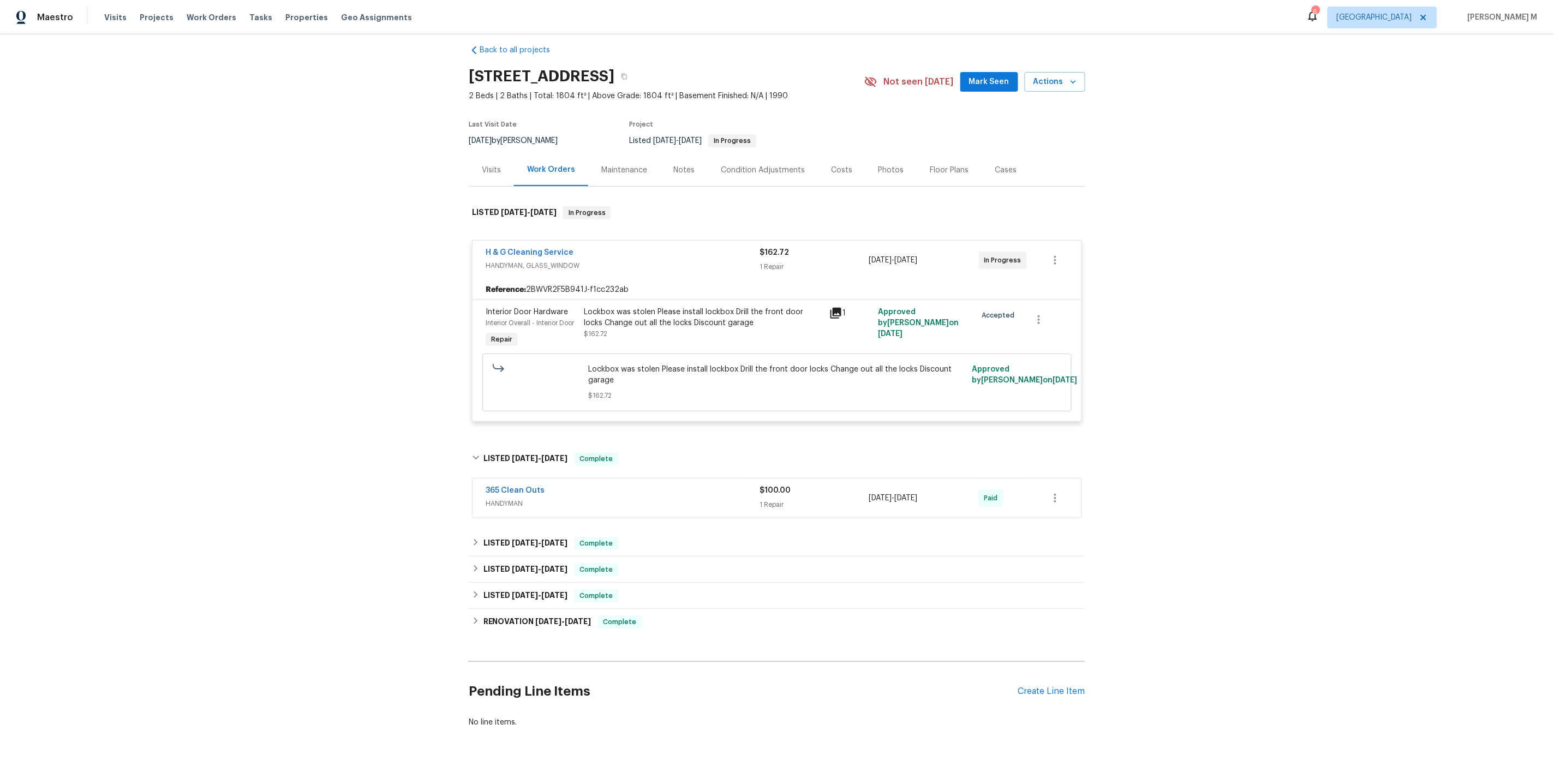
click at [500, 500] on div "365 Clean Outs HANDYMAN $100.00 1 Repair 6/9/2025 - 6/9/2025 Paid" at bounding box center [776, 498] width 609 height 39
click at [508, 499] on div "365 Clean Outs HANDYMAN" at bounding box center [623, 498] width 274 height 26
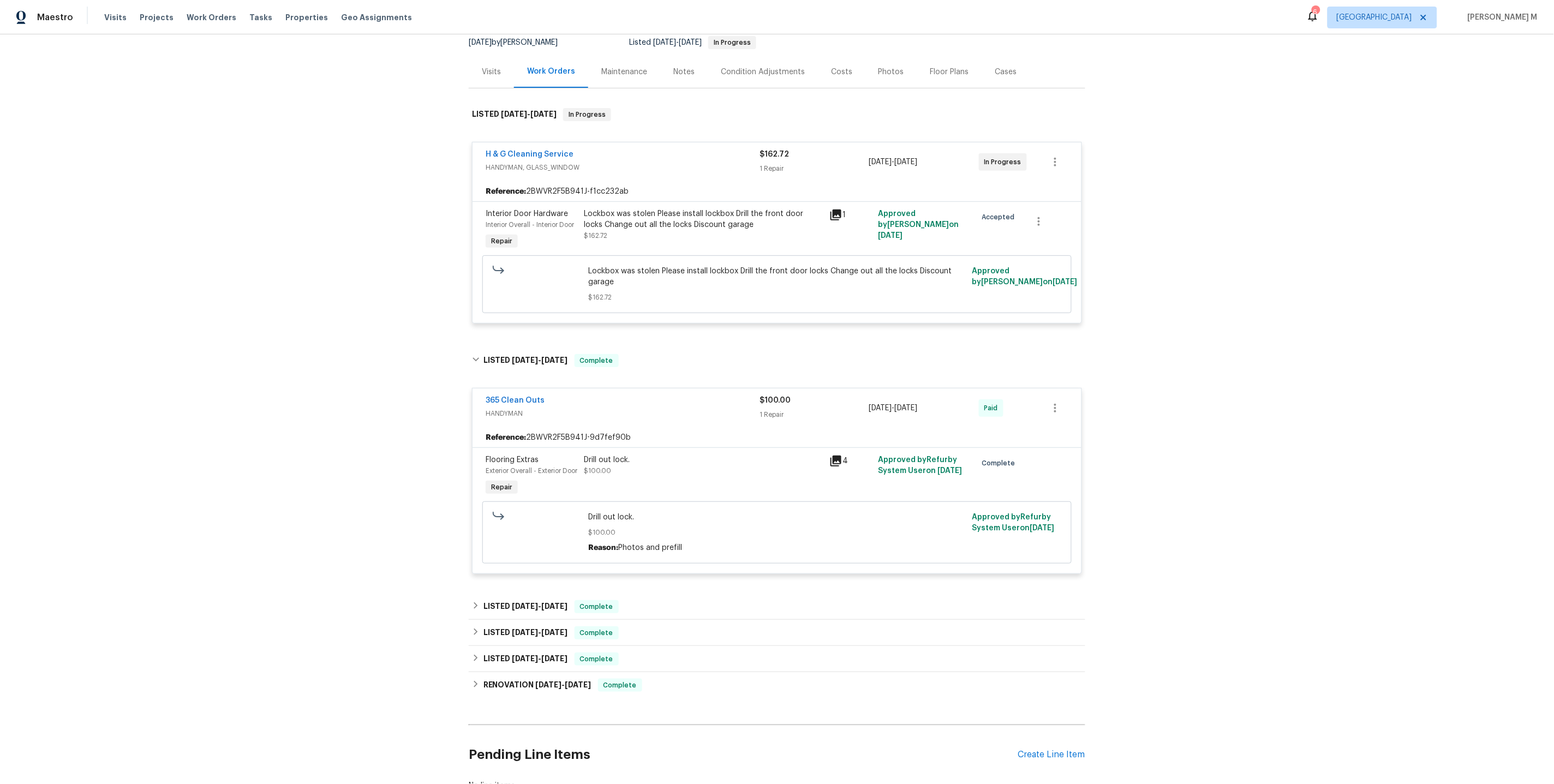
scroll to position [169, 0]
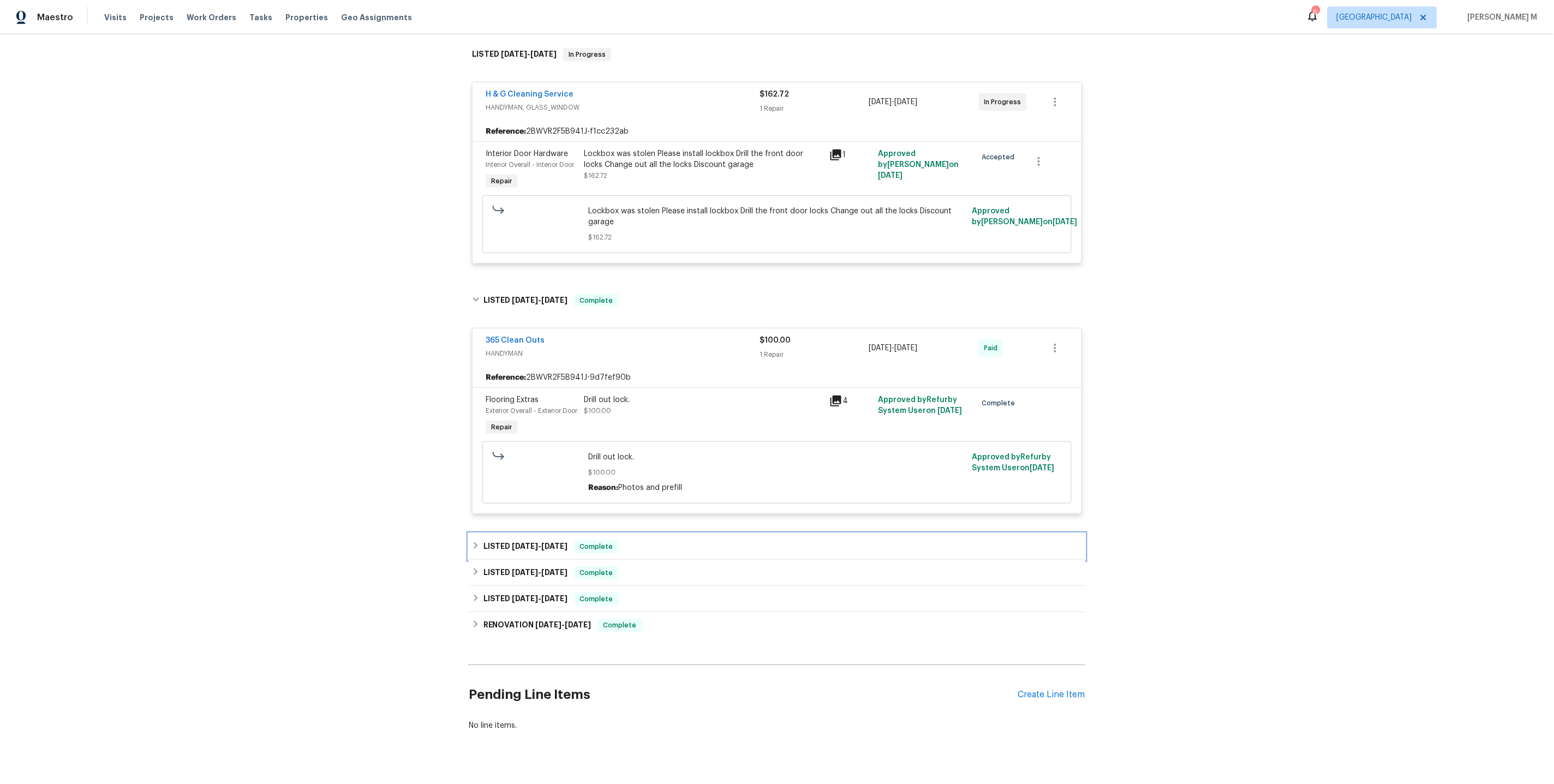
click at [512, 542] on span "6/5/25" at bounding box center [525, 546] width 26 height 8
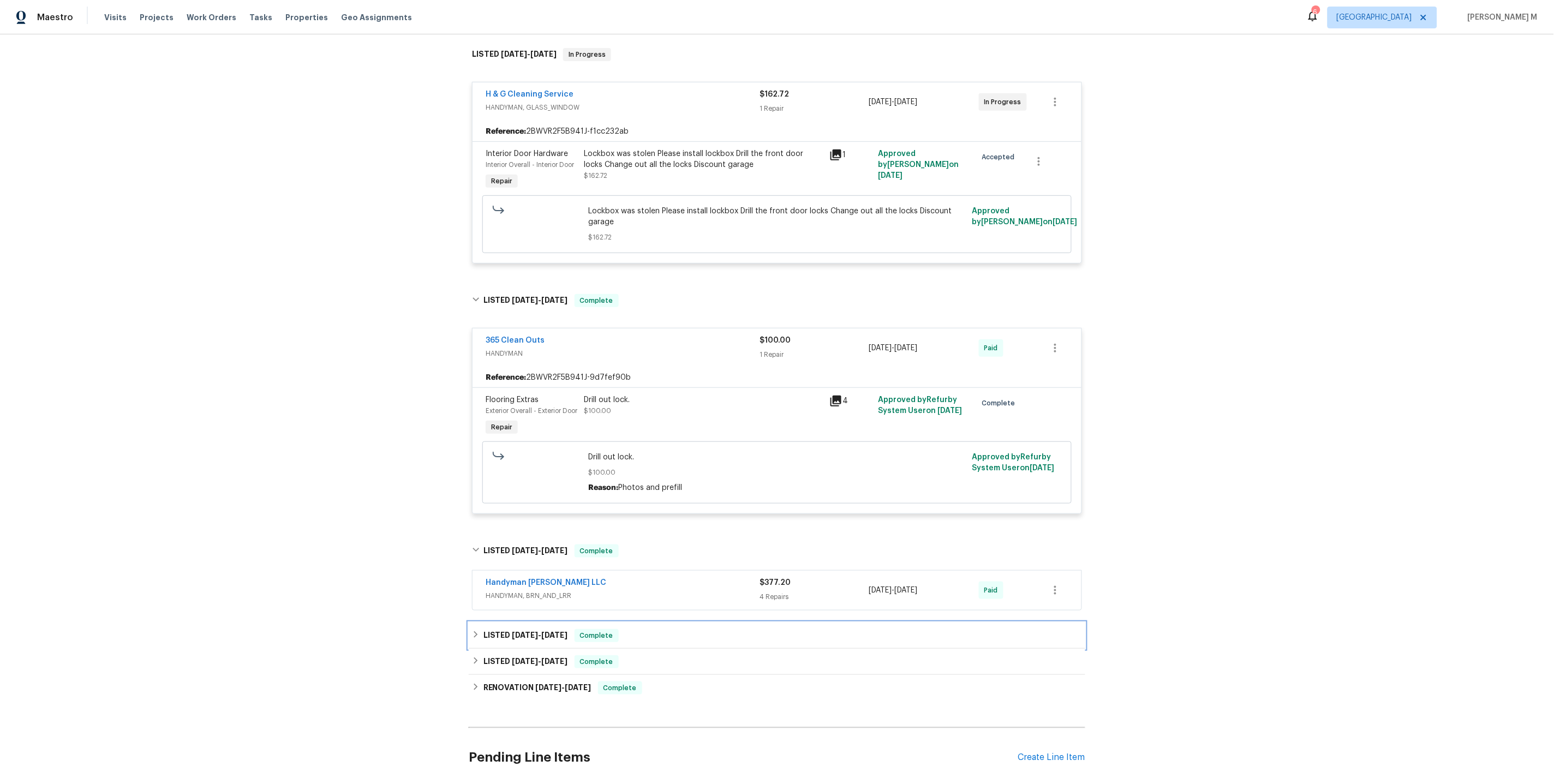
click at [506, 629] on h6 "LISTED 5/9/25 - 5/21/25" at bounding box center [525, 636] width 84 height 13
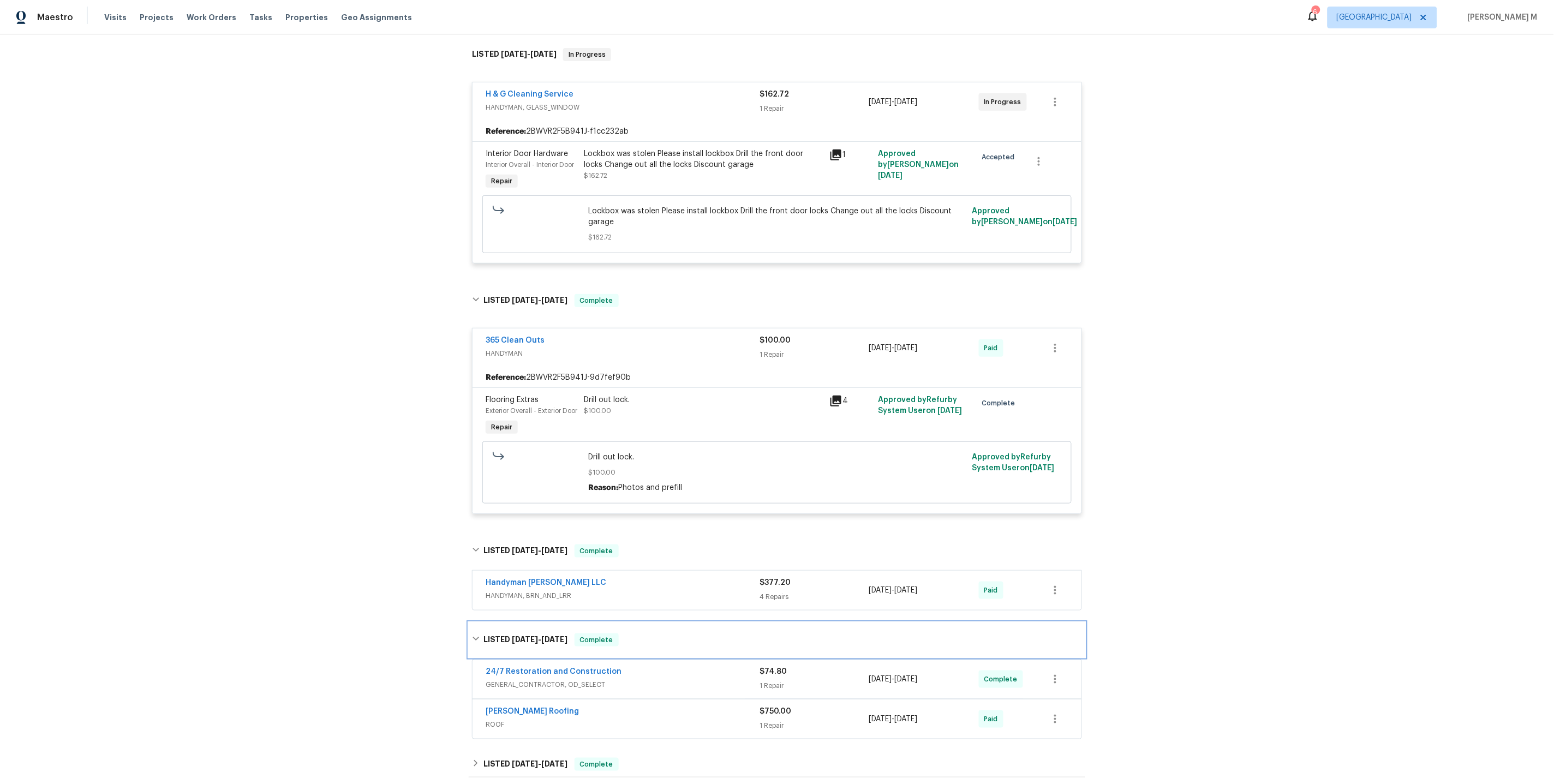
scroll to position [329, 0]
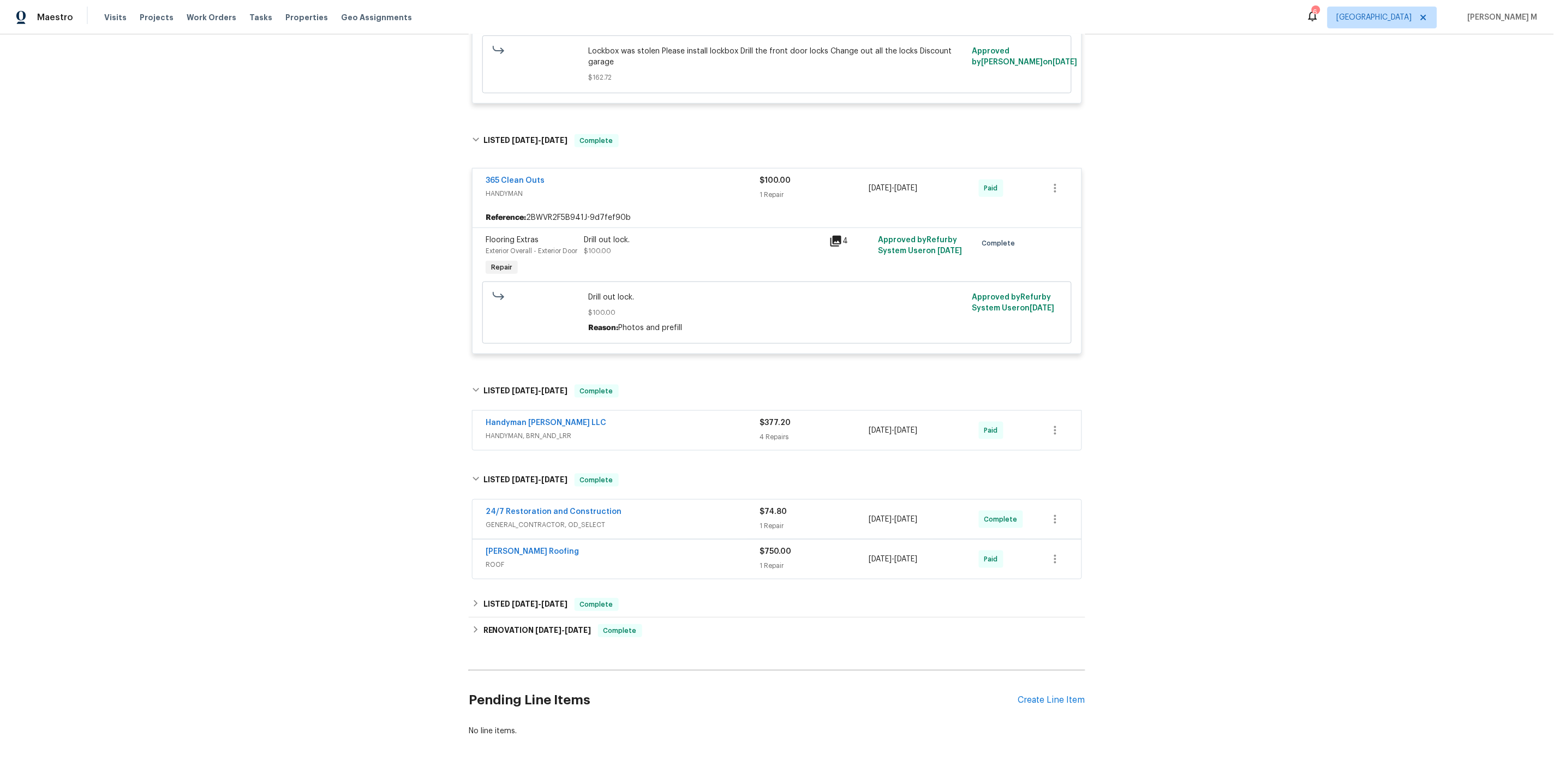
click at [512, 618] on div "RENOVATION 2/12/25 - 2/18/25 Complete H & G Cleaning Service HANDYMAN, GLASS_WI…" at bounding box center [777, 630] width 617 height 26
click at [516, 600] on span "2/19/25" at bounding box center [525, 604] width 26 height 8
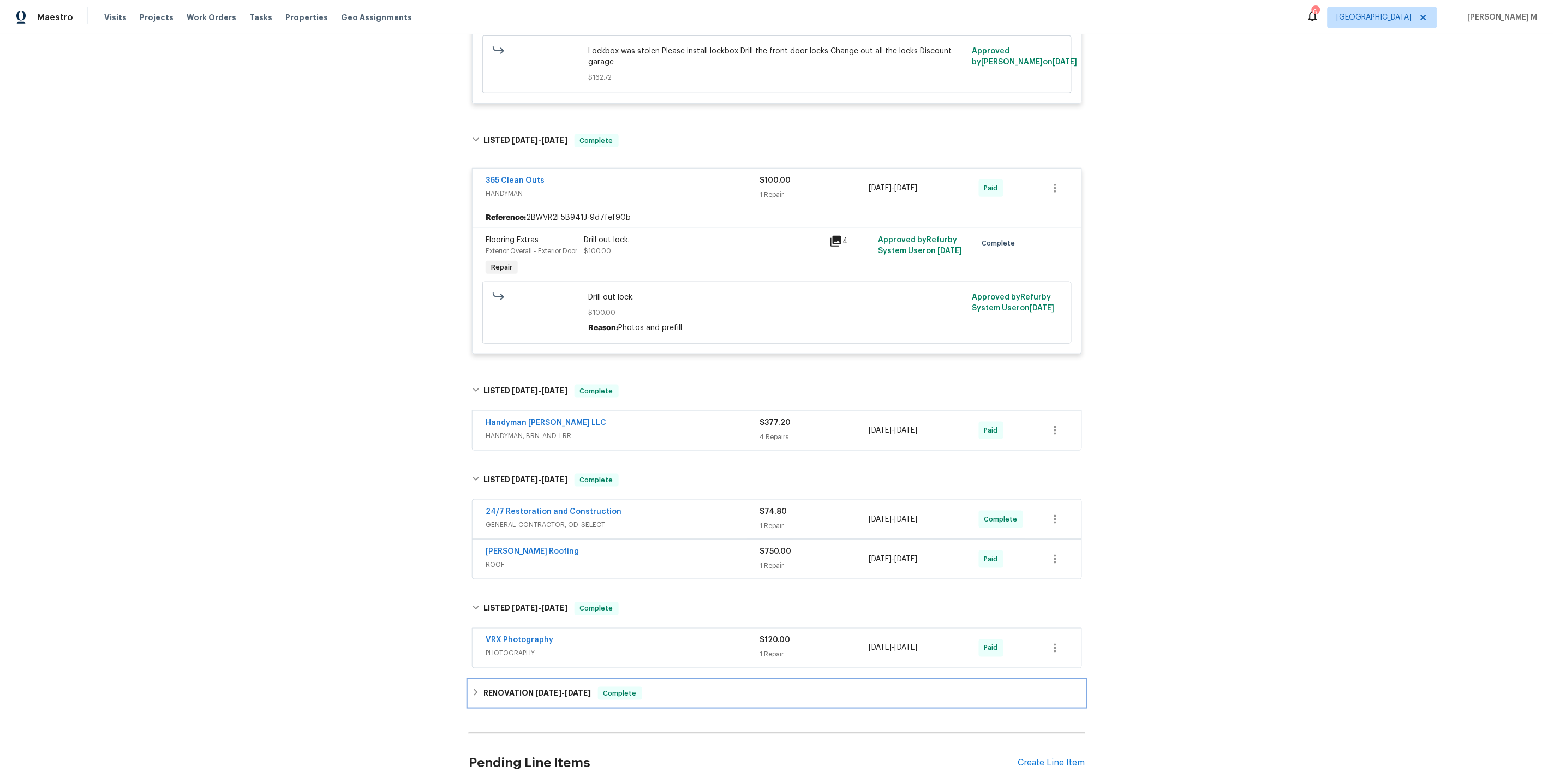
click at [512, 687] on h6 "RENOVATION 2/12/25 - 2/18/25" at bounding box center [537, 694] width 108 height 13
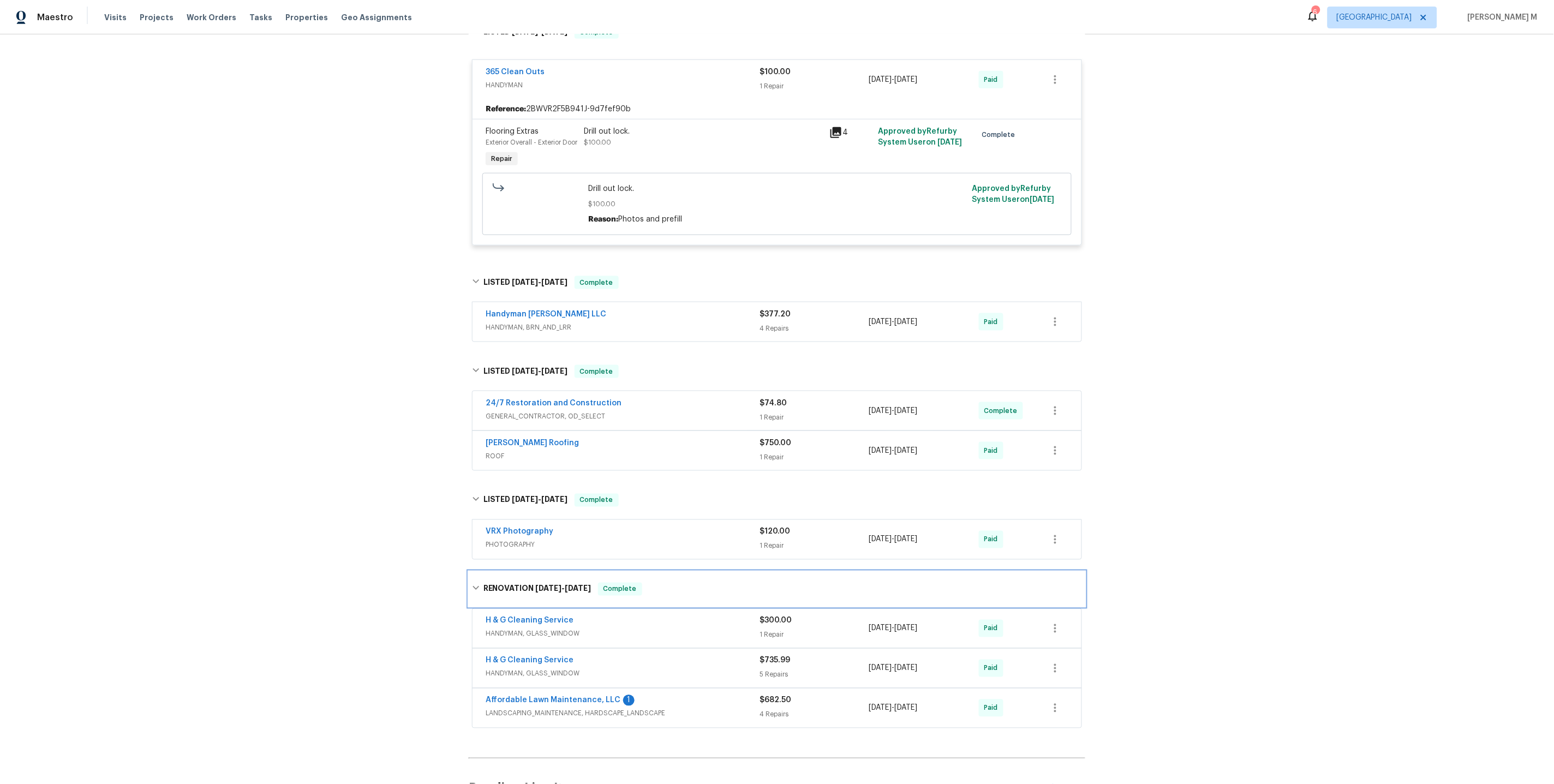
scroll to position [519, 0]
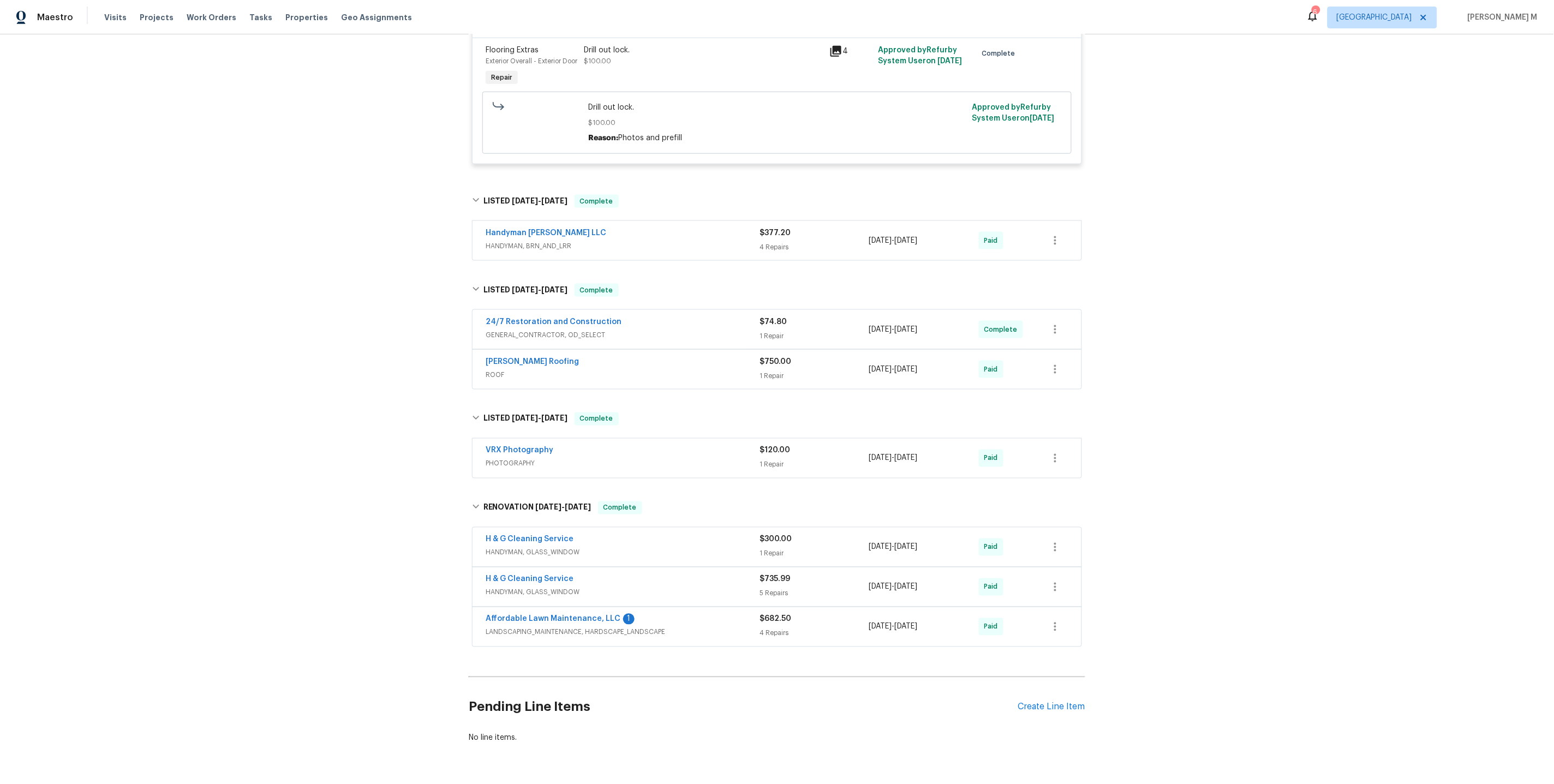
click at [533, 547] on span "HANDYMAN, GLASS_WINDOW" at bounding box center [623, 552] width 274 height 11
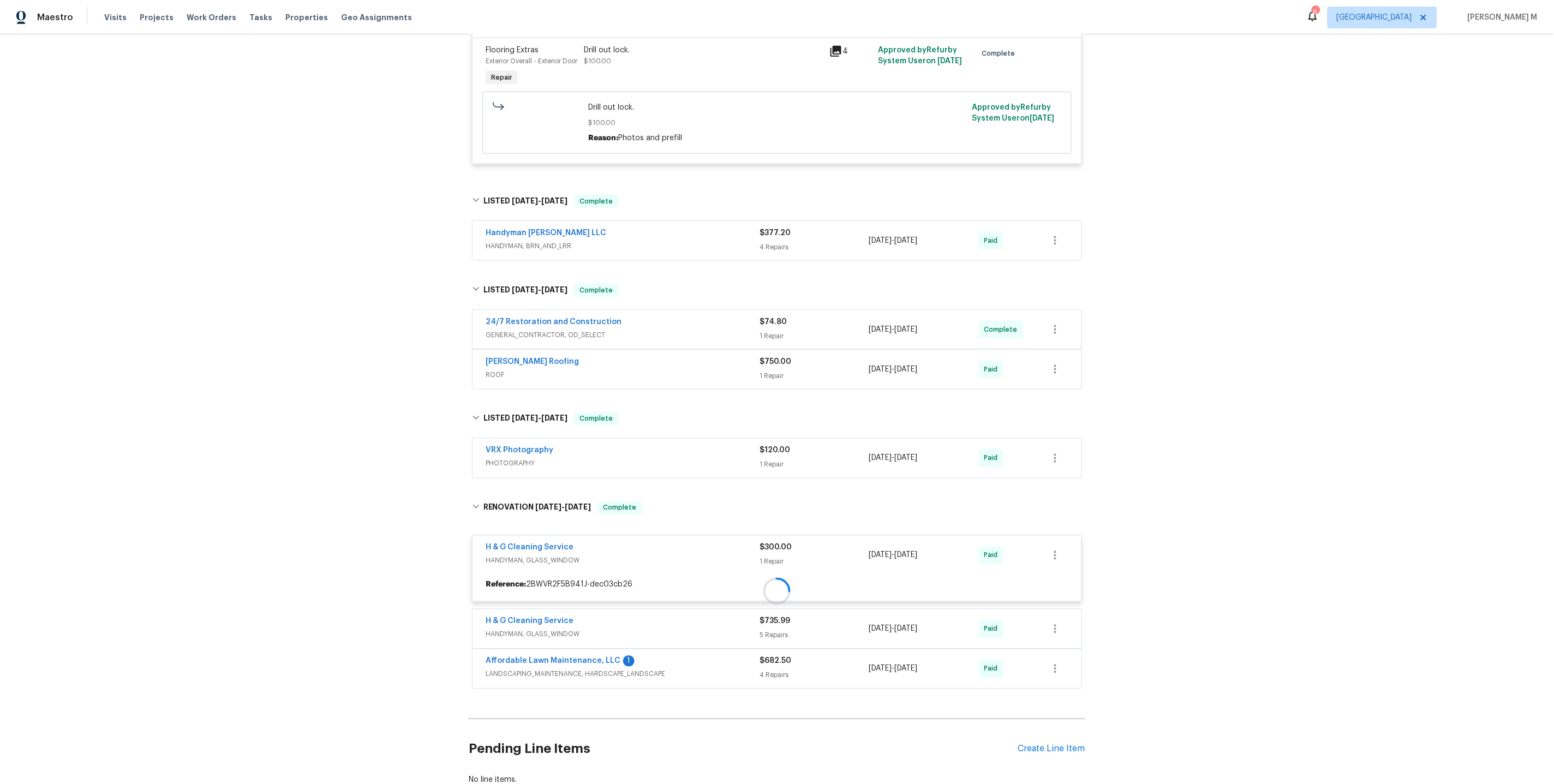
click at [522, 622] on div at bounding box center [777, 591] width 617 height 202
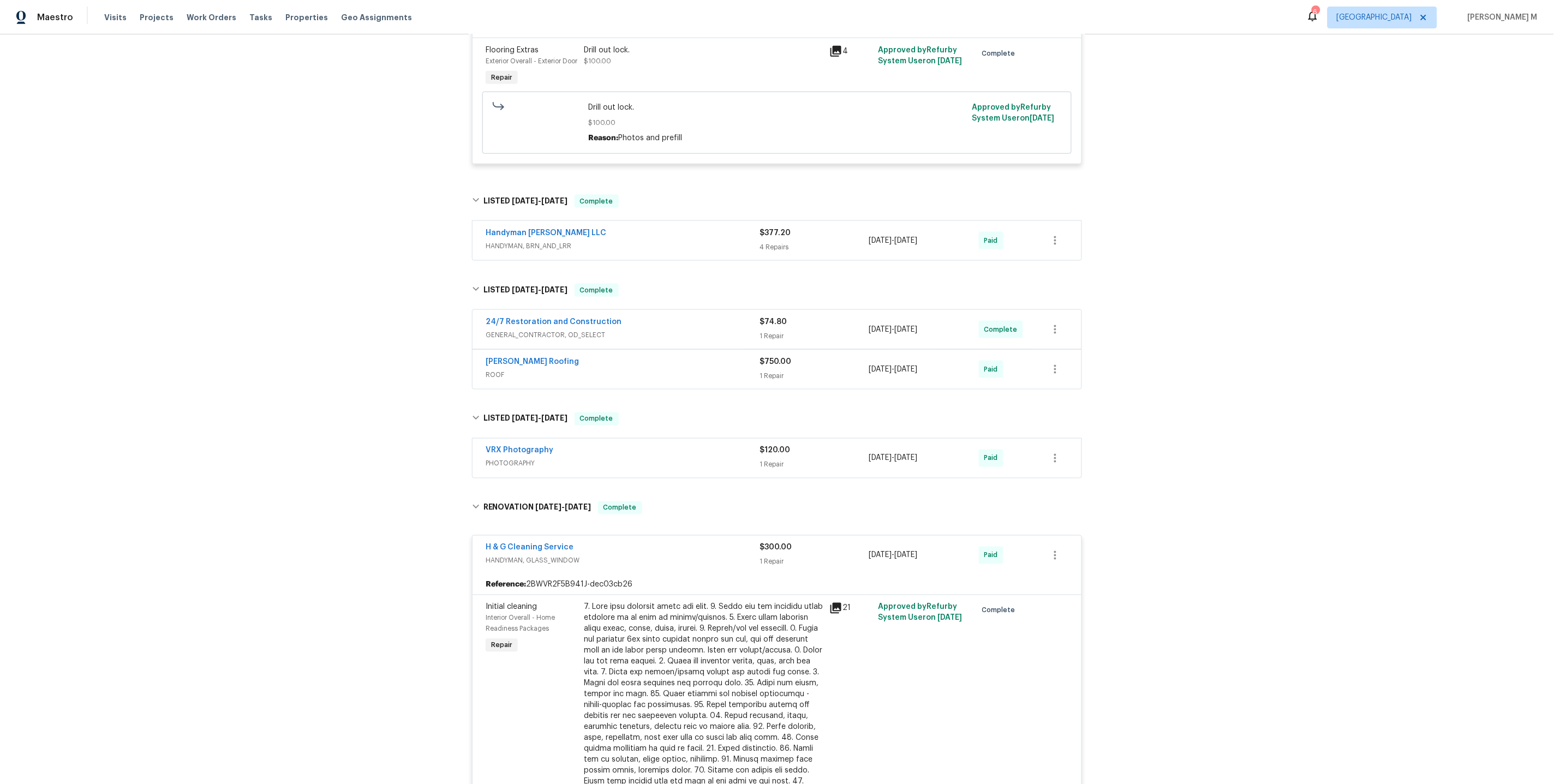
scroll to position [809, 0]
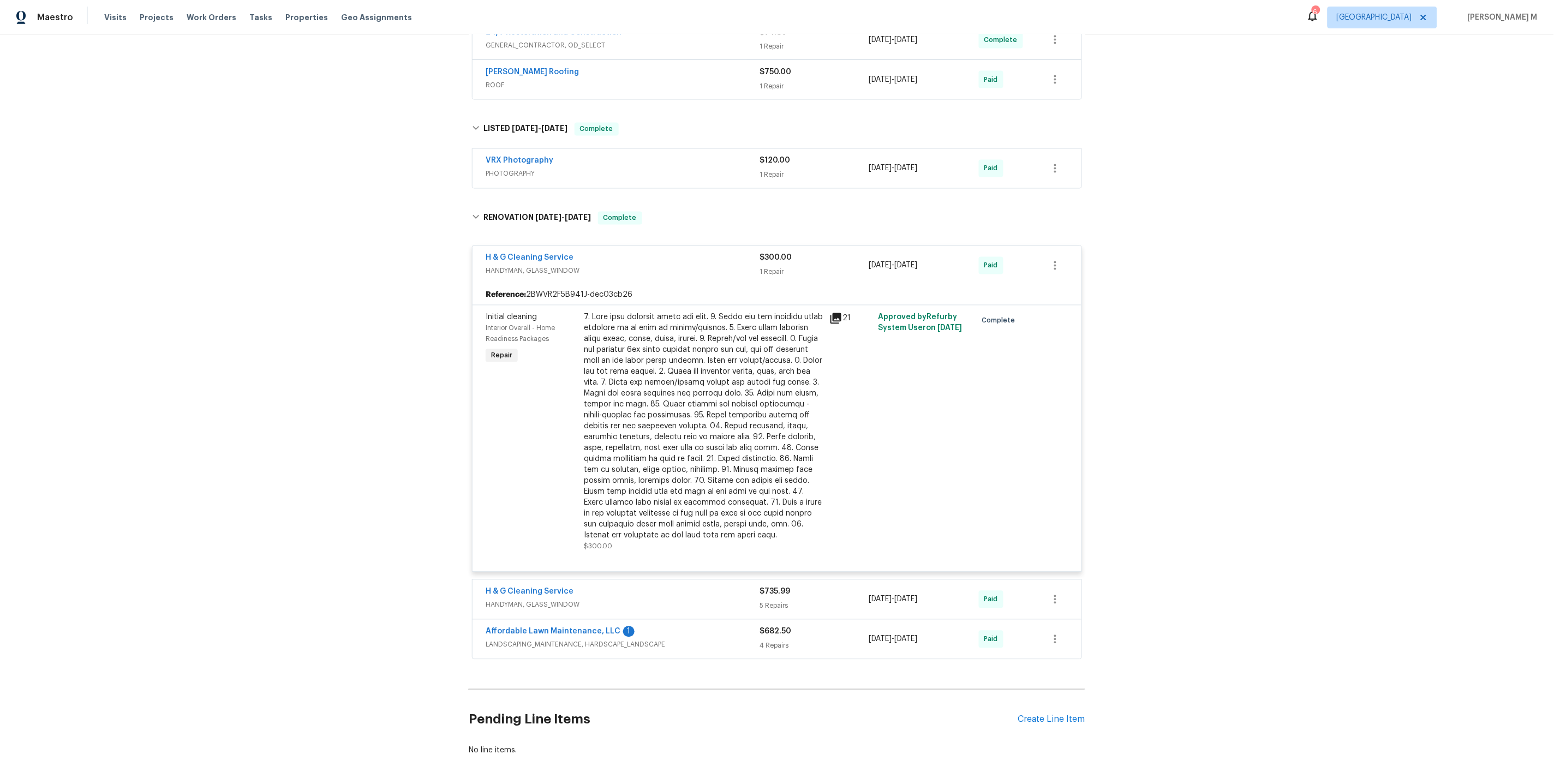
click at [542, 599] on span "HANDYMAN, GLASS_WINDOW" at bounding box center [623, 605] width 274 height 11
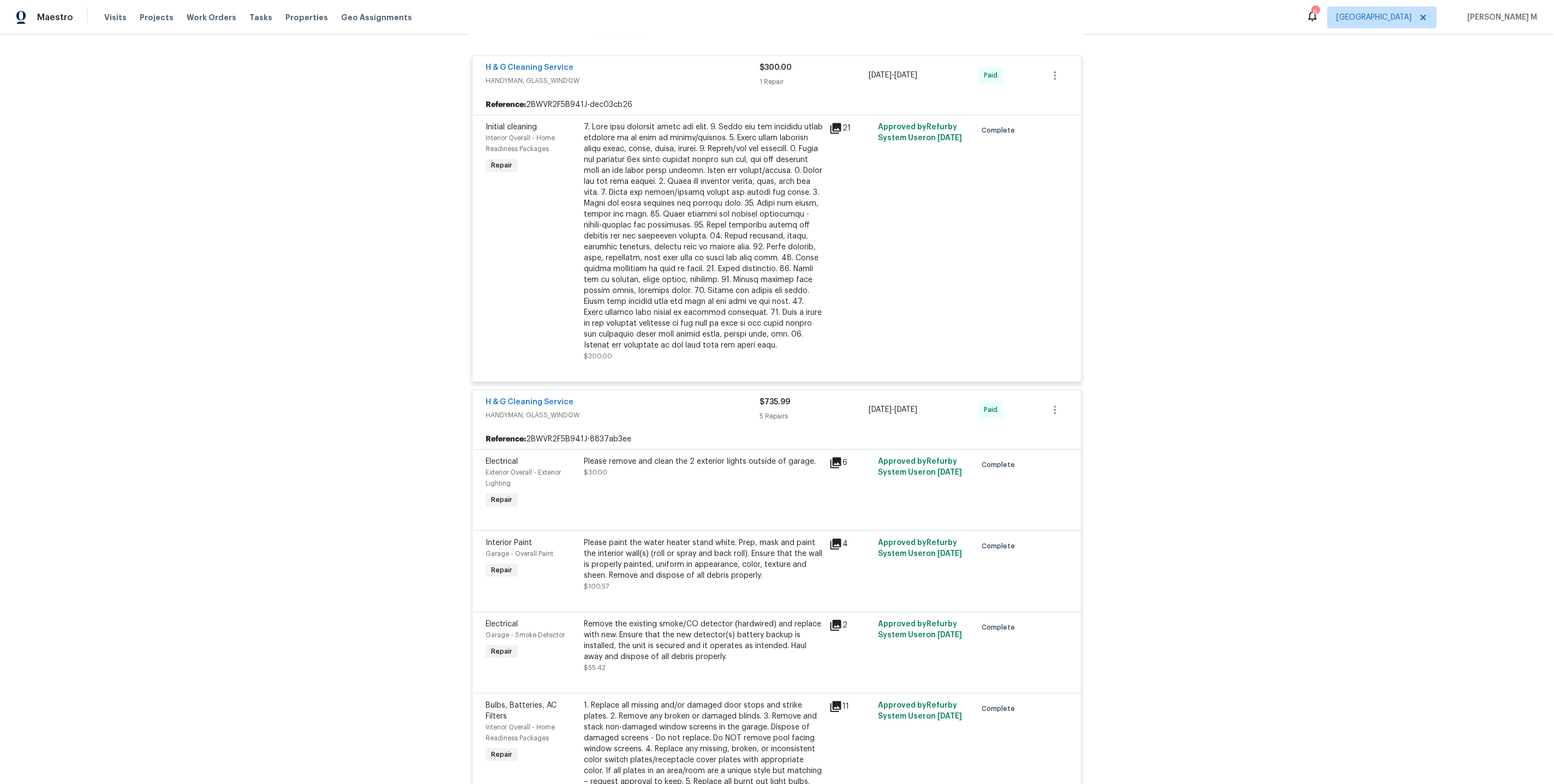
scroll to position [1444, 0]
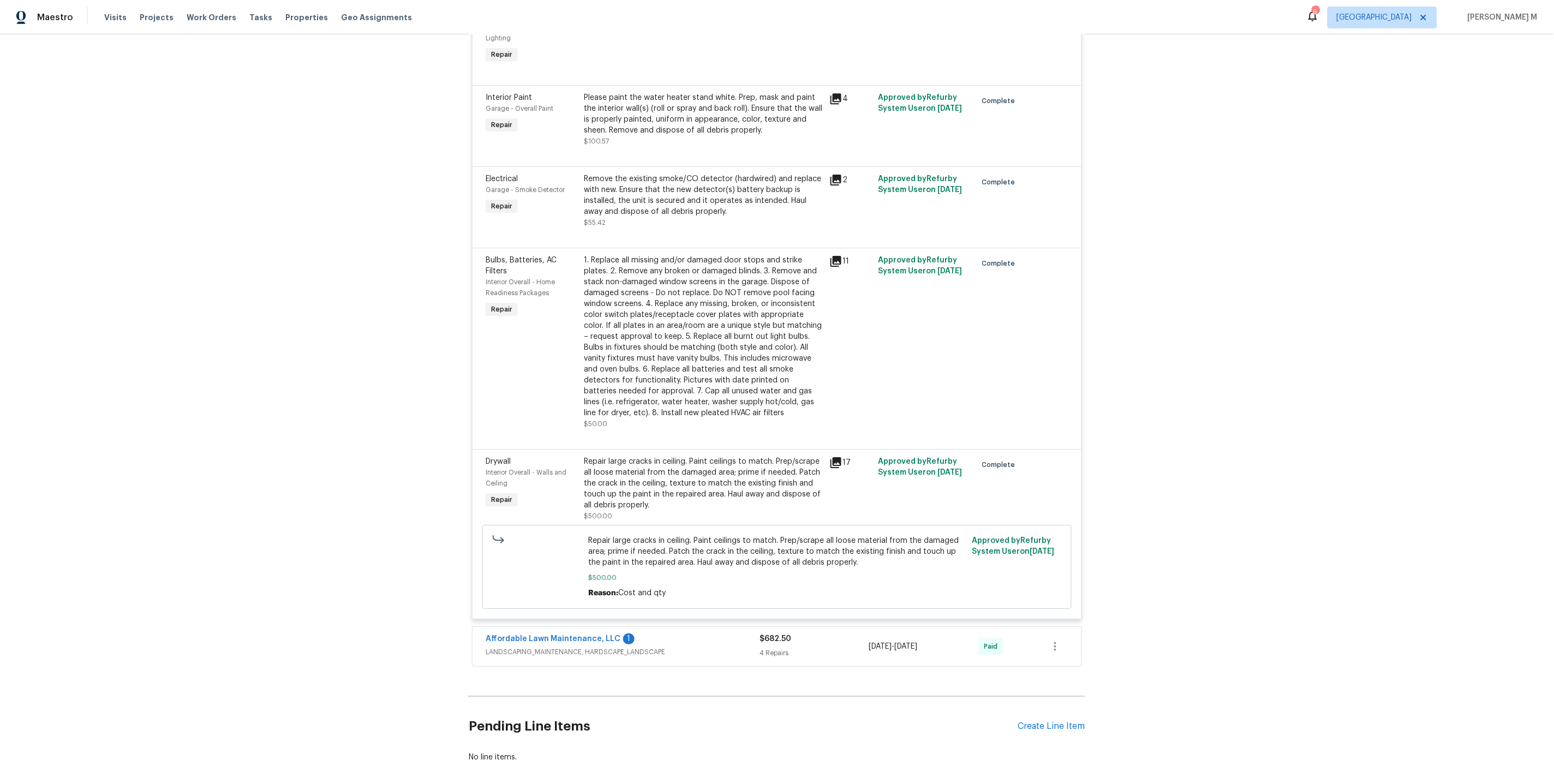
click at [553, 646] on span "LANDSCAPING_MAINTENANCE, HARDSCAPE_LANDSCAPE" at bounding box center [623, 652] width 274 height 11
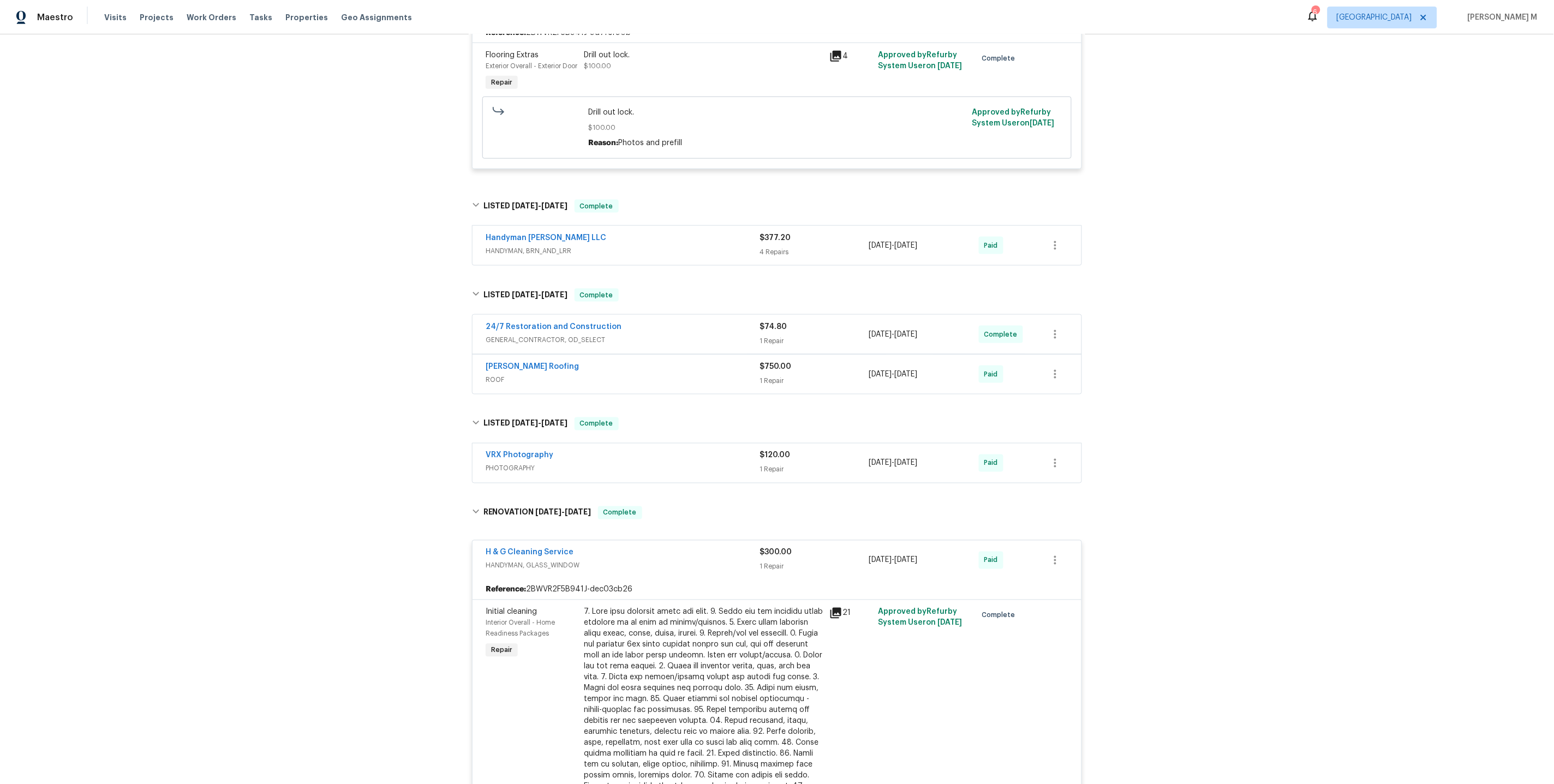
scroll to position [523, 0]
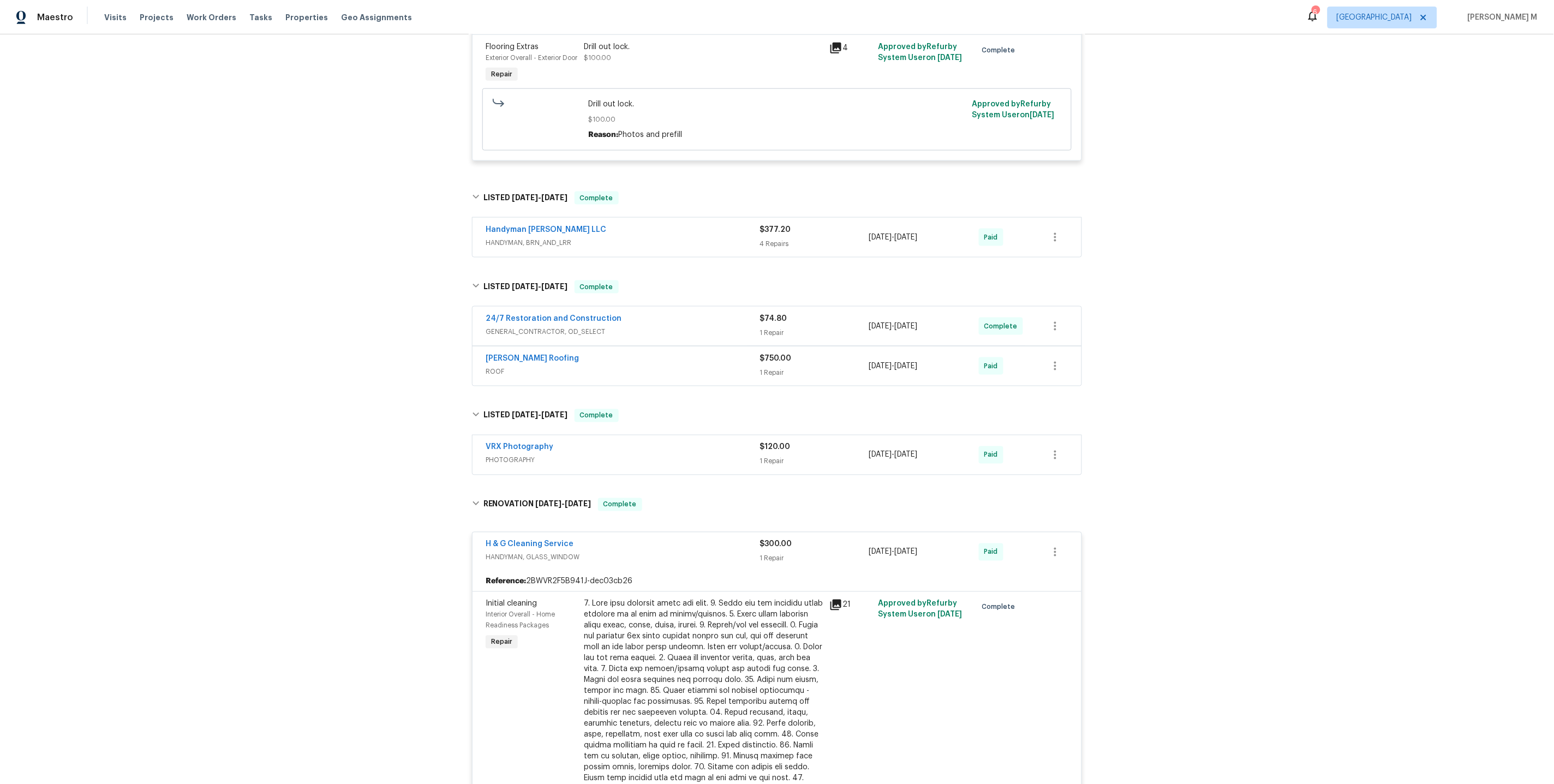
click at [512, 232] on div "Handyman Ruben LLC HANDYMAN, BRN_AND_LRR" at bounding box center [623, 237] width 274 height 26
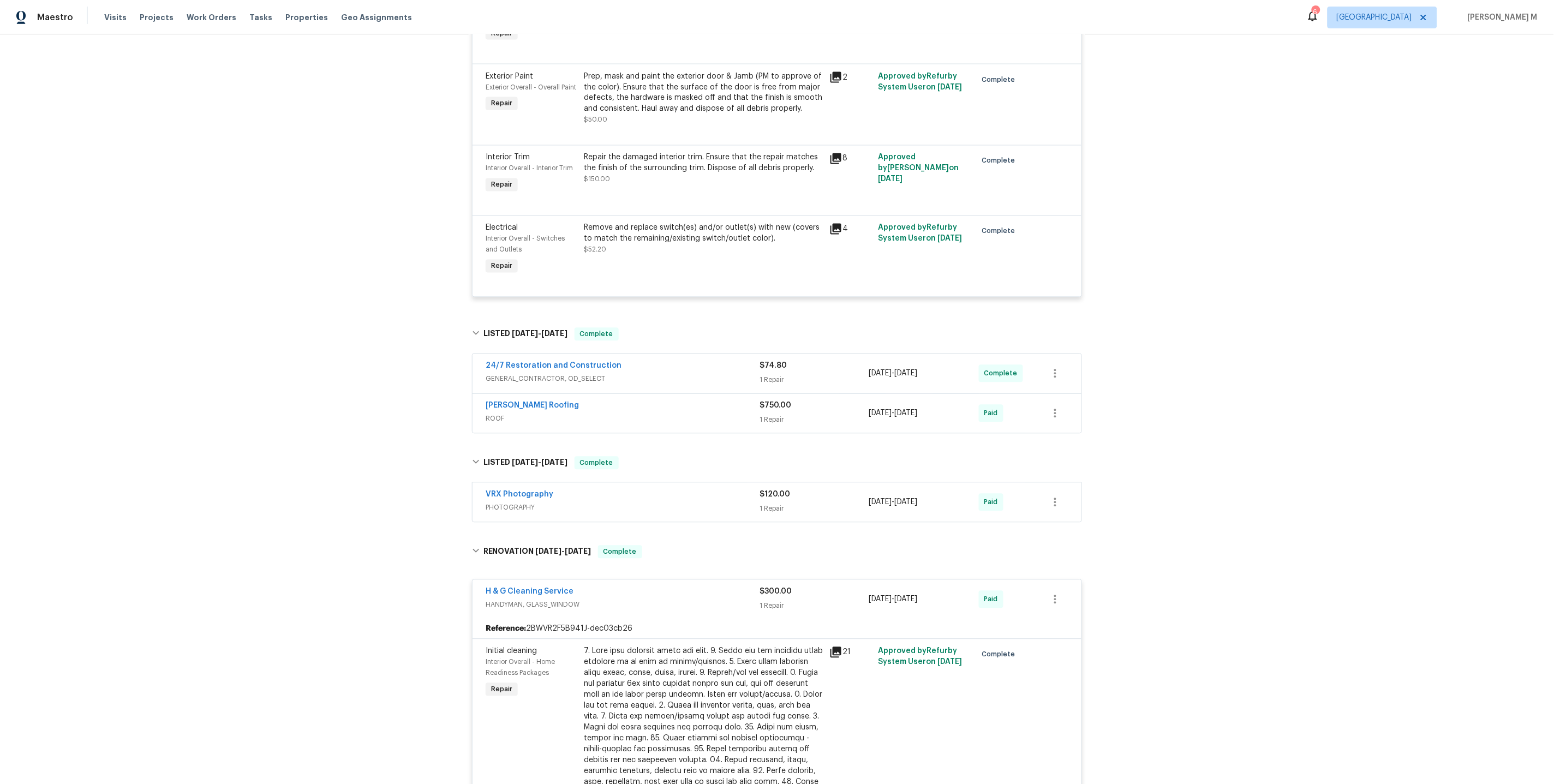
scroll to position [821, 0]
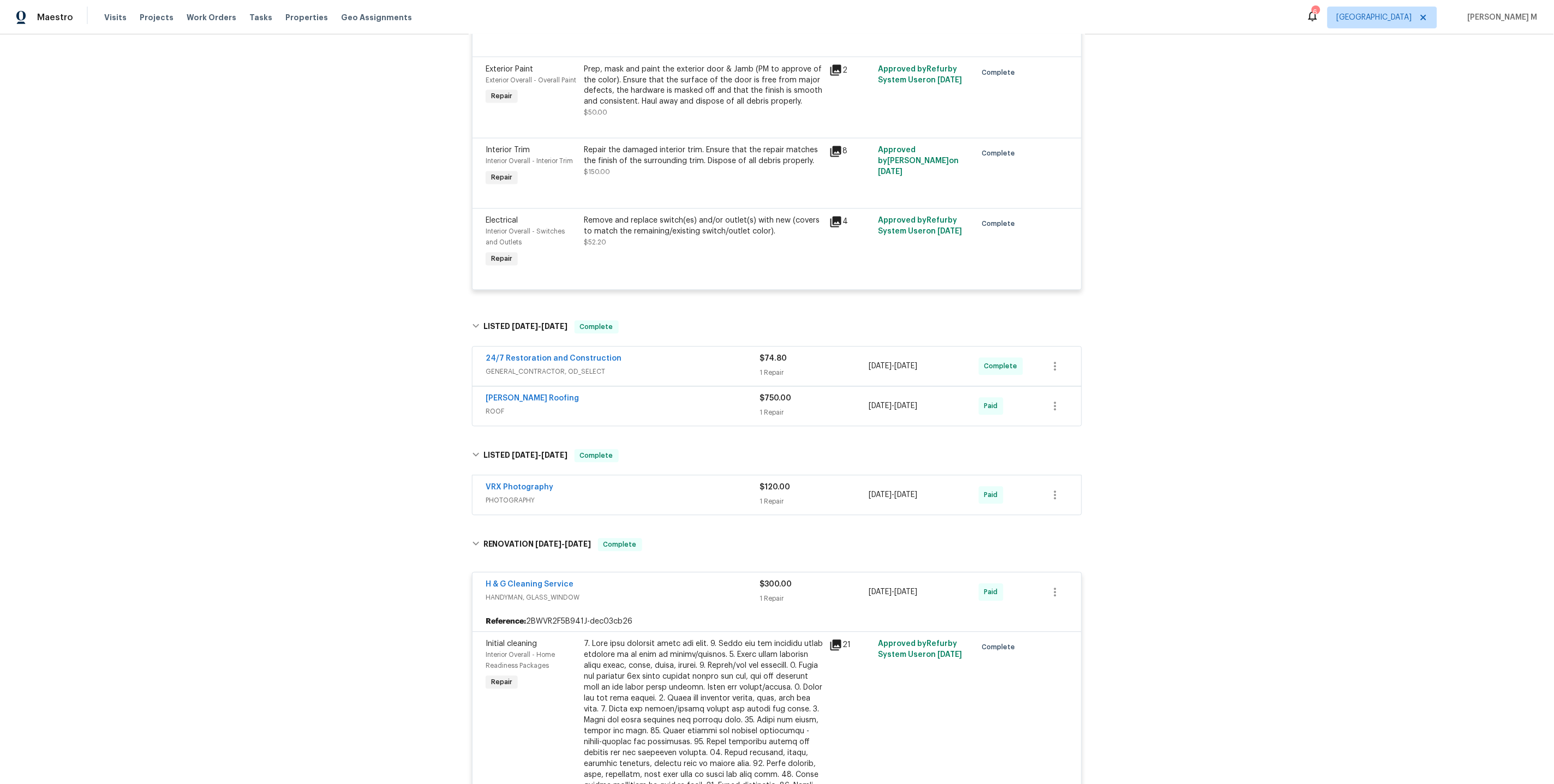
click at [510, 367] on span "GENERAL_CONTRACTOR, OD_SELECT" at bounding box center [623, 372] width 274 height 11
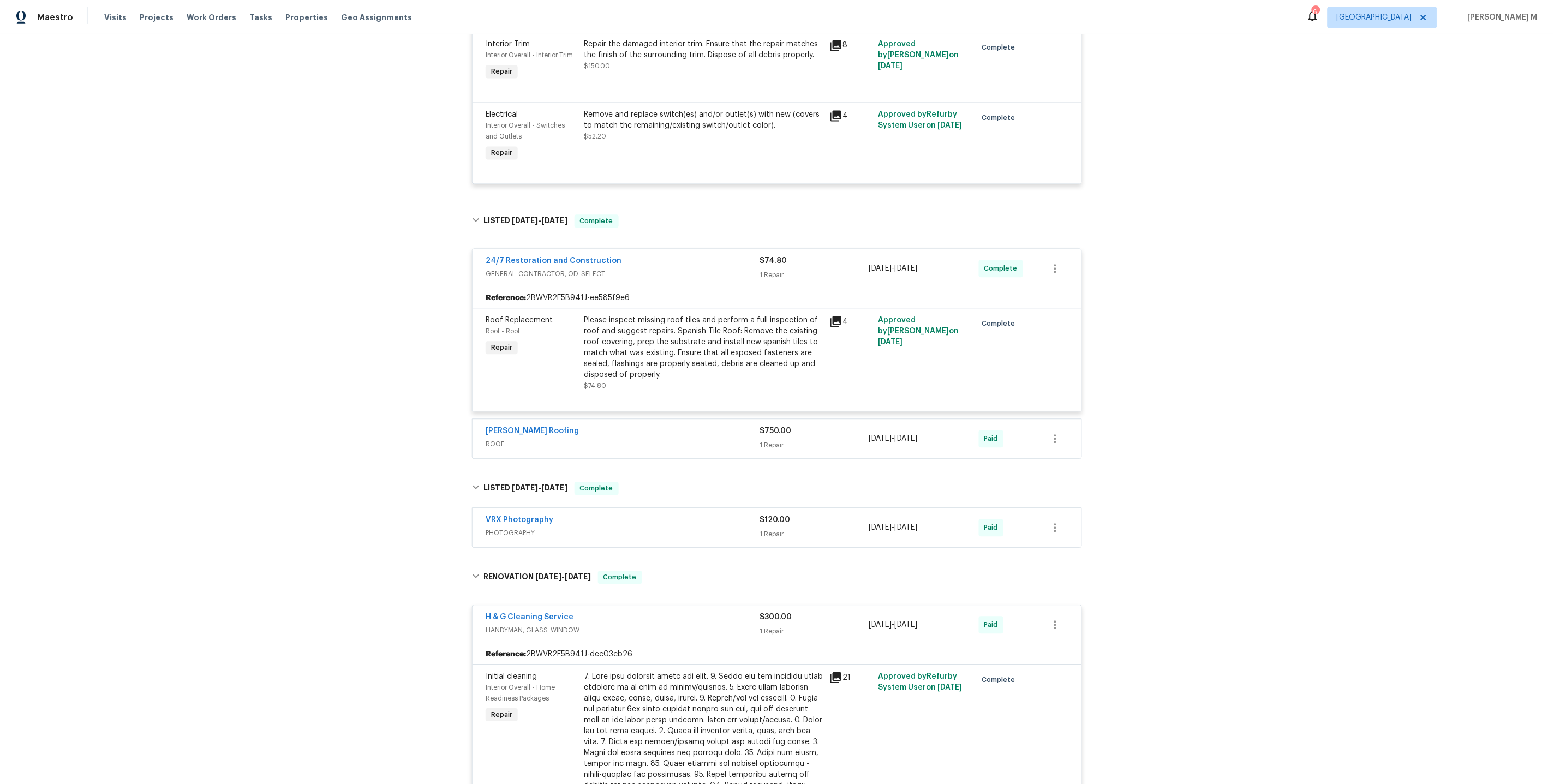
scroll to position [931, 0]
click at [533, 420] on div "Stout Roofing ROOF $750.00 1 Repair 5/9/2025 - 5/15/2025 Paid" at bounding box center [776, 434] width 609 height 39
click at [532, 422] on div "Stout Roofing ROOF" at bounding box center [623, 434] width 274 height 26
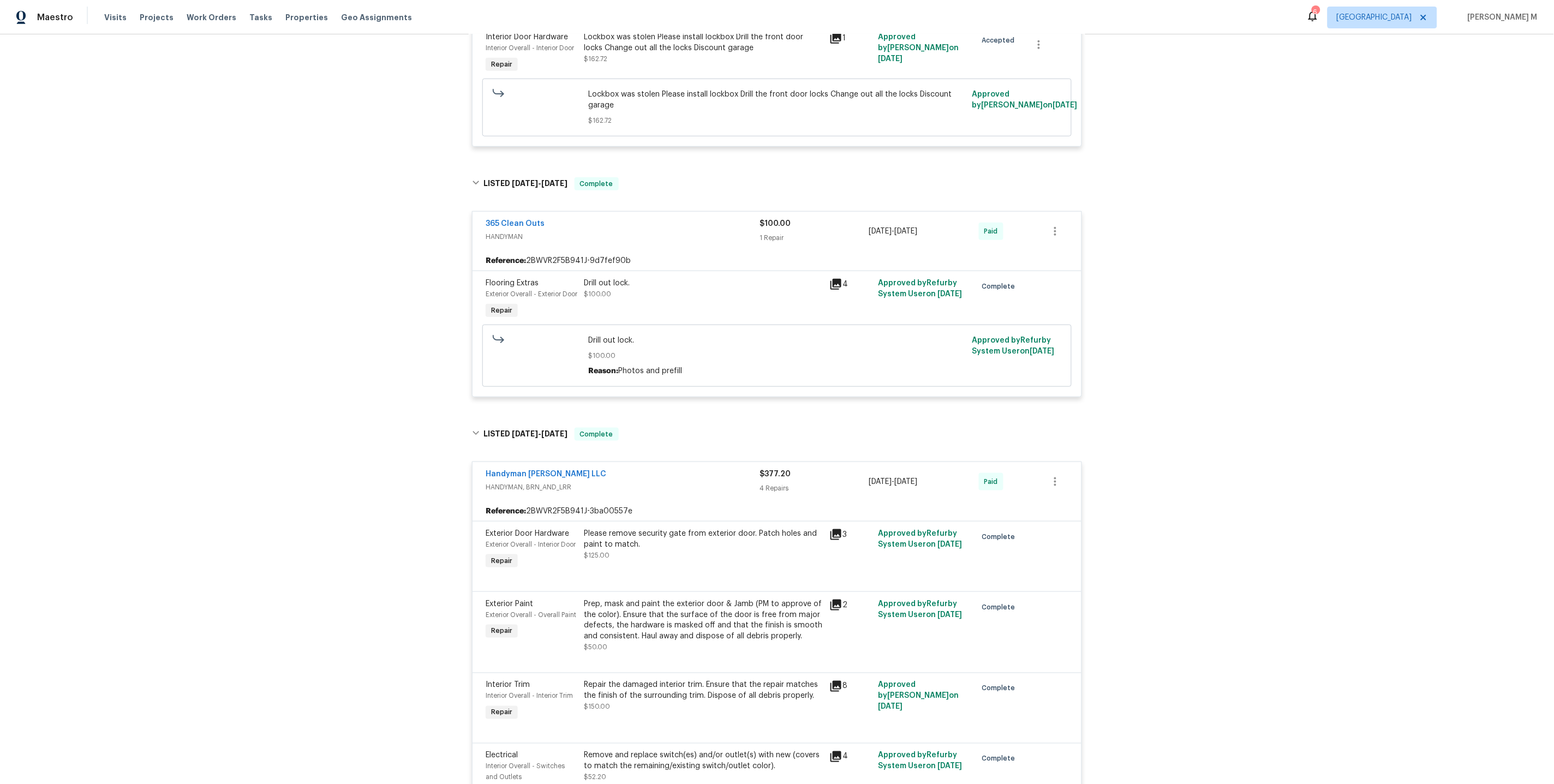
scroll to position [0, 0]
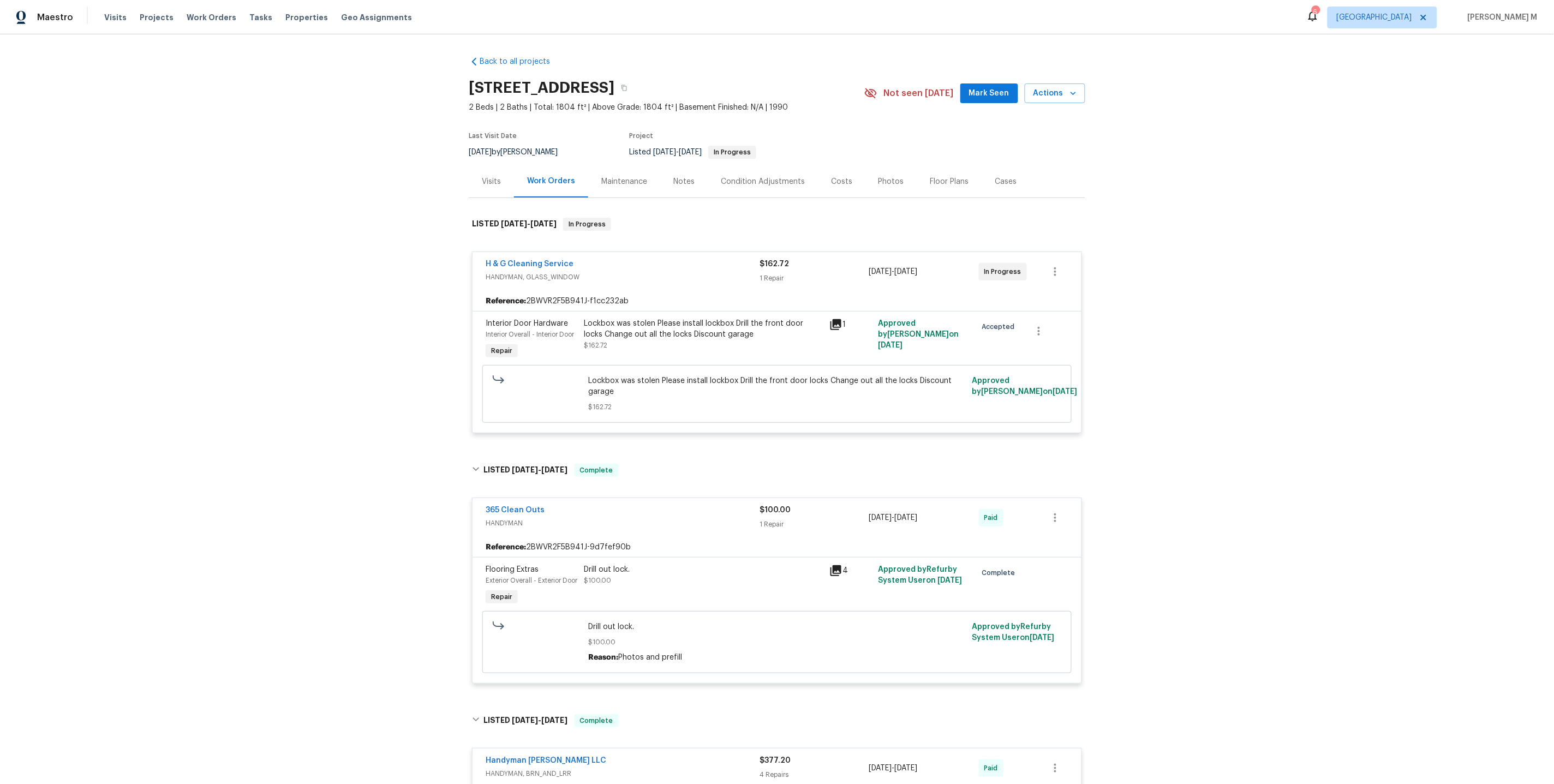
click at [924, 566] on span "Approved by Refurby System User on 6/9/2025" at bounding box center [920, 575] width 84 height 19
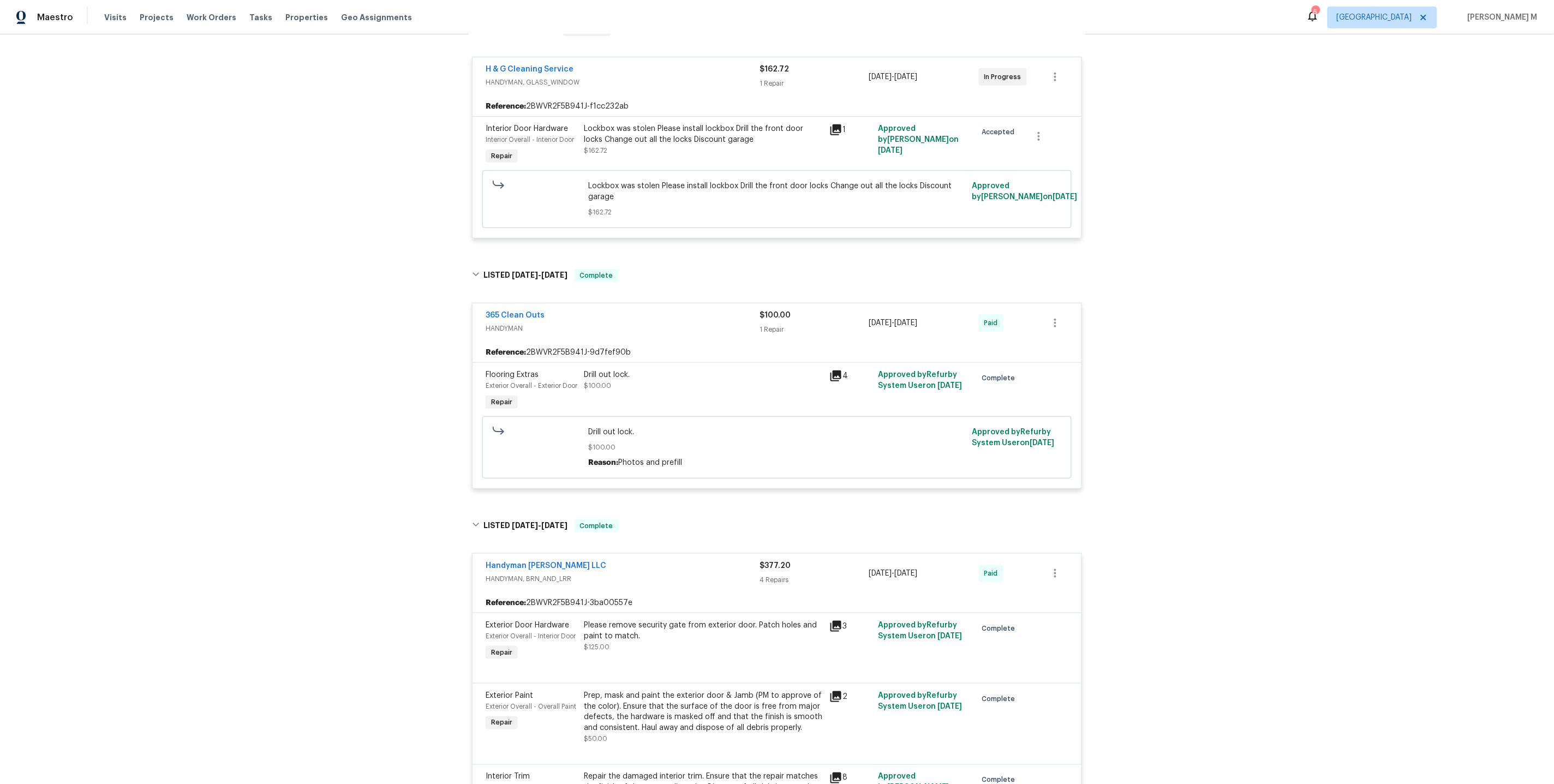
scroll to position [113, 0]
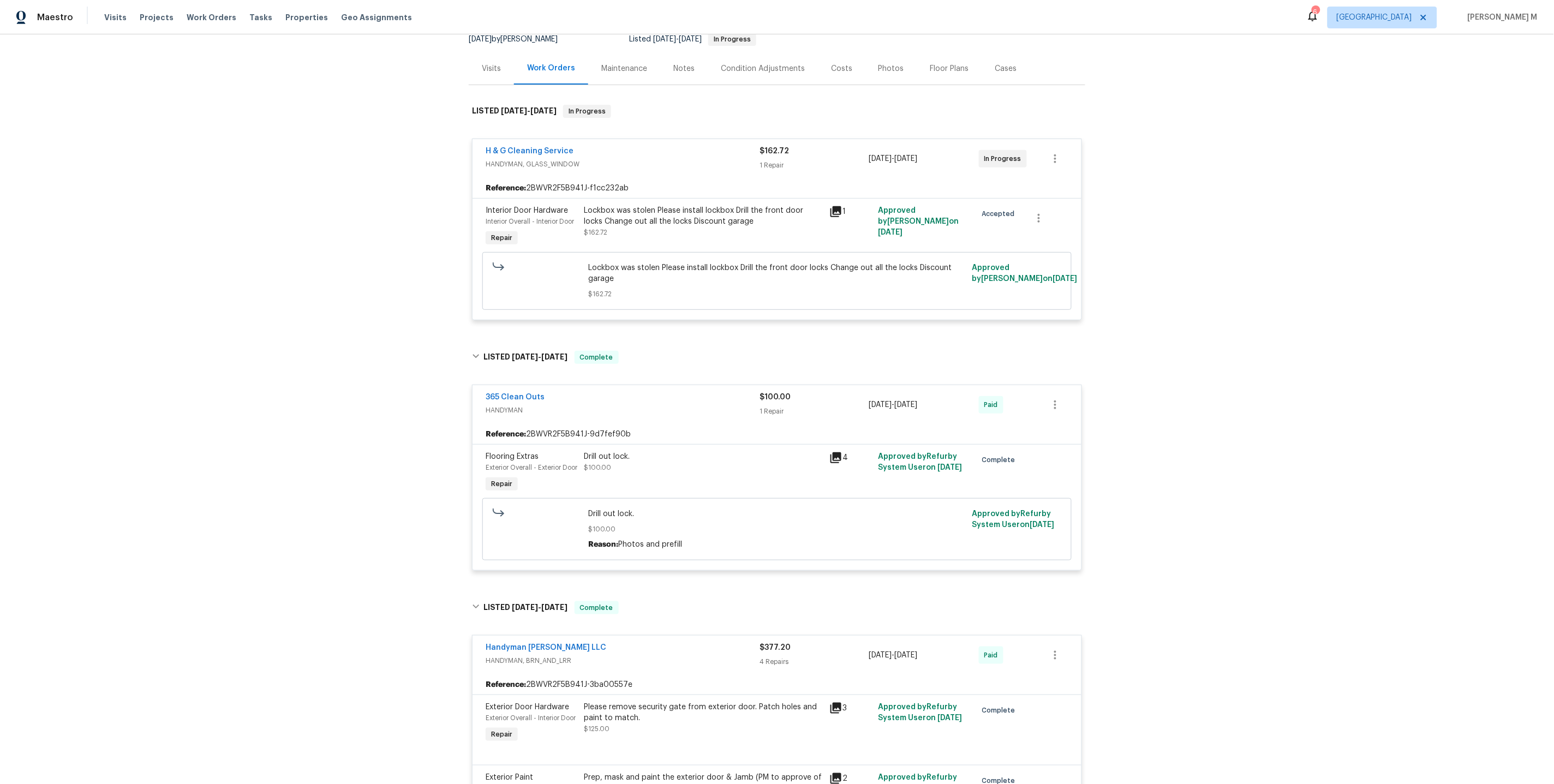
click at [1261, 409] on div "Back to all projects 2456 Palmridge Dr, Las Vegas, NV 89134 2 Beds | 2 Baths | …" at bounding box center [777, 409] width 1554 height 750
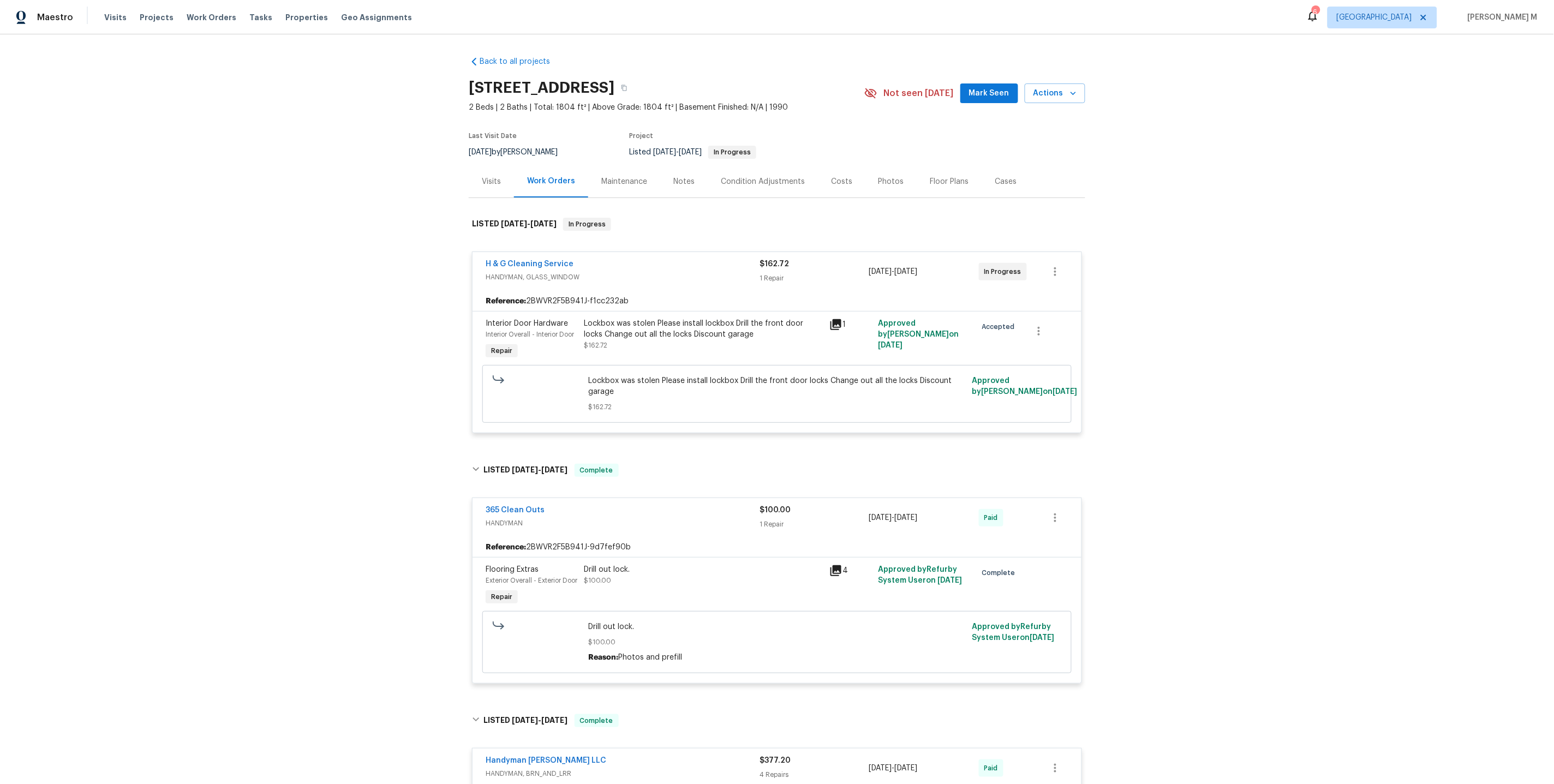
click at [498, 271] on span "HANDYMAN, GLASS_WINDOW" at bounding box center [623, 277] width 274 height 11
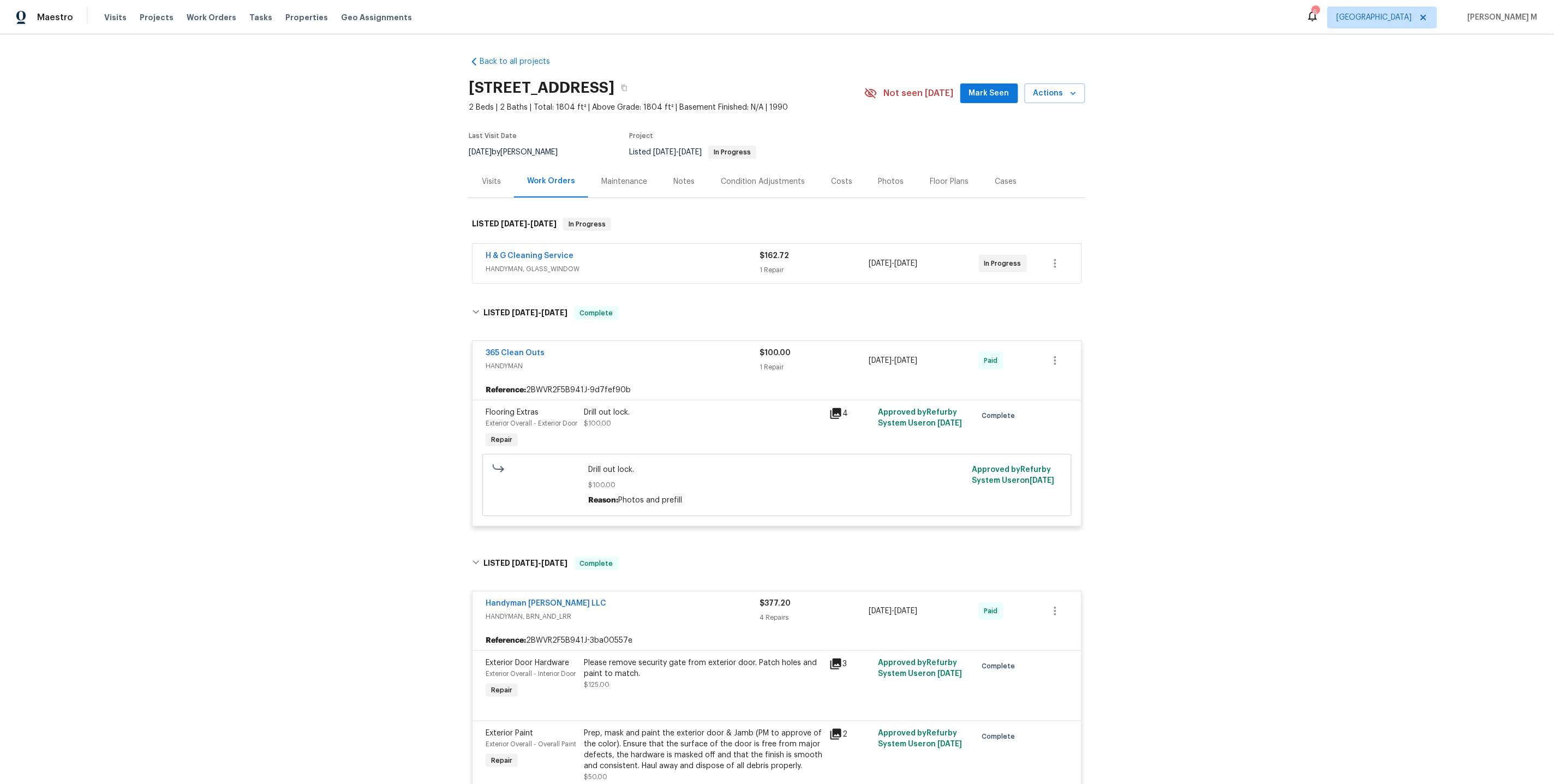
click at [624, 181] on div "Maintenance" at bounding box center [624, 182] width 46 height 11
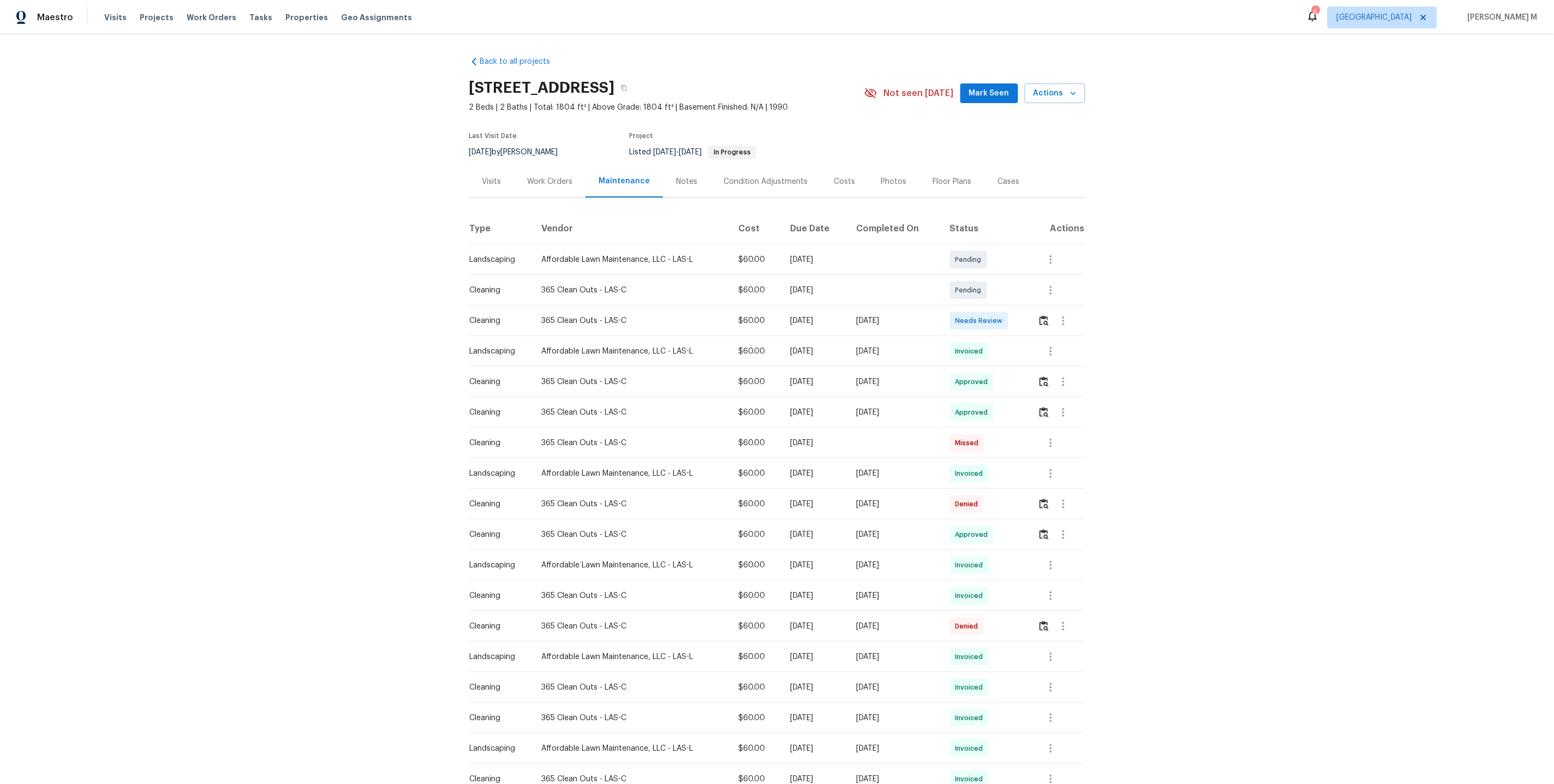
click at [542, 154] on div "Last Visit Date 9/9/2025 by Julian Murray Project Listed 9/25/2025 - 9/25/2025 …" at bounding box center [653, 145] width 370 height 39
click at [542, 187] on div "Work Orders" at bounding box center [550, 181] width 71 height 32
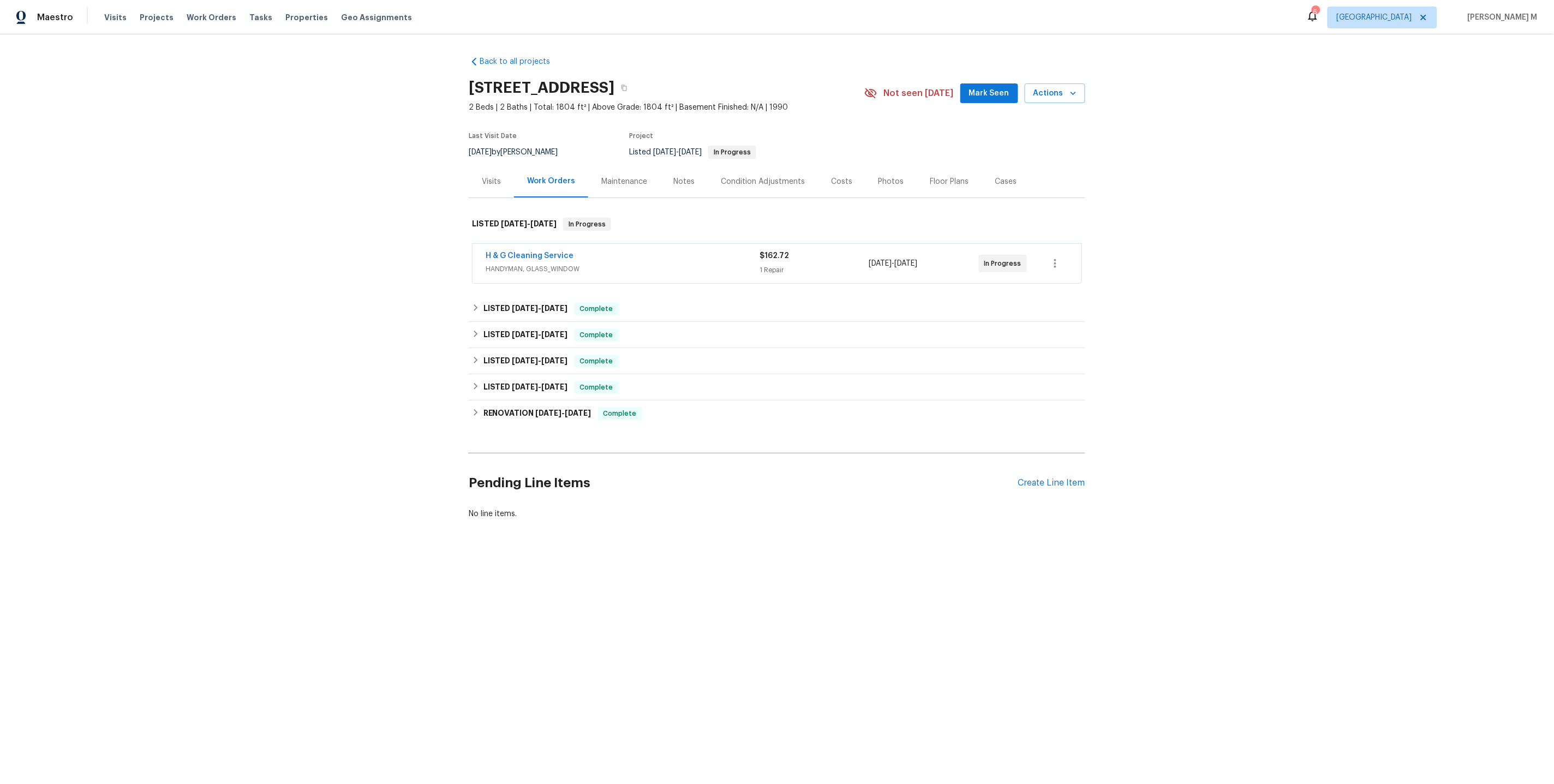
click at [604, 176] on div "Maintenance" at bounding box center [624, 182] width 46 height 11
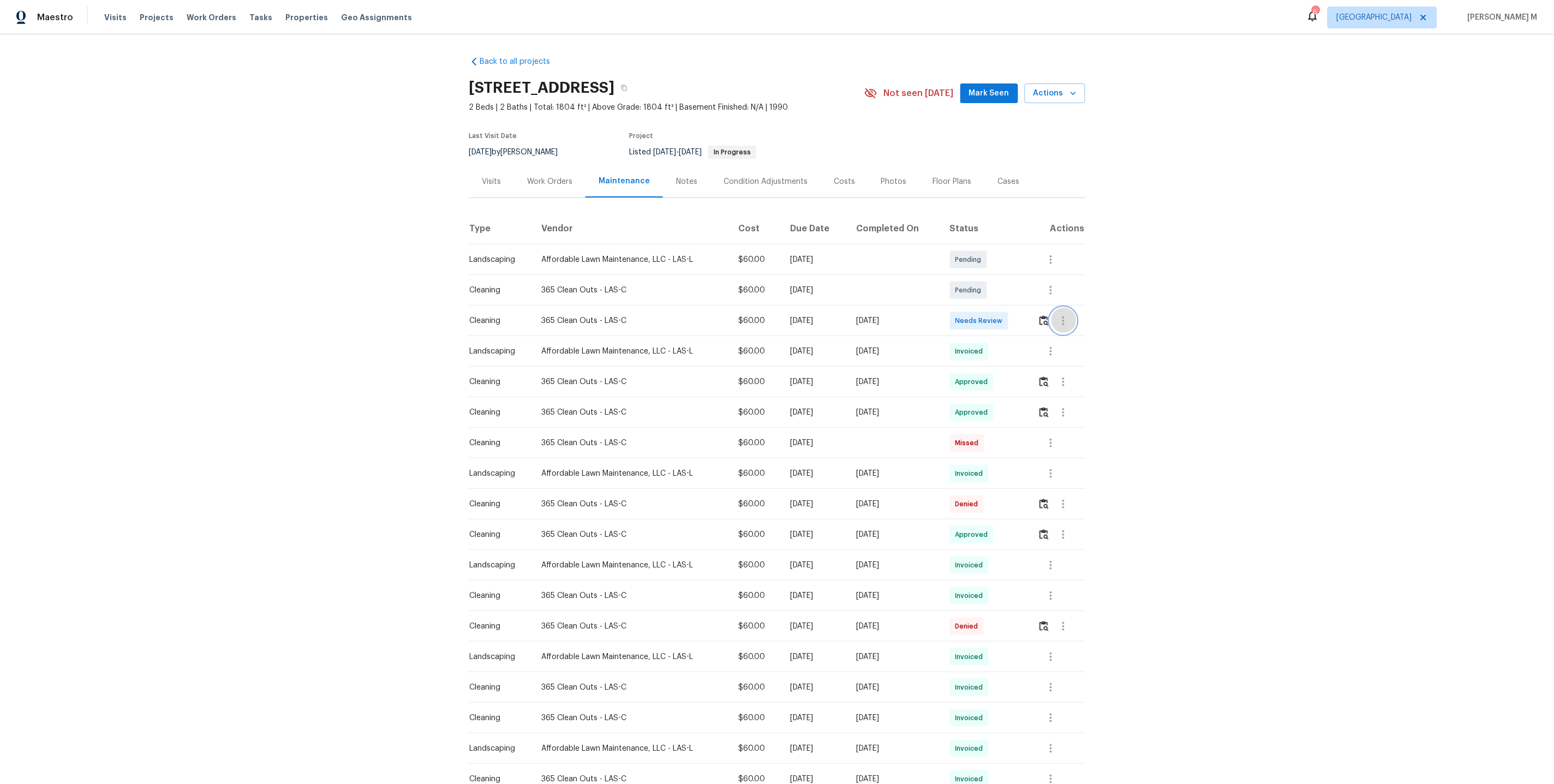
click at [1064, 317] on icon "button" at bounding box center [1064, 321] width 13 height 13
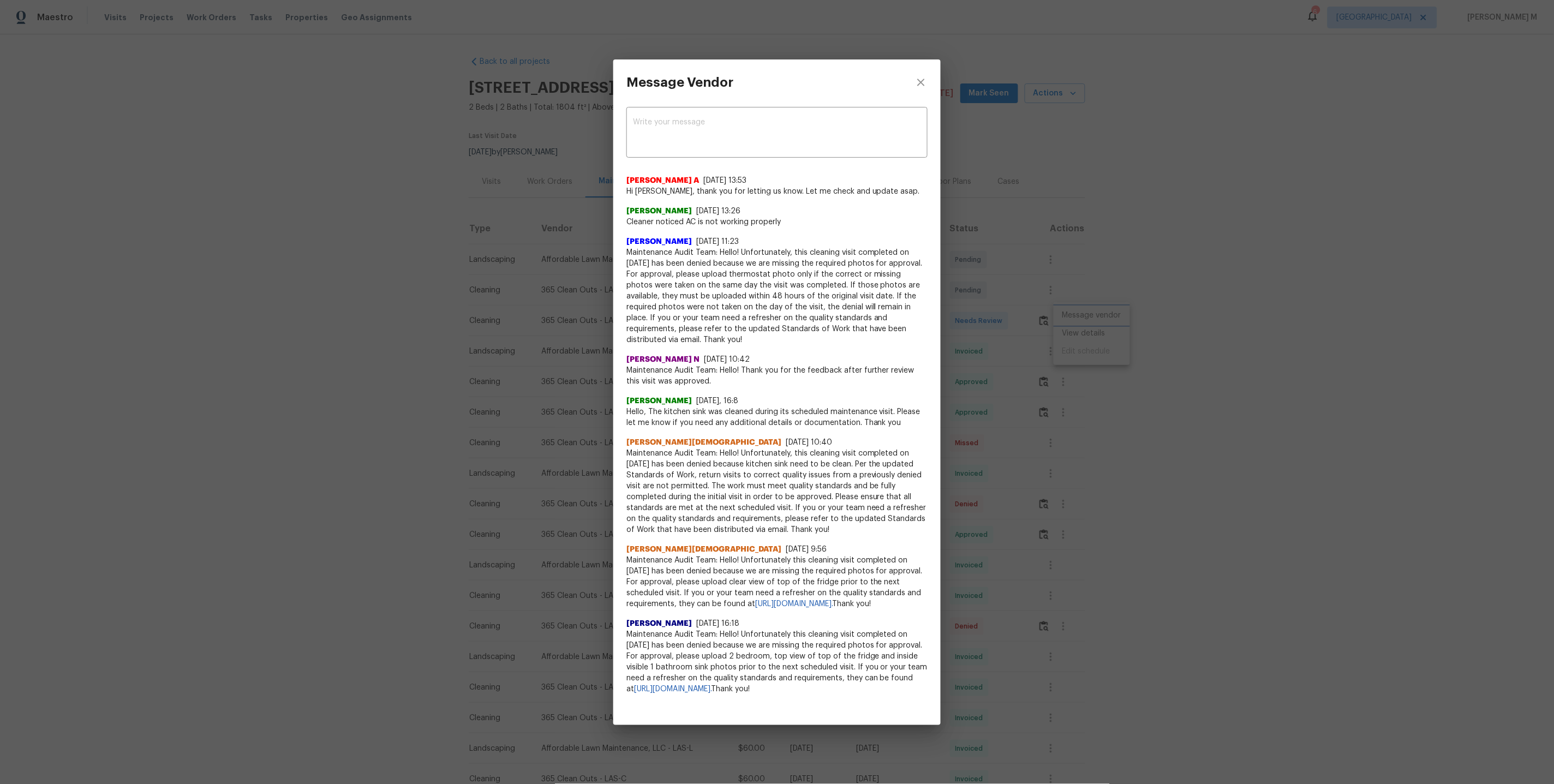
click at [1085, 353] on div "Message Vendor x ​ Afredi A 10/6/25, 13:53 Hi Abigail Rodriguez Guzman, thank y…" at bounding box center [777, 392] width 1554 height 784
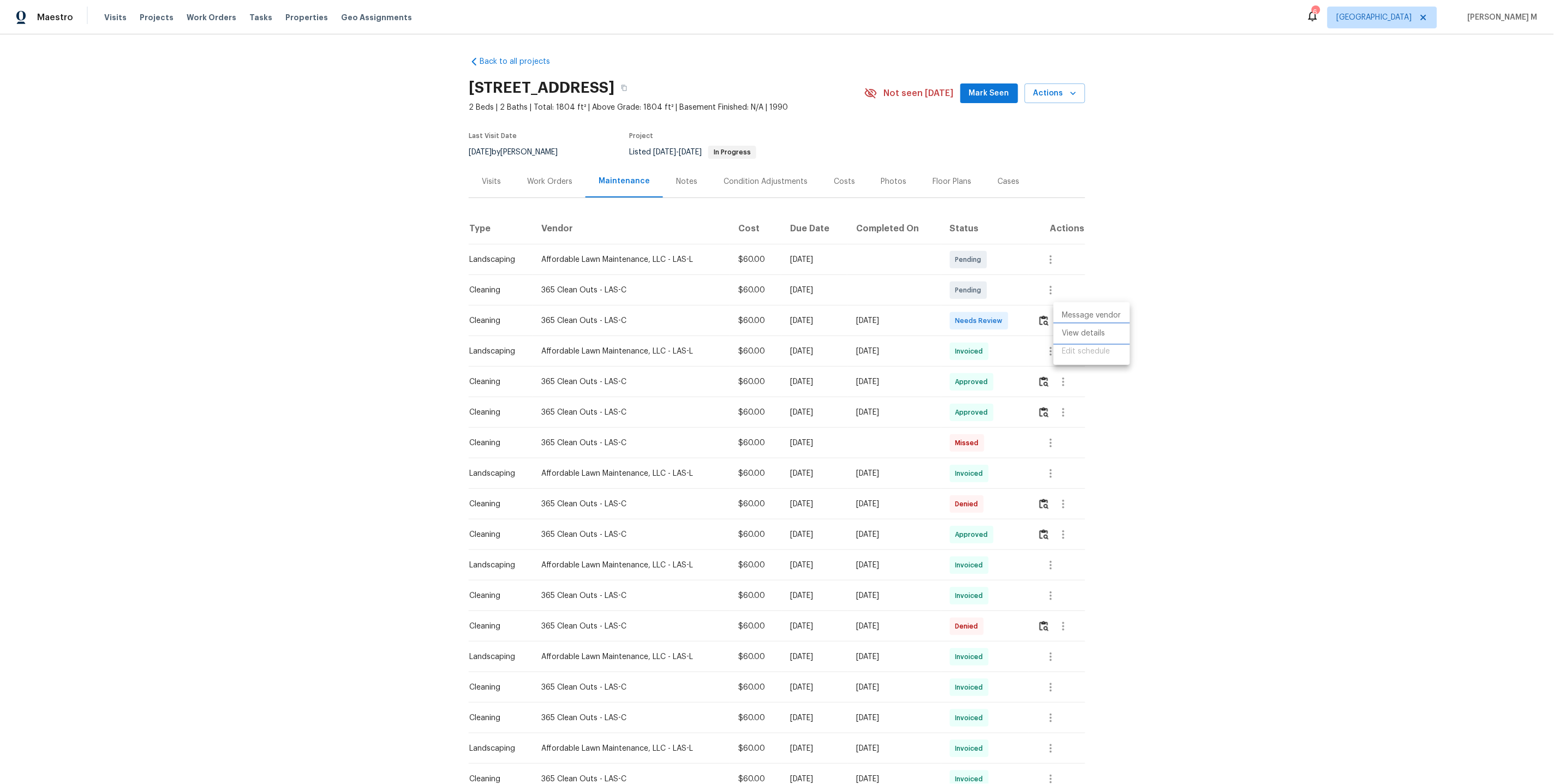
click at [1094, 332] on li "View details" at bounding box center [1092, 334] width 77 height 18
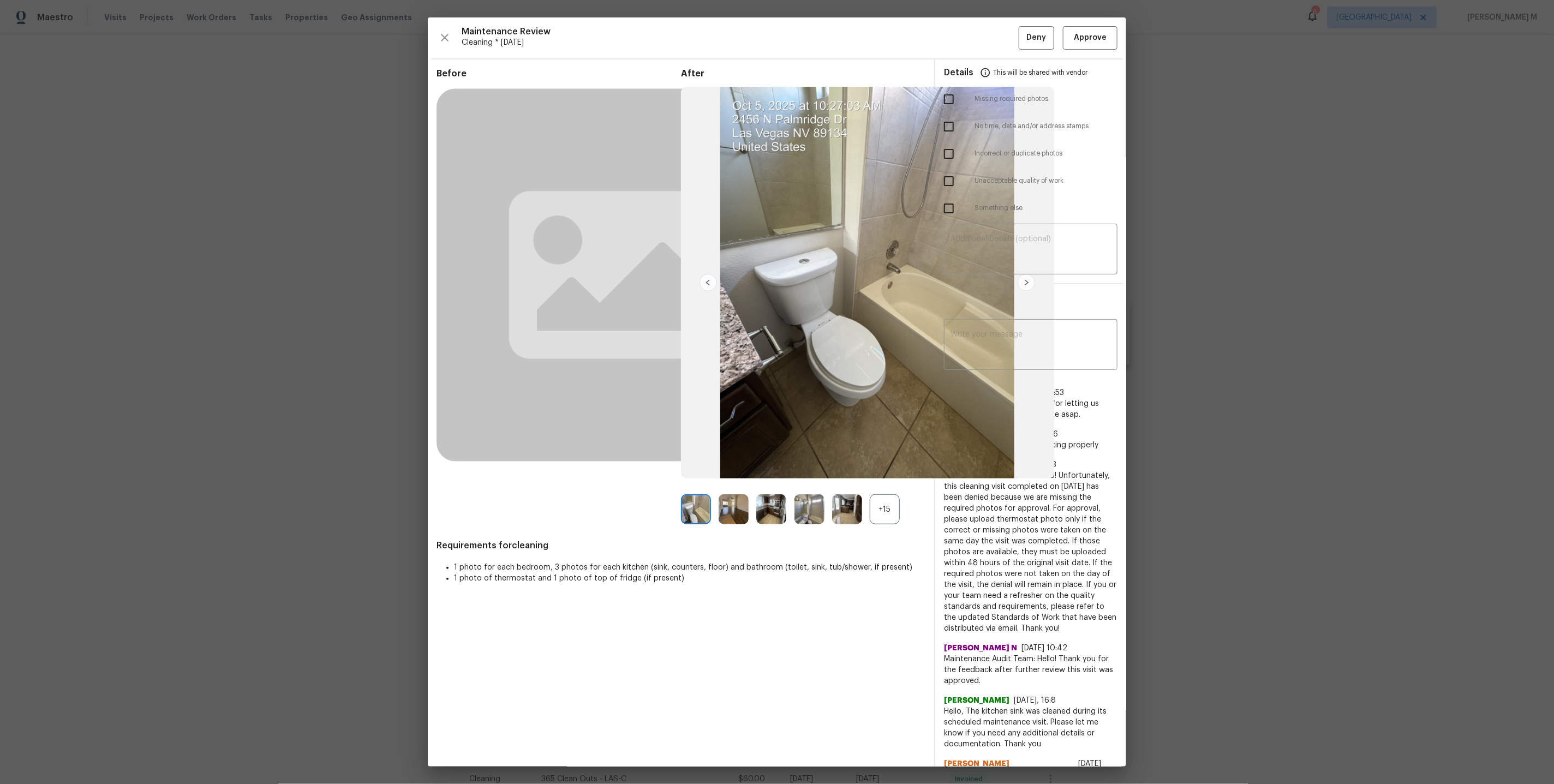
click at [881, 502] on div "+15" at bounding box center [885, 509] width 30 height 30
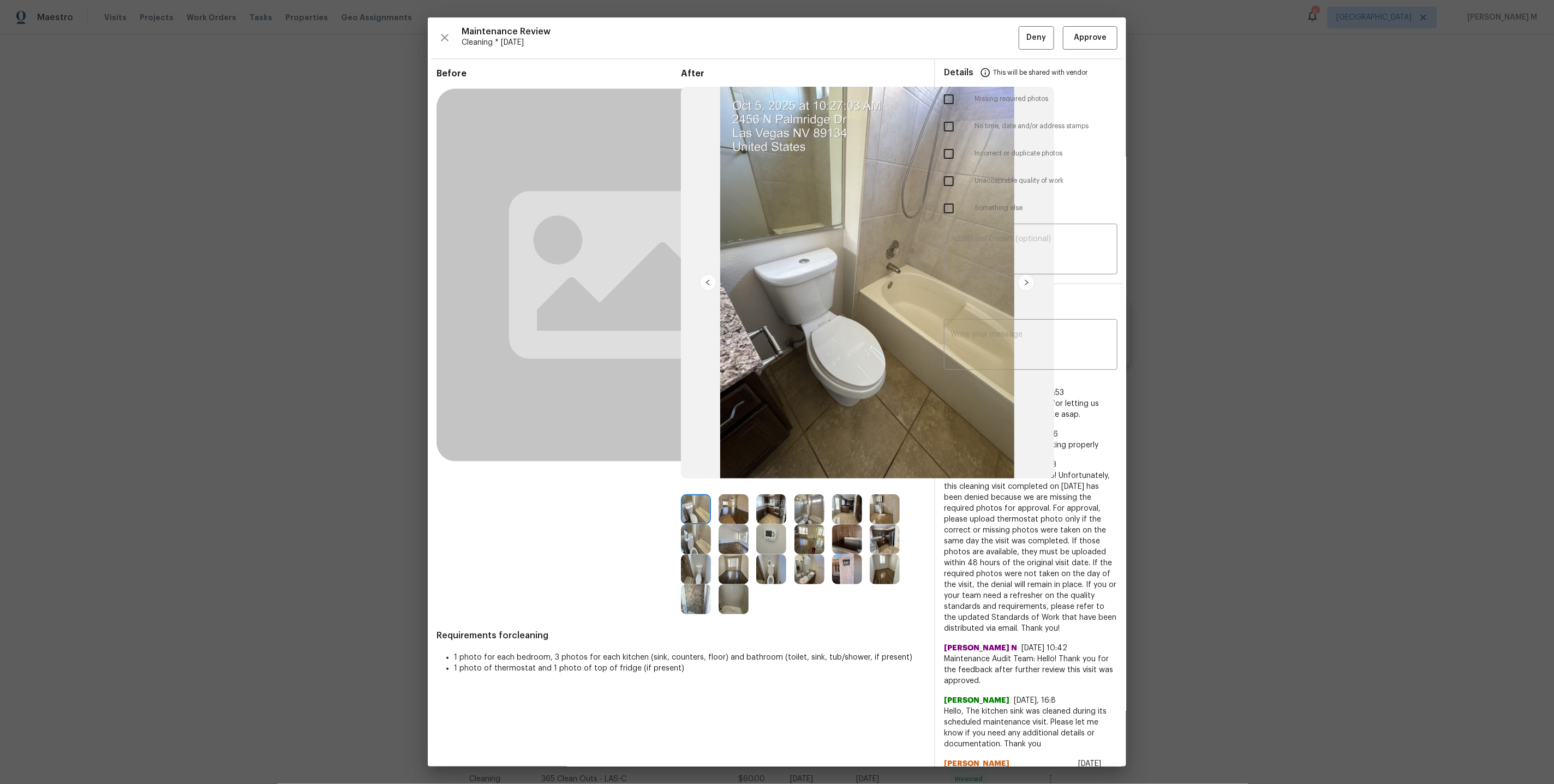
click at [776, 537] on img at bounding box center [772, 539] width 30 height 30
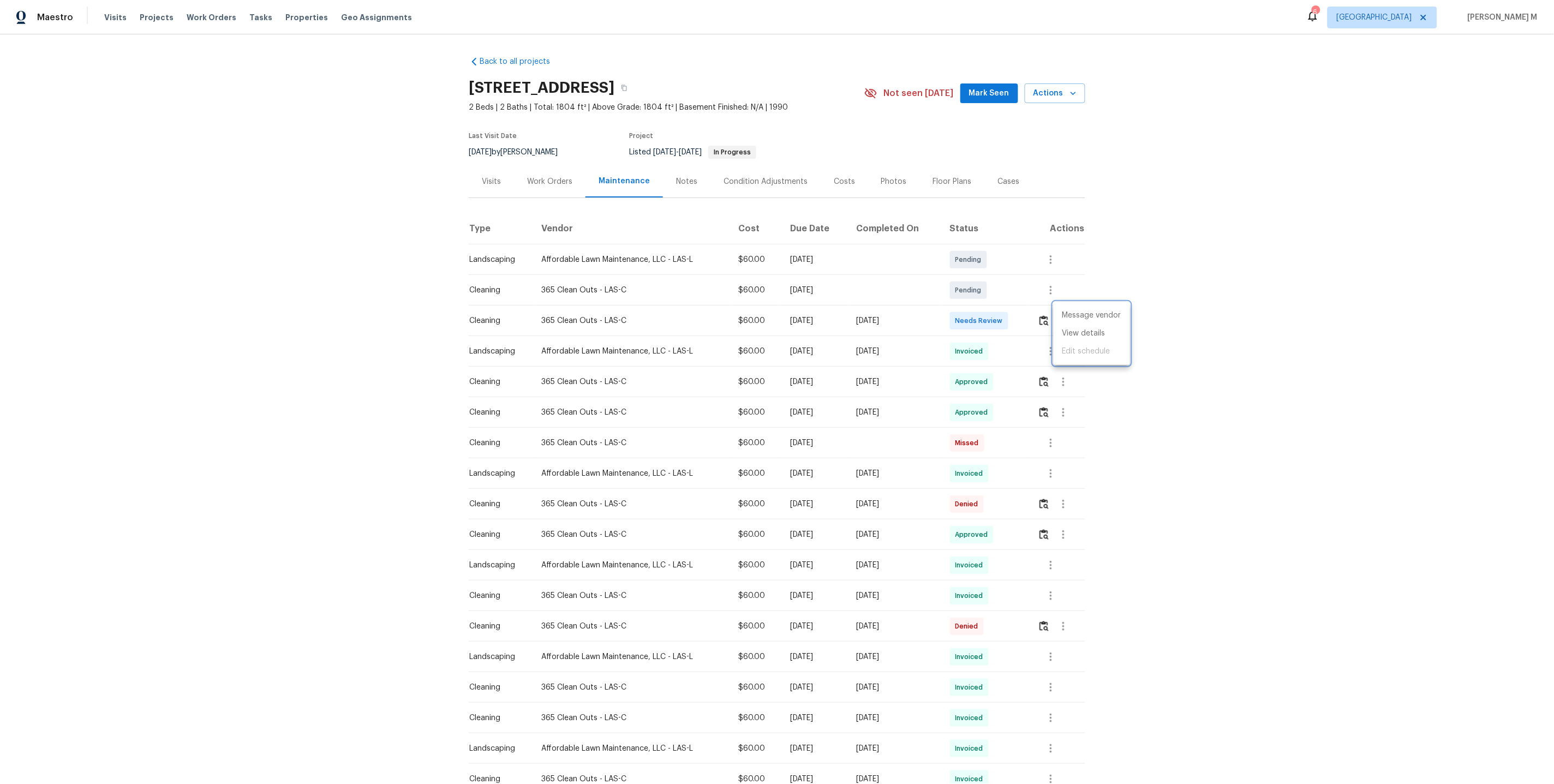
click at [572, 172] on div at bounding box center [777, 392] width 1554 height 784
click at [553, 184] on div "Work Orders" at bounding box center [550, 181] width 71 height 32
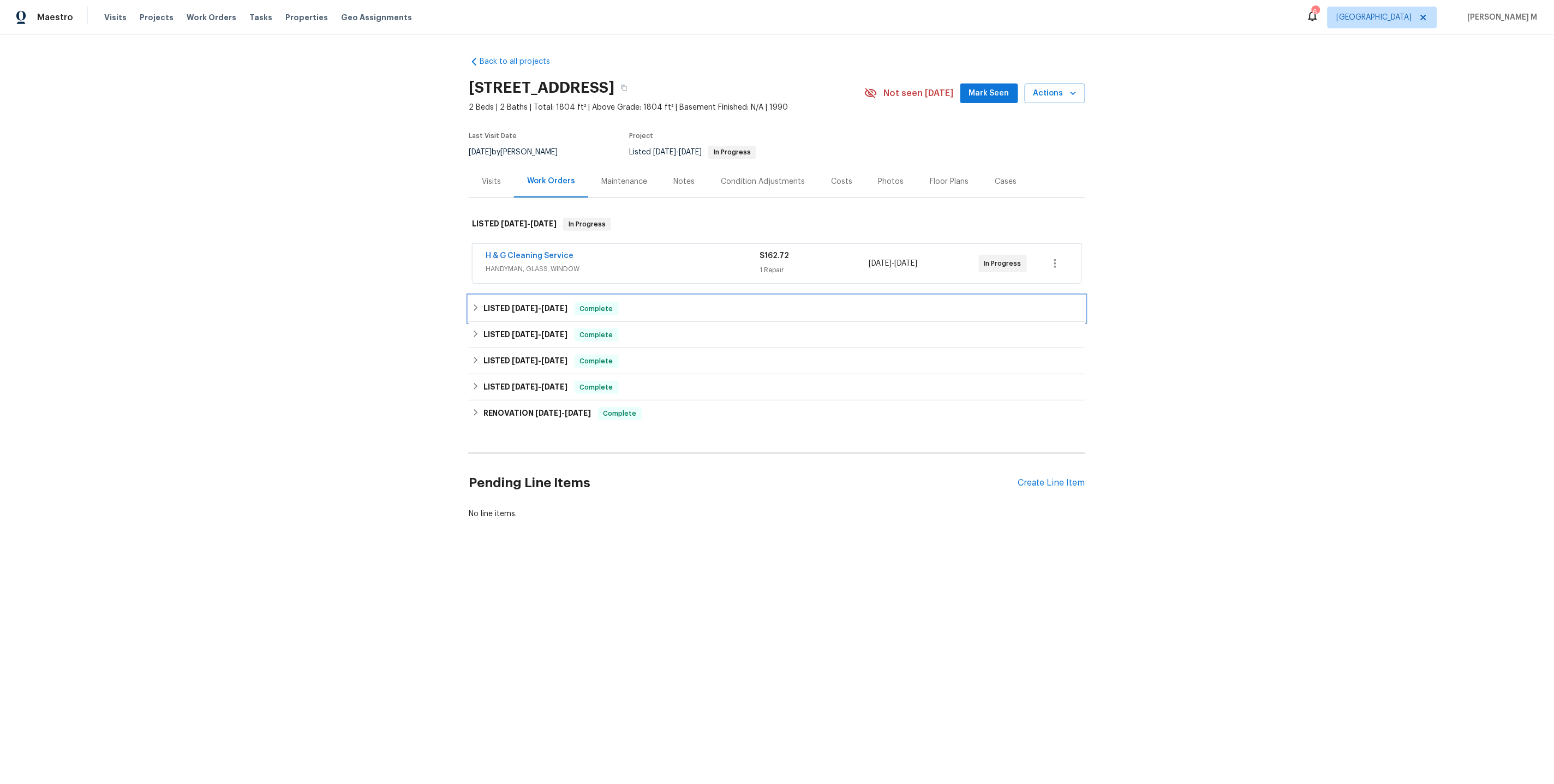
click at [516, 296] on div "LISTED 6/9/25 - 6/9/25 Complete" at bounding box center [777, 308] width 617 height 26
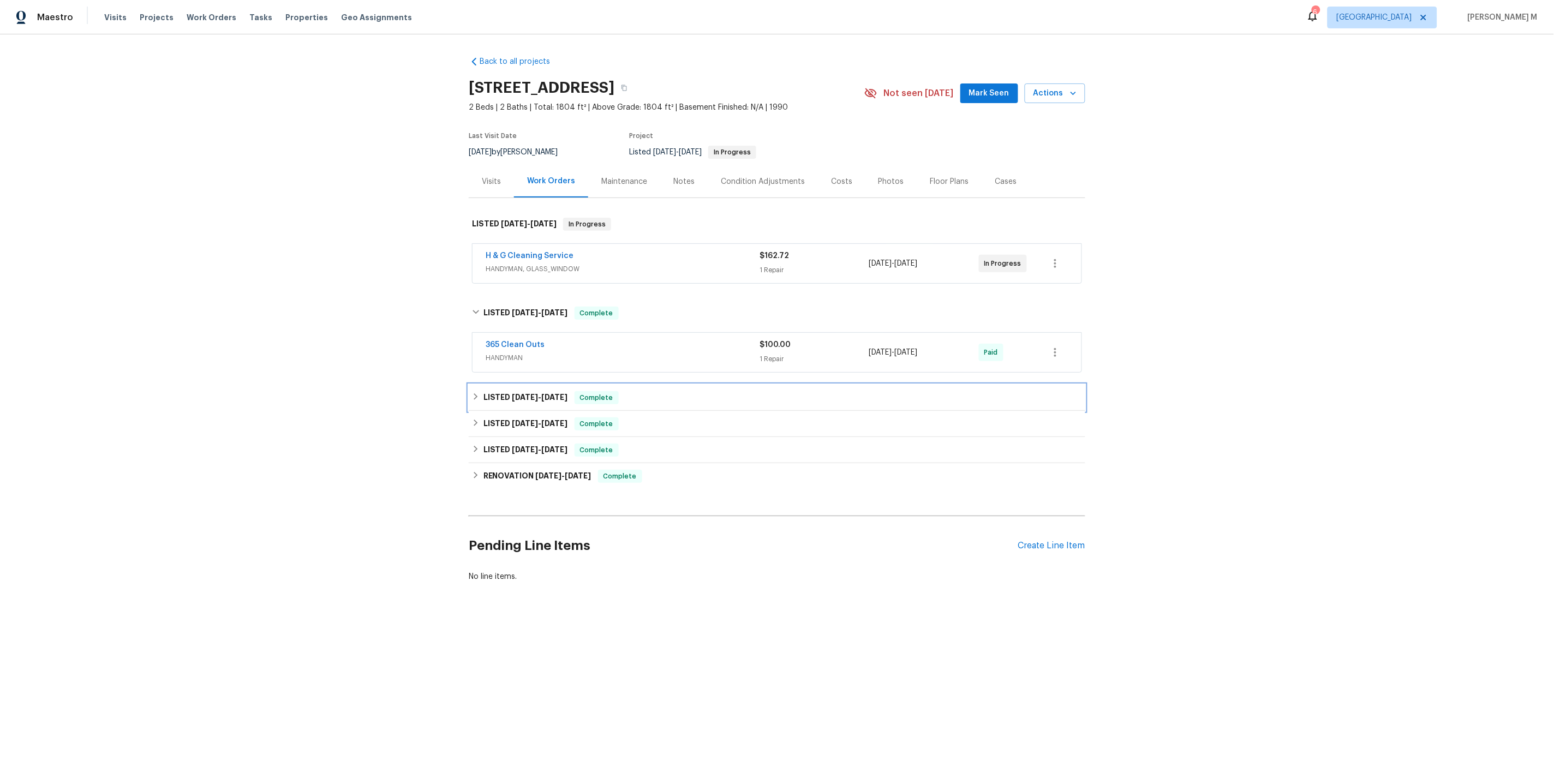
click at [520, 385] on div "LISTED 6/5/25 - 6/6/25 Complete" at bounding box center [777, 397] width 617 height 26
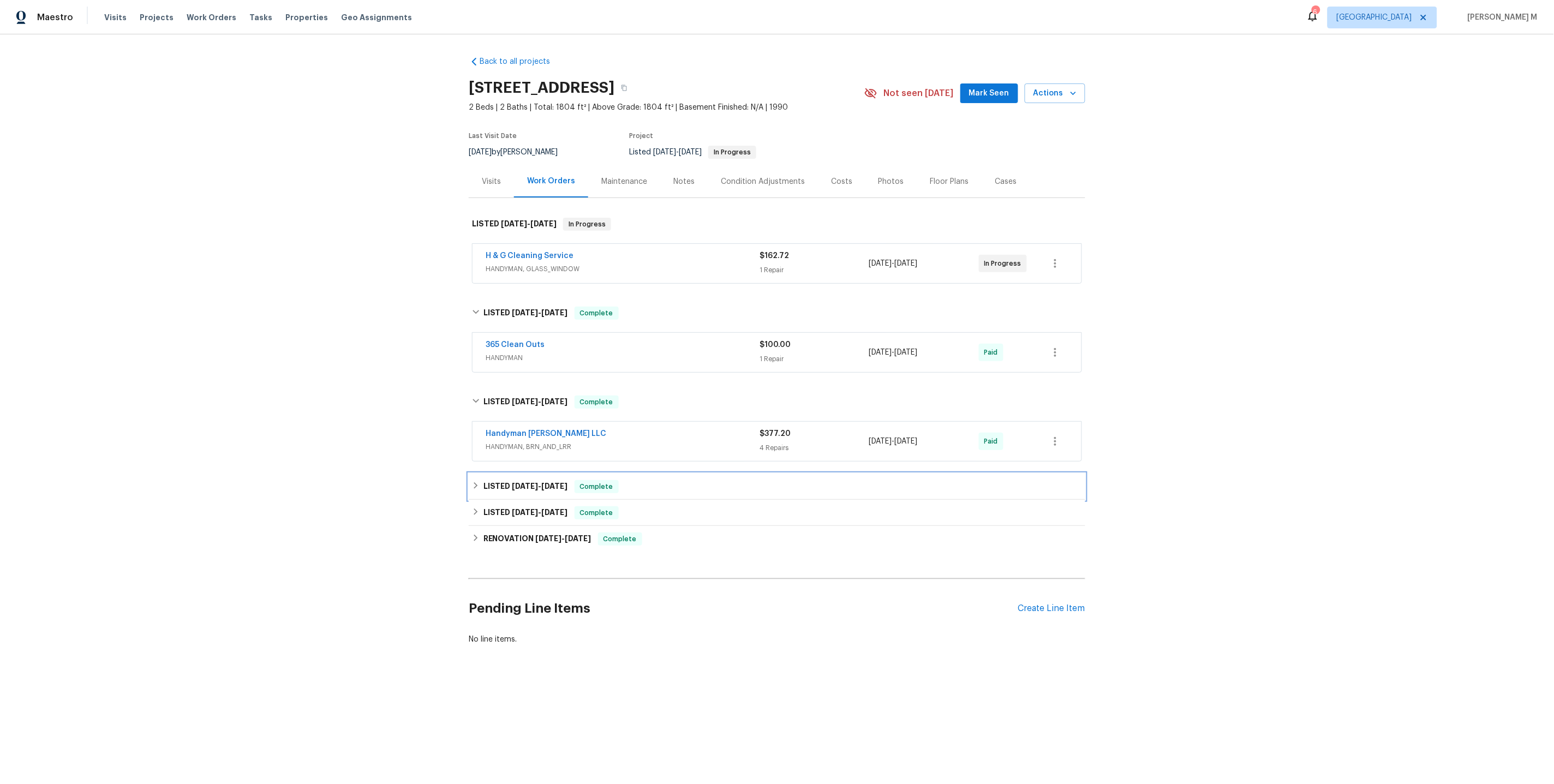
click at [515, 482] on span "5/9/25" at bounding box center [525, 486] width 26 height 8
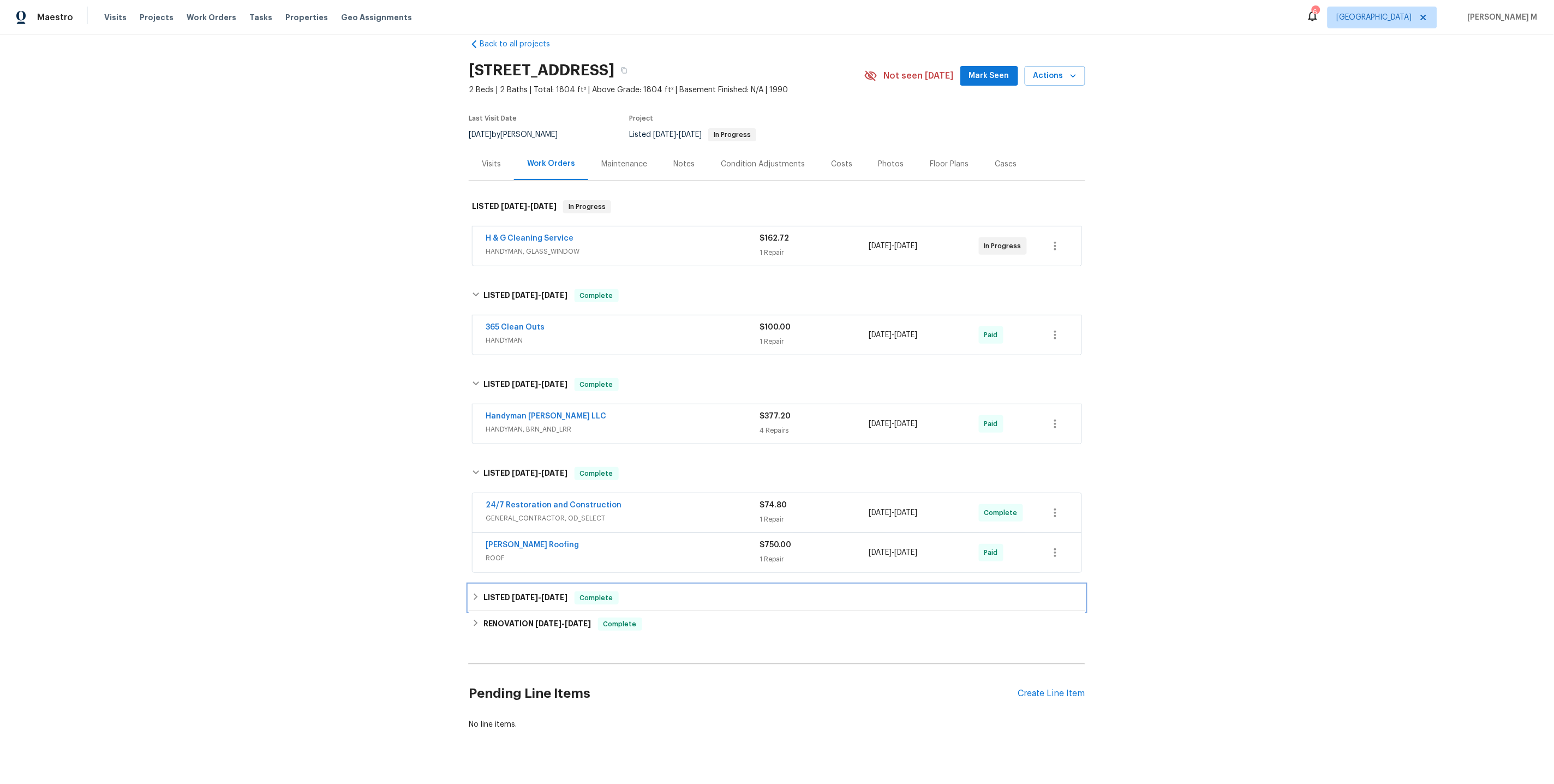
click at [515, 593] on span "2/19/25" at bounding box center [525, 597] width 26 height 8
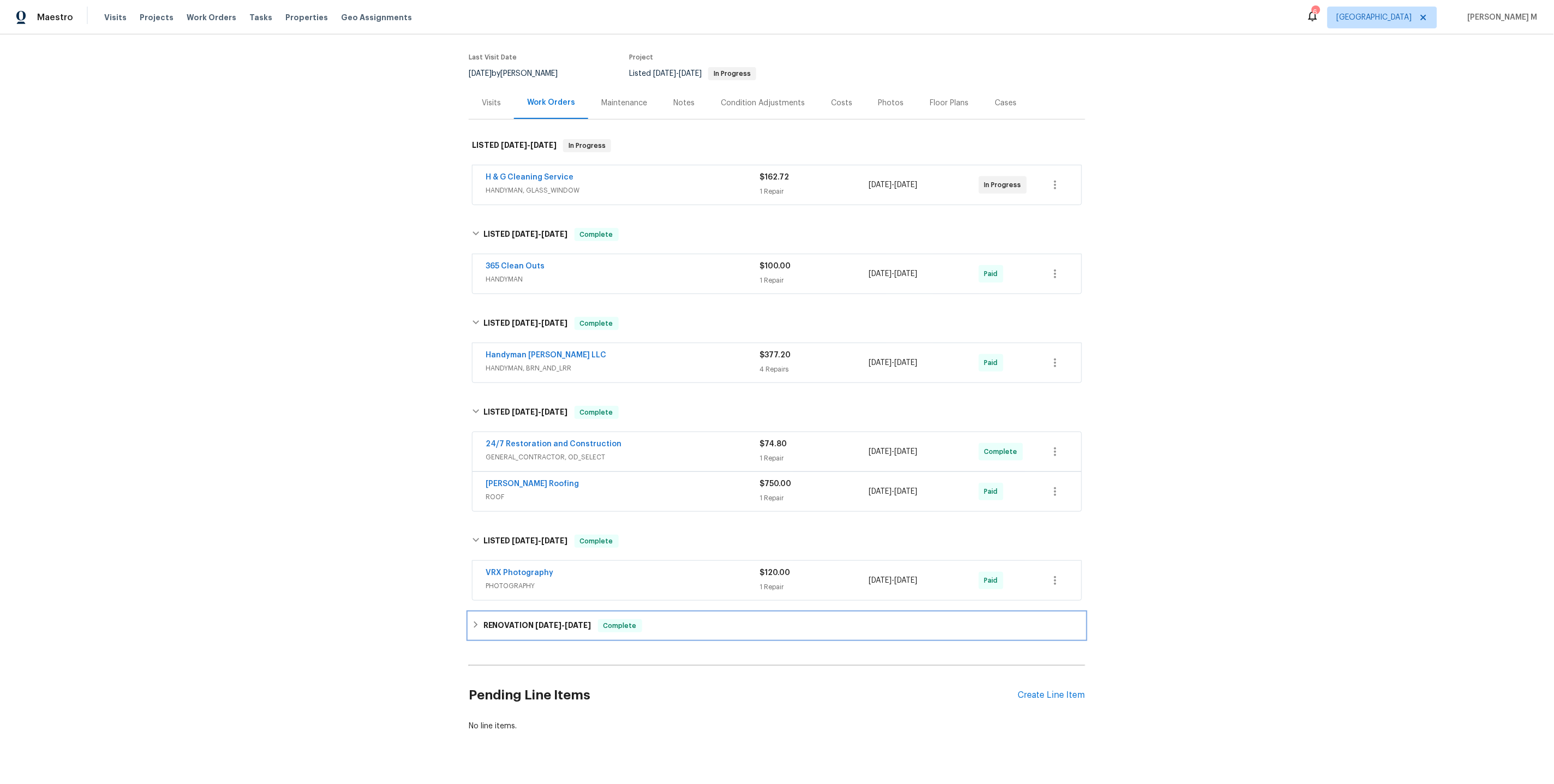
click at [506, 619] on h6 "RENOVATION 2/12/25 - 2/18/25" at bounding box center [537, 626] width 108 height 13
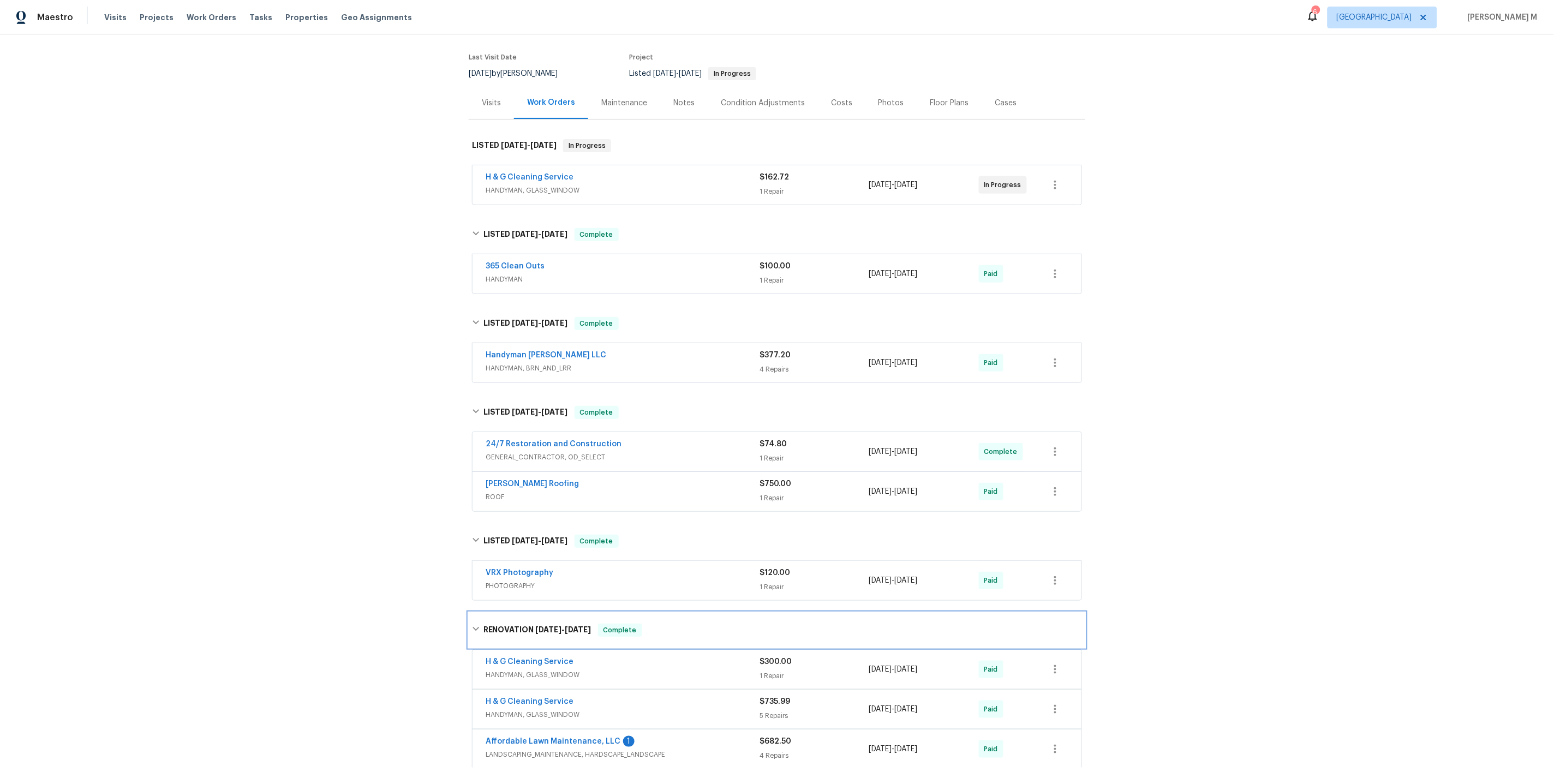
scroll to position [207, 0]
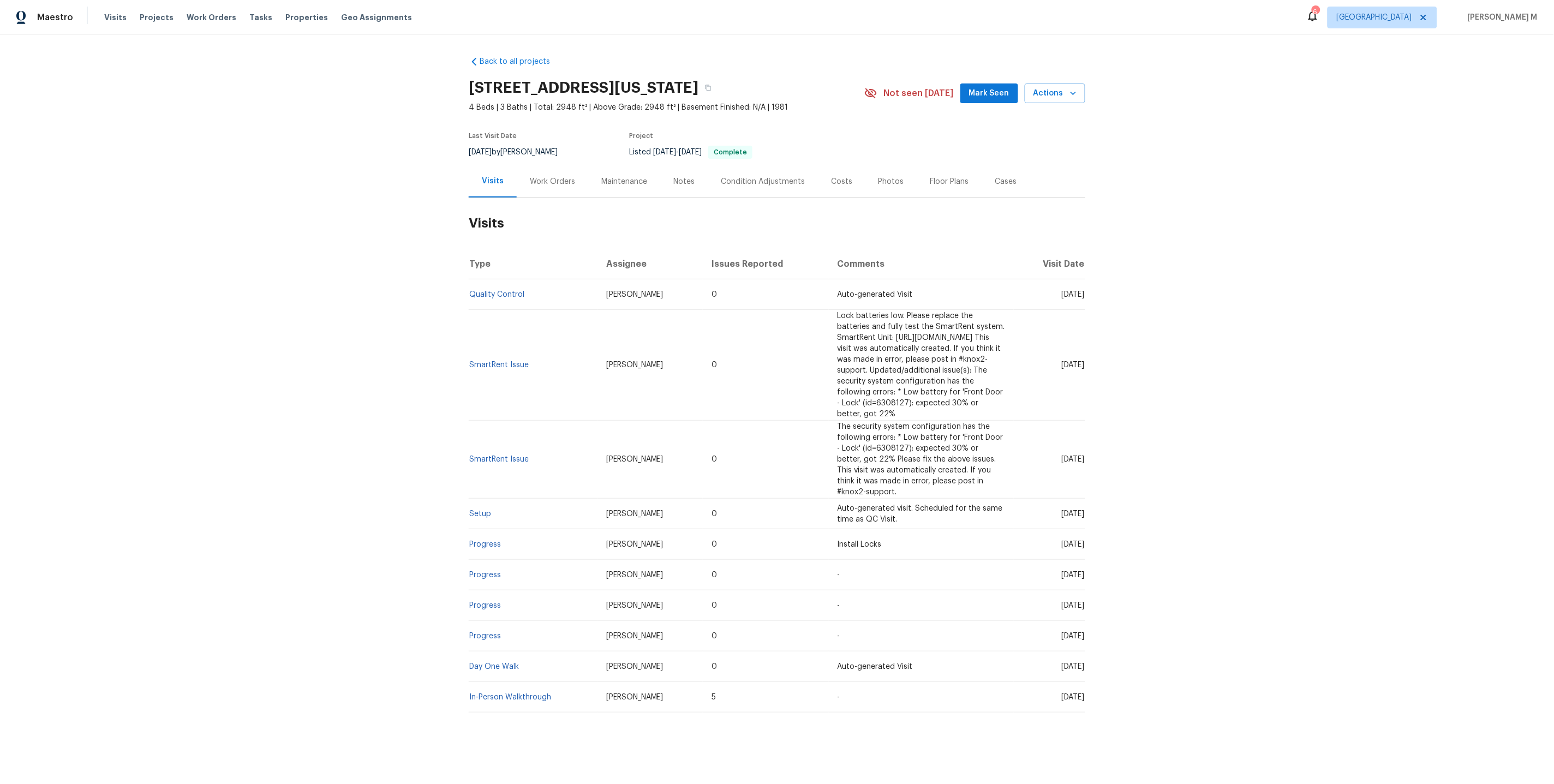
click at [540, 182] on div "Work Orders" at bounding box center [553, 181] width 71 height 32
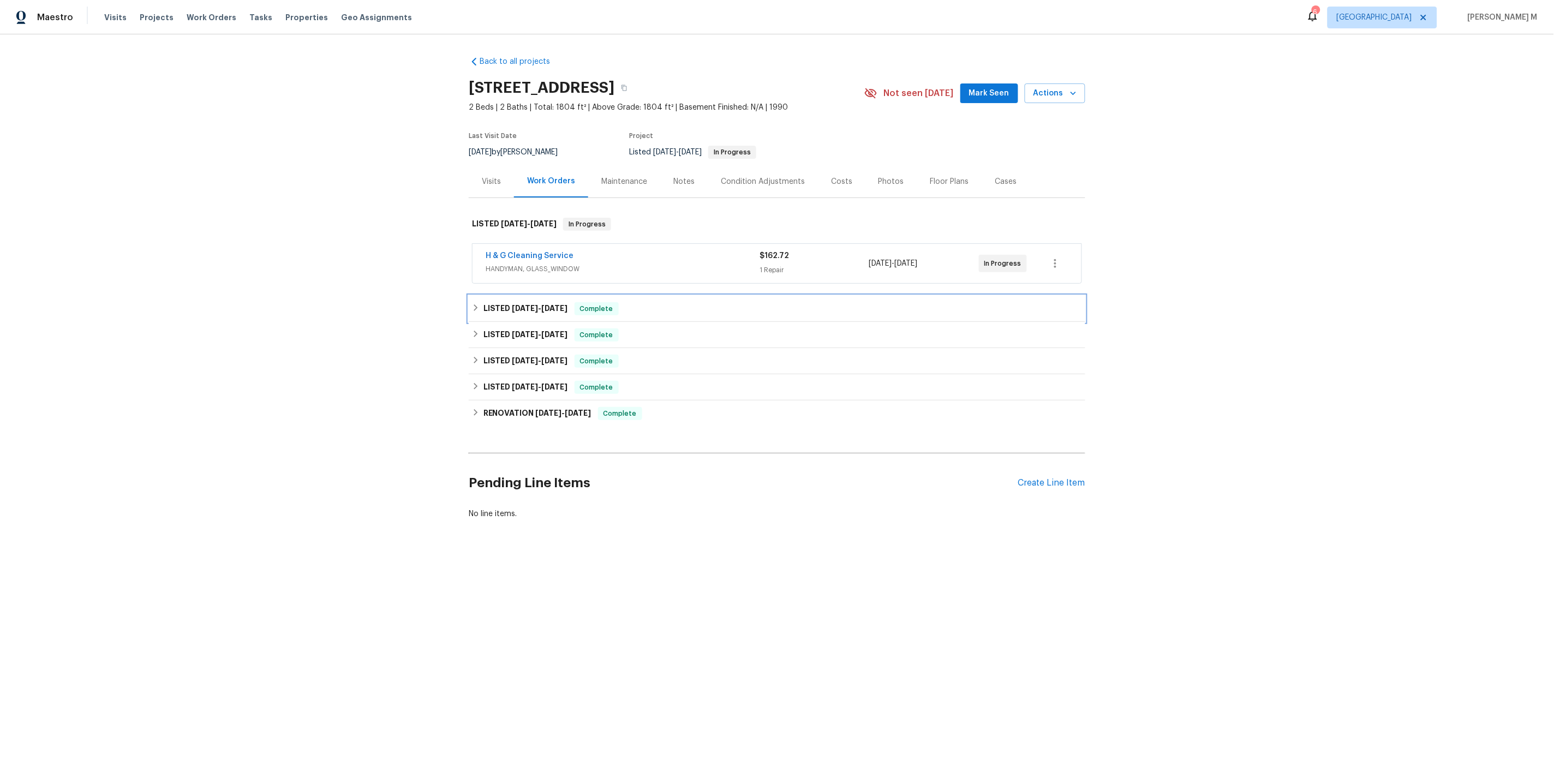
click at [522, 296] on div "LISTED [DATE] - [DATE] Complete" at bounding box center [777, 308] width 617 height 26
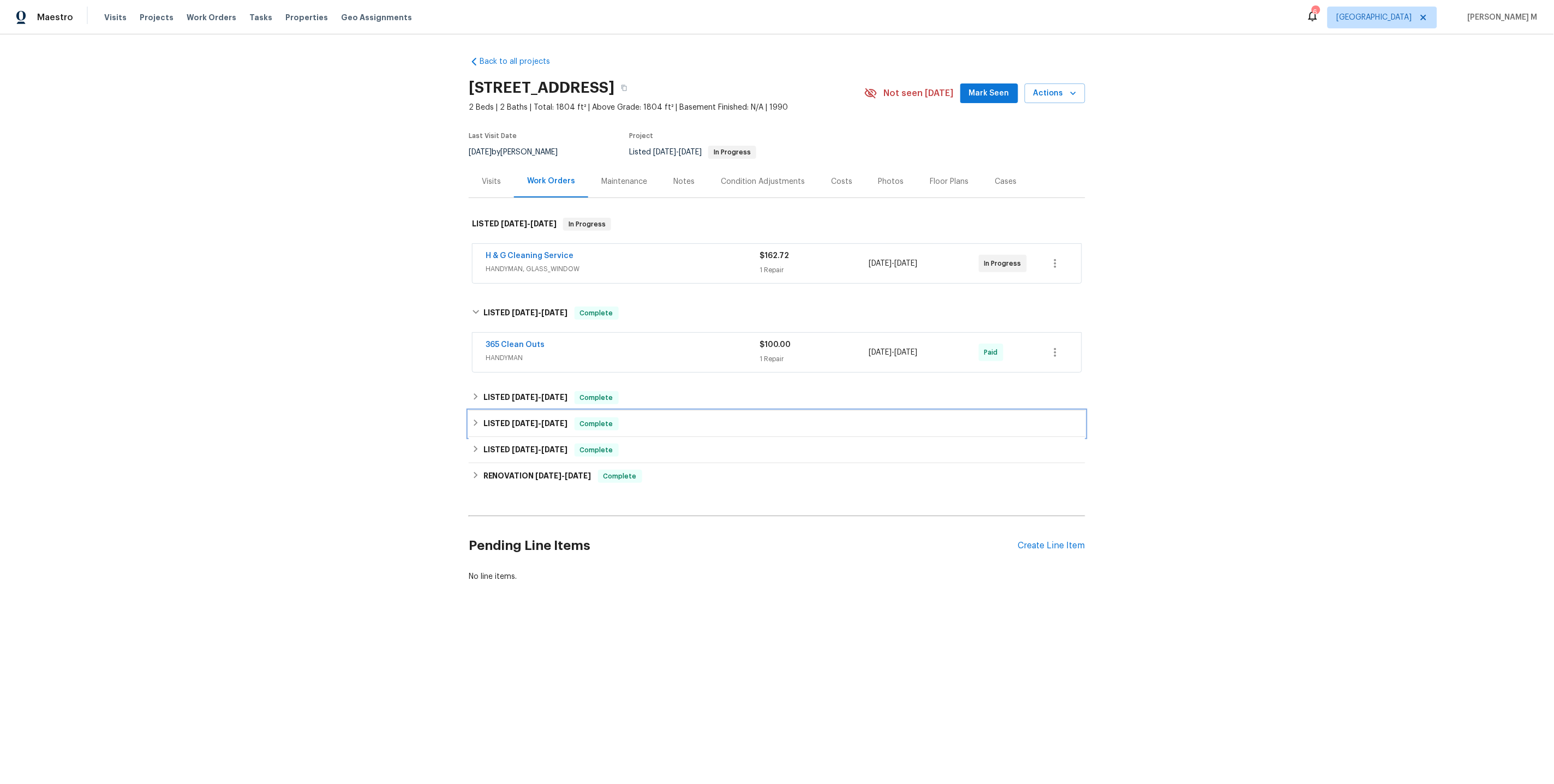
click at [507, 417] on h6 "LISTED [DATE] - [DATE]" at bounding box center [525, 424] width 84 height 13
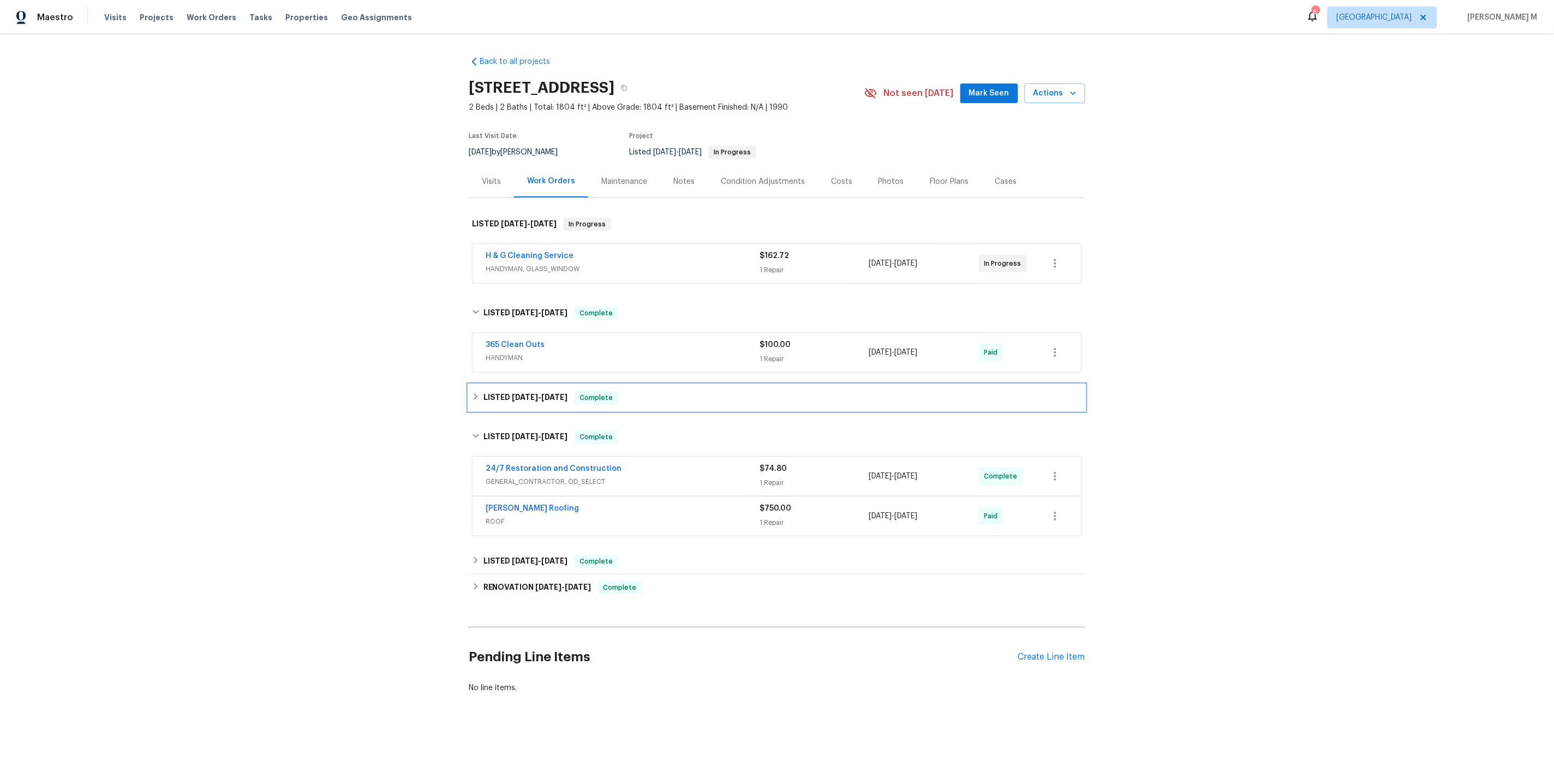
click at [519, 393] on h6 "LISTED [DATE] - [DATE]" at bounding box center [525, 398] width 84 height 13
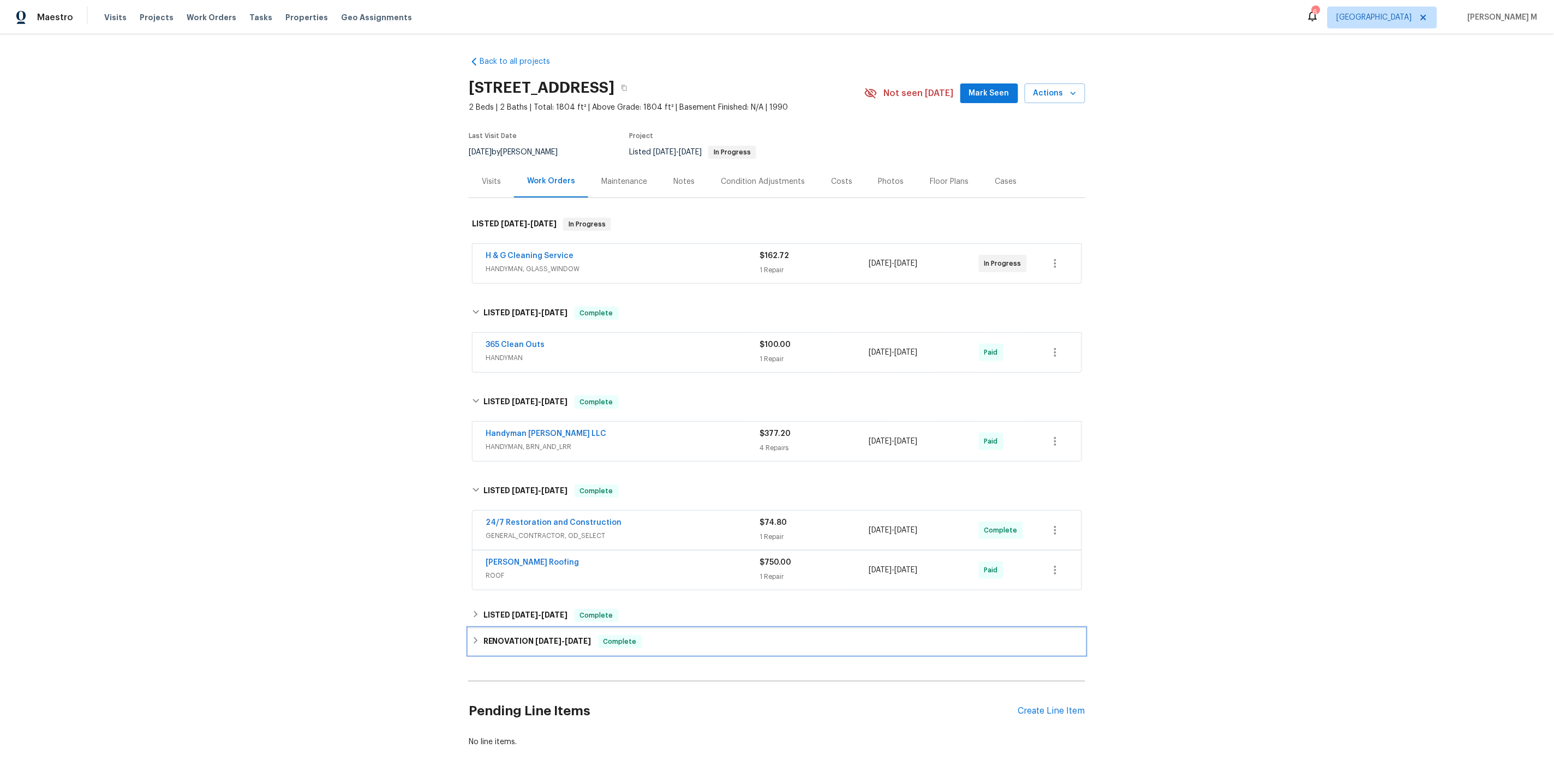
click at [526, 628] on div "RENOVATION [DATE] - [DATE] Complete" at bounding box center [777, 641] width 617 height 26
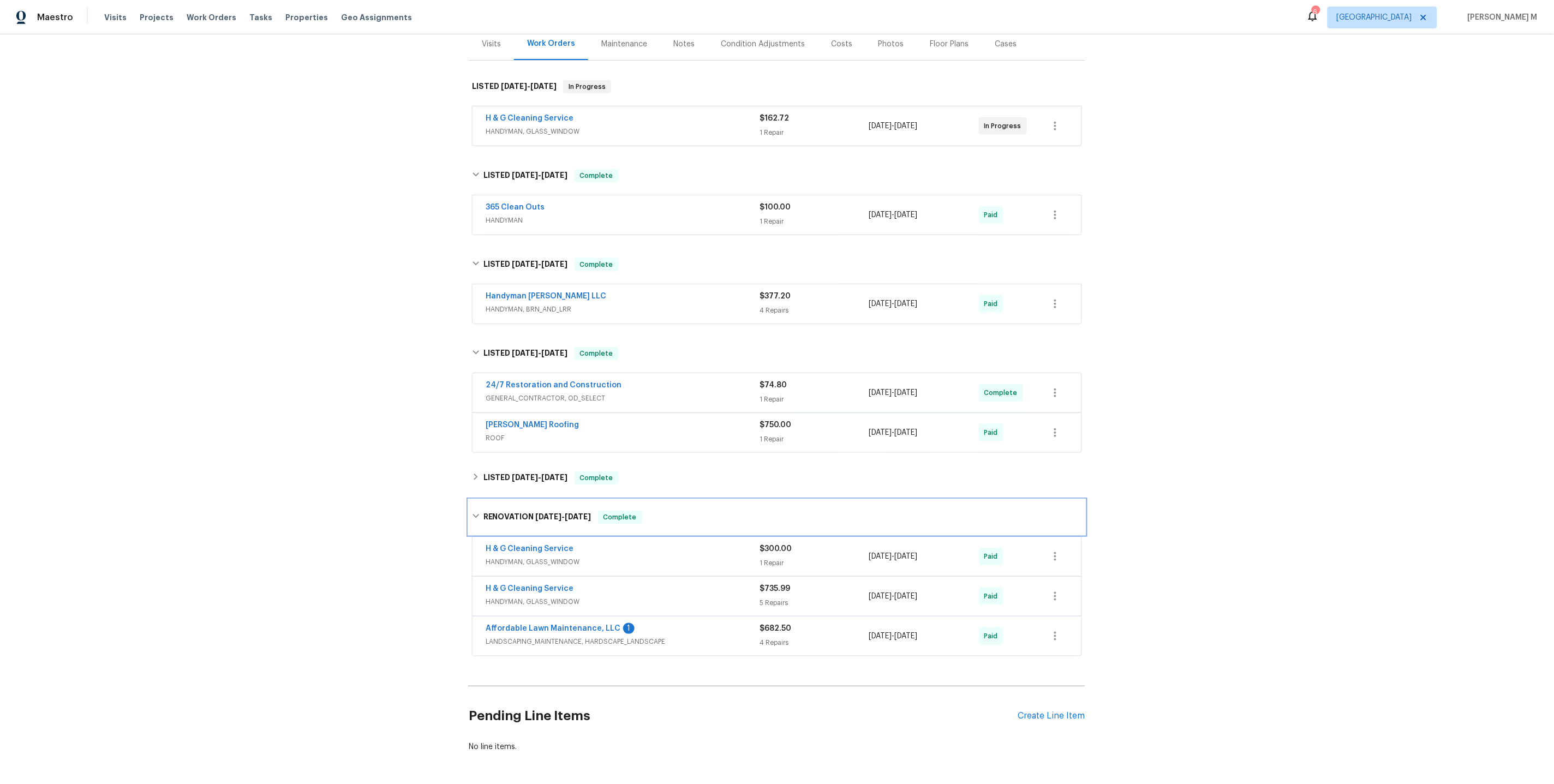
scroll to position [155, 0]
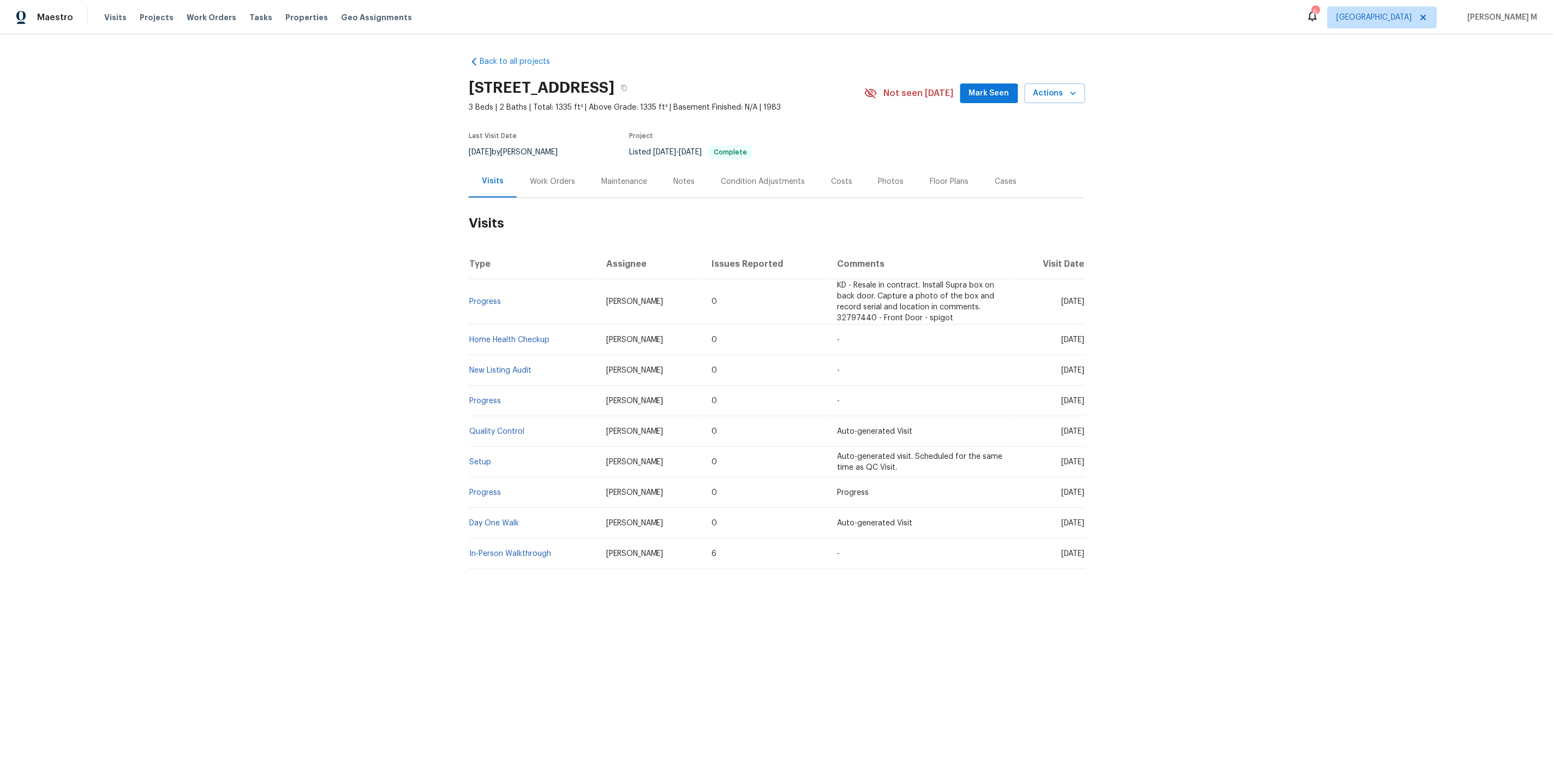
click at [533, 188] on div "Work Orders" at bounding box center [553, 181] width 71 height 32
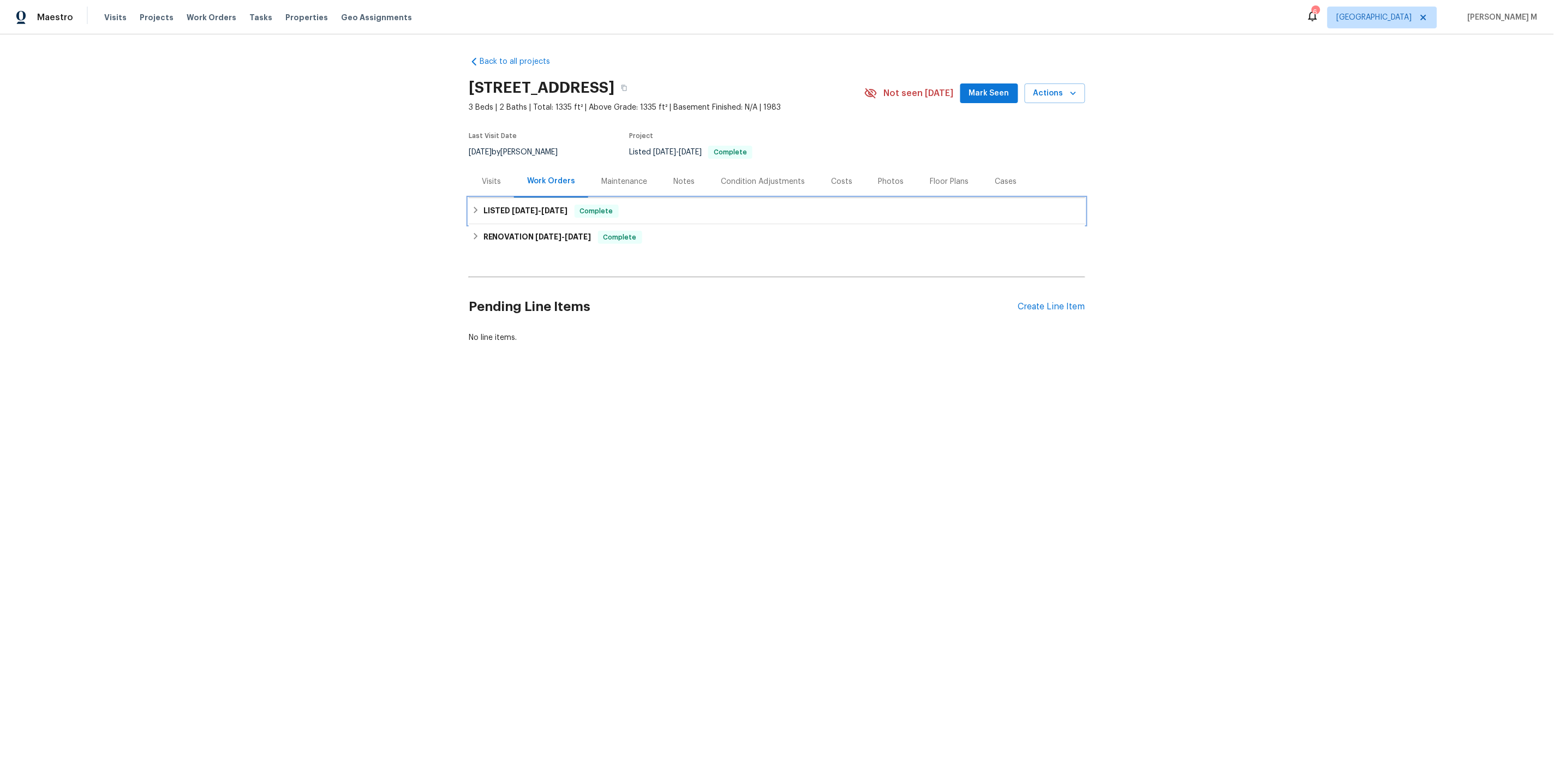
click at [525, 207] on span "[DATE]" at bounding box center [525, 210] width 26 height 8
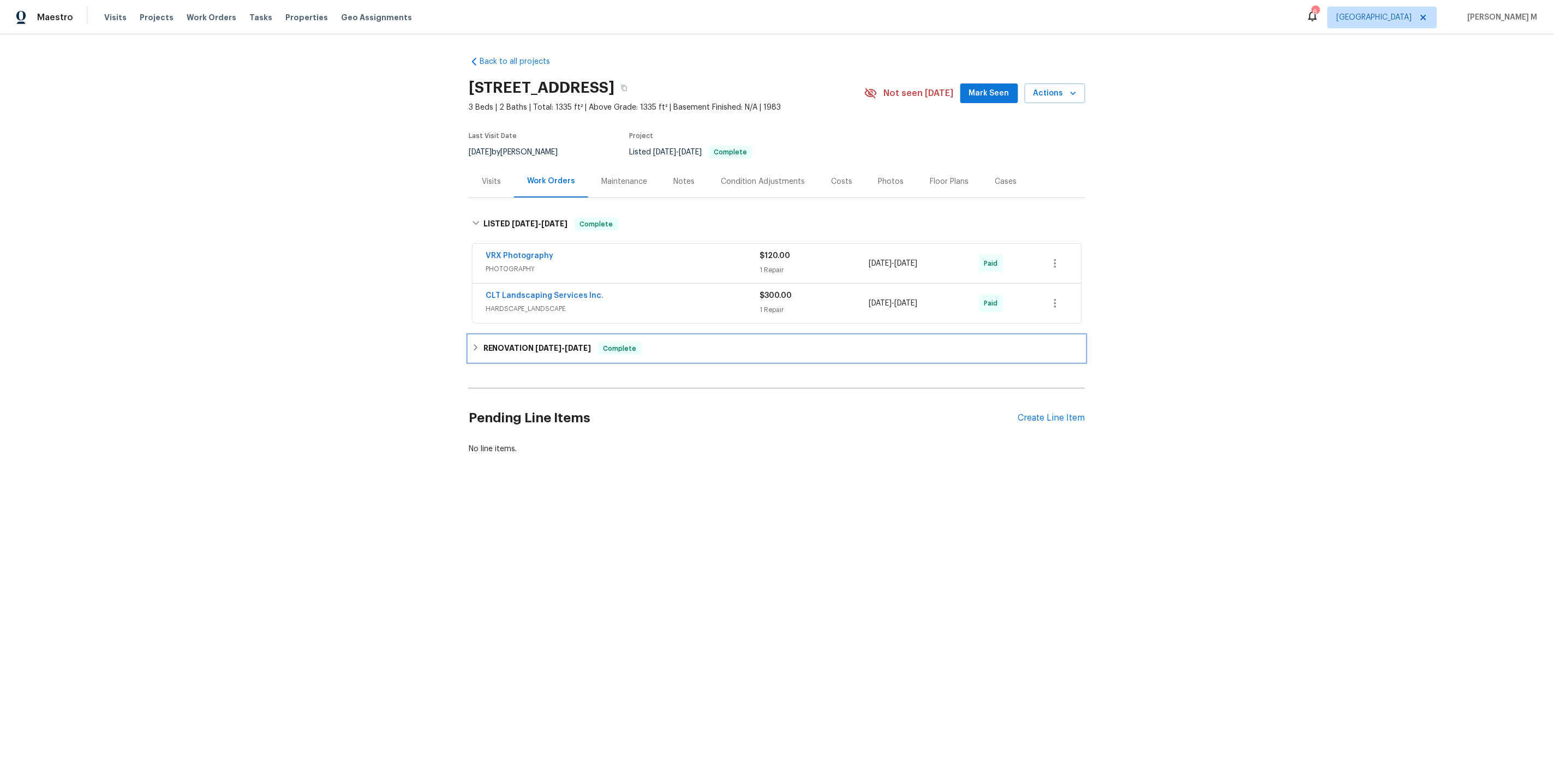
click at [498, 342] on h6 "RENOVATION [DATE] - [DATE]" at bounding box center [537, 349] width 108 height 13
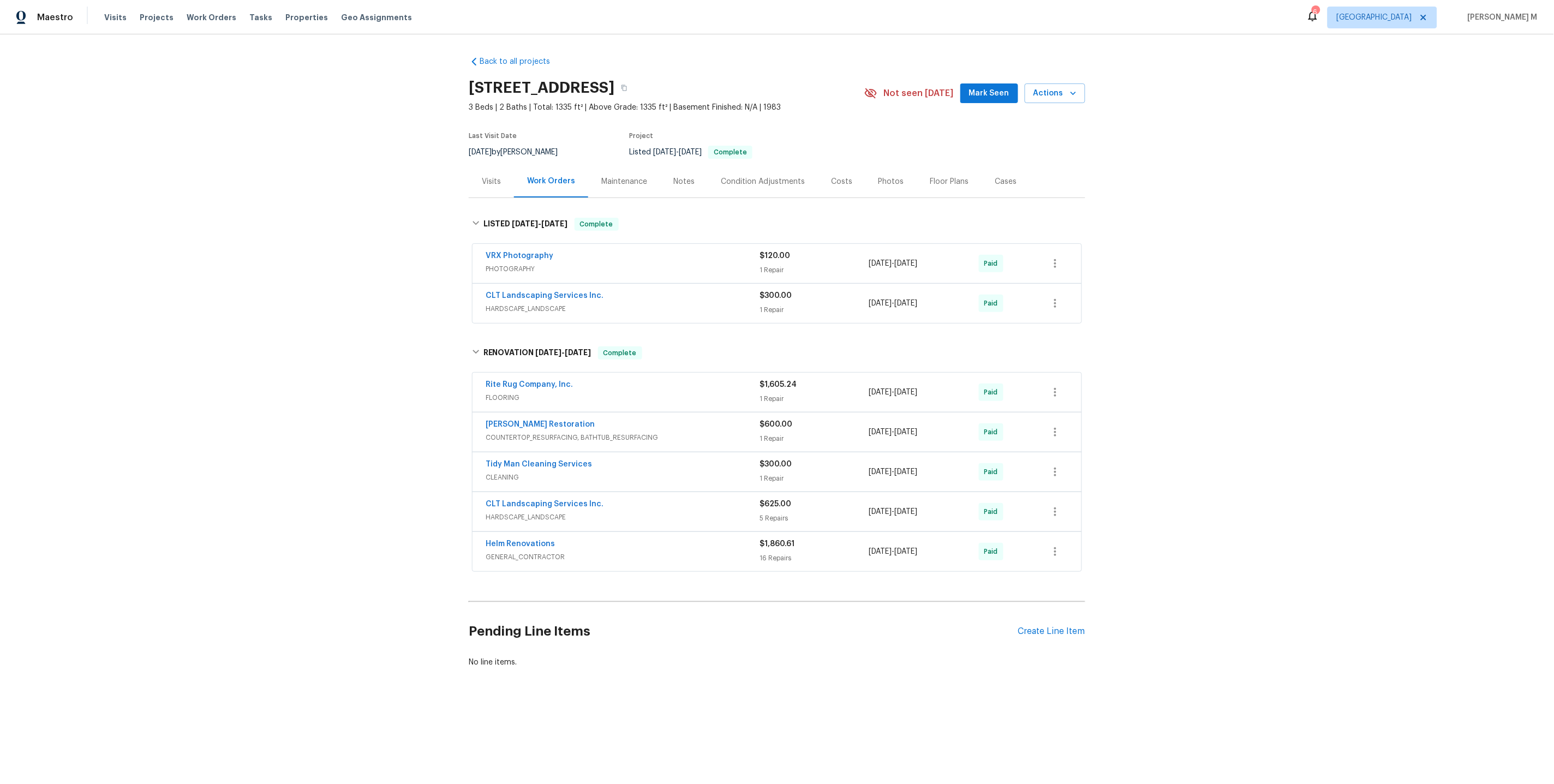
click at [531, 305] on span "HARDSCAPE_LANDSCAPE" at bounding box center [623, 309] width 274 height 11
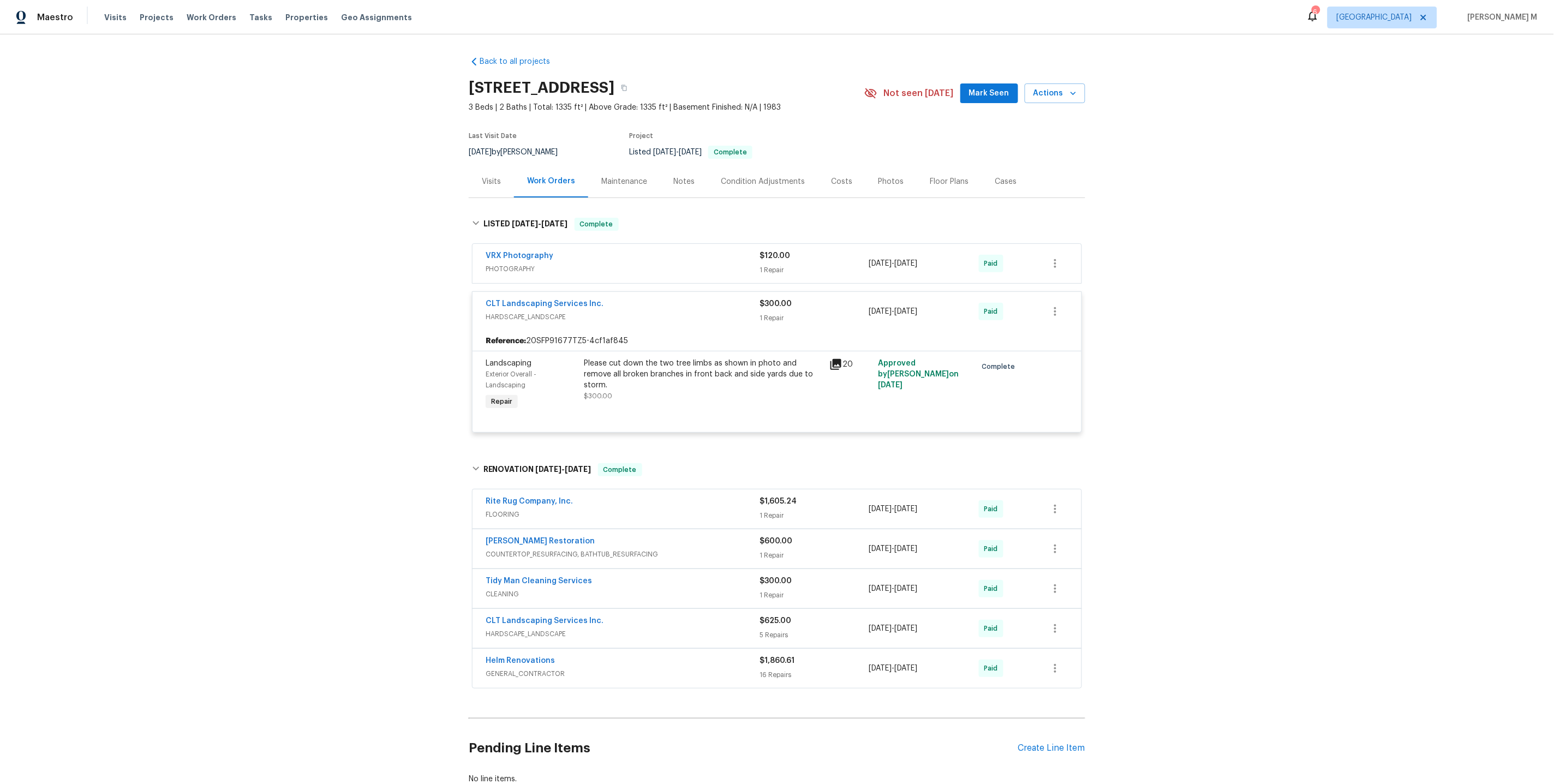
scroll to position [39, 0]
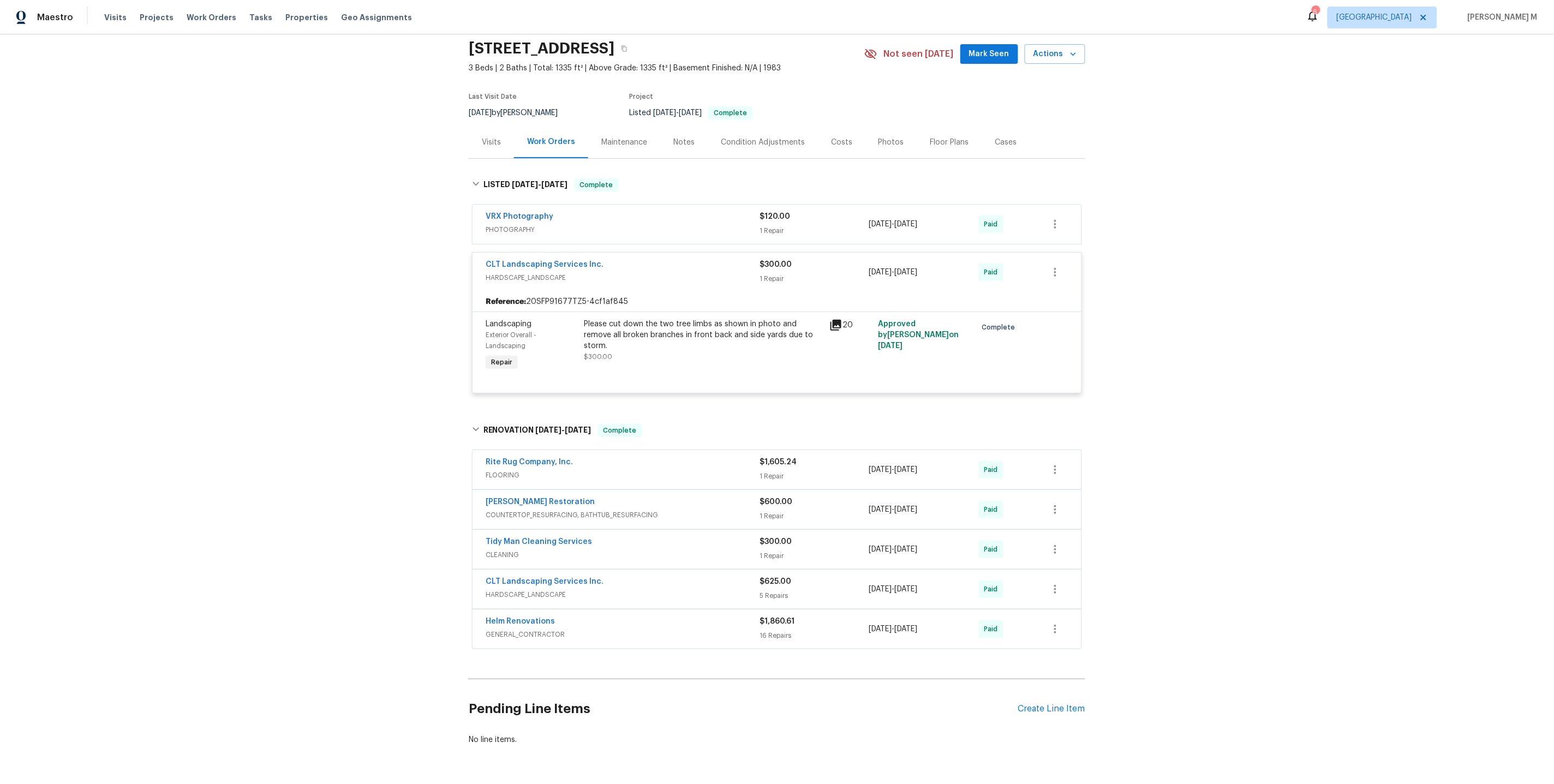
click at [610, 140] on div "Maintenance" at bounding box center [624, 142] width 46 height 11
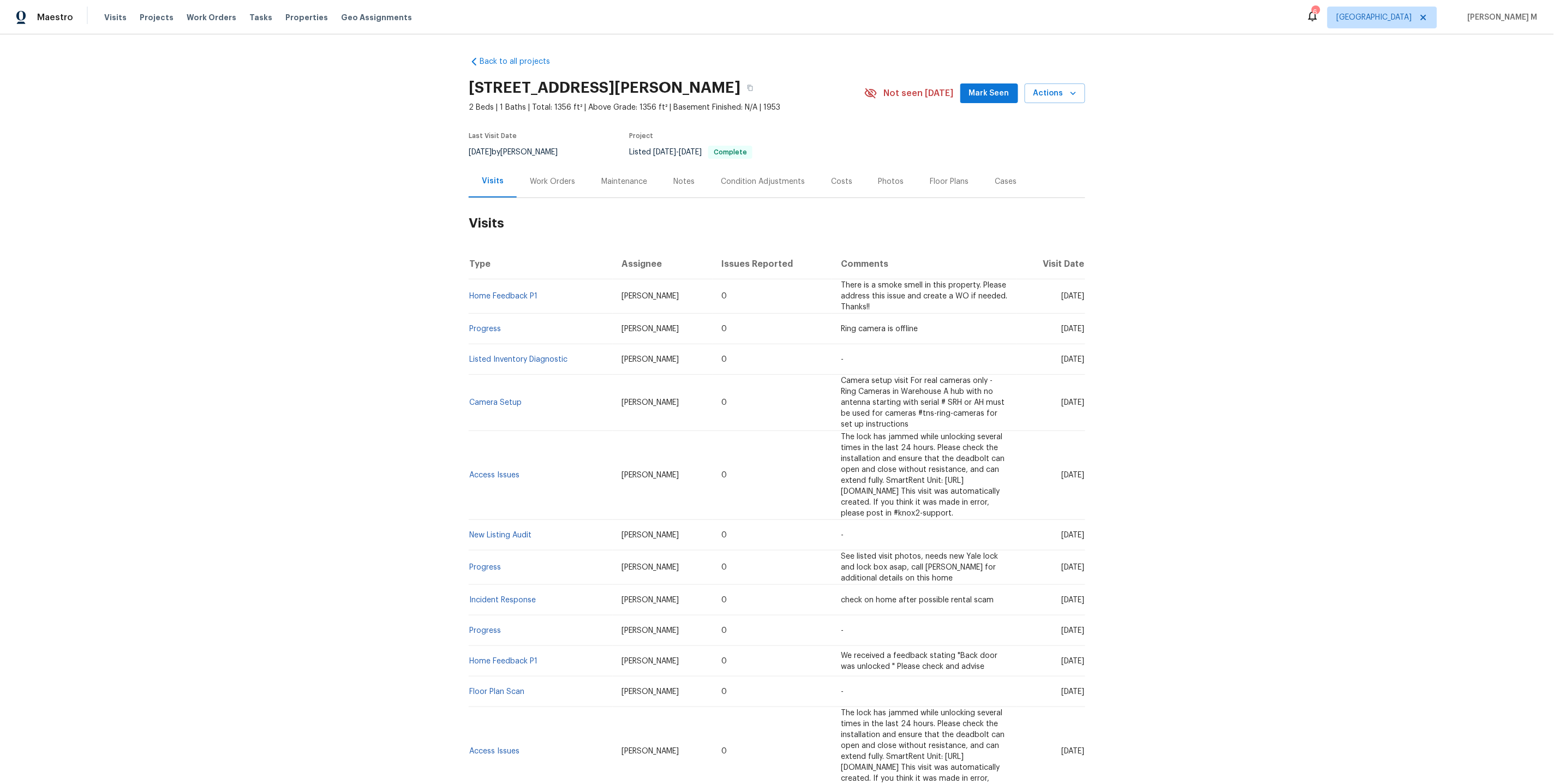
click at [562, 191] on div "Work Orders" at bounding box center [553, 181] width 71 height 32
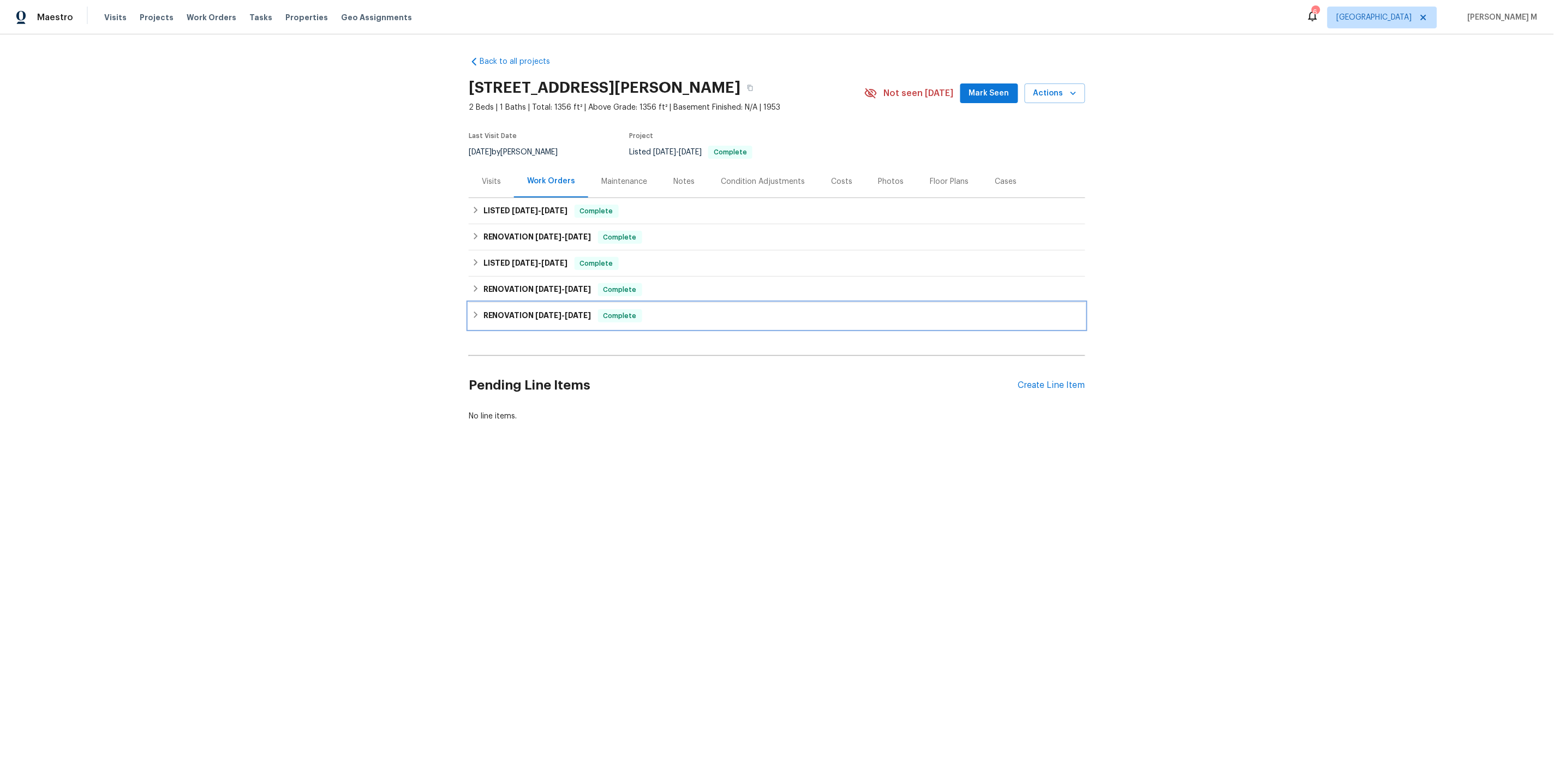
click at [523, 314] on h6 "RENOVATION [DATE] - [DATE]" at bounding box center [537, 316] width 108 height 13
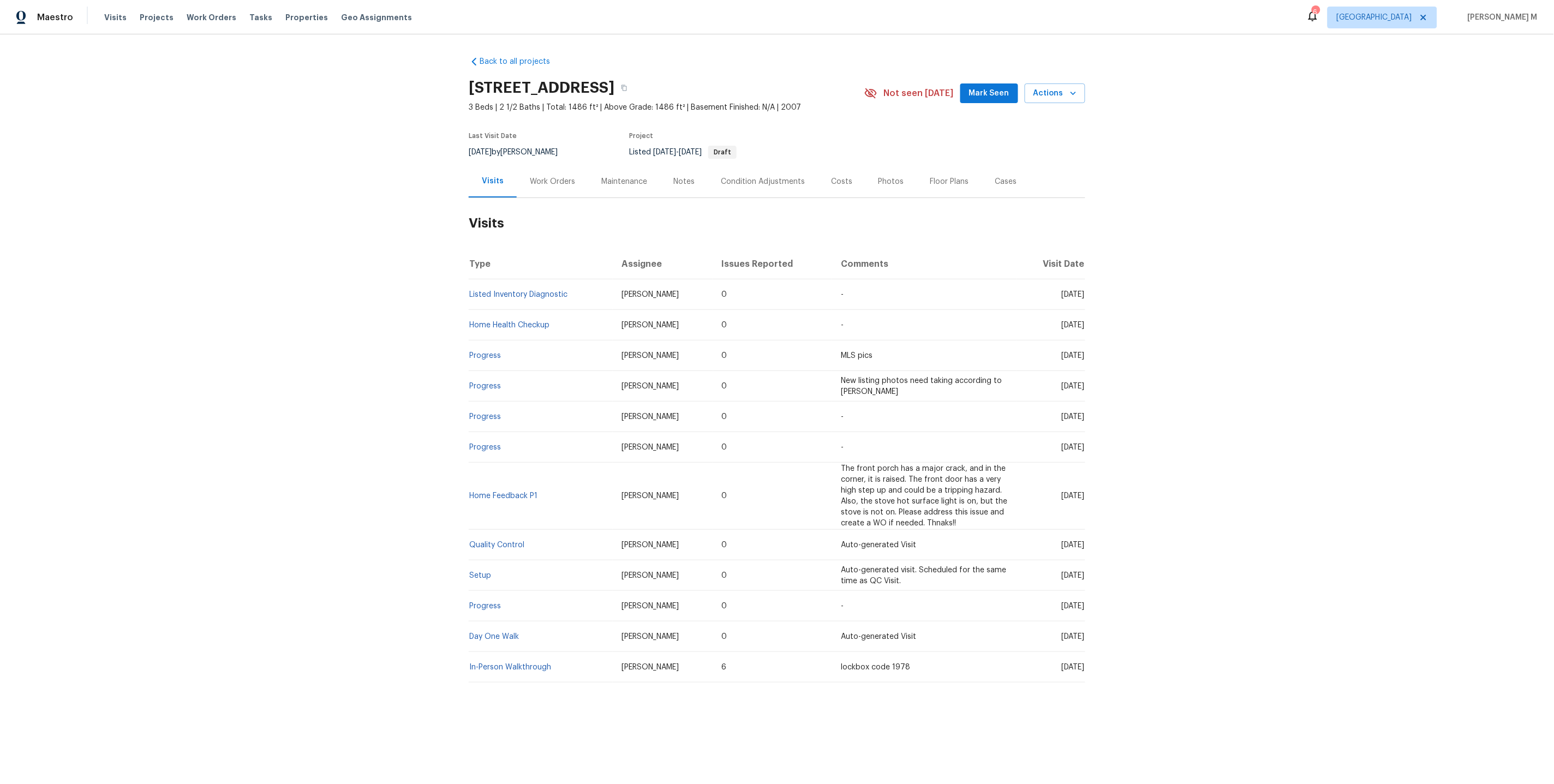
click at [559, 177] on div "Work Orders" at bounding box center [552, 182] width 45 height 11
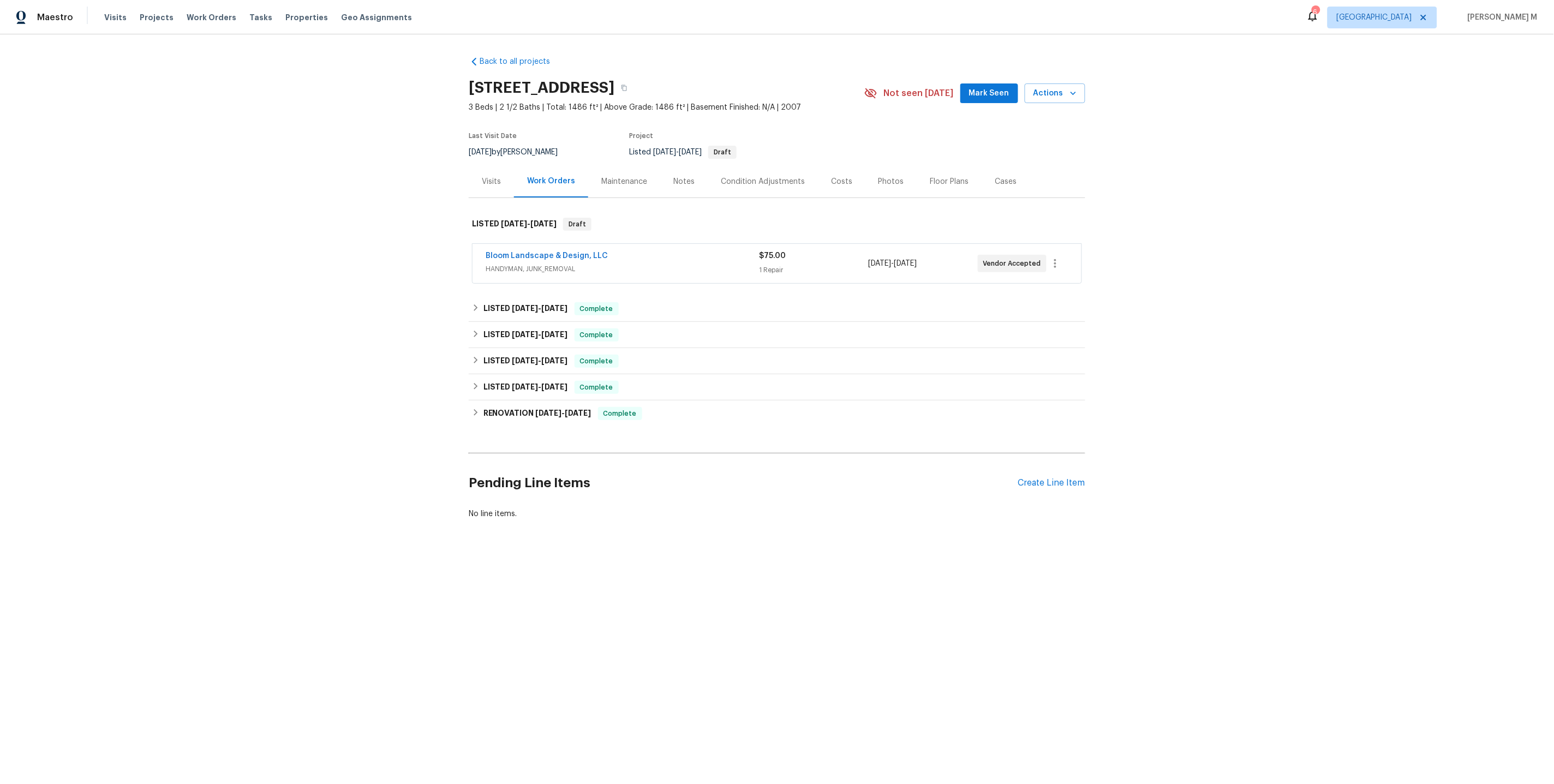
click at [534, 264] on span "HANDYMAN, JUNK_REMOVAL" at bounding box center [622, 269] width 273 height 11
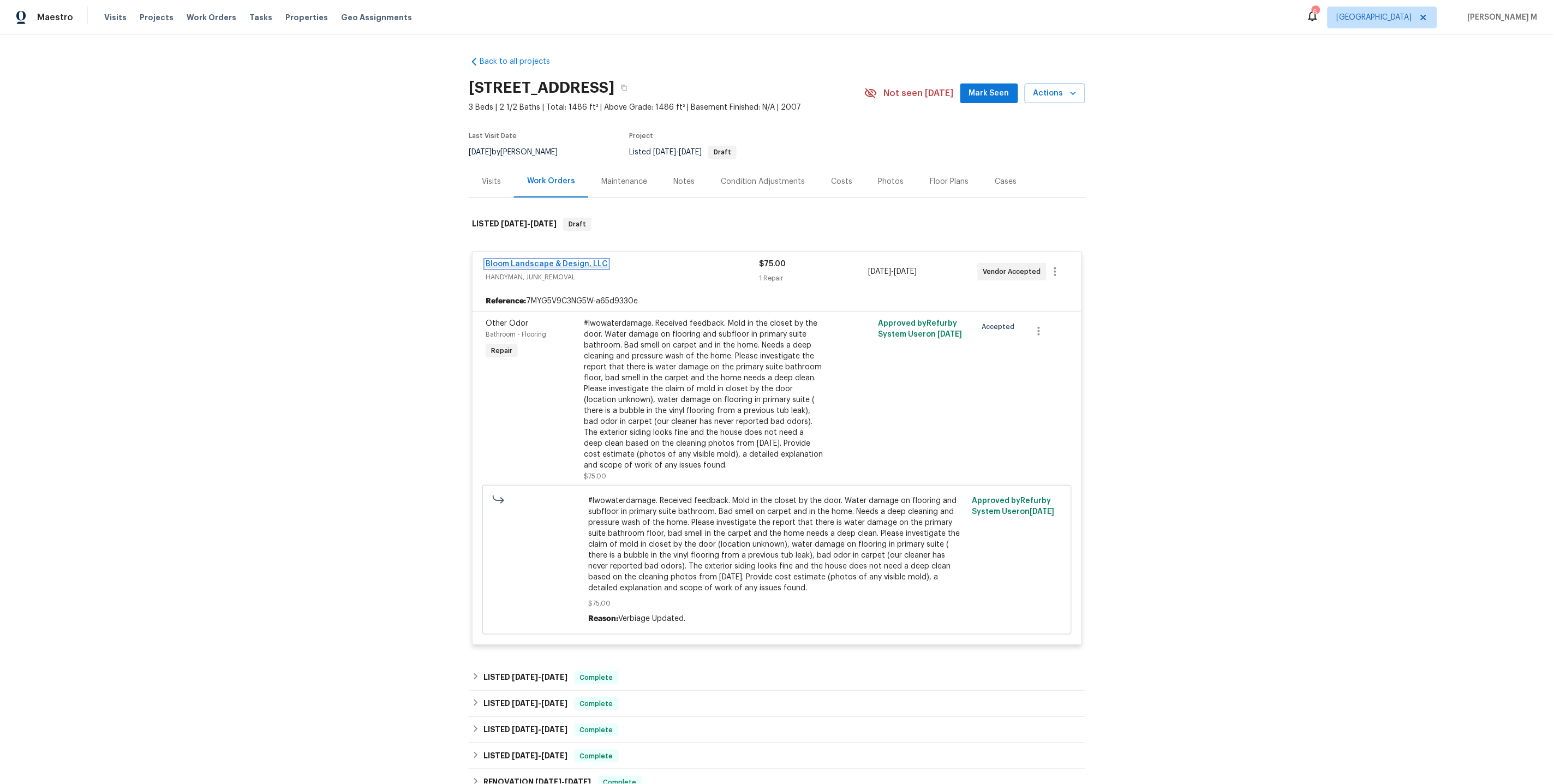
click at [570, 260] on link "Bloom Landscape & Design, LLC" at bounding box center [547, 264] width 122 height 8
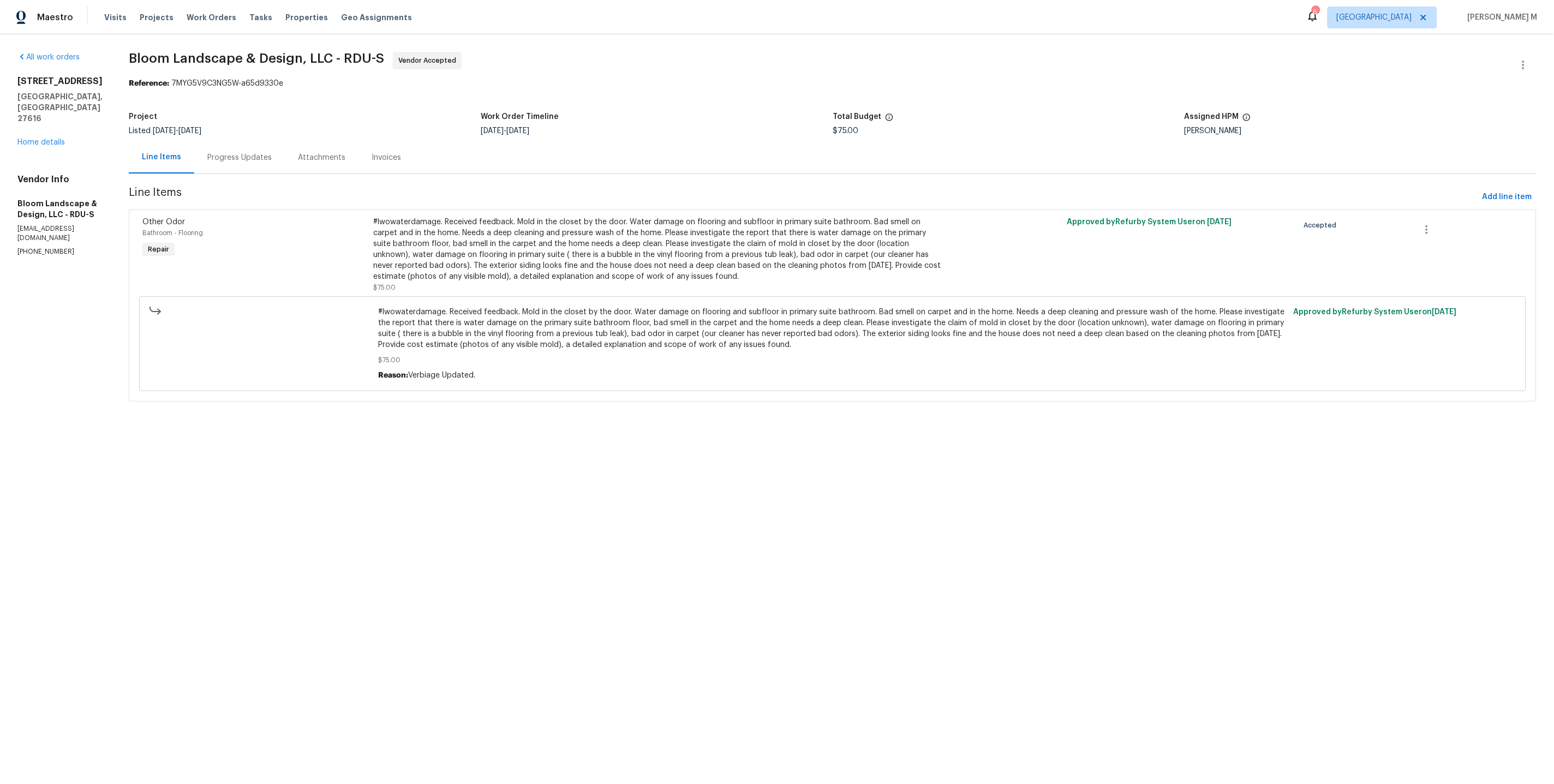
click at [254, 157] on div "Progress Updates" at bounding box center [239, 157] width 65 height 11
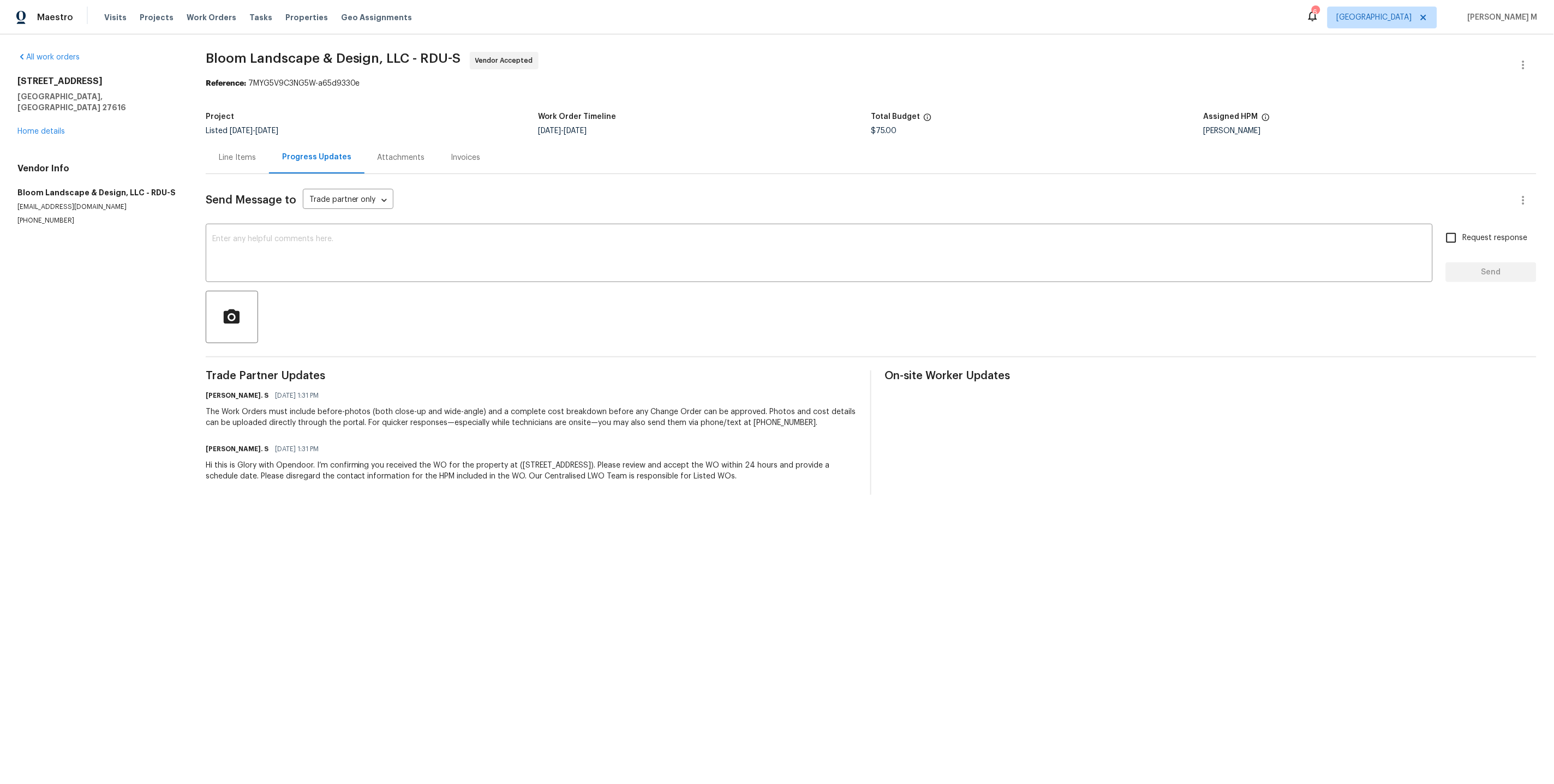
drag, startPoint x: 203, startPoint y: 437, endPoint x: 350, endPoint y: 437, distance: 147.0
click at [350, 437] on div "All work orders 4820 Landover Arbor Pl Raleigh, NC 27616 Home details Vendor In…" at bounding box center [777, 273] width 1554 height 478
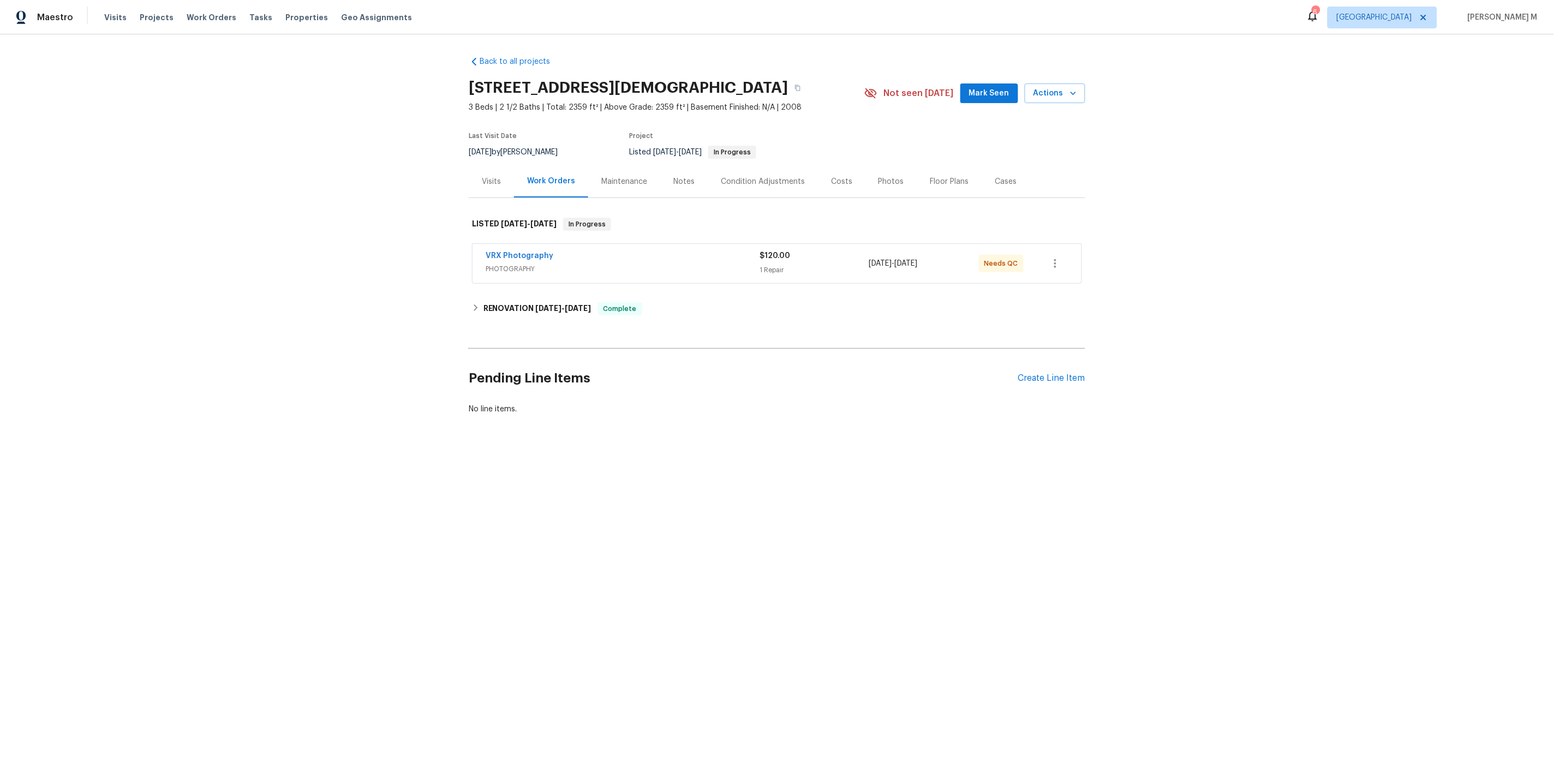
click at [504, 320] on div "Back to all projects [STREET_ADDRESS] 3 Beds | 2 1/2 Baths | Total: 2359 ft² | …" at bounding box center [777, 235] width 617 height 376
click at [518, 302] on h6 "RENOVATION [DATE] - [DATE]" at bounding box center [537, 309] width 108 height 13
click at [615, 178] on div "Maintenance" at bounding box center [624, 182] width 46 height 11
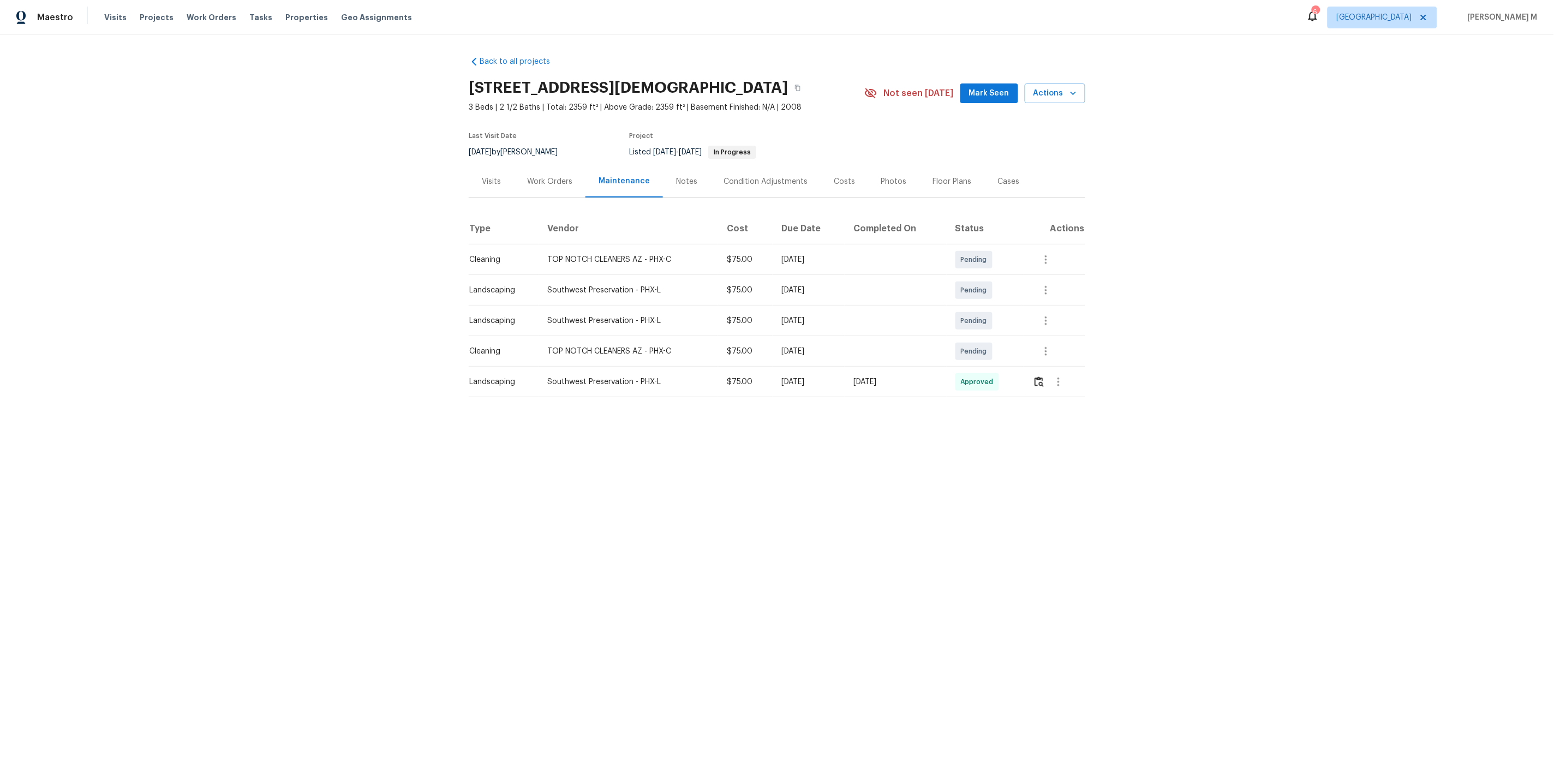
click at [548, 184] on div "Work Orders" at bounding box center [550, 181] width 71 height 32
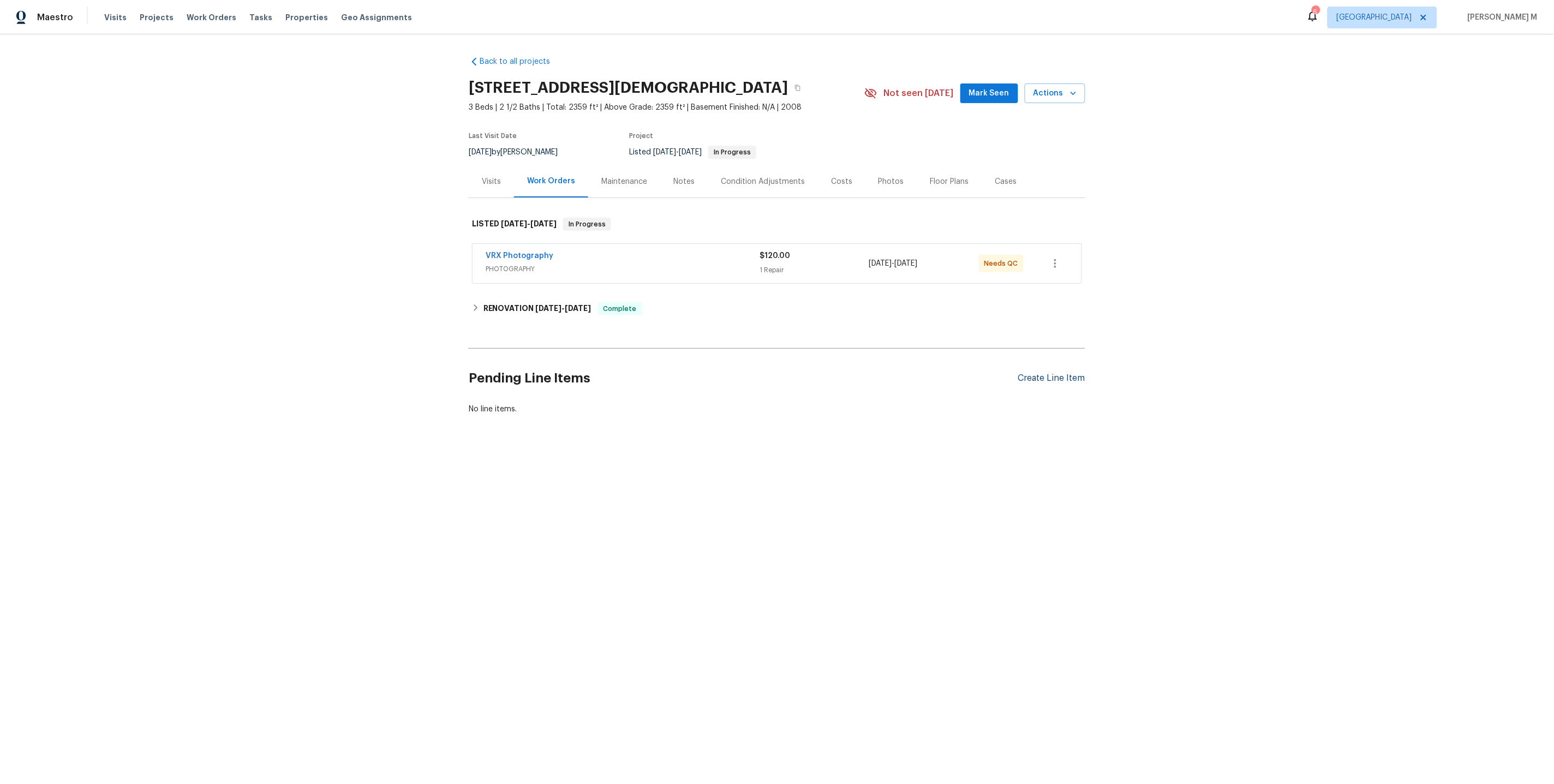
click at [1036, 373] on div "Create Line Item" at bounding box center [1051, 378] width 67 height 10
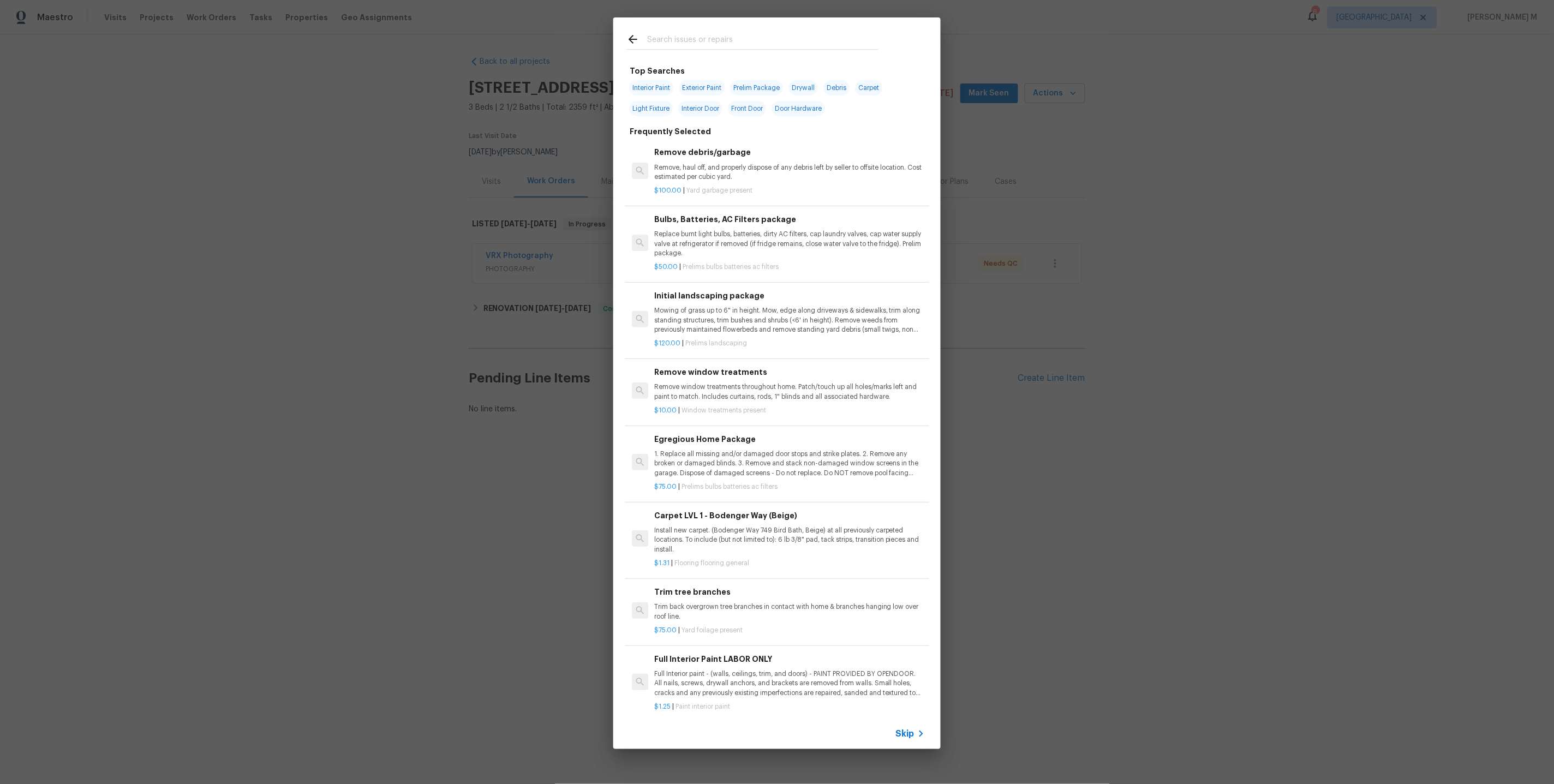
click at [918, 738] on icon at bounding box center [921, 734] width 13 height 13
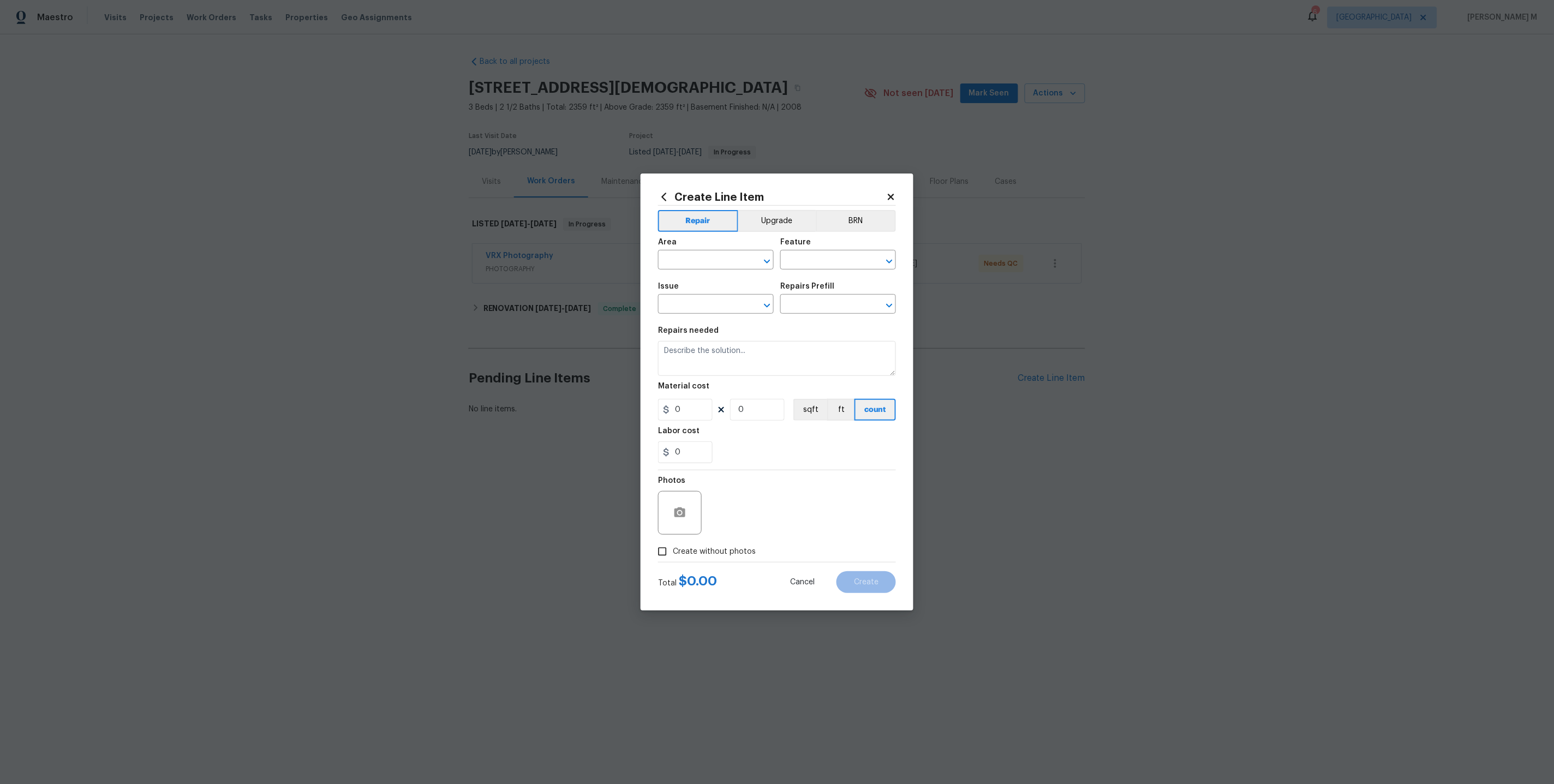
click at [705, 249] on div "Area" at bounding box center [716, 245] width 116 height 14
click at [696, 263] on input "text" at bounding box center [700, 261] width 85 height 17
click at [696, 309] on li "Exterior Overall" at bounding box center [716, 308] width 117 height 18
type input "Exterior Overall"
click at [814, 264] on input "text" at bounding box center [822, 261] width 85 height 17
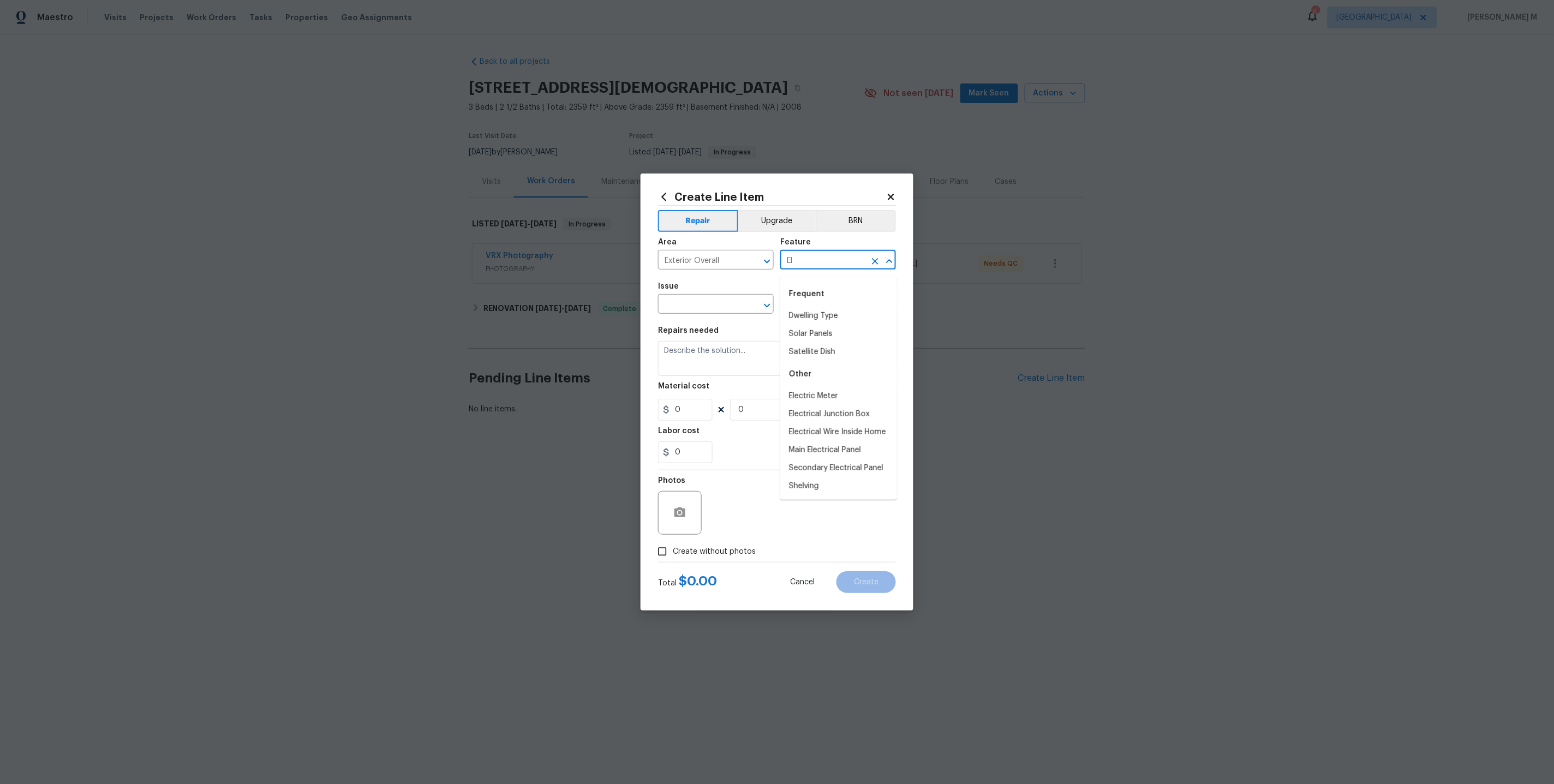
type input "Ele"
click at [825, 328] on li "Patio Roof" at bounding box center [839, 334] width 117 height 18
click at [811, 266] on input "Patio Roof" at bounding box center [822, 261] width 85 height 17
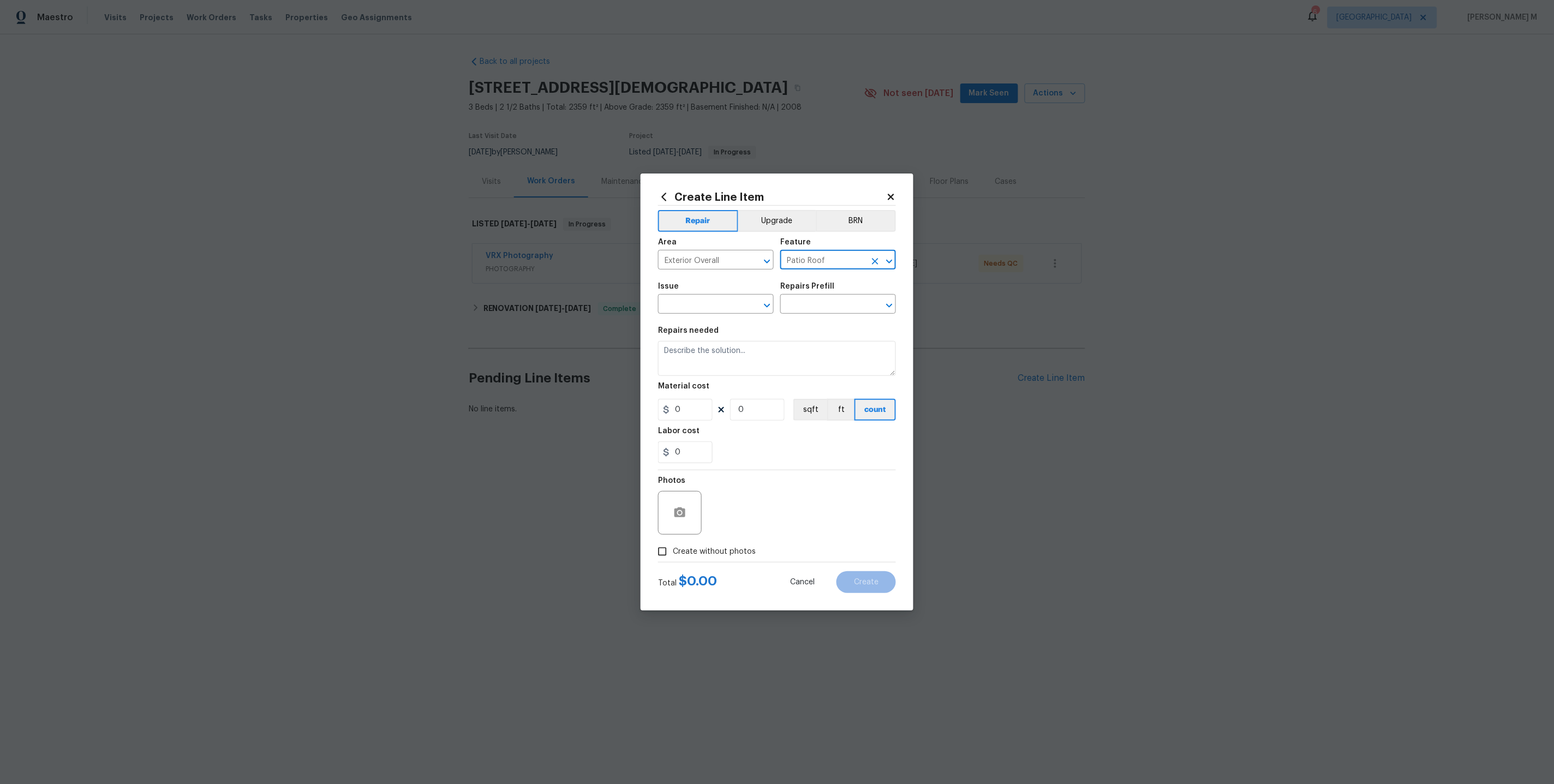
click at [811, 266] on input "Patio Roof" at bounding box center [822, 261] width 85 height 17
type input "Patio Roof"
click at [711, 314] on input "text" at bounding box center [700, 305] width 85 height 17
type input "Bir"
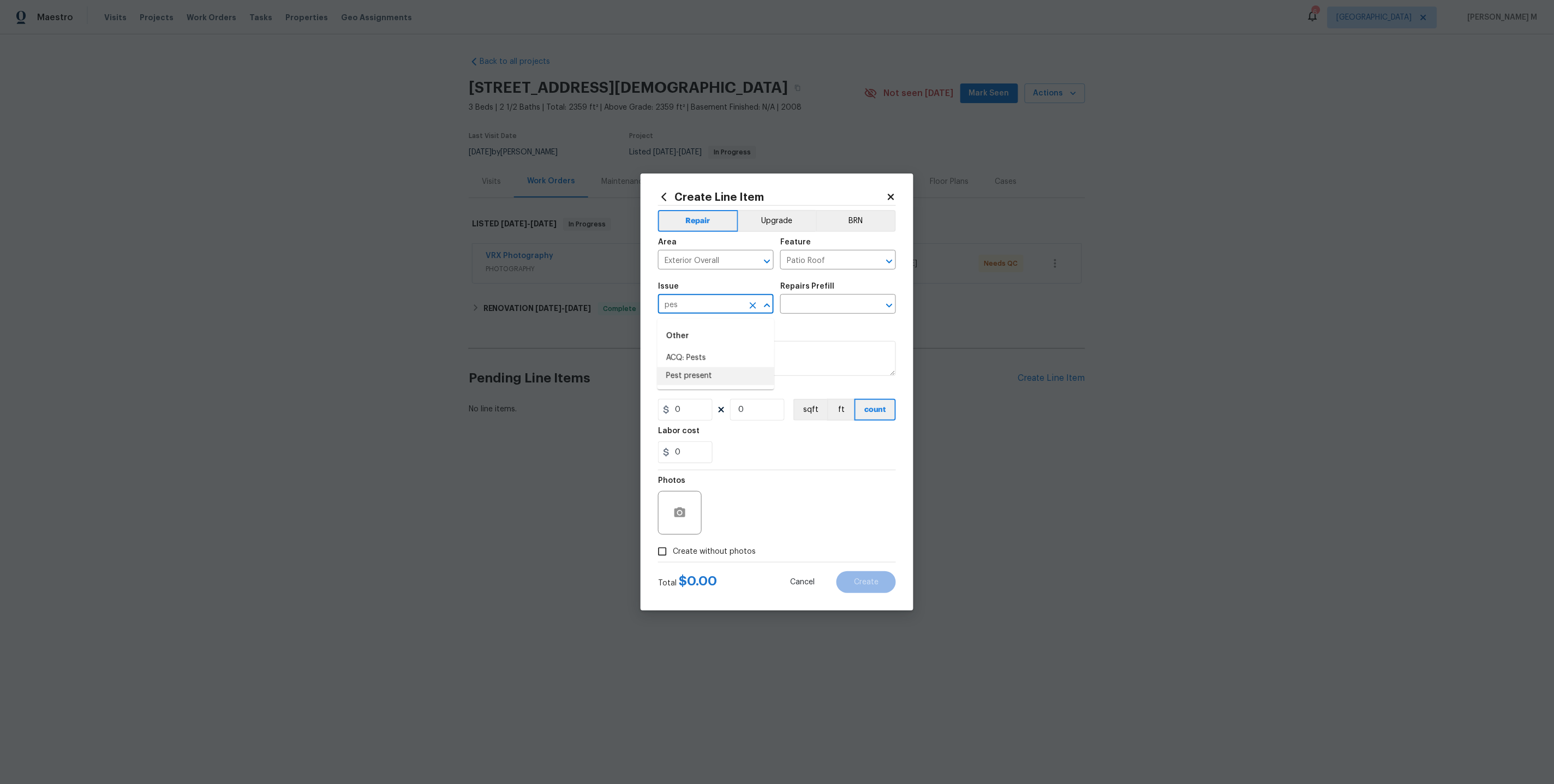
click at [709, 380] on li "Pest present" at bounding box center [716, 376] width 117 height 18
click at [683, 303] on input "Pest present" at bounding box center [700, 305] width 85 height 17
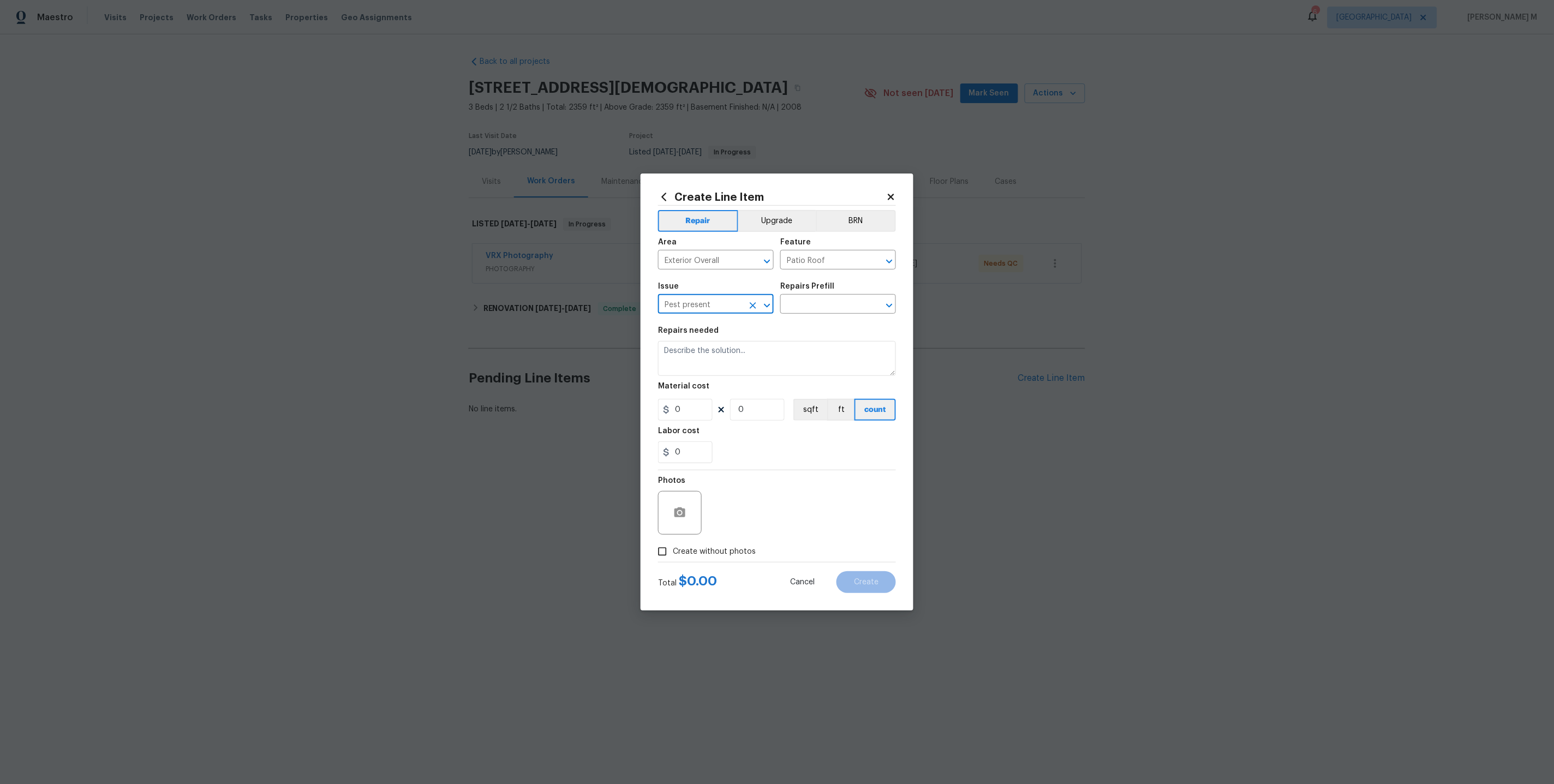
click at [683, 303] on input "Pest present" at bounding box center [700, 305] width 85 height 17
type input "Pest present"
click at [752, 308] on icon "Clear" at bounding box center [753, 305] width 11 height 11
click at [693, 533] on li "Overall Exterior" at bounding box center [716, 538] width 117 height 18
click at [700, 304] on input "Overall Exterior" at bounding box center [700, 305] width 85 height 17
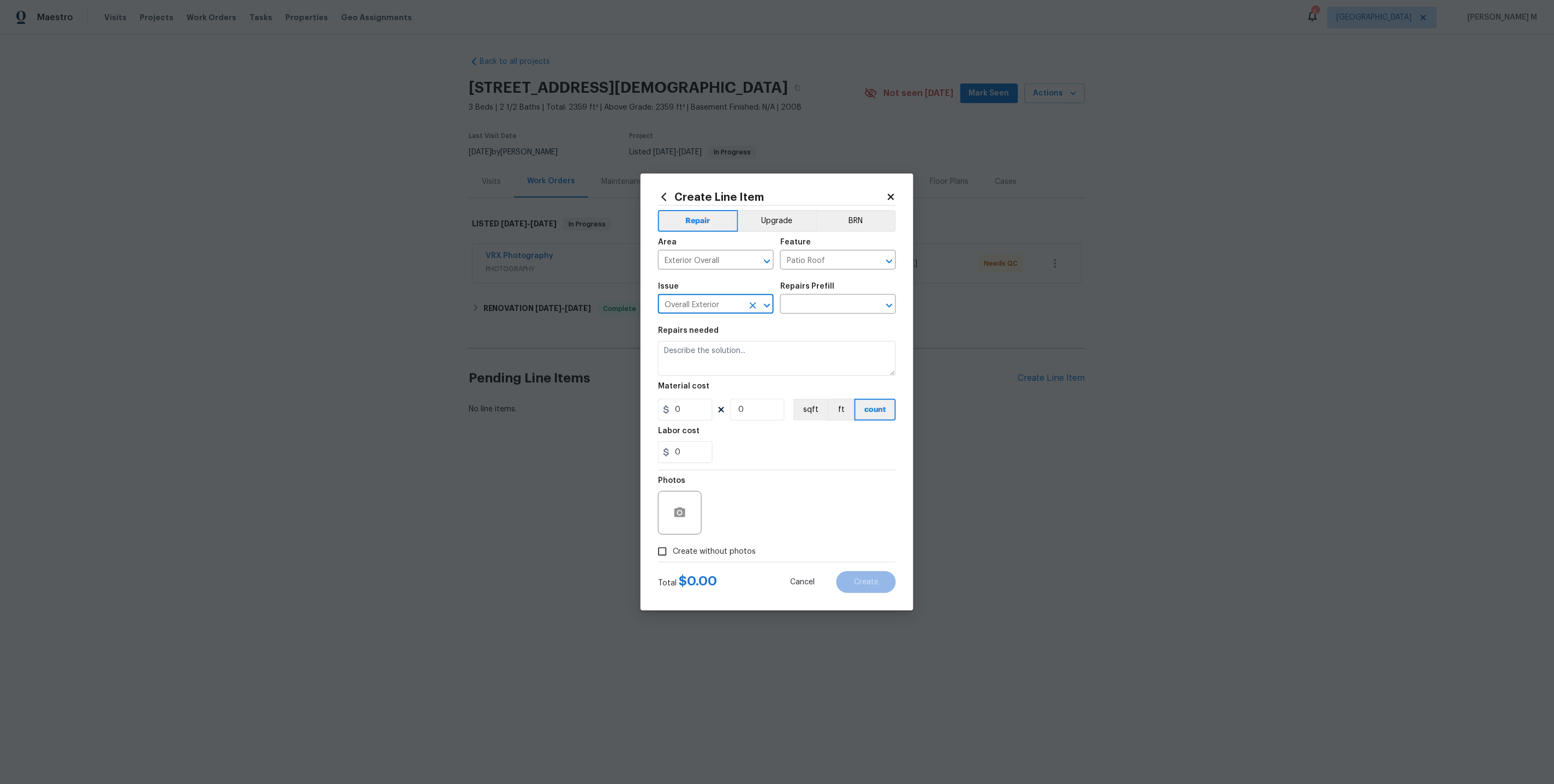
click at [700, 304] on input "Overall Exterior" at bounding box center [700, 305] width 85 height 17
type input "Overall Exterior"
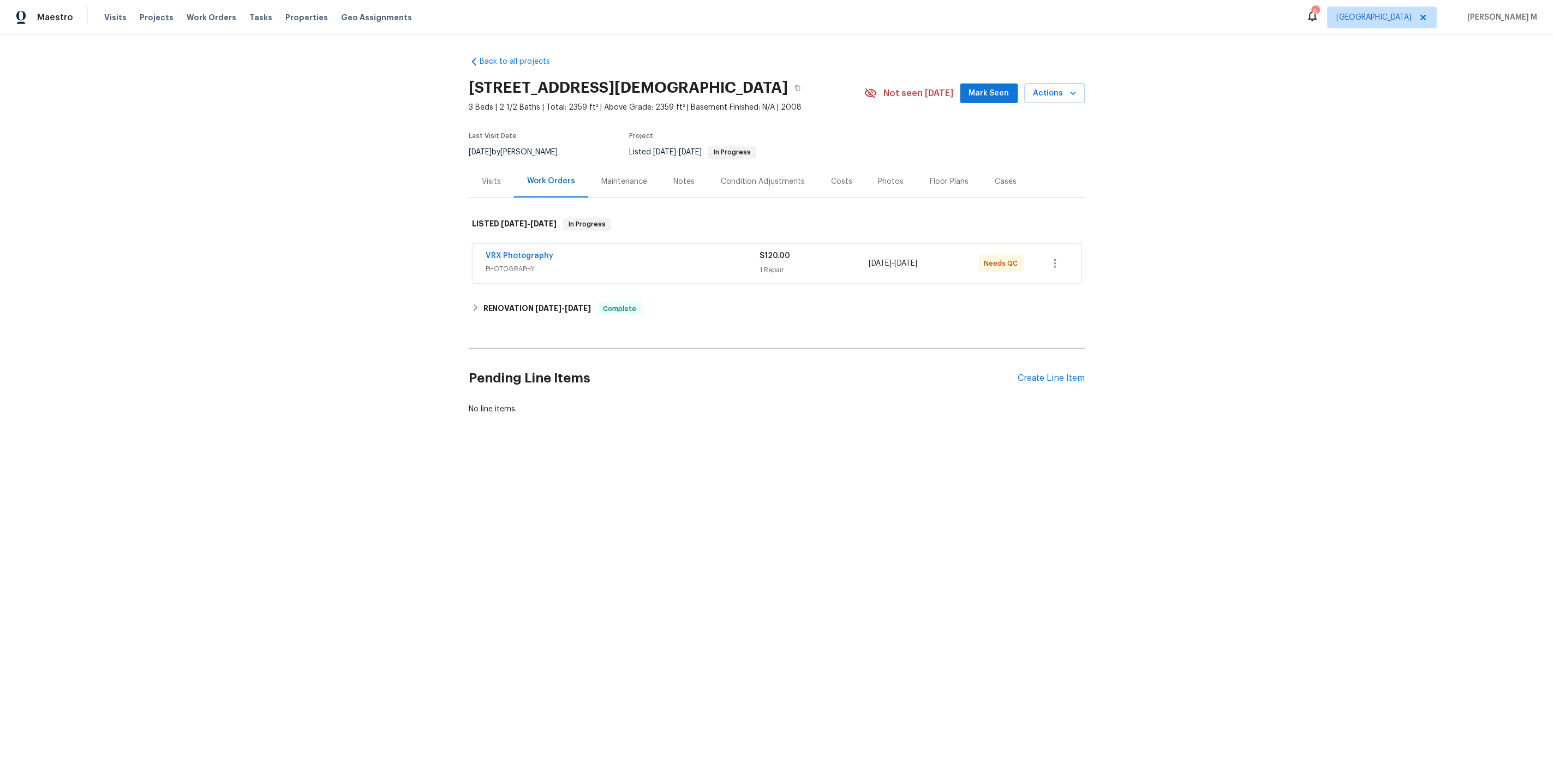
click at [618, 176] on div "Maintenance" at bounding box center [624, 182] width 46 height 11
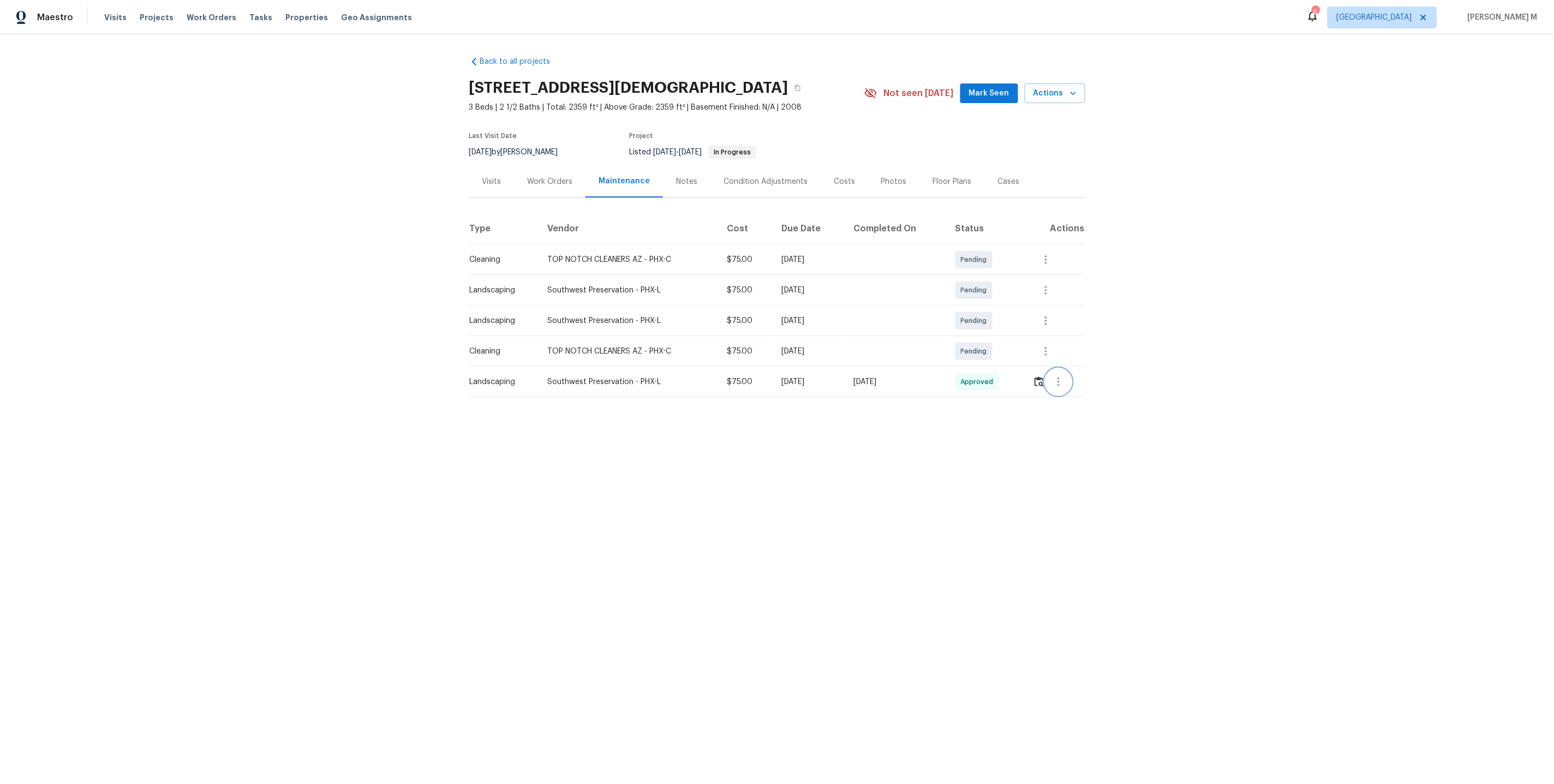
click at [1069, 370] on button "button" at bounding box center [1058, 381] width 26 height 26
click at [1071, 382] on li "Message vendor" at bounding box center [1086, 377] width 77 height 18
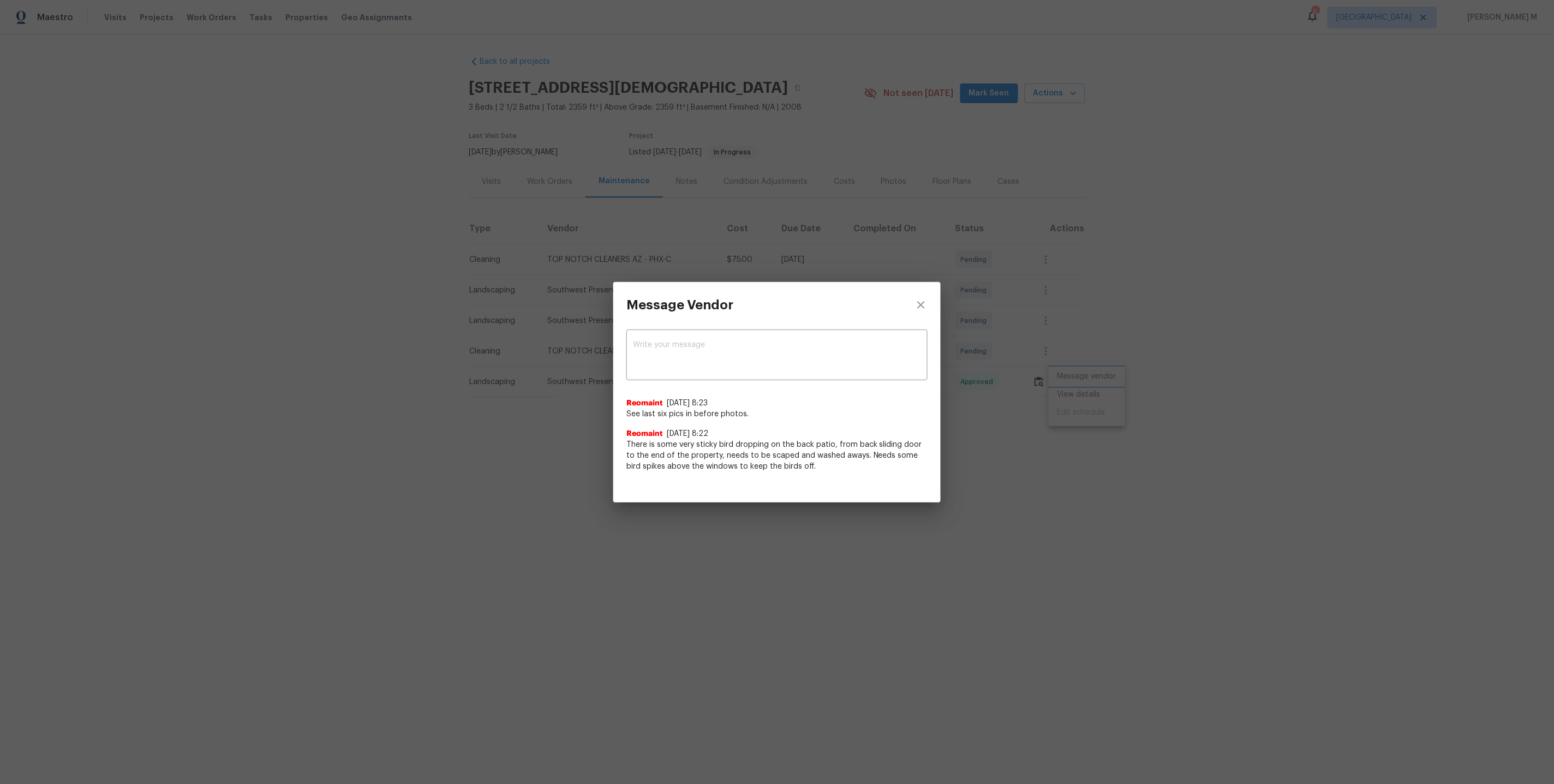
click at [1014, 376] on div "Message Vendor x ​ Reomaint [DATE] 8:23 See last six pics in before photos. Reo…" at bounding box center [777, 392] width 1554 height 784
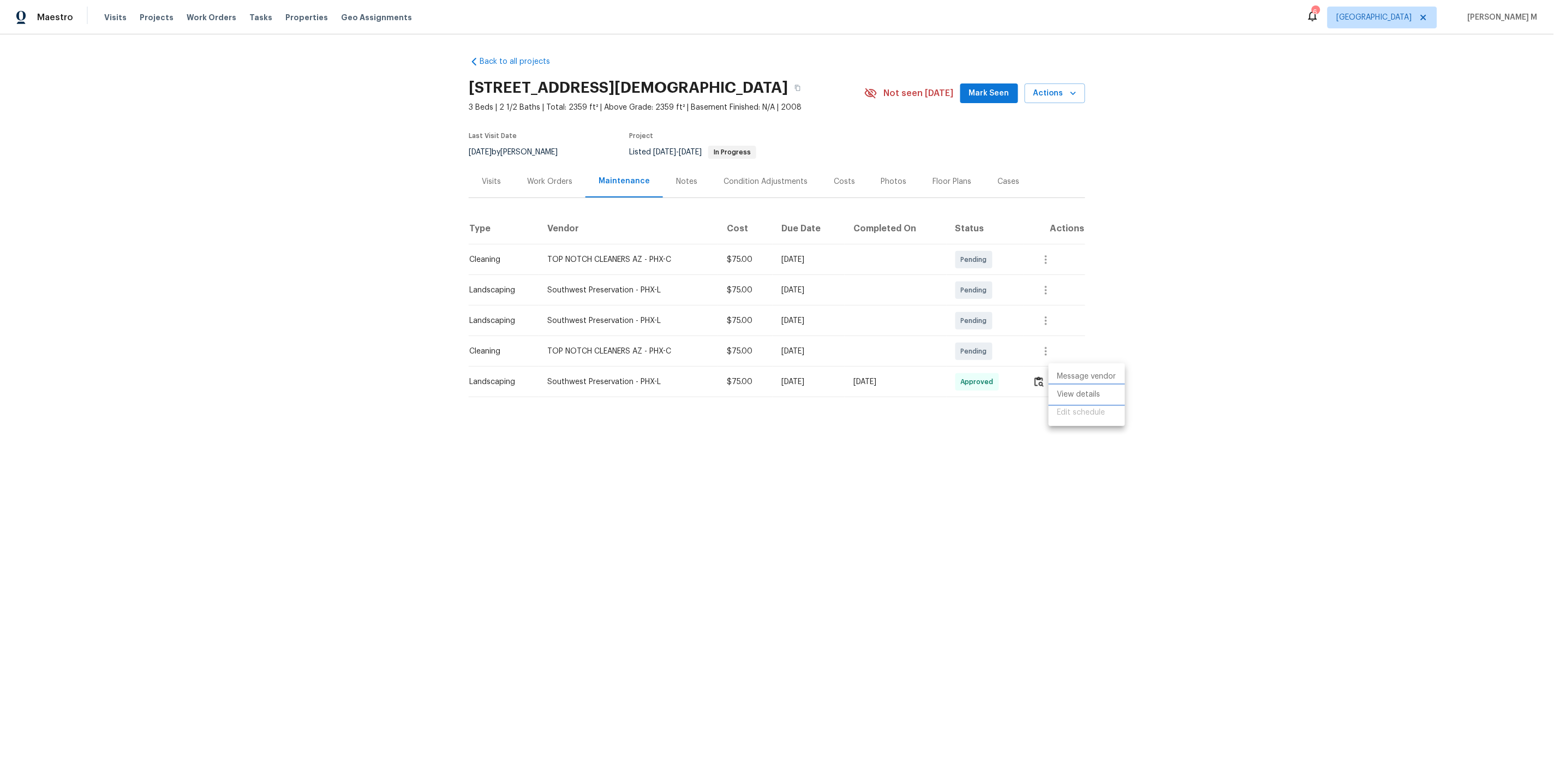
click at [1067, 387] on li "View details" at bounding box center [1086, 394] width 77 height 18
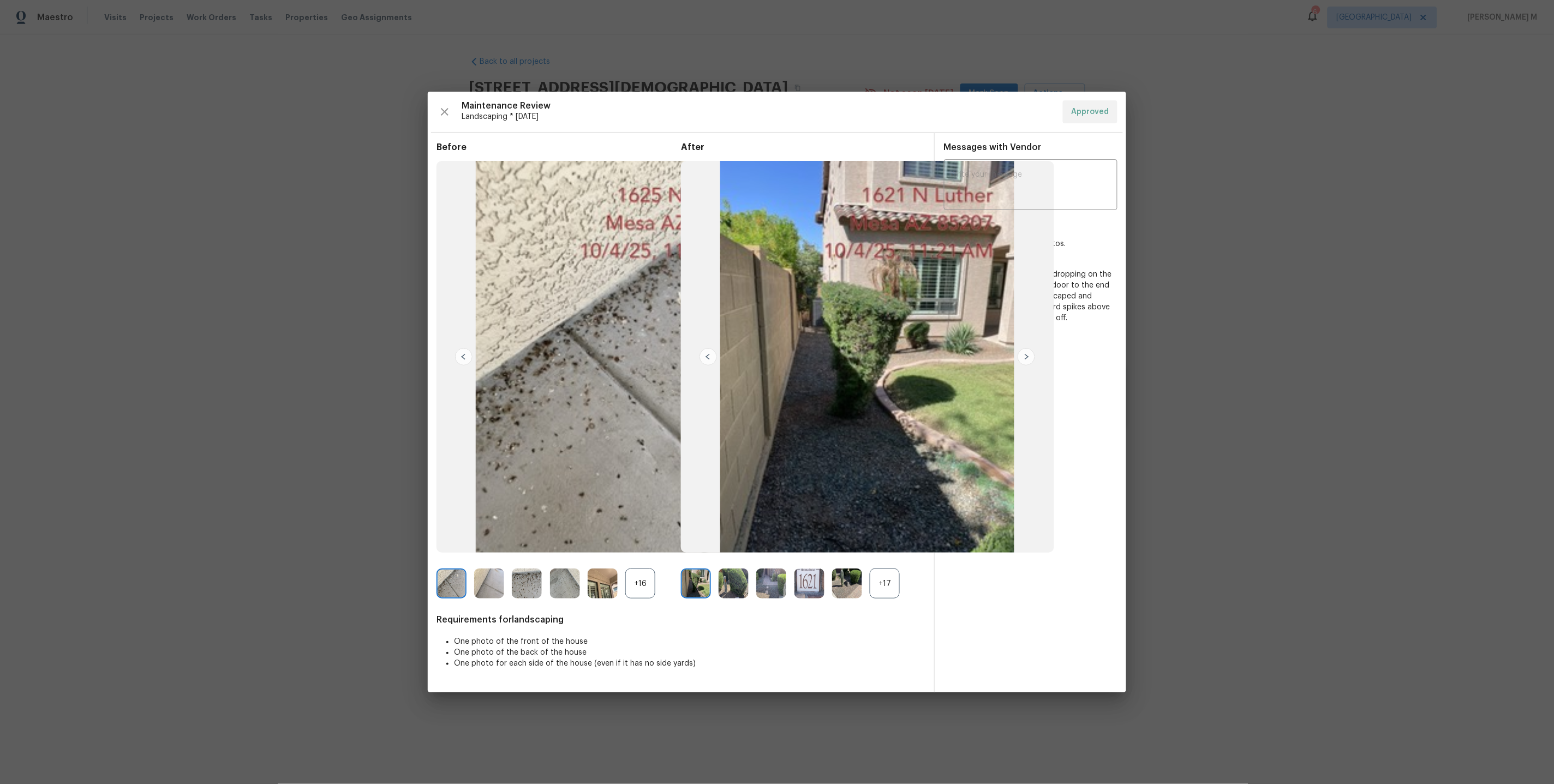
click at [883, 591] on div "+17" at bounding box center [885, 583] width 30 height 30
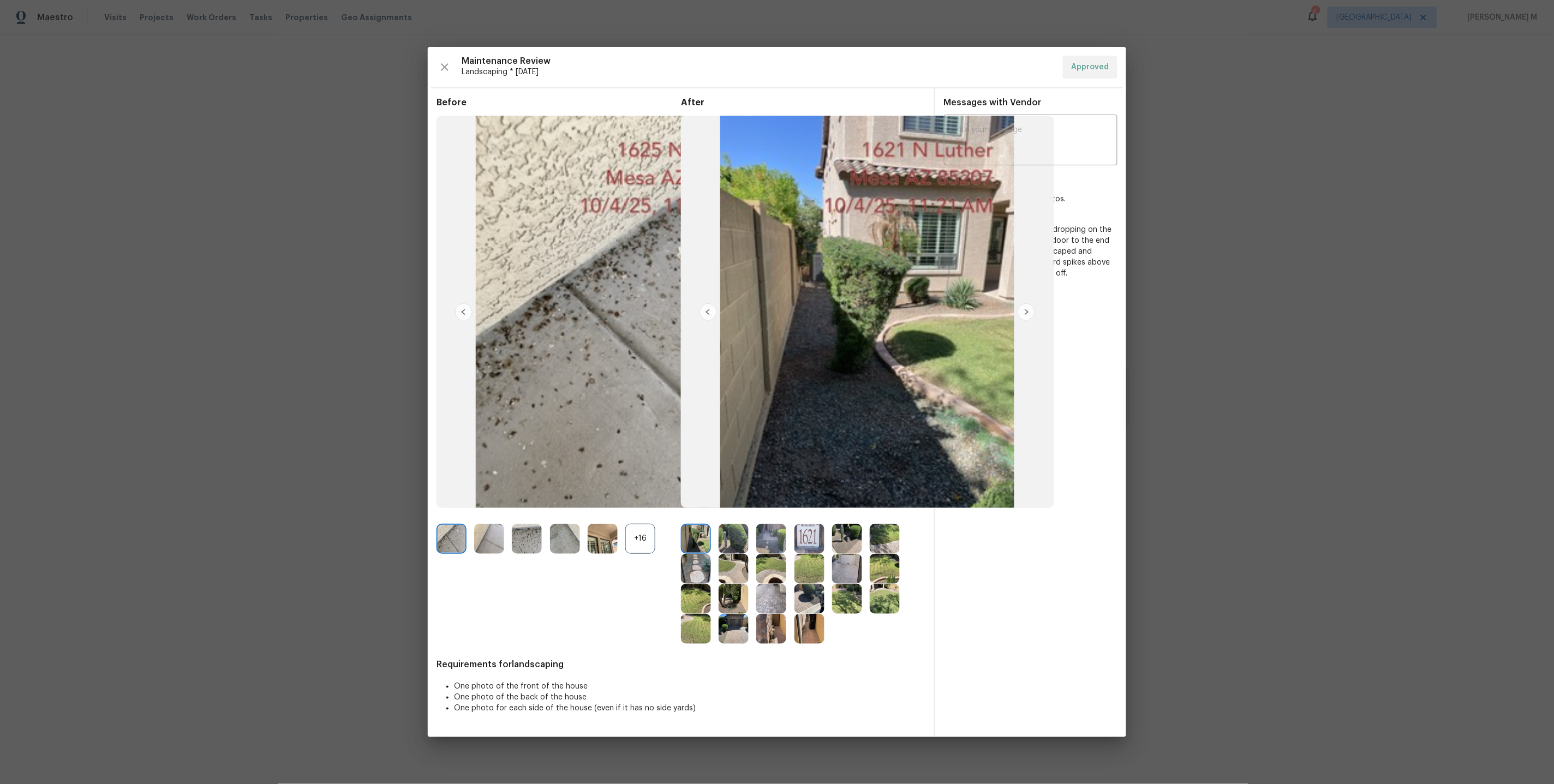
click at [655, 539] on div "+16" at bounding box center [641, 539] width 30 height 30
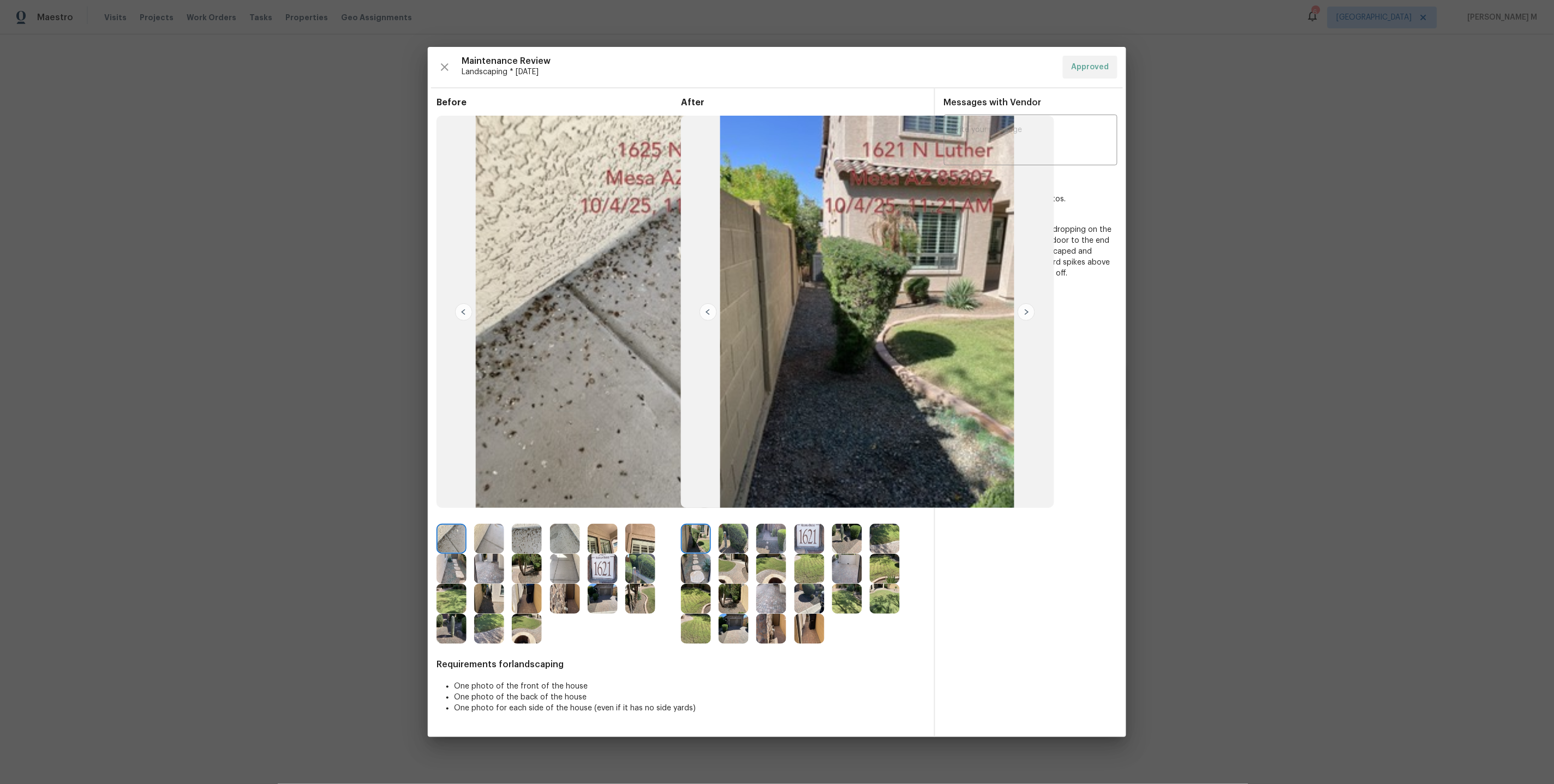
click at [591, 545] on img at bounding box center [603, 539] width 30 height 30
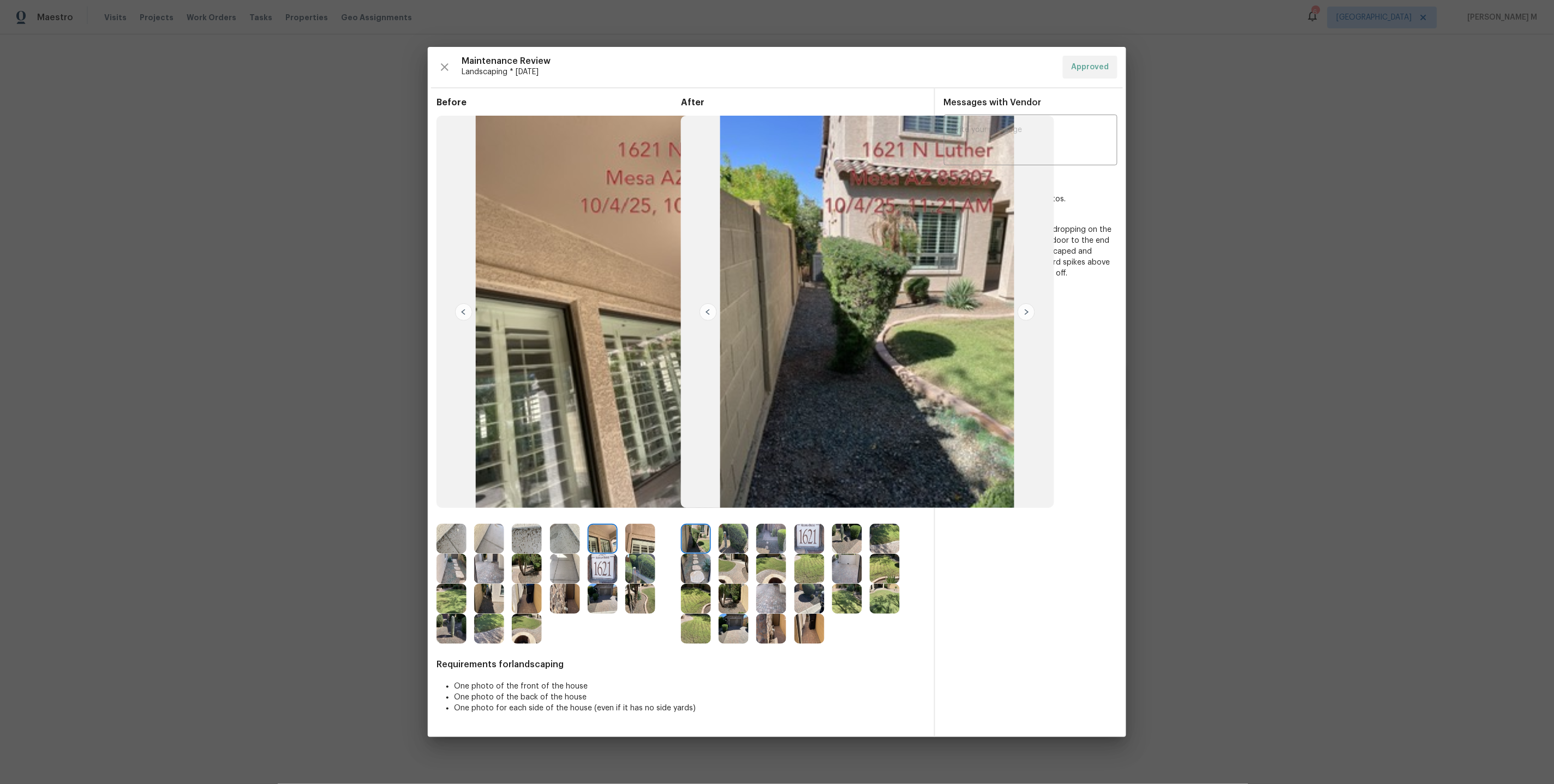
click at [631, 539] on img at bounding box center [641, 539] width 30 height 30
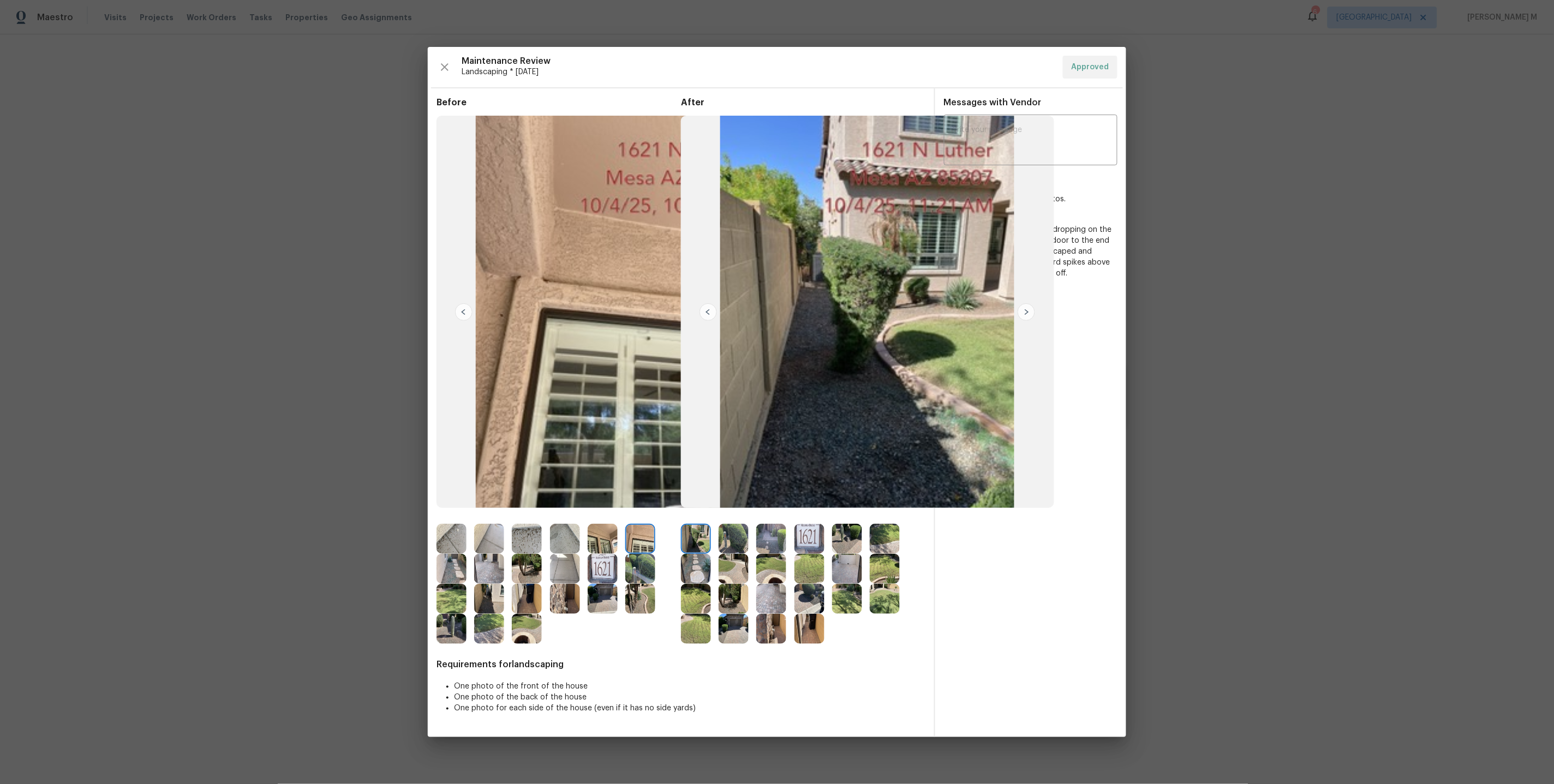
click at [569, 597] on img at bounding box center [565, 599] width 30 height 30
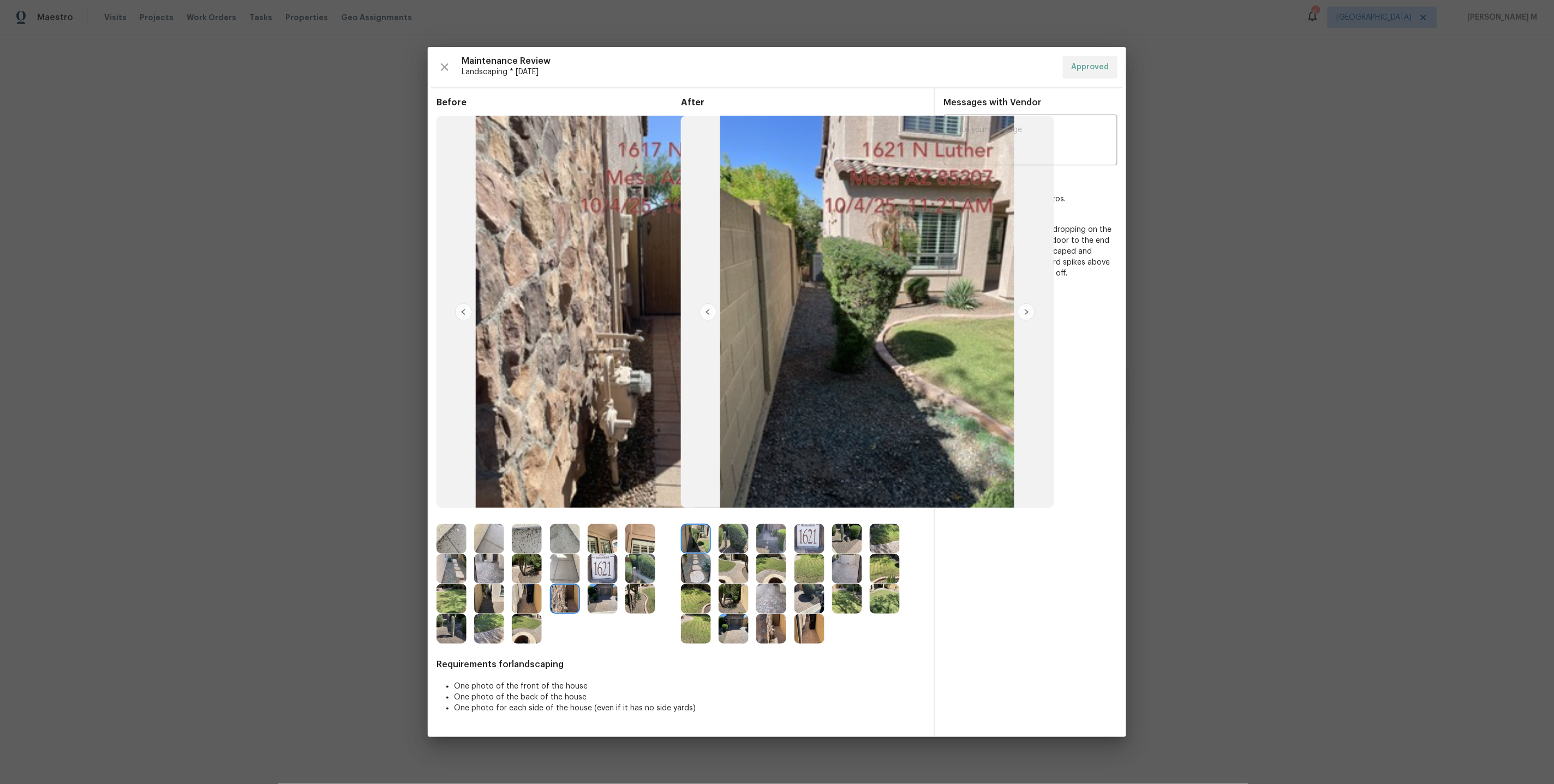
click at [460, 545] on img at bounding box center [452, 539] width 30 height 30
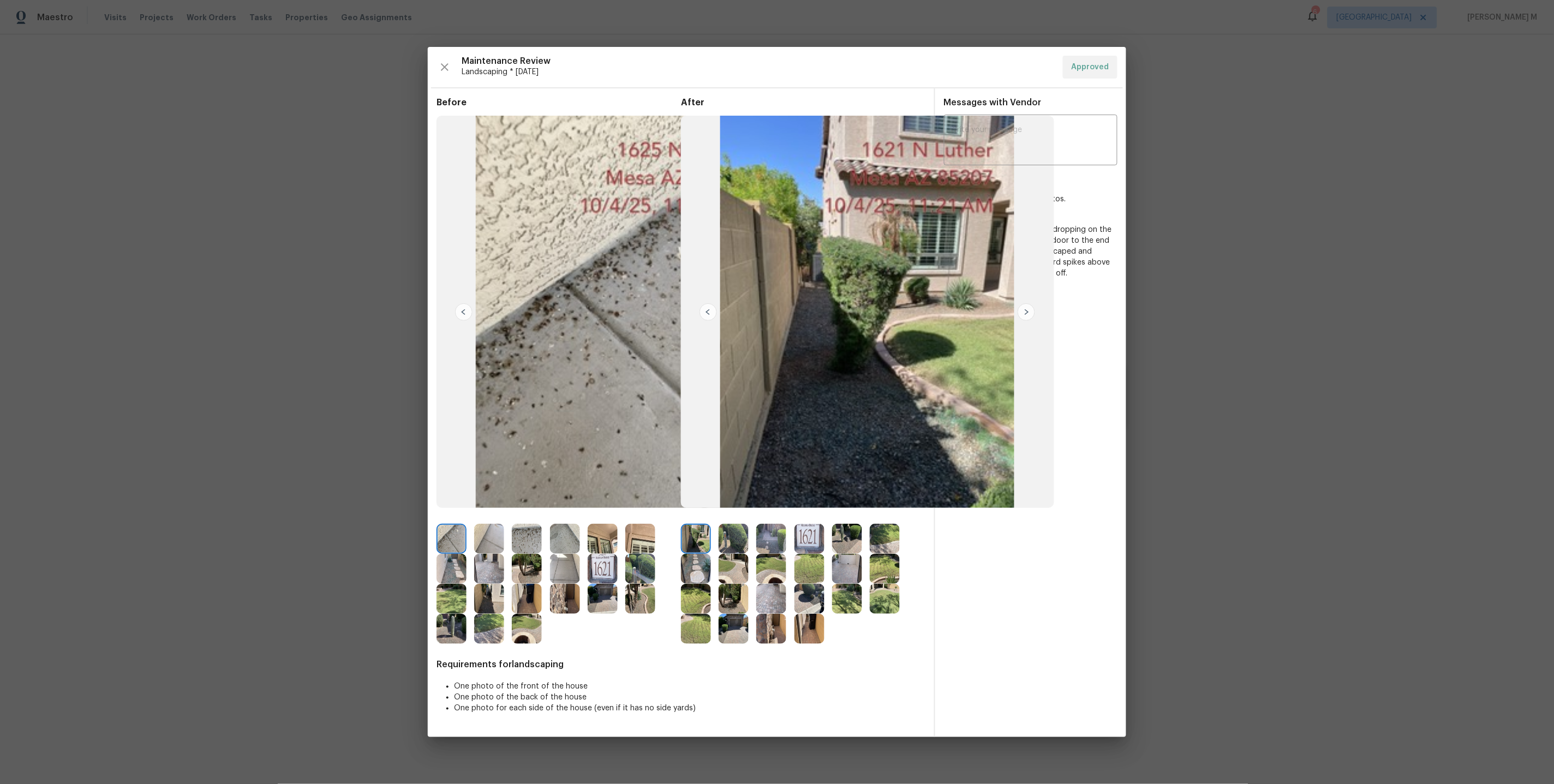
click at [452, 571] on img at bounding box center [452, 569] width 30 height 30
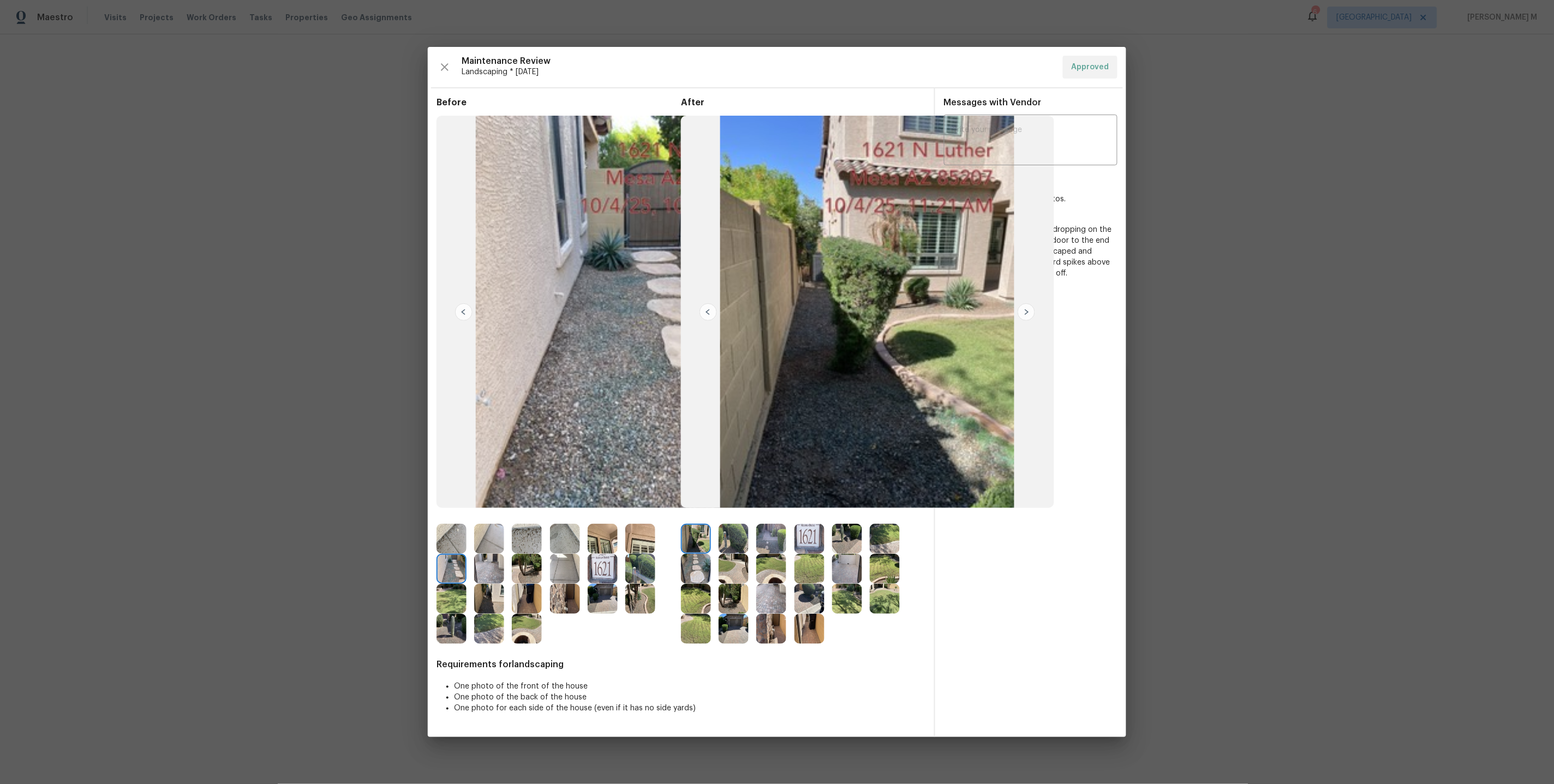
click at [498, 572] on img at bounding box center [489, 569] width 30 height 30
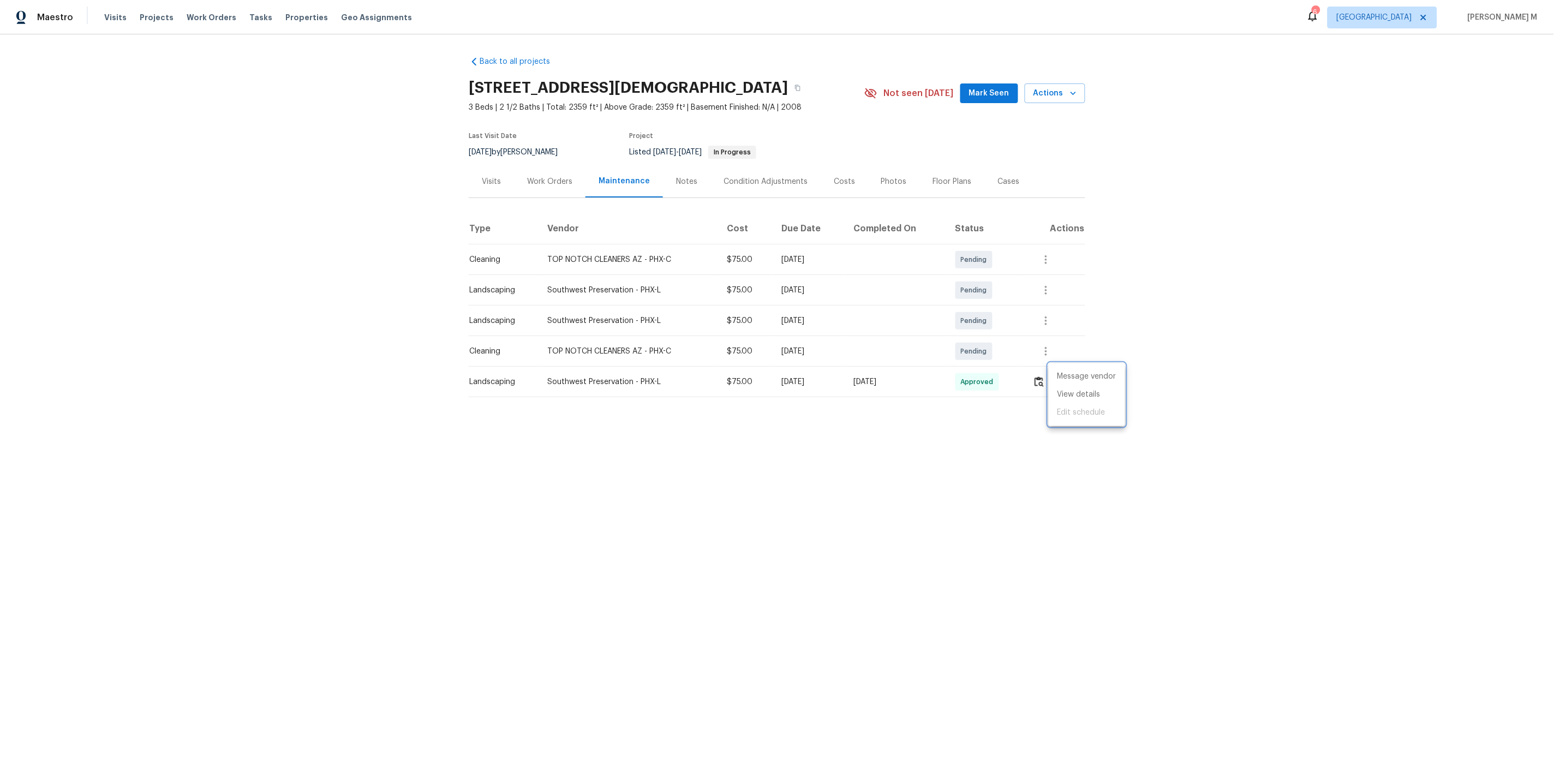
click at [650, 533] on div at bounding box center [777, 392] width 1554 height 784
